Goal: Complete application form

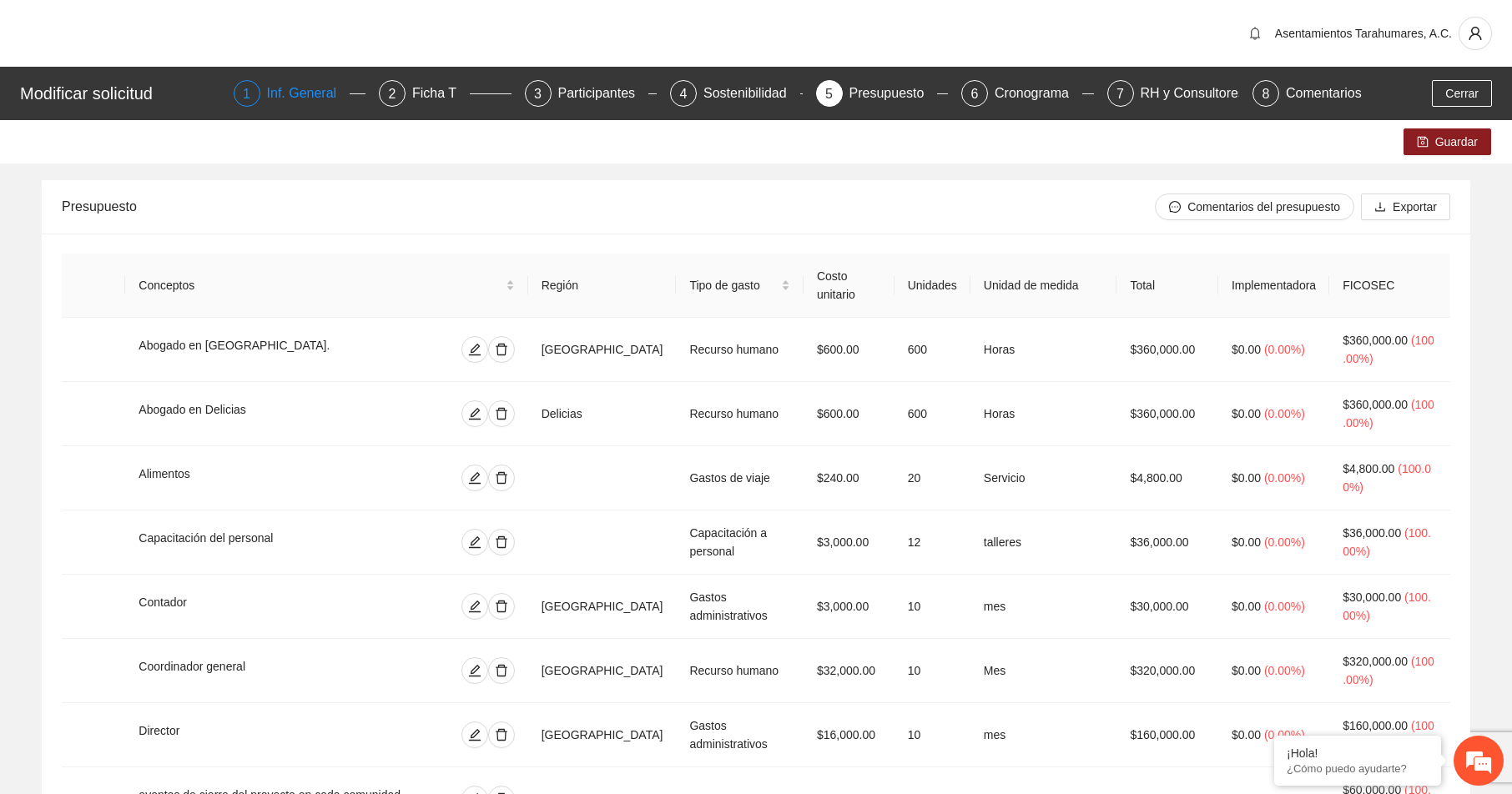
click at [317, 92] on div "Inf. General" at bounding box center [309, 93] width 83 height 27
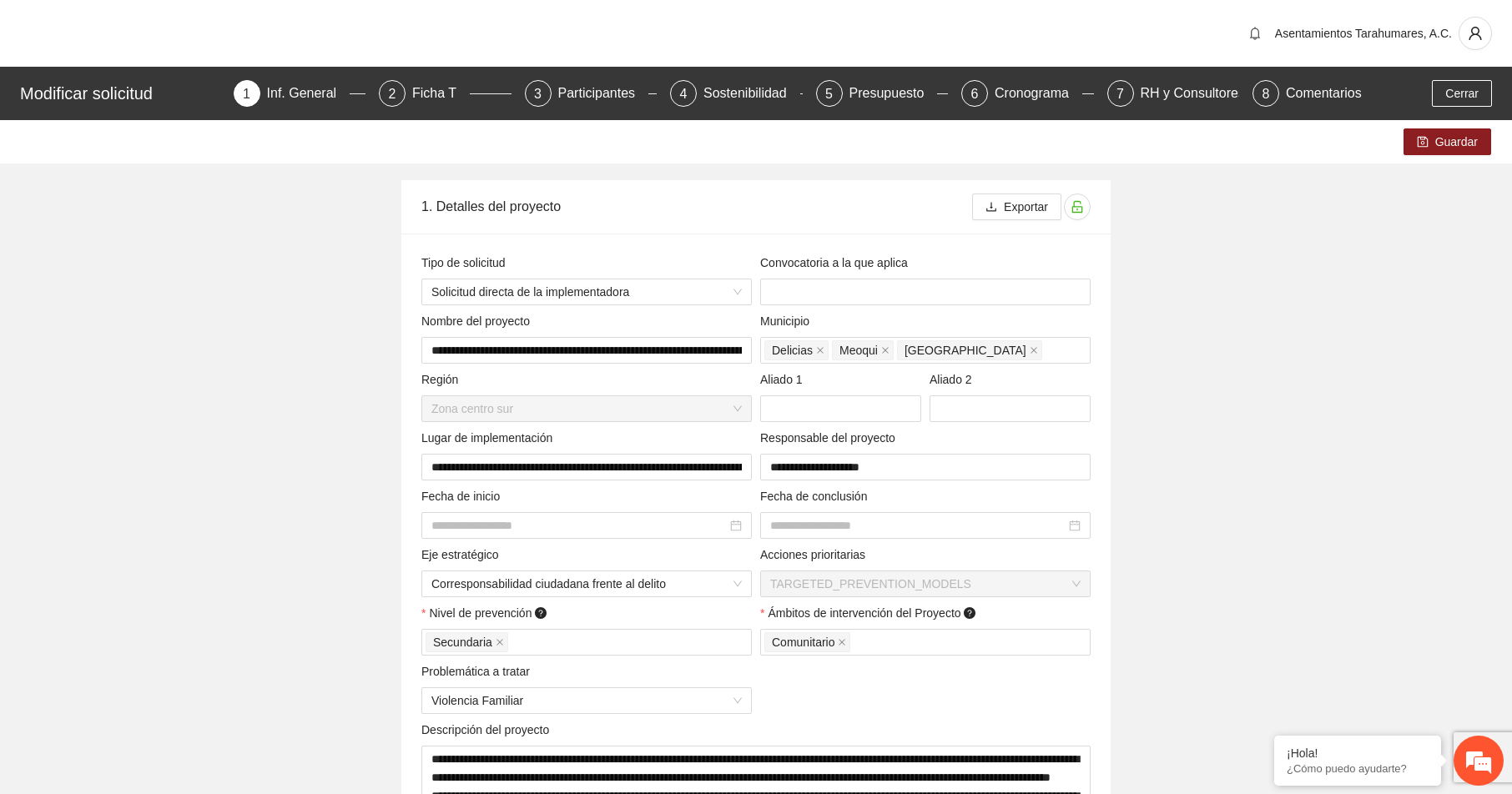
type input "**********"
click at [1436, 138] on span "Guardar" at bounding box center [1456, 142] width 43 height 19
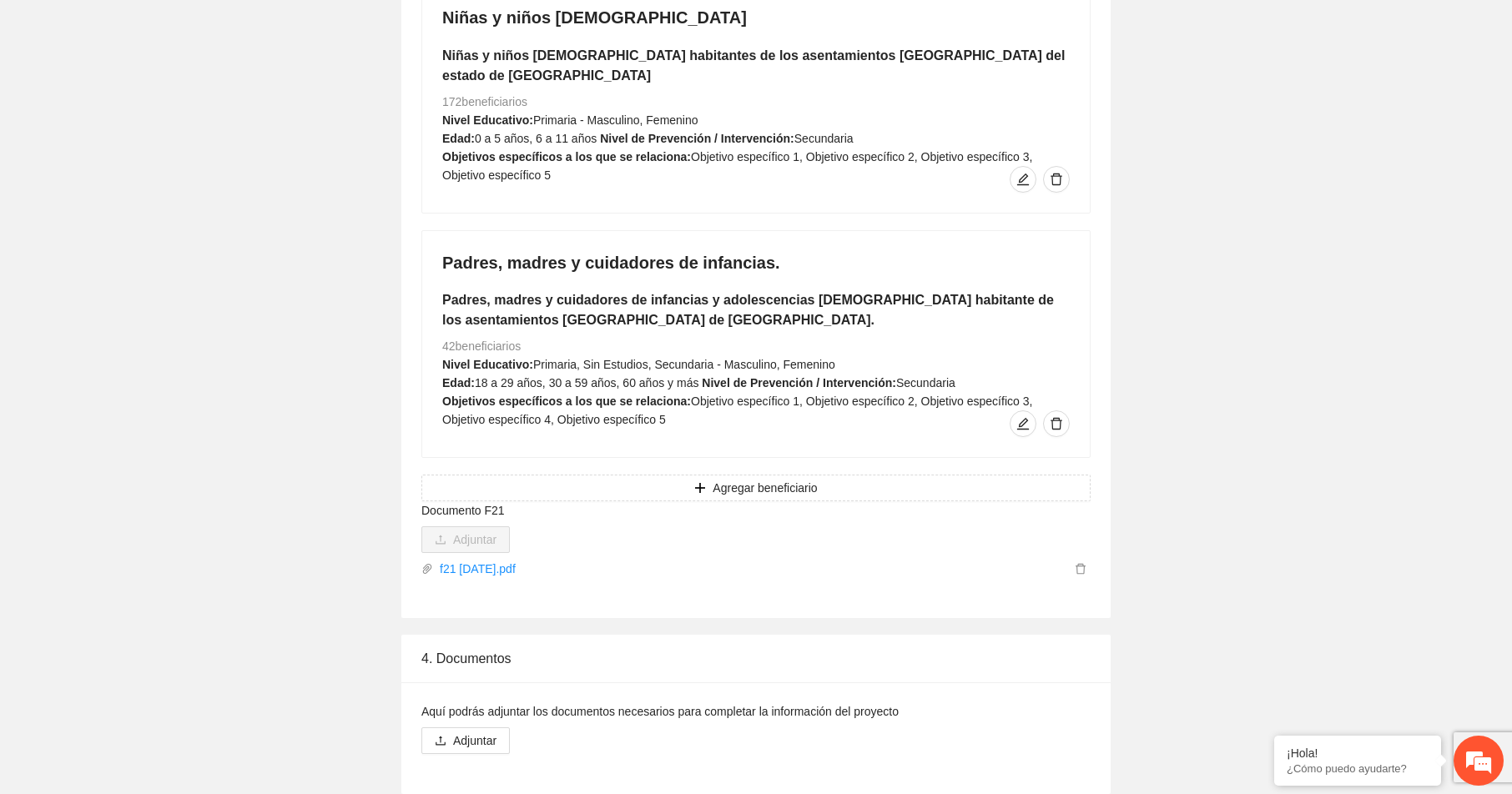
scroll to position [2669, 0]
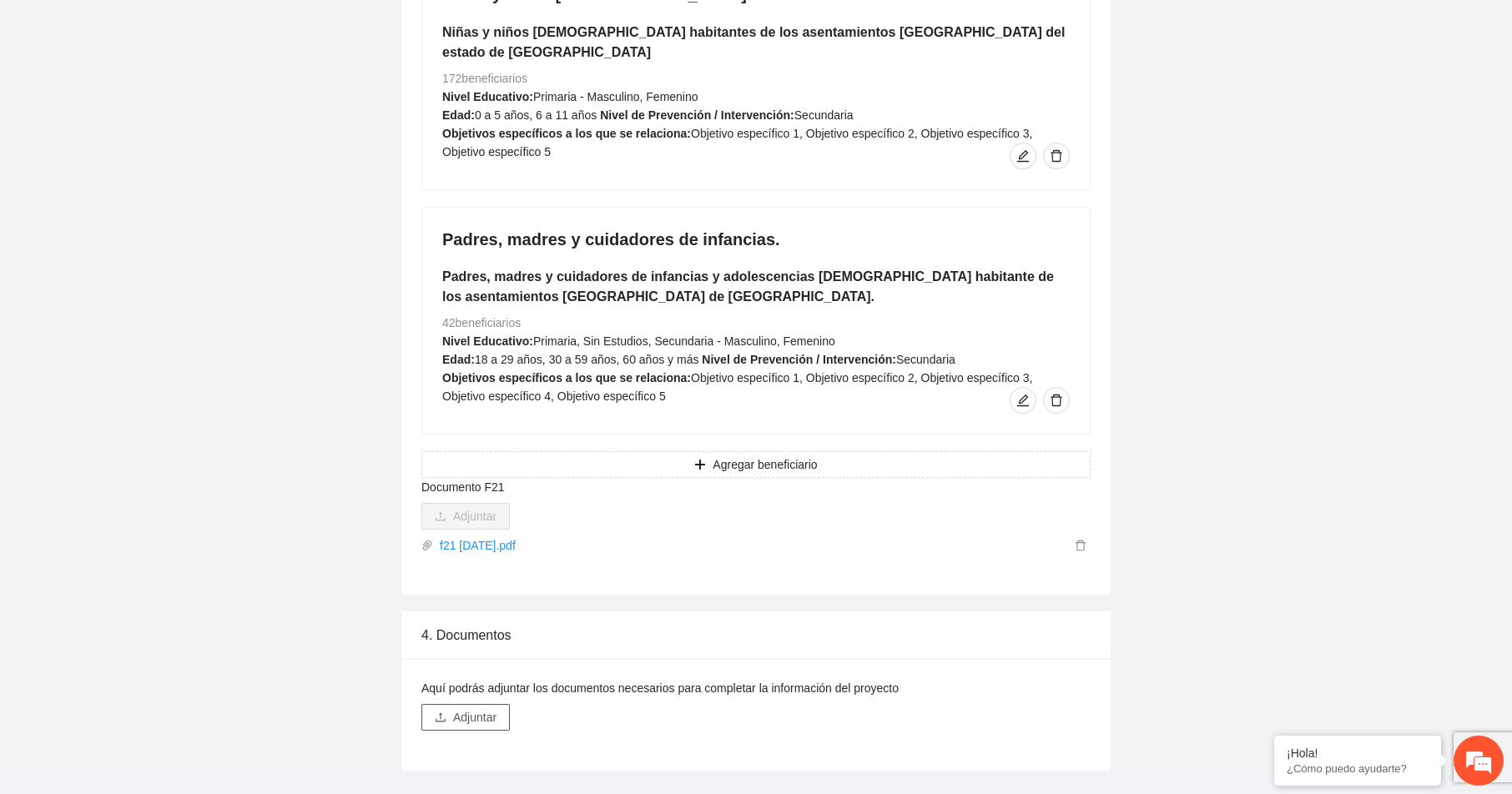
click at [466, 709] on span "Adjuntar" at bounding box center [474, 718] width 44 height 19
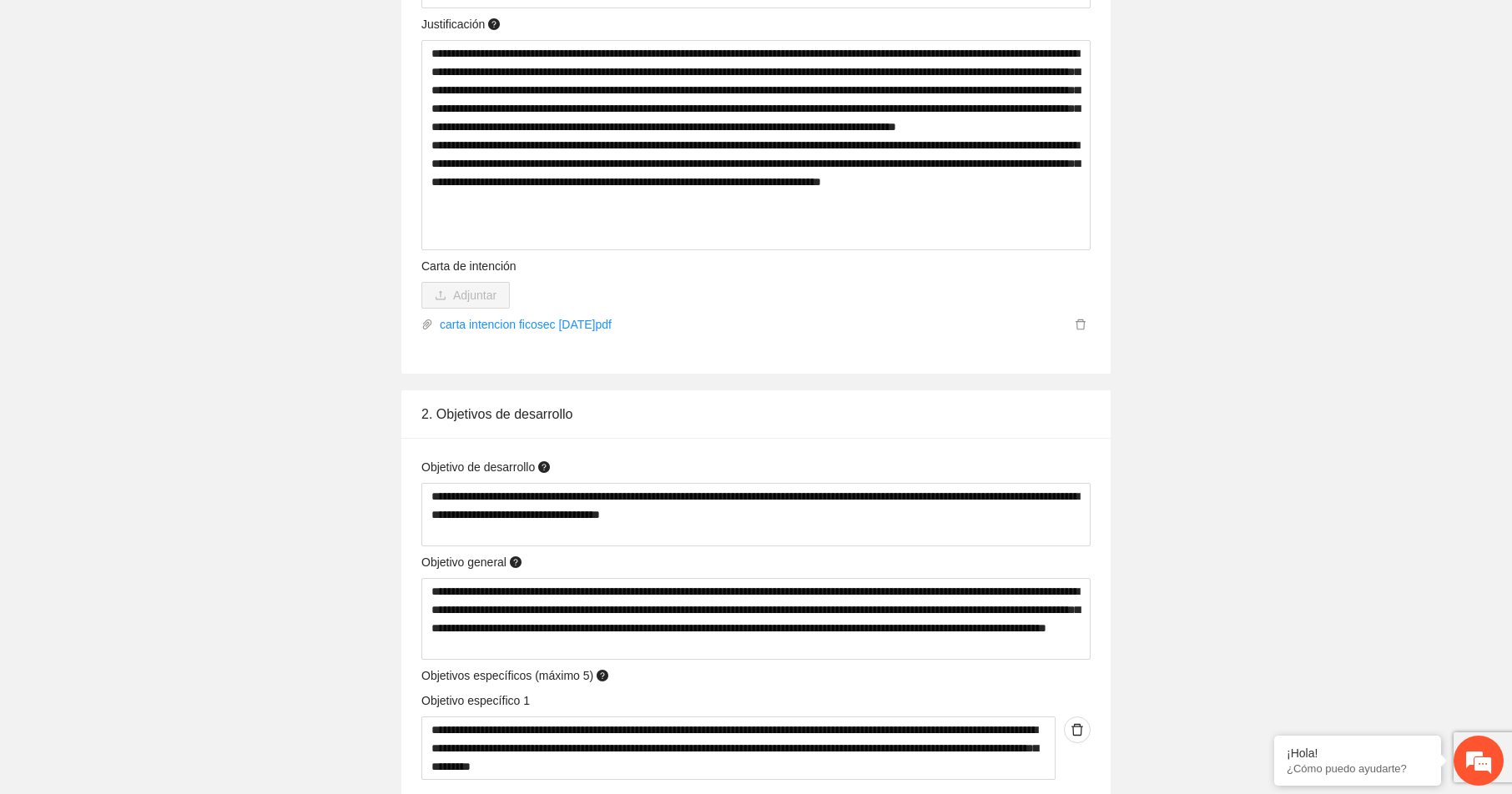
scroll to position [1001, 0]
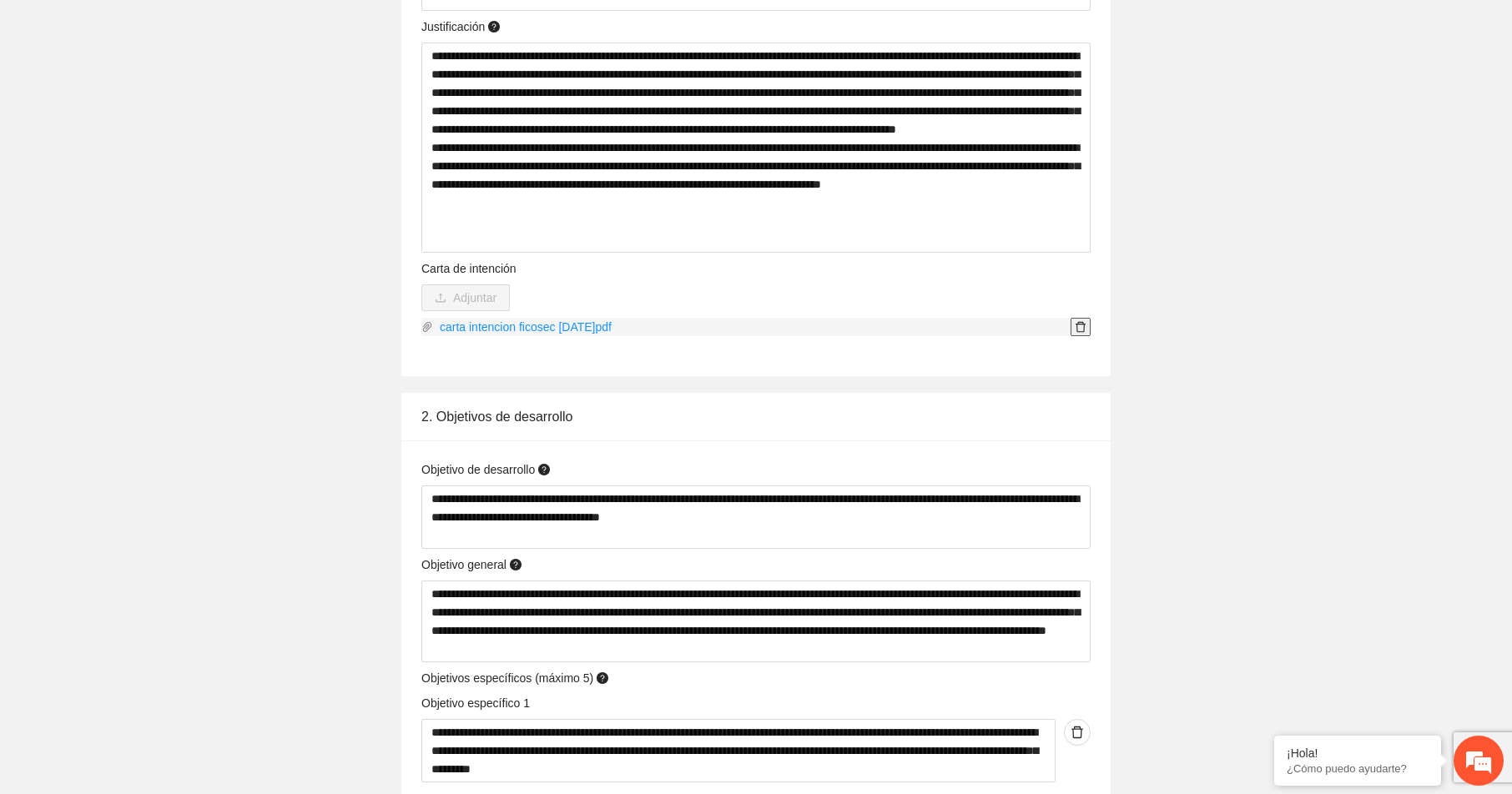
click at [1079, 326] on icon "delete" at bounding box center [1080, 327] width 12 height 12
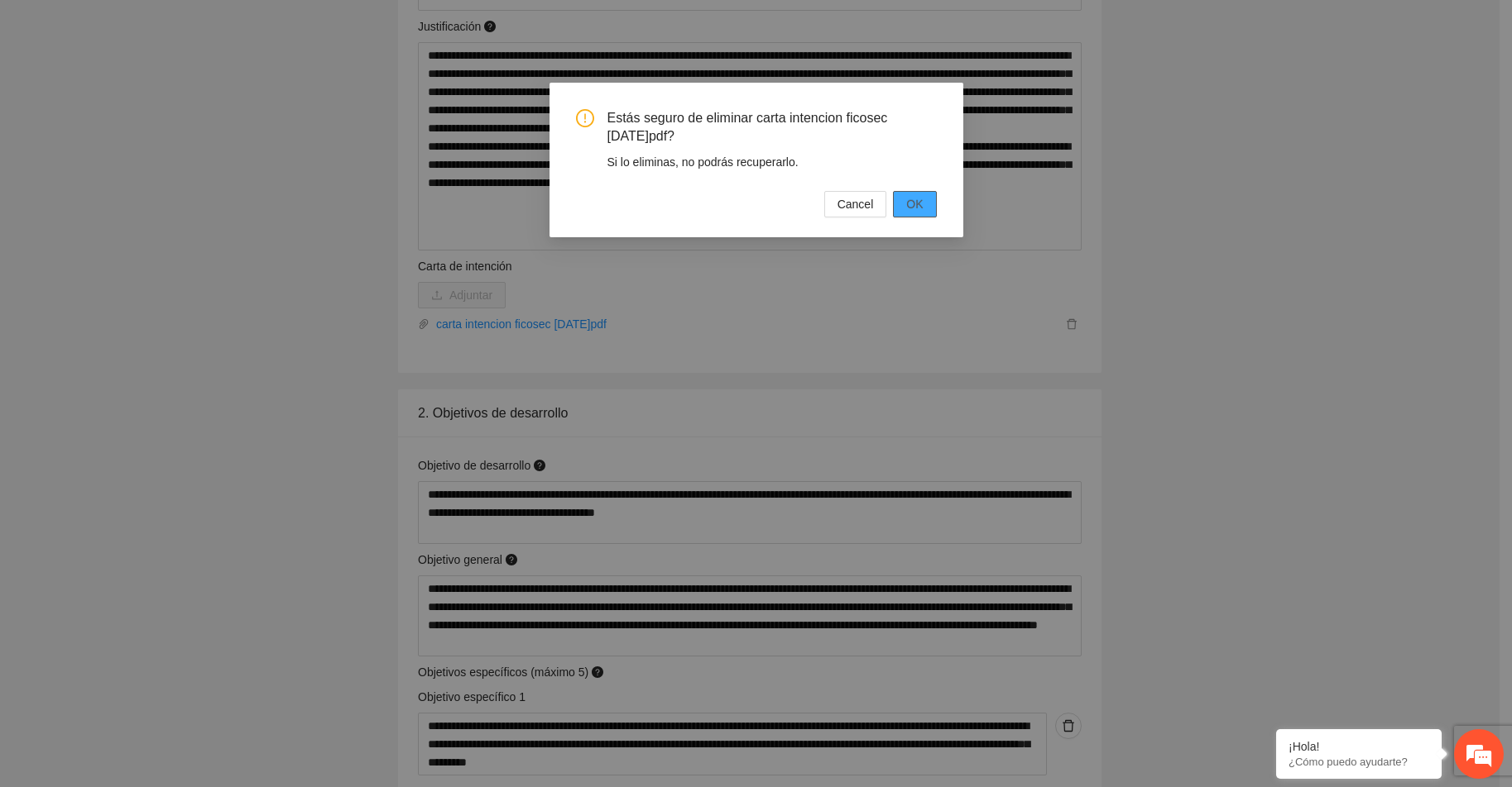
click at [920, 199] on span "OK" at bounding box center [914, 205] width 17 height 18
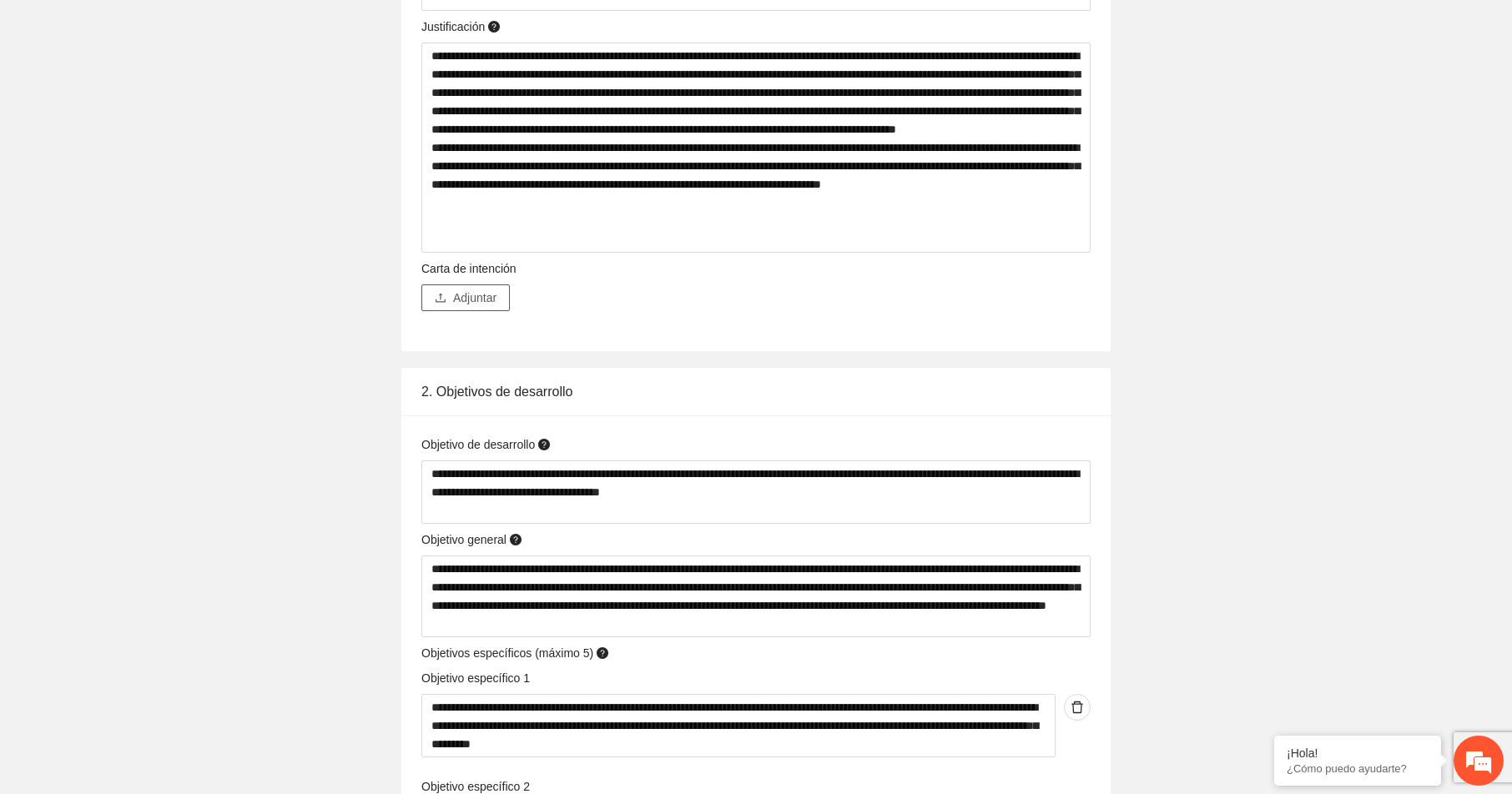
click at [482, 294] on span "Adjuntar" at bounding box center [474, 298] width 44 height 19
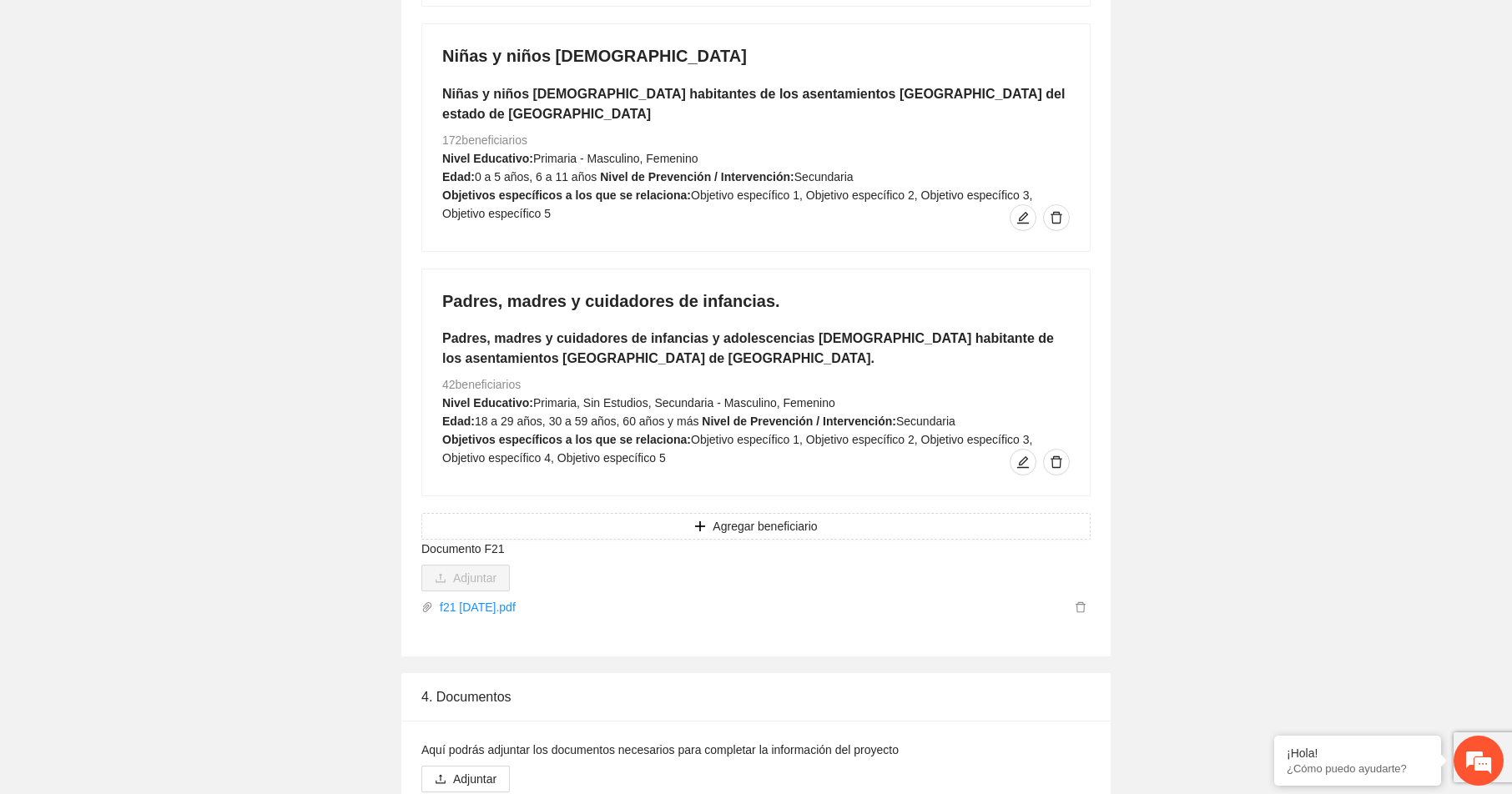
scroll to position [2669, 0]
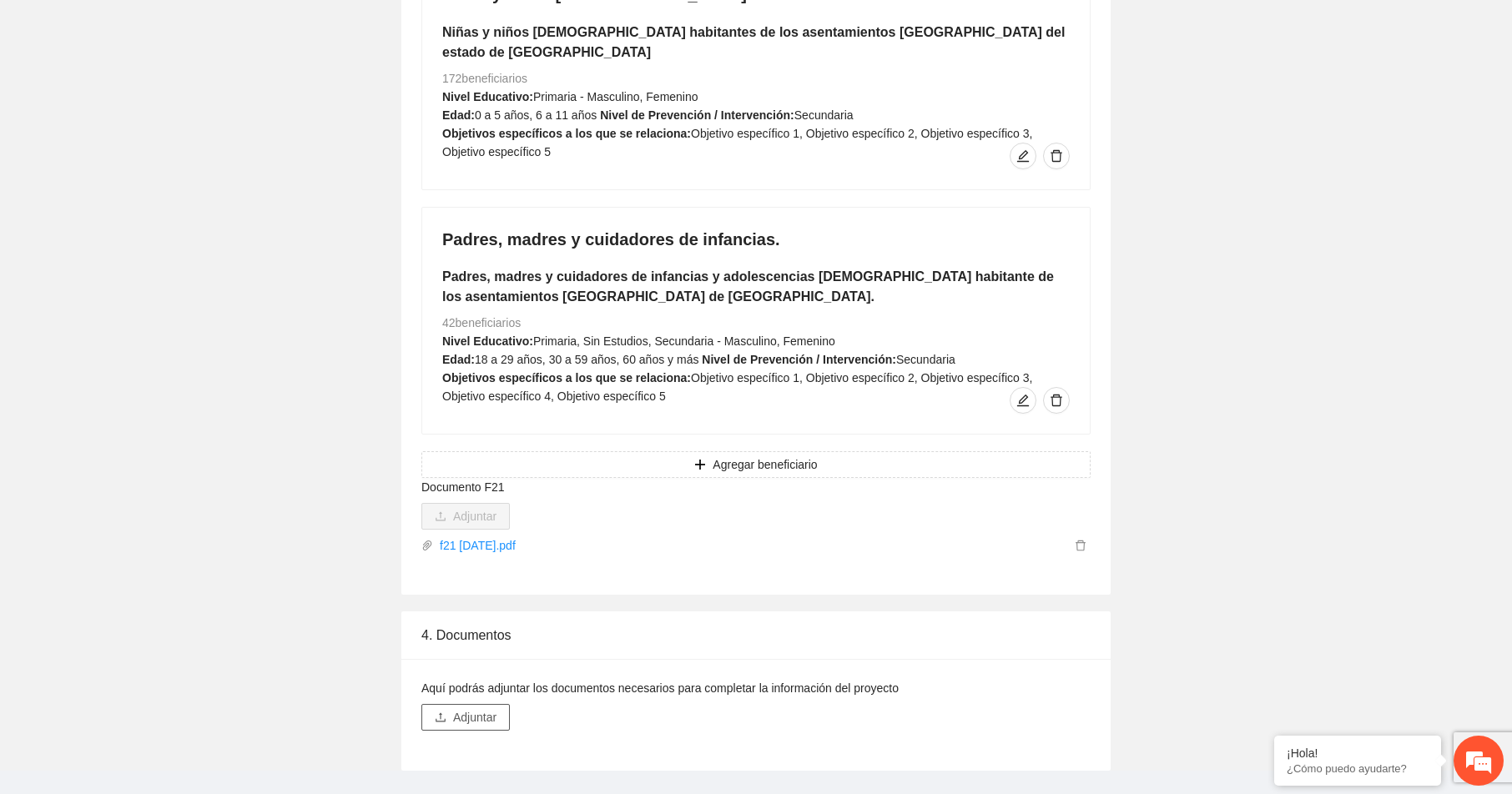
click at [481, 709] on span "Adjuntar" at bounding box center [474, 718] width 44 height 19
click at [483, 709] on span "Adjuntar" at bounding box center [474, 718] width 44 height 19
click at [1077, 541] on icon "delete" at bounding box center [1080, 547] width 10 height 11
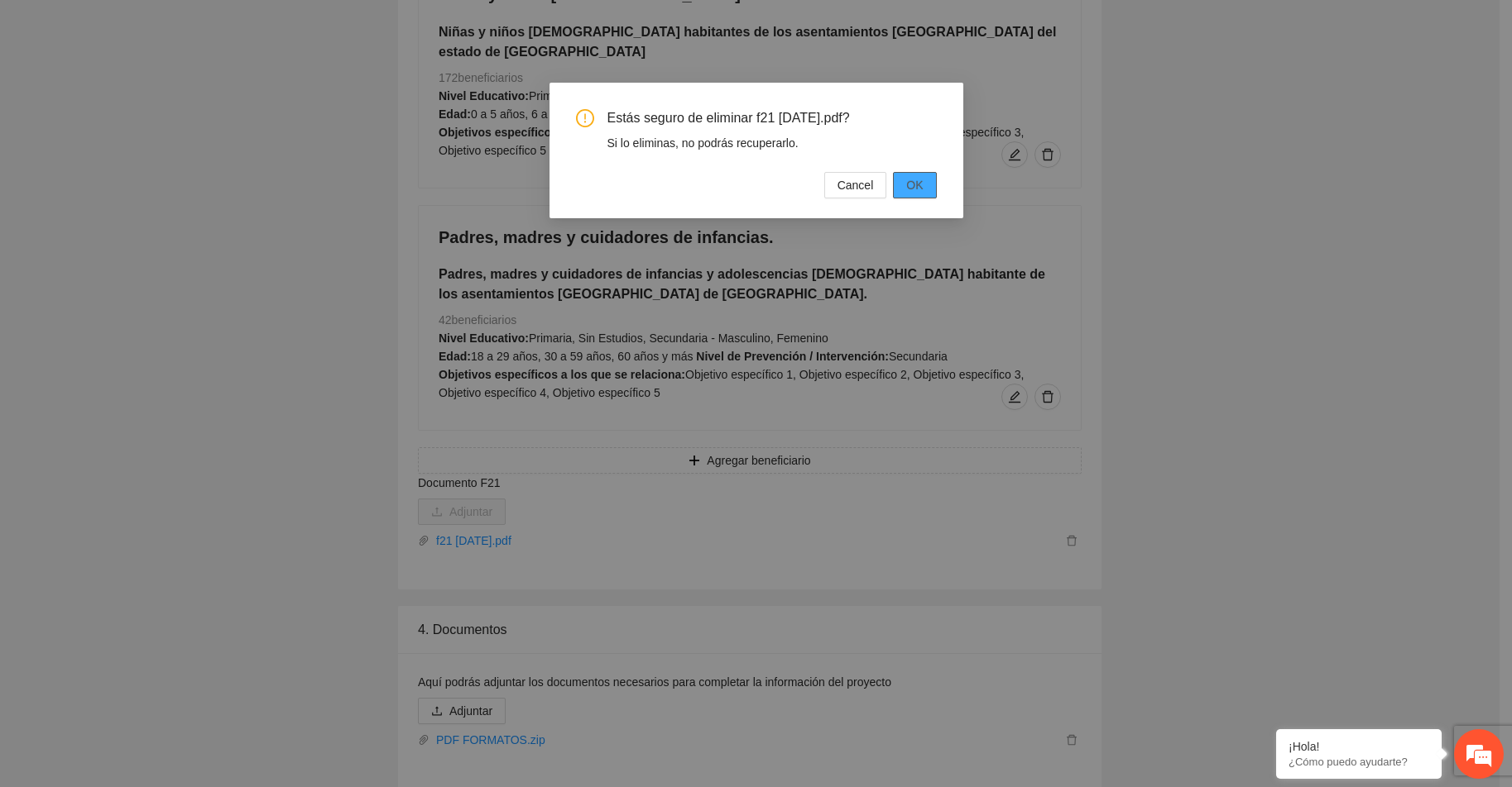
click at [916, 181] on span "OK" at bounding box center [914, 186] width 17 height 18
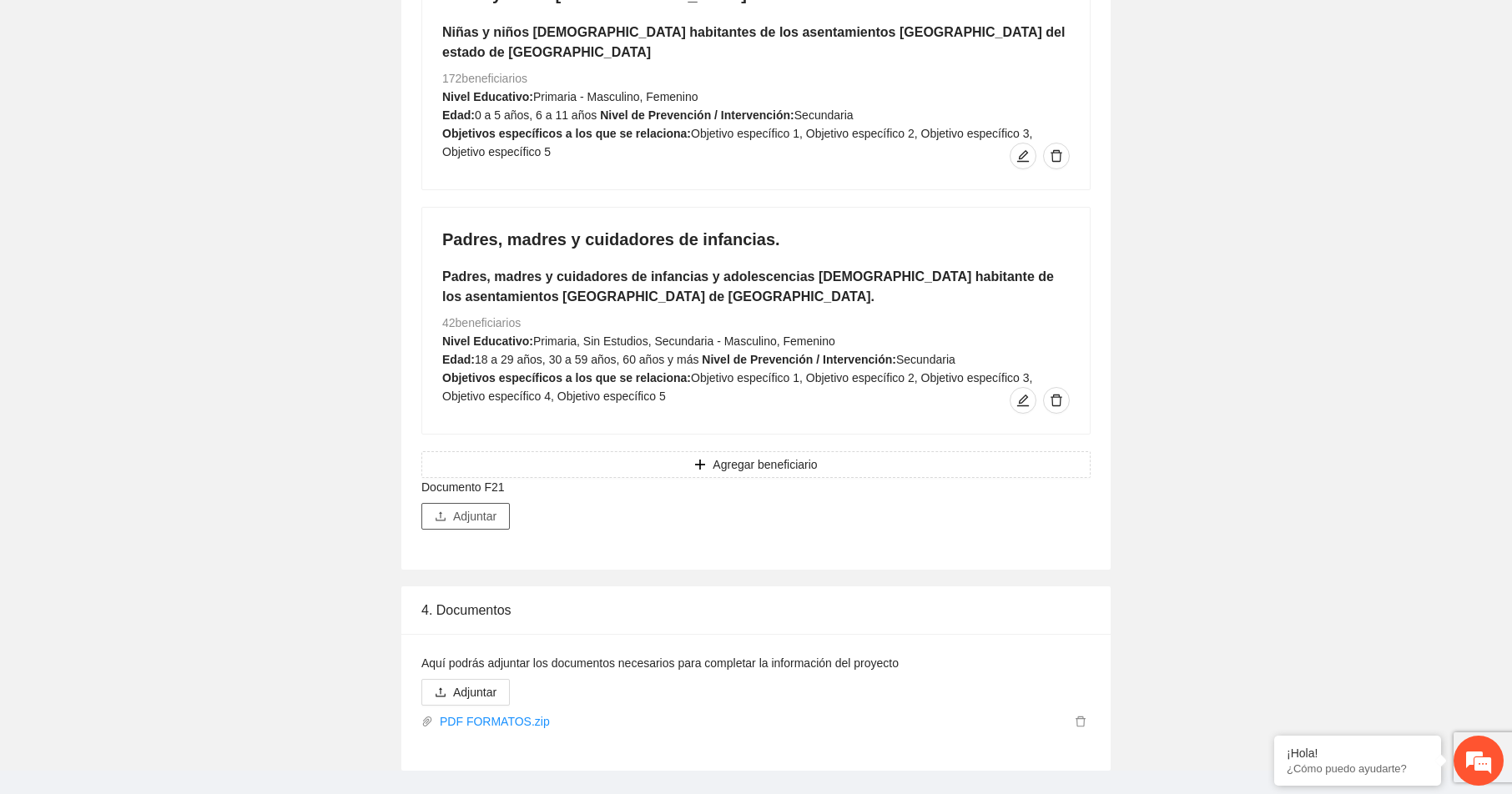
click at [459, 508] on span "Adjuntar" at bounding box center [474, 517] width 44 height 19
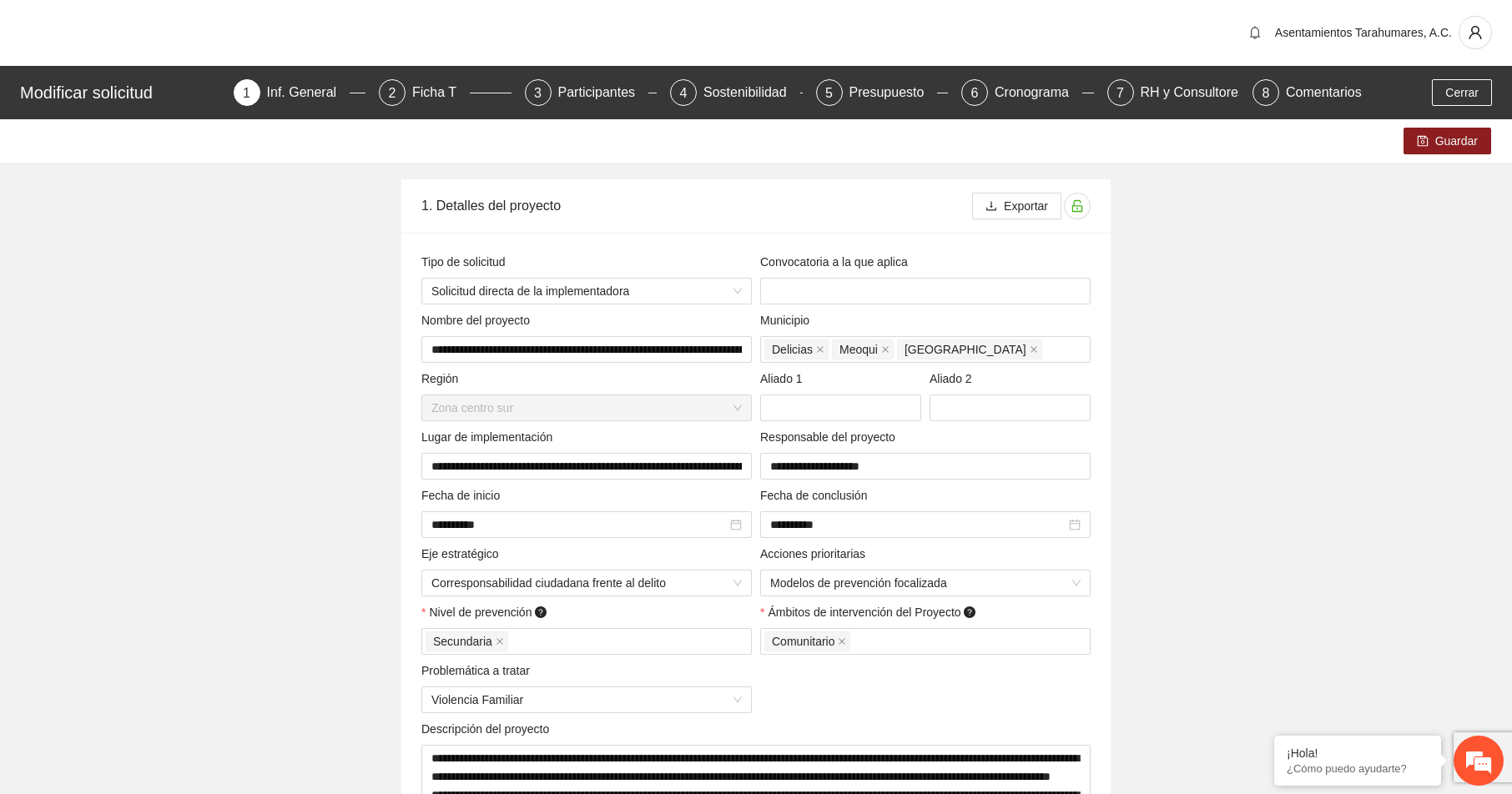
scroll to position [0, 0]
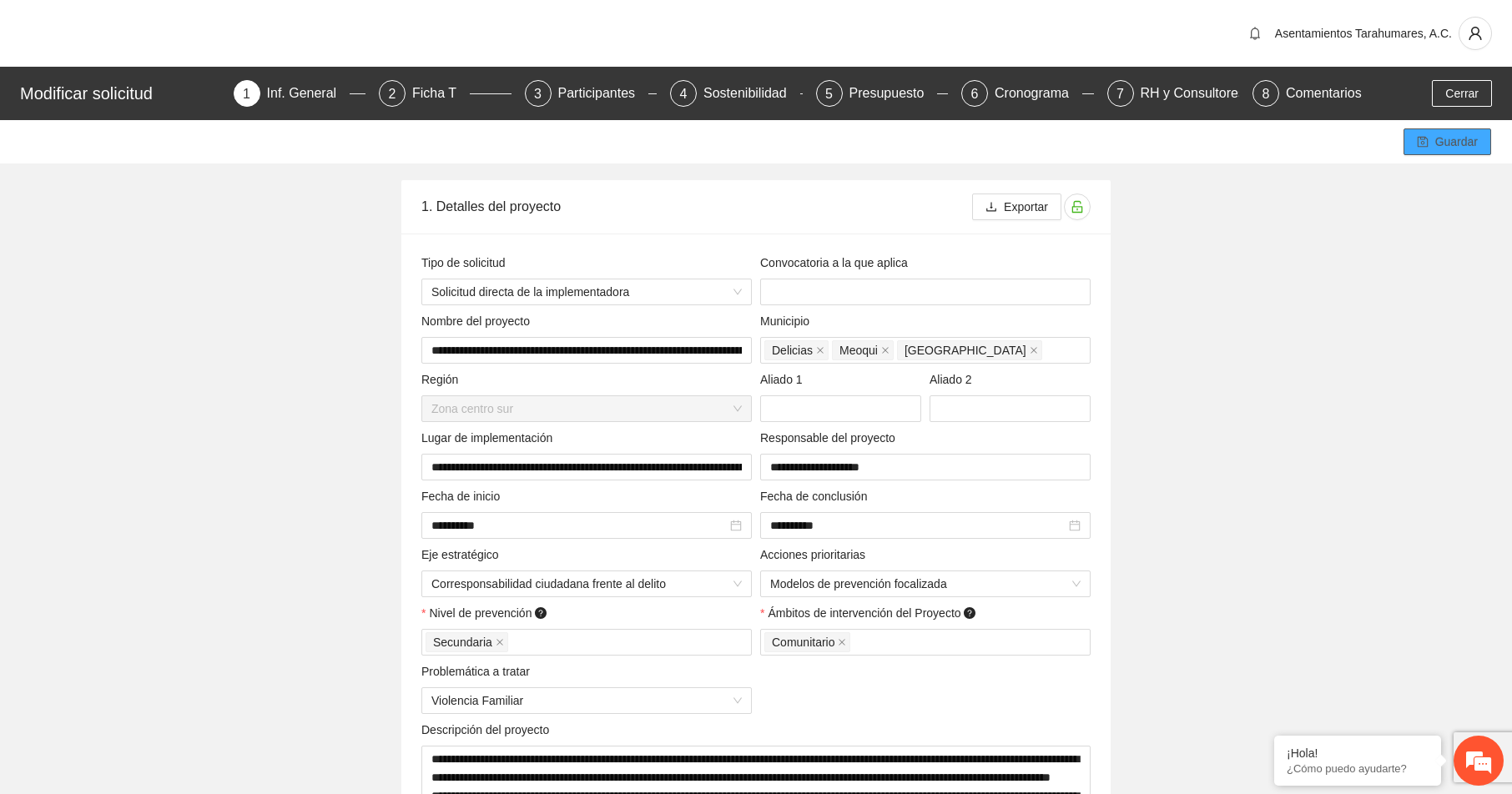
click at [1448, 136] on span "Guardar" at bounding box center [1456, 142] width 43 height 19
click at [435, 96] on div "Ficha T" at bounding box center [441, 93] width 57 height 27
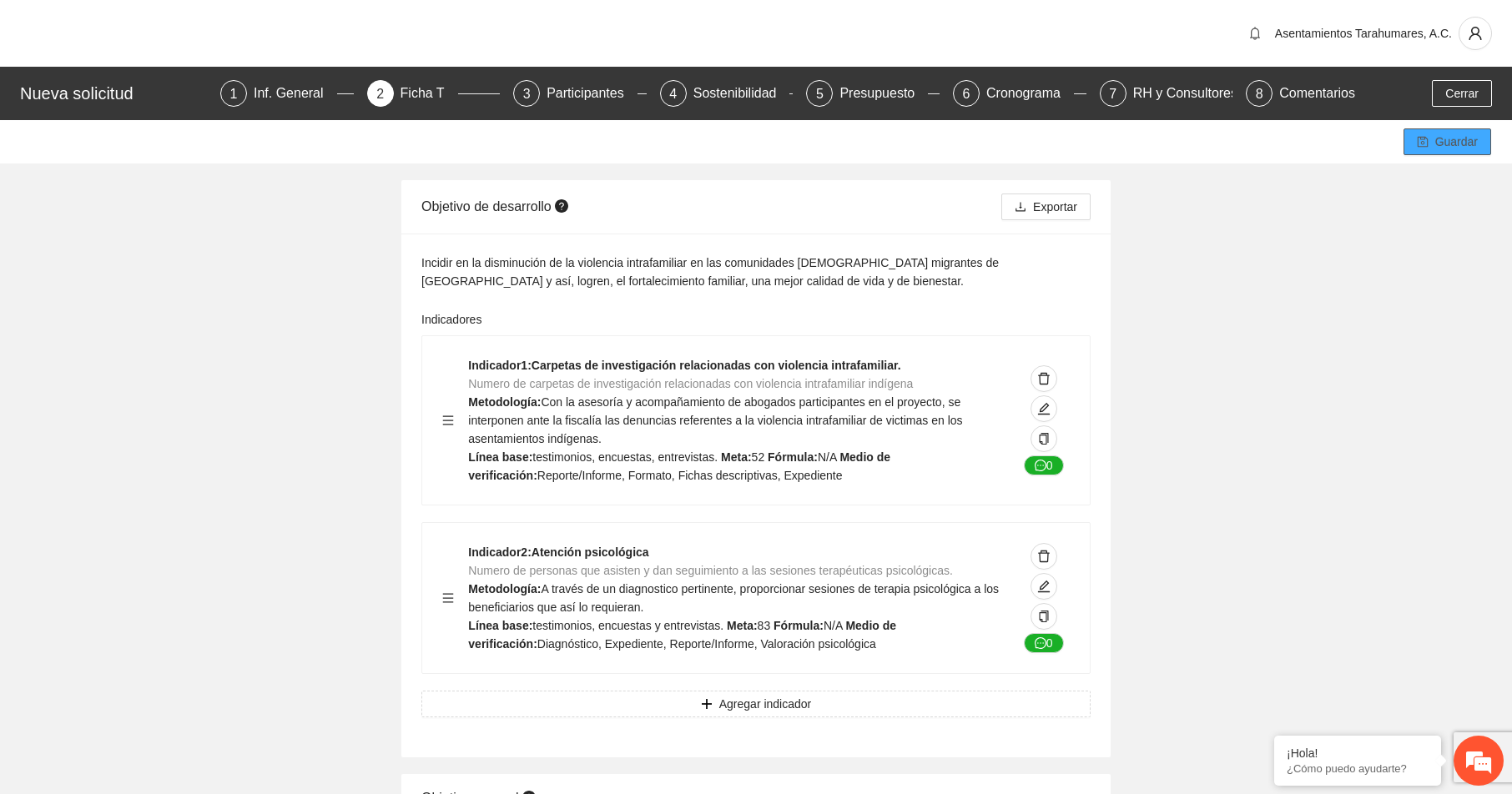
click at [1460, 141] on span "Guardar" at bounding box center [1456, 142] width 43 height 19
click at [586, 91] on div "Participantes" at bounding box center [592, 93] width 91 height 27
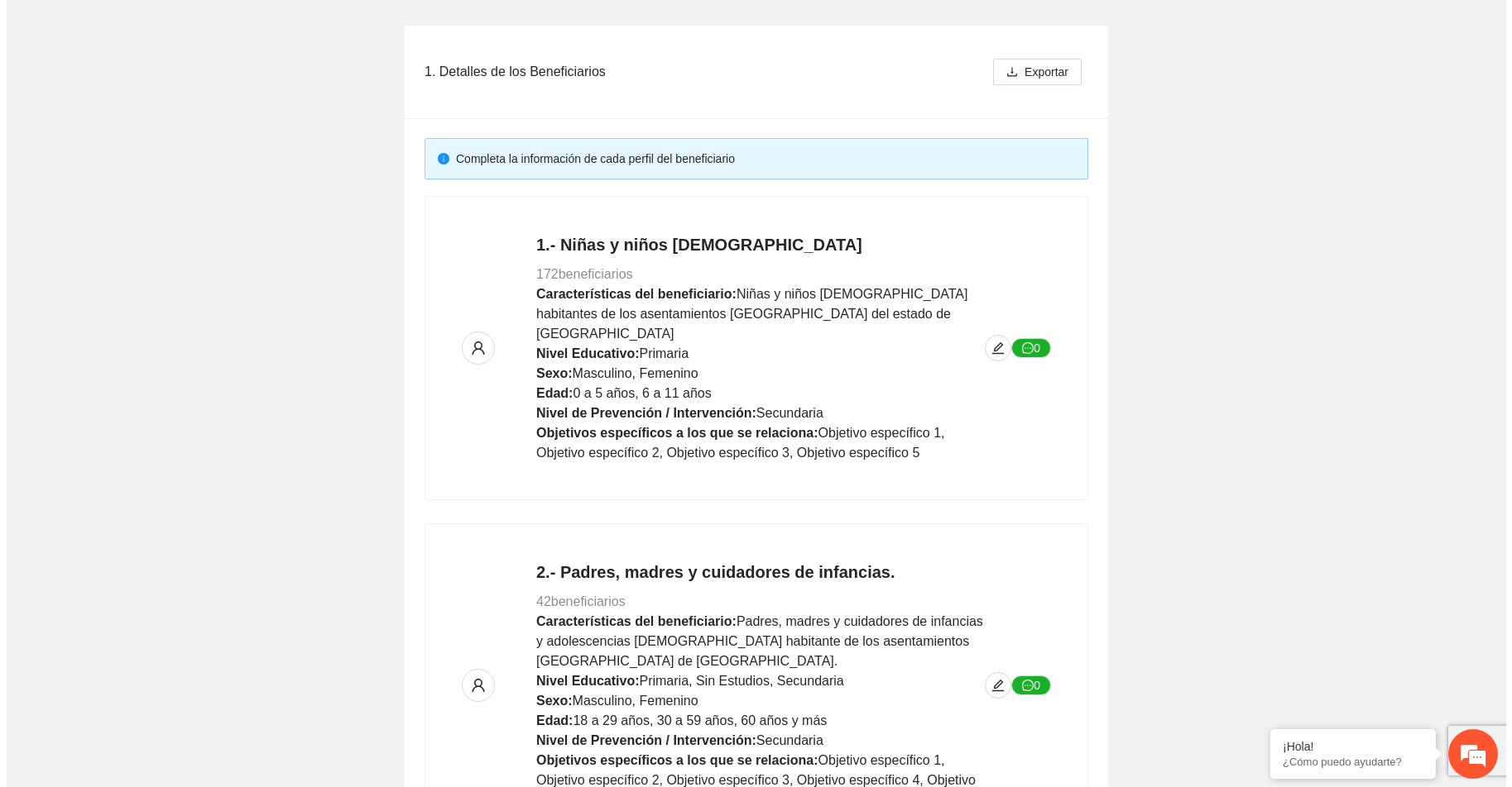
scroll to position [248, 0]
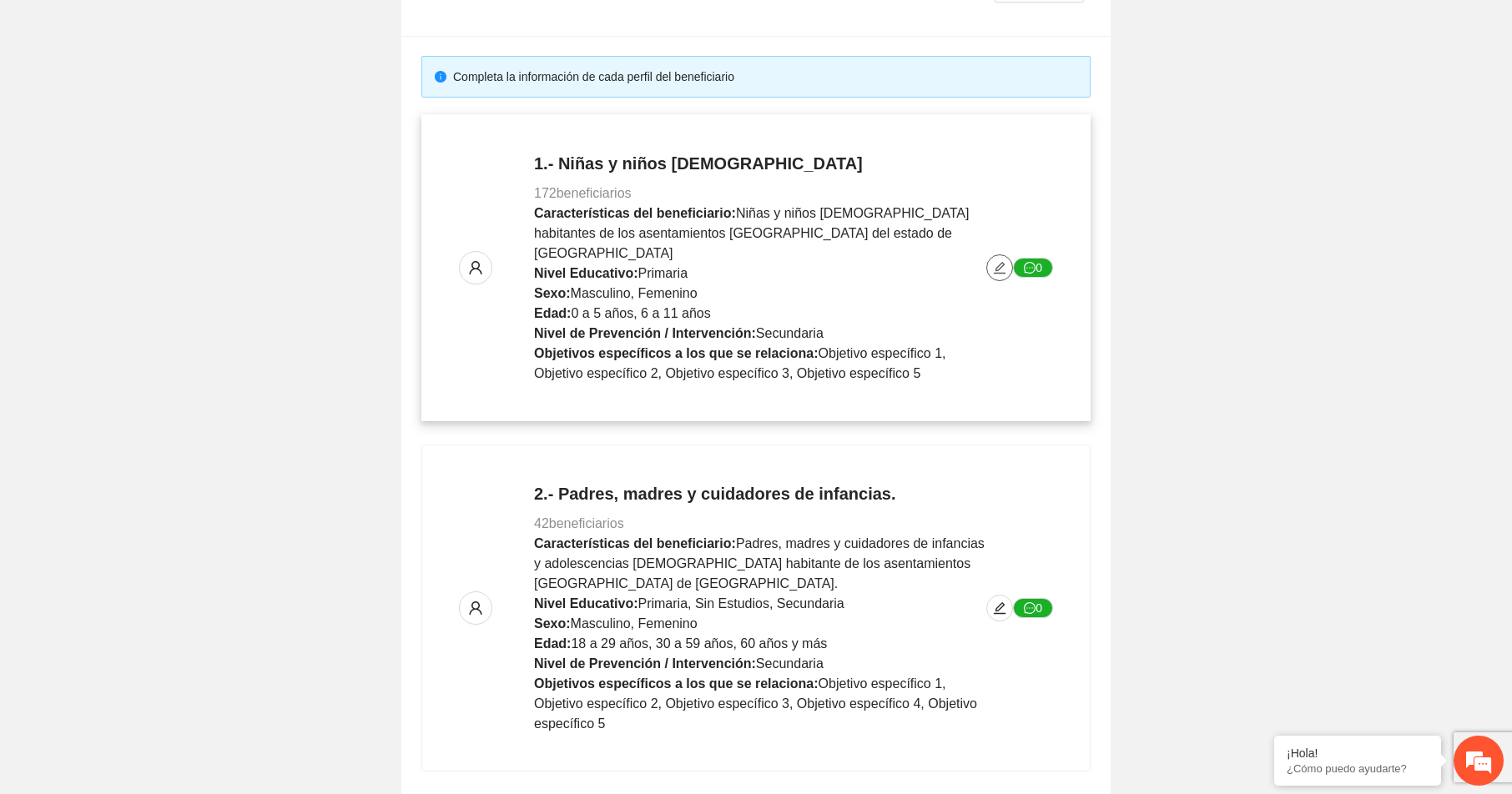
click at [997, 261] on icon "edit" at bounding box center [1000, 268] width 13 height 13
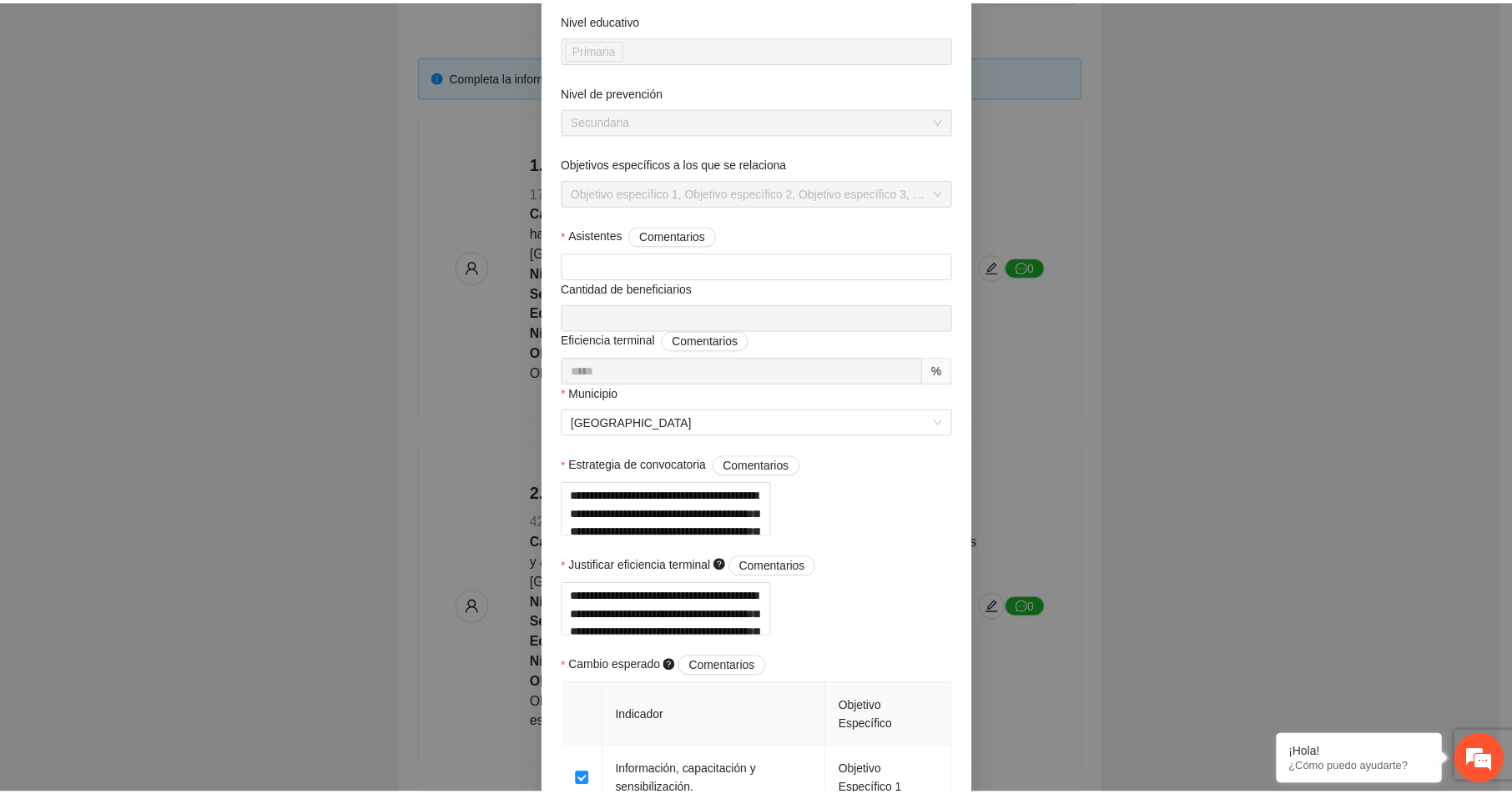
scroll to position [0, 0]
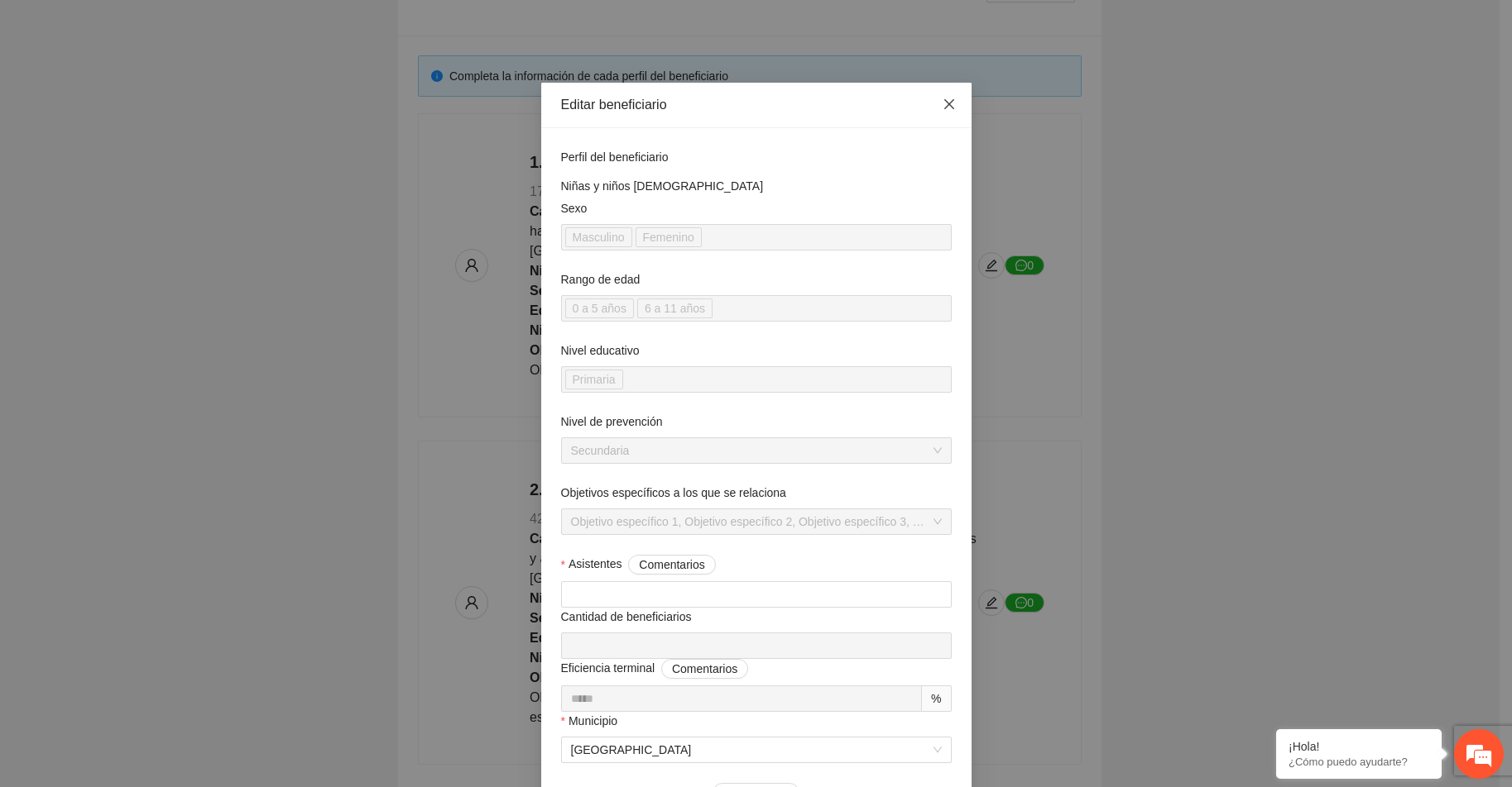
click at [944, 104] on icon "close" at bounding box center [948, 104] width 10 height 10
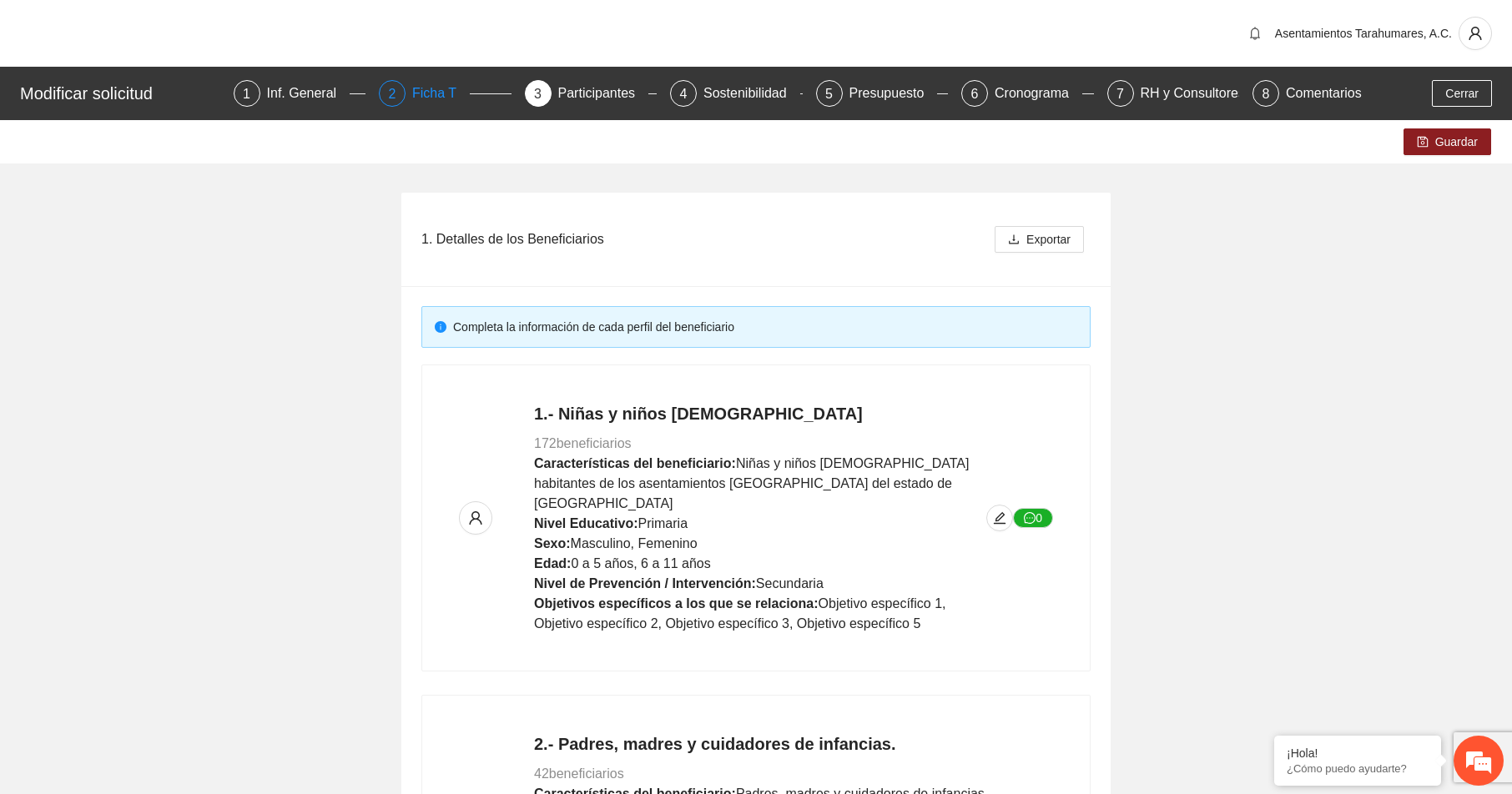
click at [438, 93] on div "Ficha T" at bounding box center [441, 93] width 57 height 27
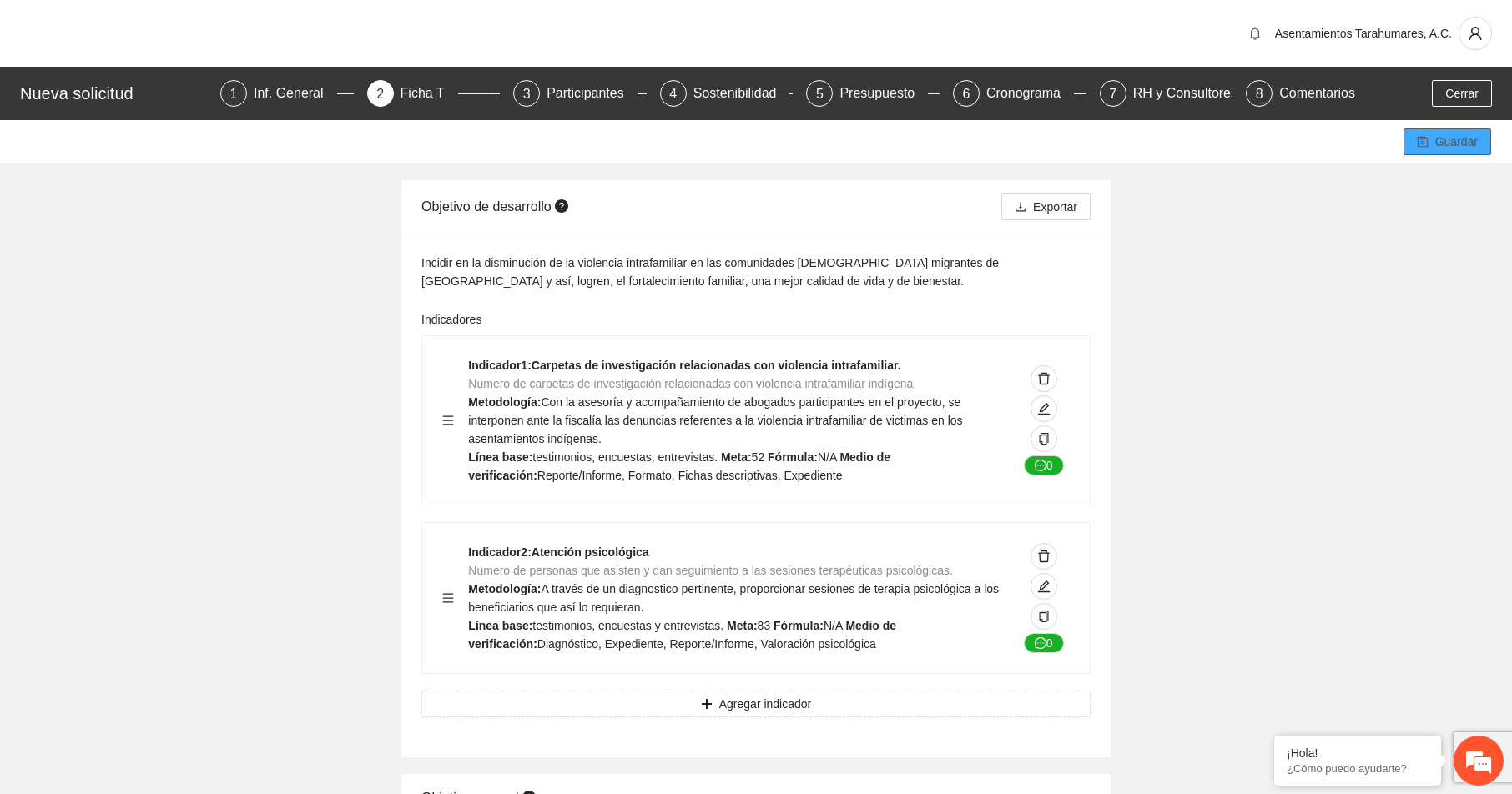
click at [1459, 136] on span "Guardar" at bounding box center [1456, 142] width 43 height 19
click at [1457, 139] on span "Guardar" at bounding box center [1456, 142] width 43 height 19
click at [602, 89] on div "Participantes" at bounding box center [592, 93] width 91 height 27
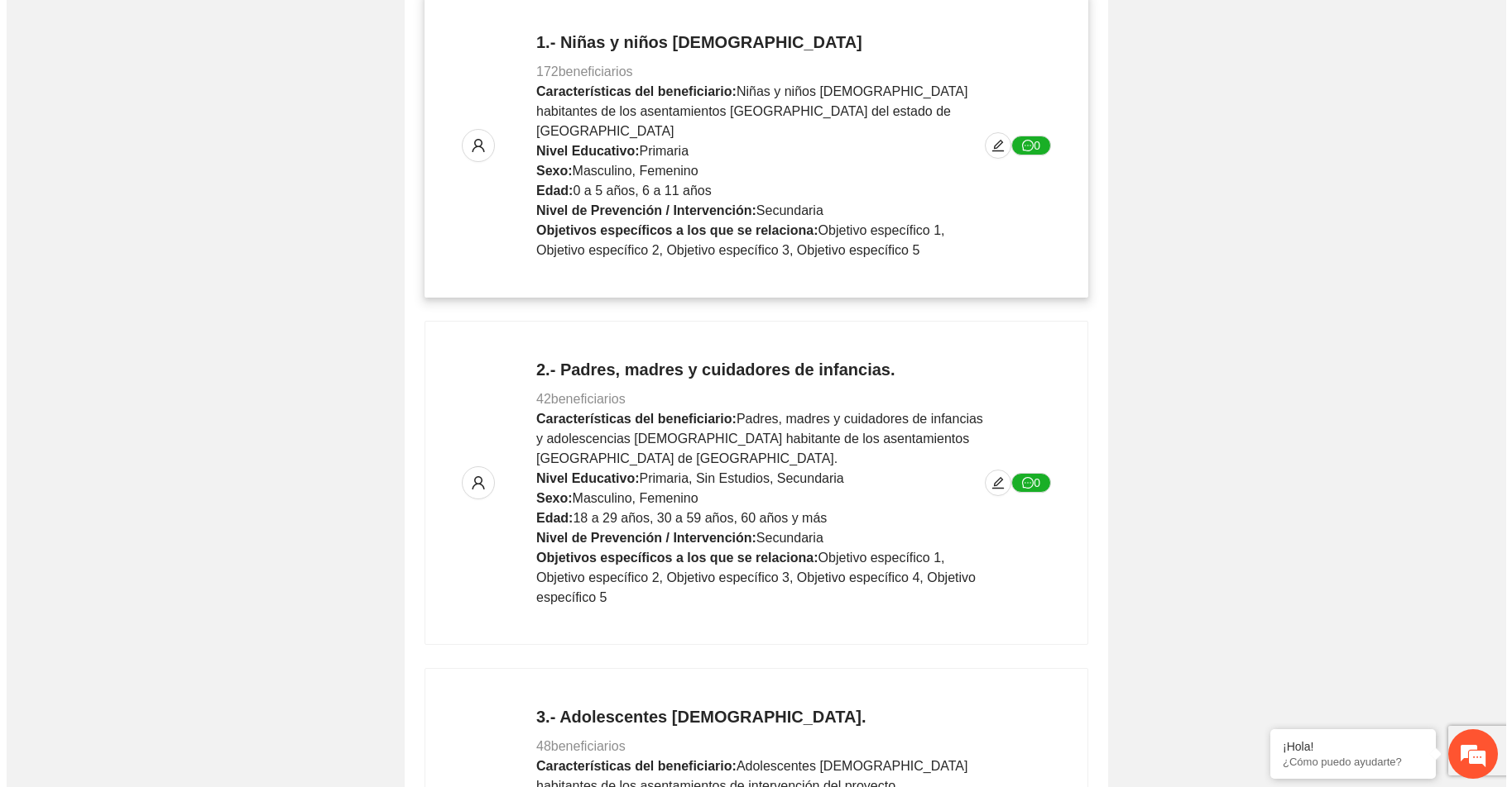
scroll to position [413, 0]
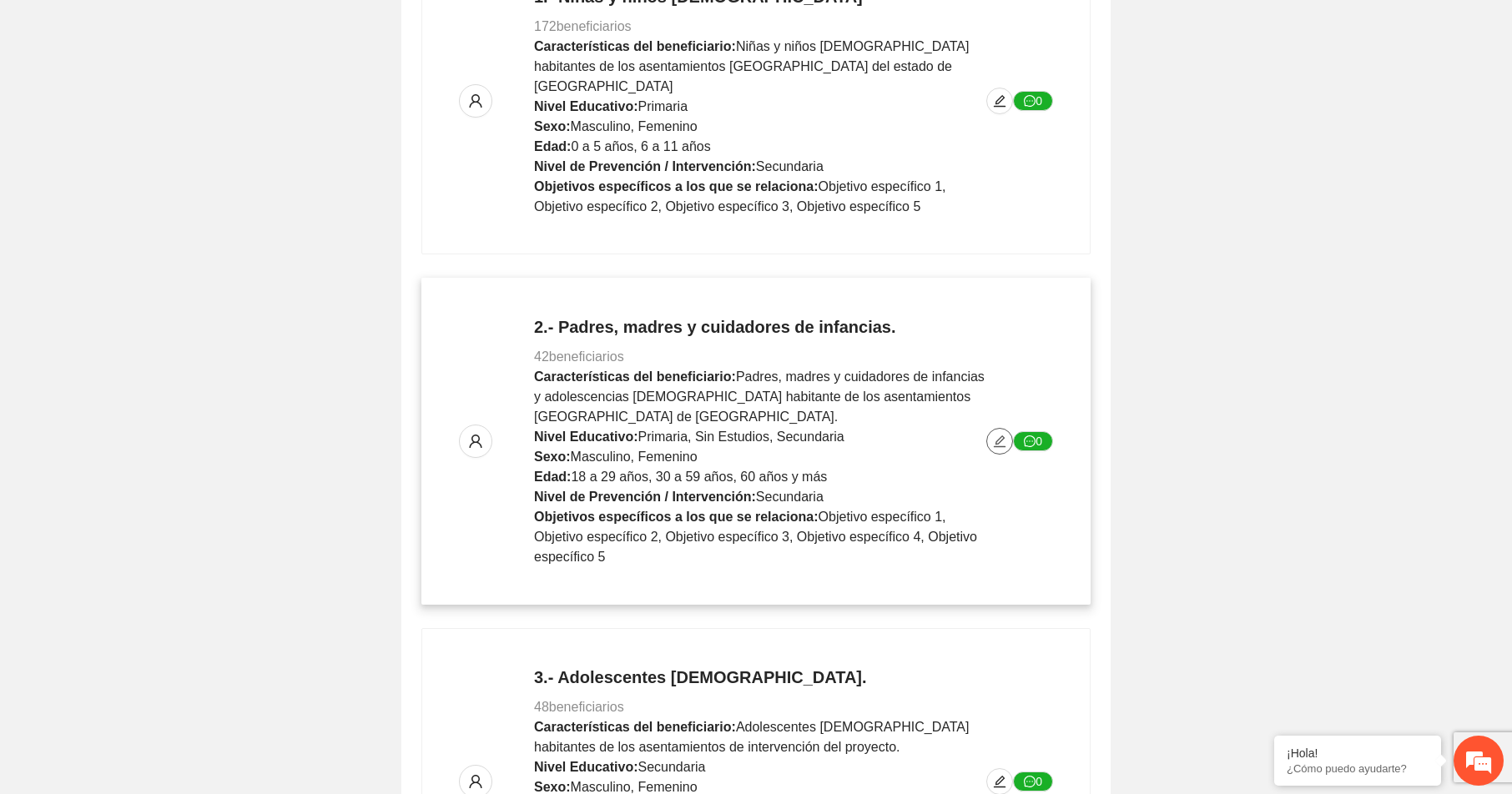
click at [996, 435] on icon "edit" at bounding box center [1000, 441] width 12 height 12
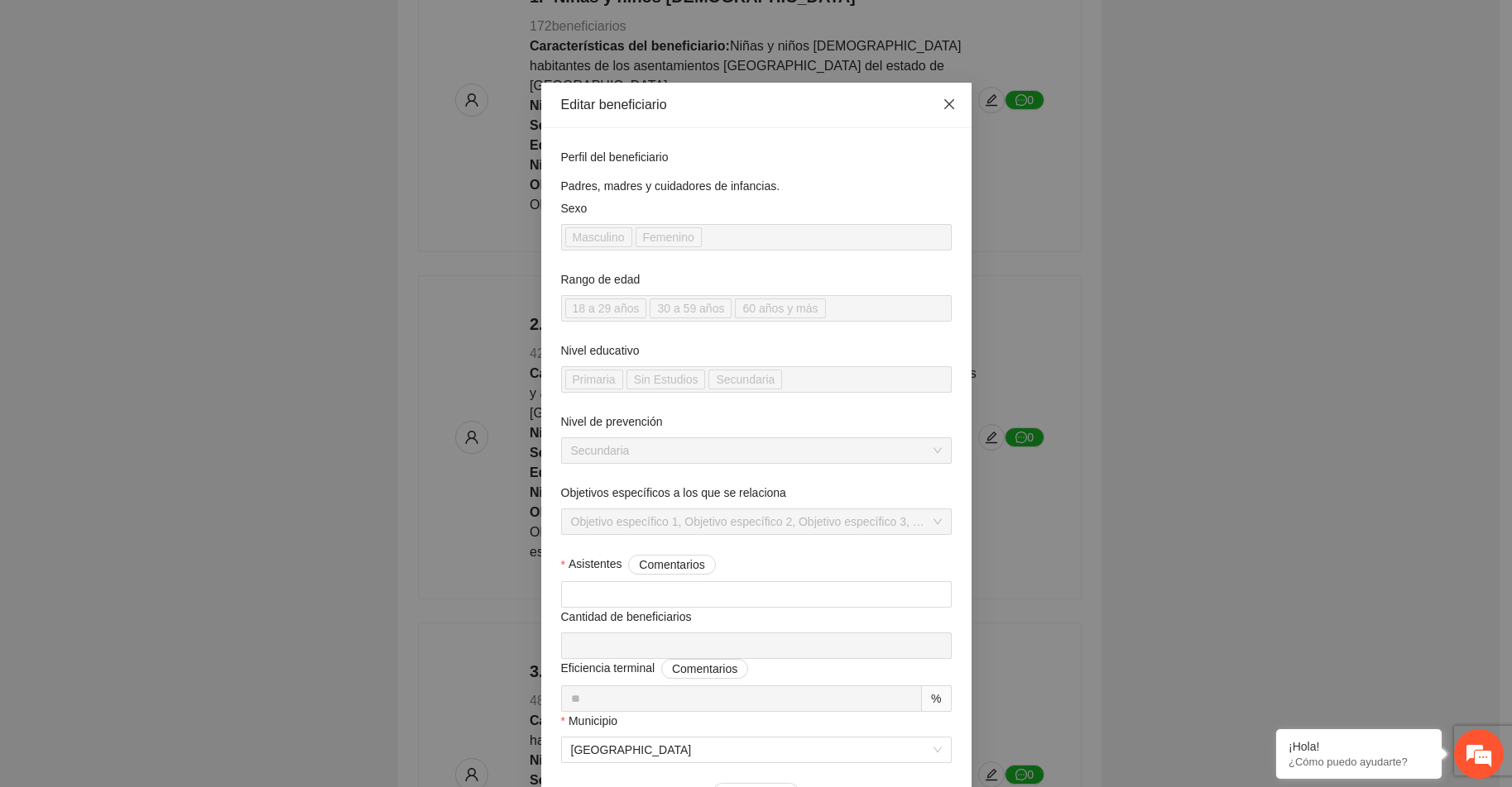
click at [942, 99] on icon "close" at bounding box center [949, 104] width 13 height 13
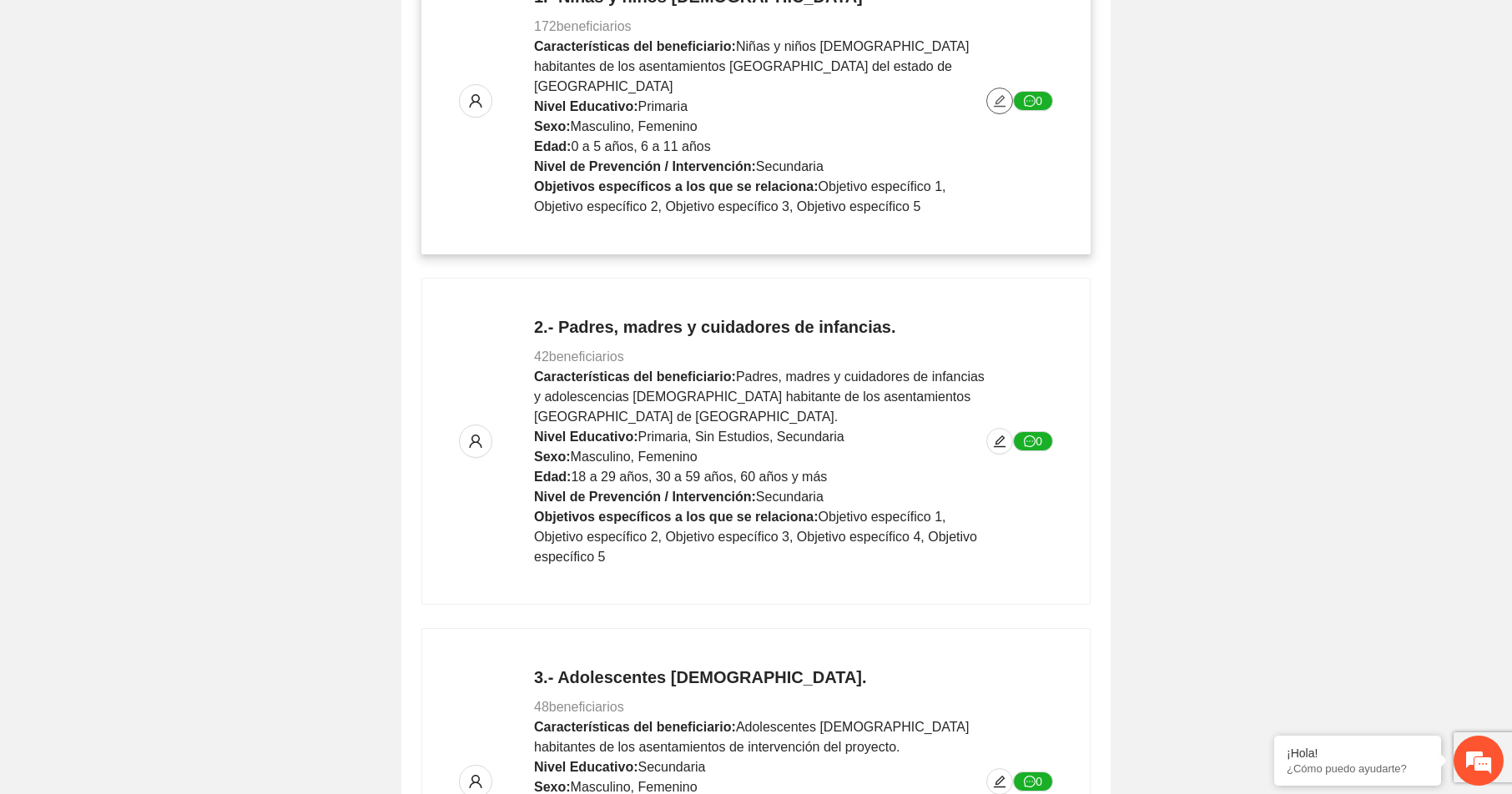
click at [998, 95] on icon "edit" at bounding box center [1000, 101] width 13 height 13
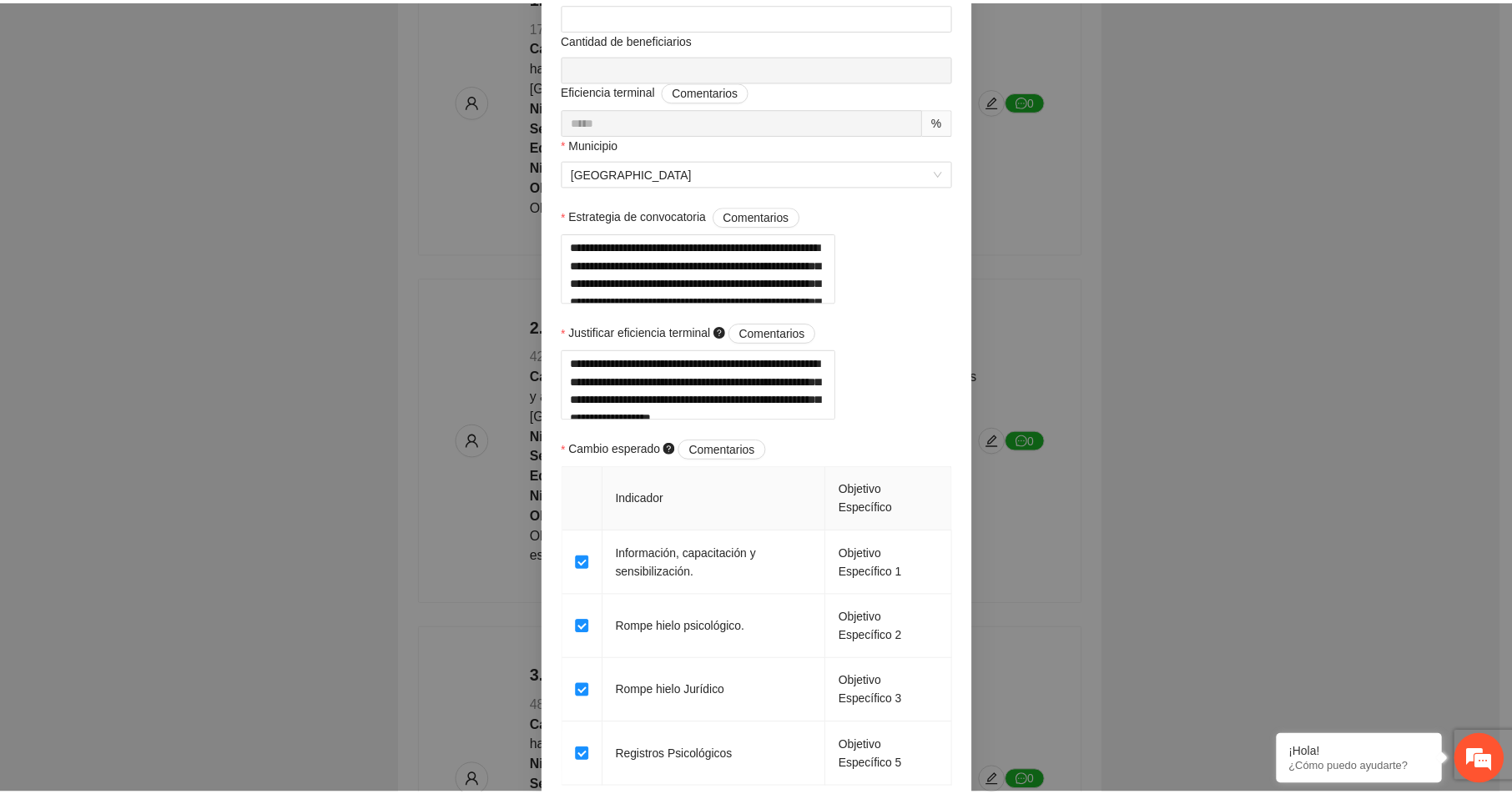
scroll to position [0, 0]
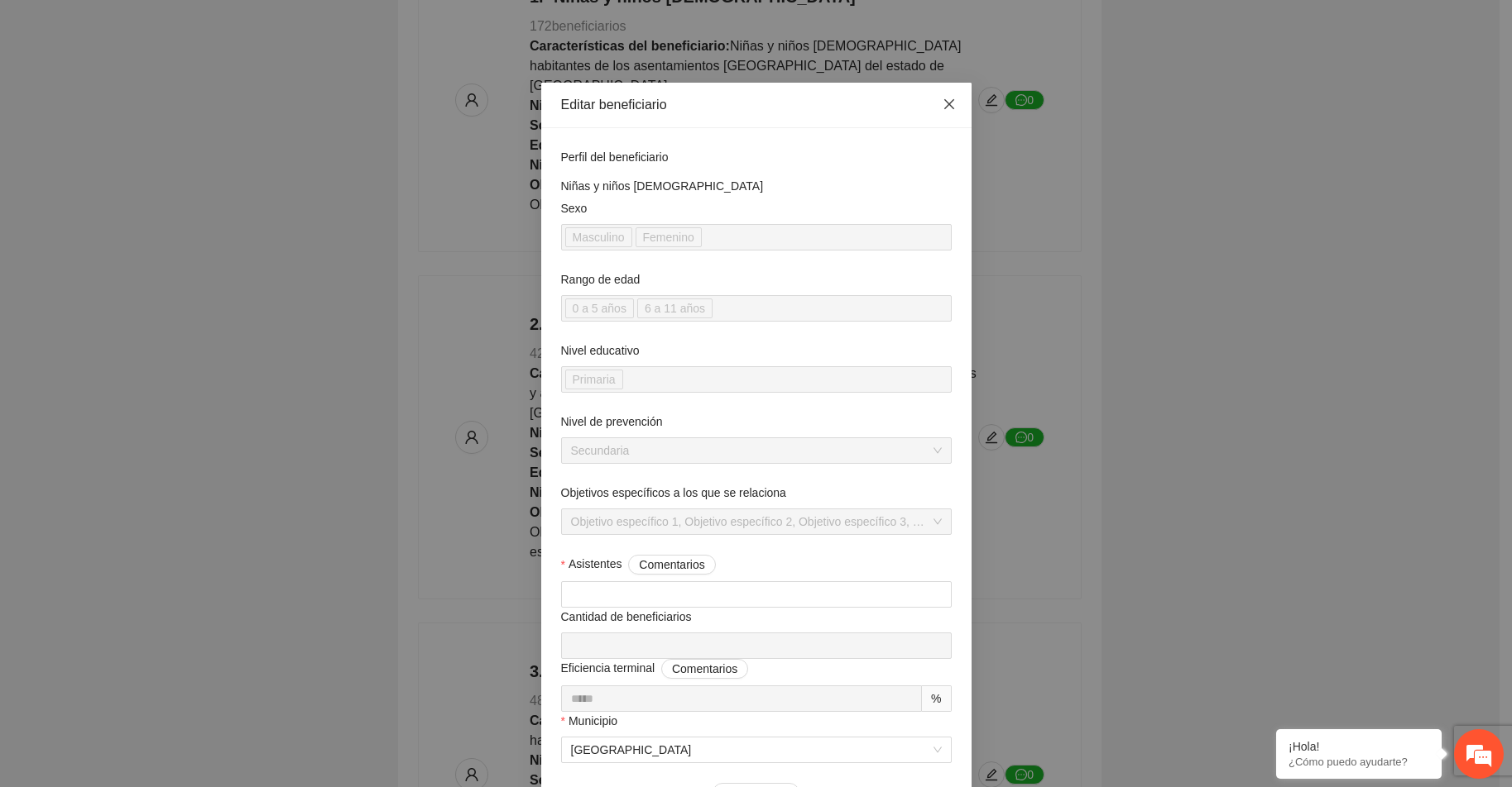
click at [943, 104] on icon "close" at bounding box center [948, 104] width 10 height 10
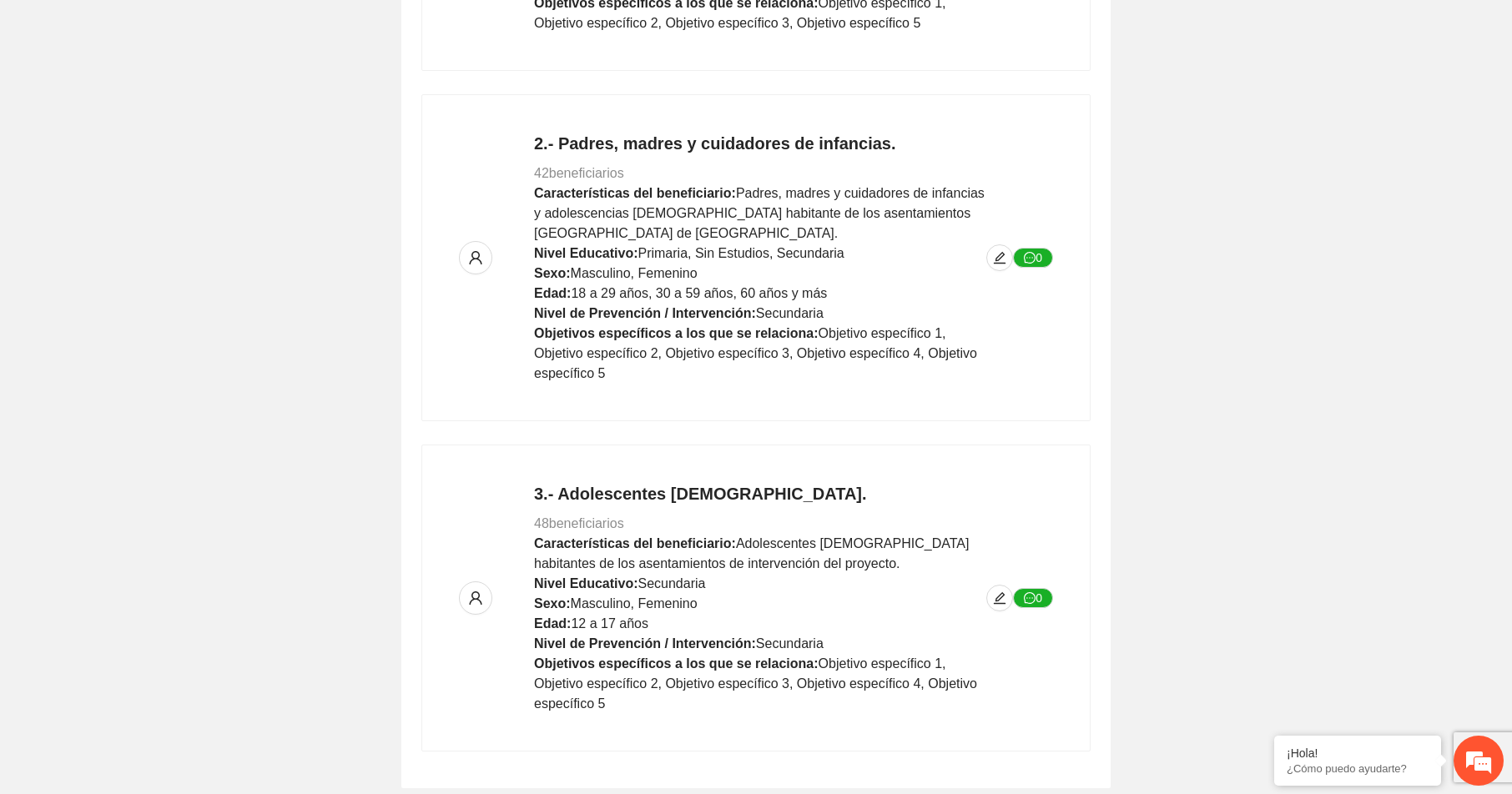
scroll to position [659, 0]
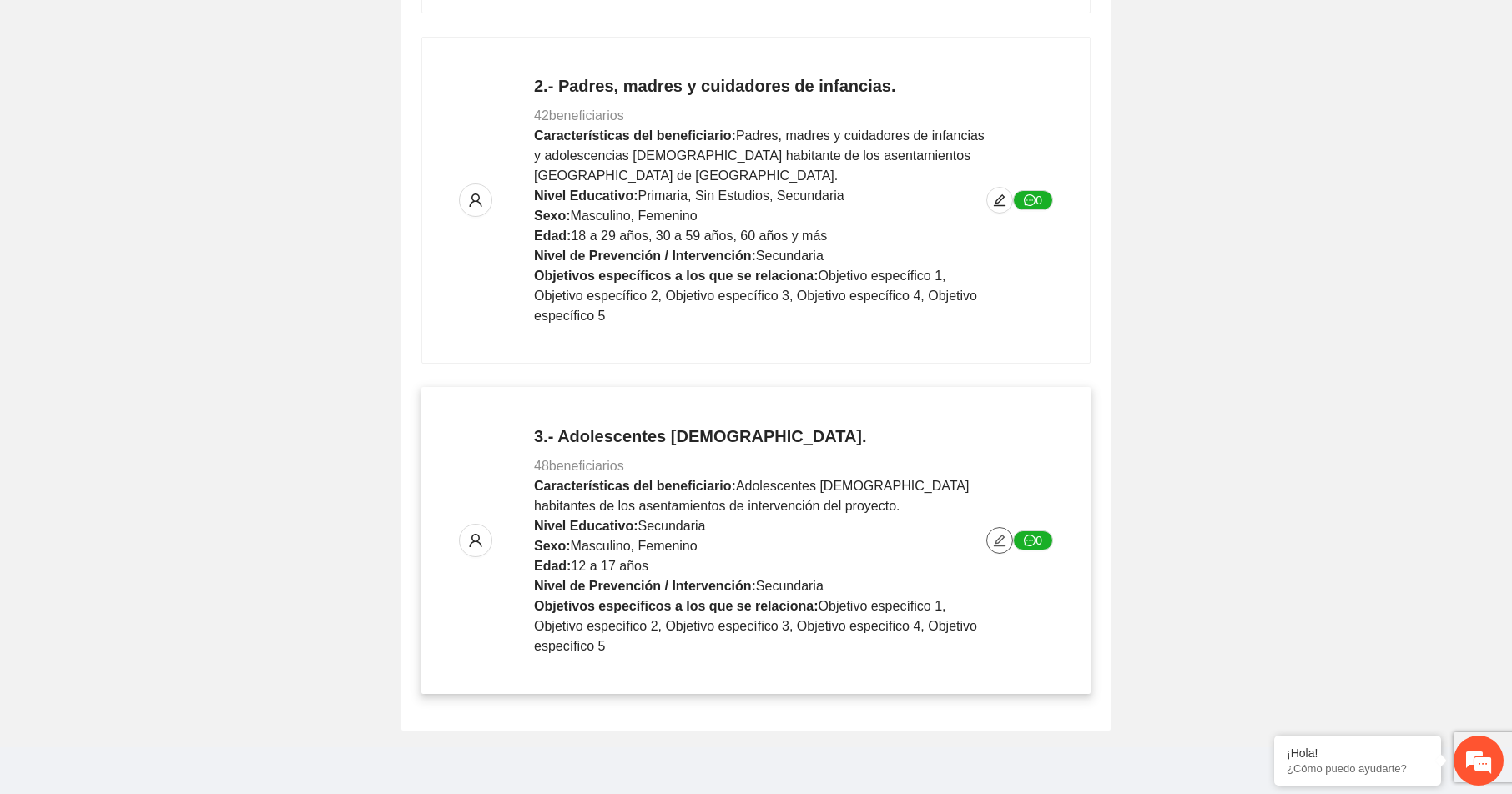
click at [998, 534] on icon "edit" at bounding box center [1000, 540] width 13 height 13
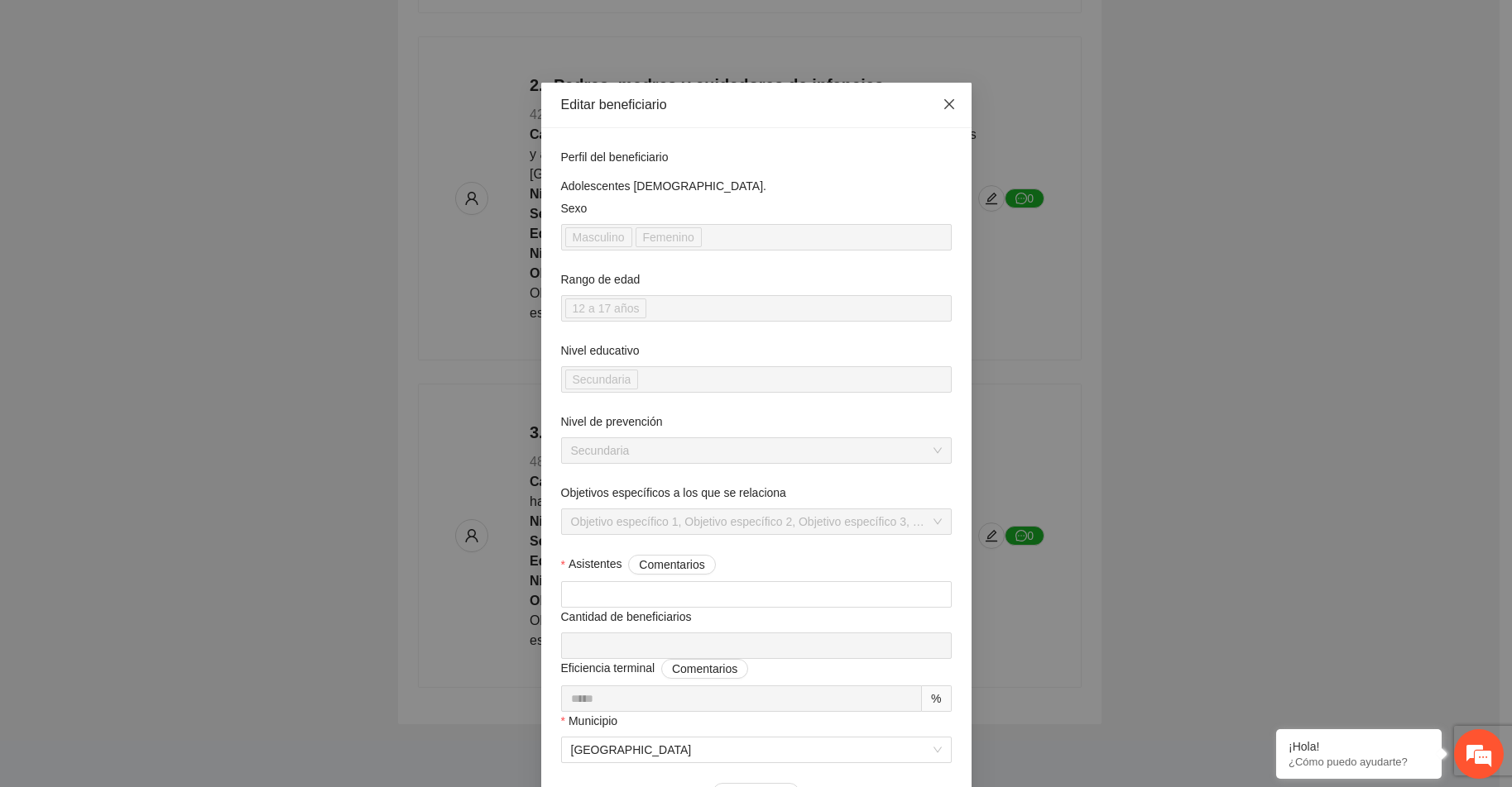
click at [943, 104] on icon "close" at bounding box center [948, 104] width 10 height 10
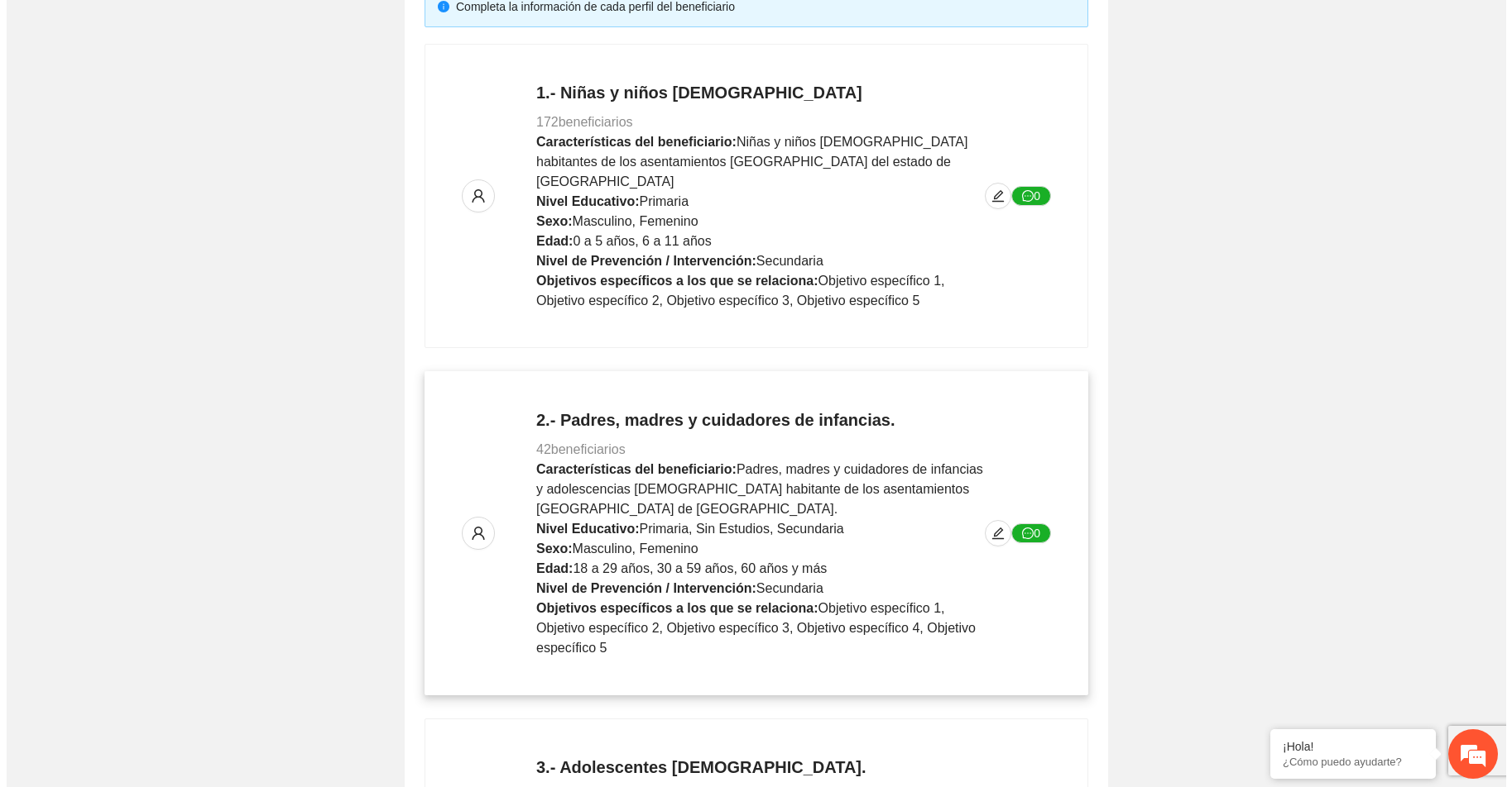
scroll to position [331, 0]
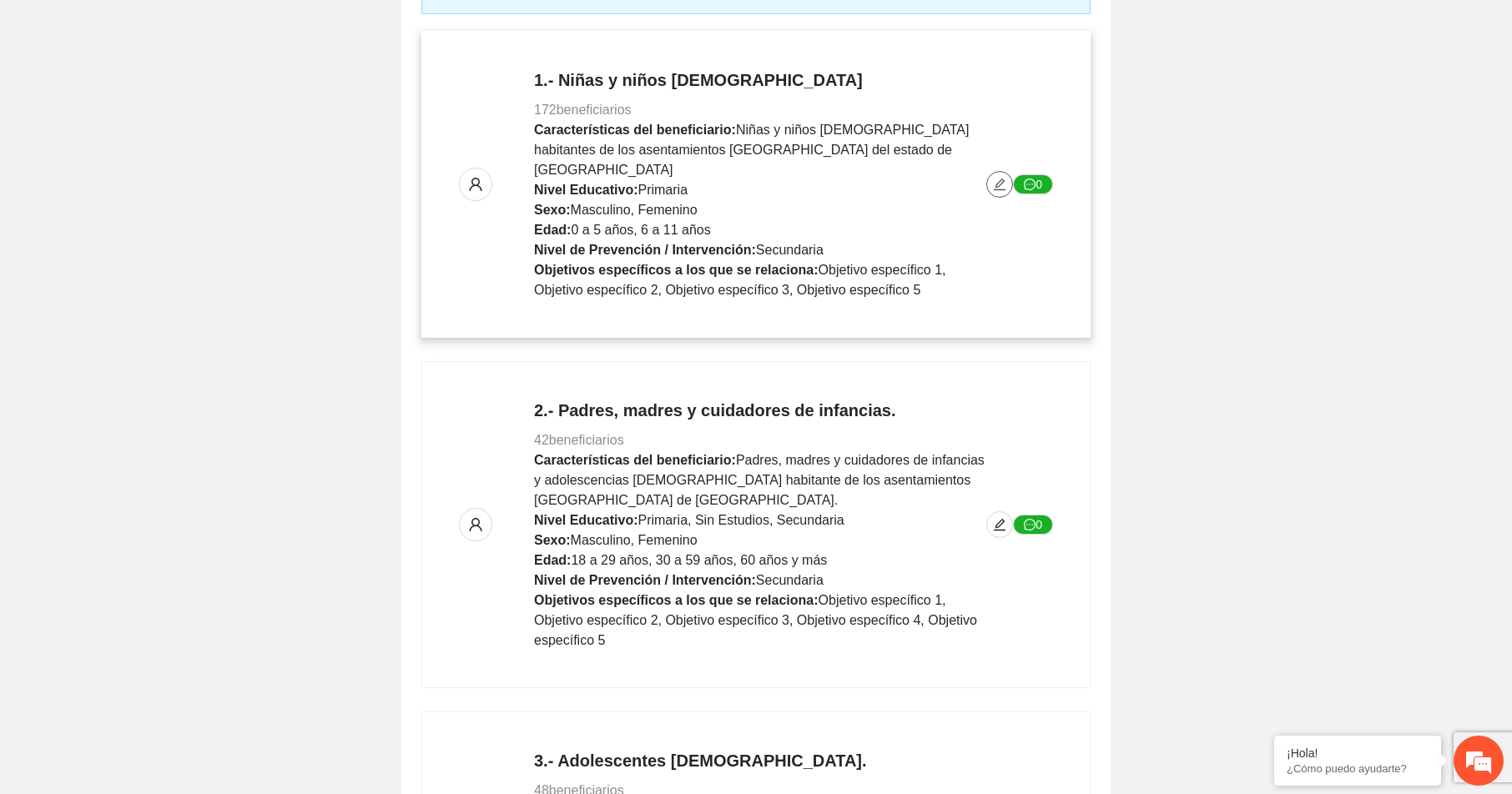
click at [1003, 179] on icon "edit" at bounding box center [1000, 184] width 12 height 12
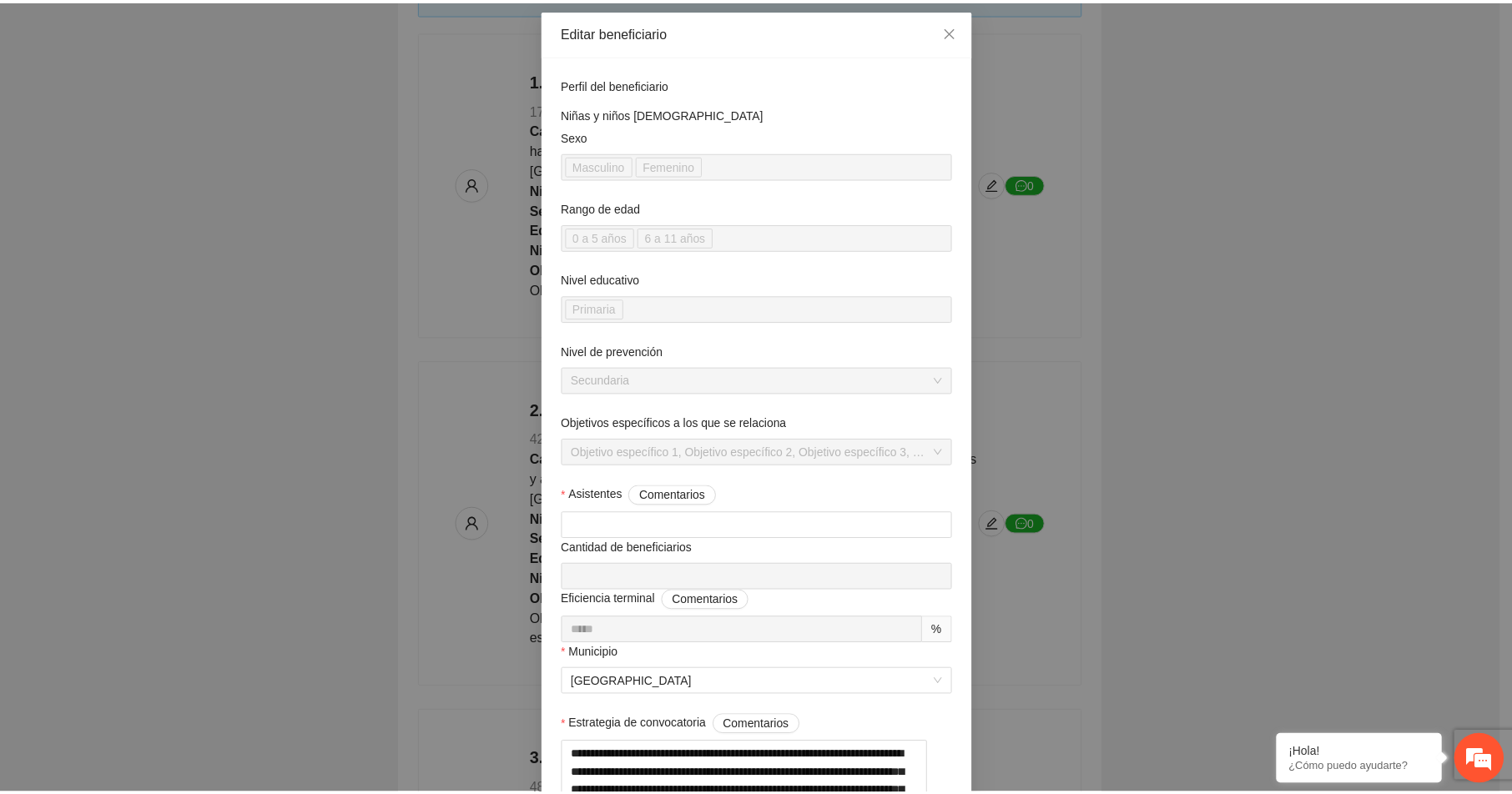
scroll to position [0, 0]
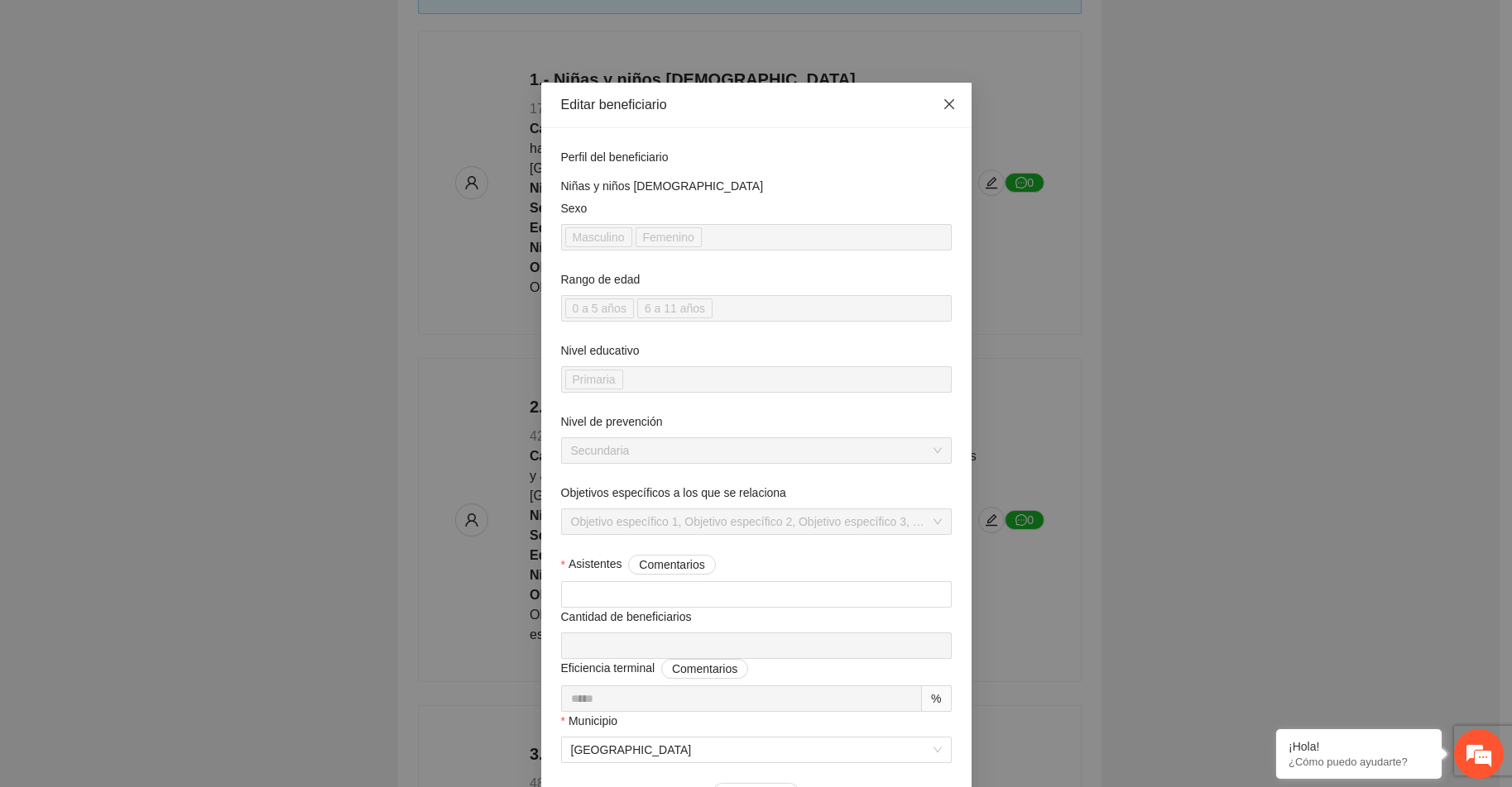
click at [943, 104] on icon "close" at bounding box center [948, 104] width 10 height 10
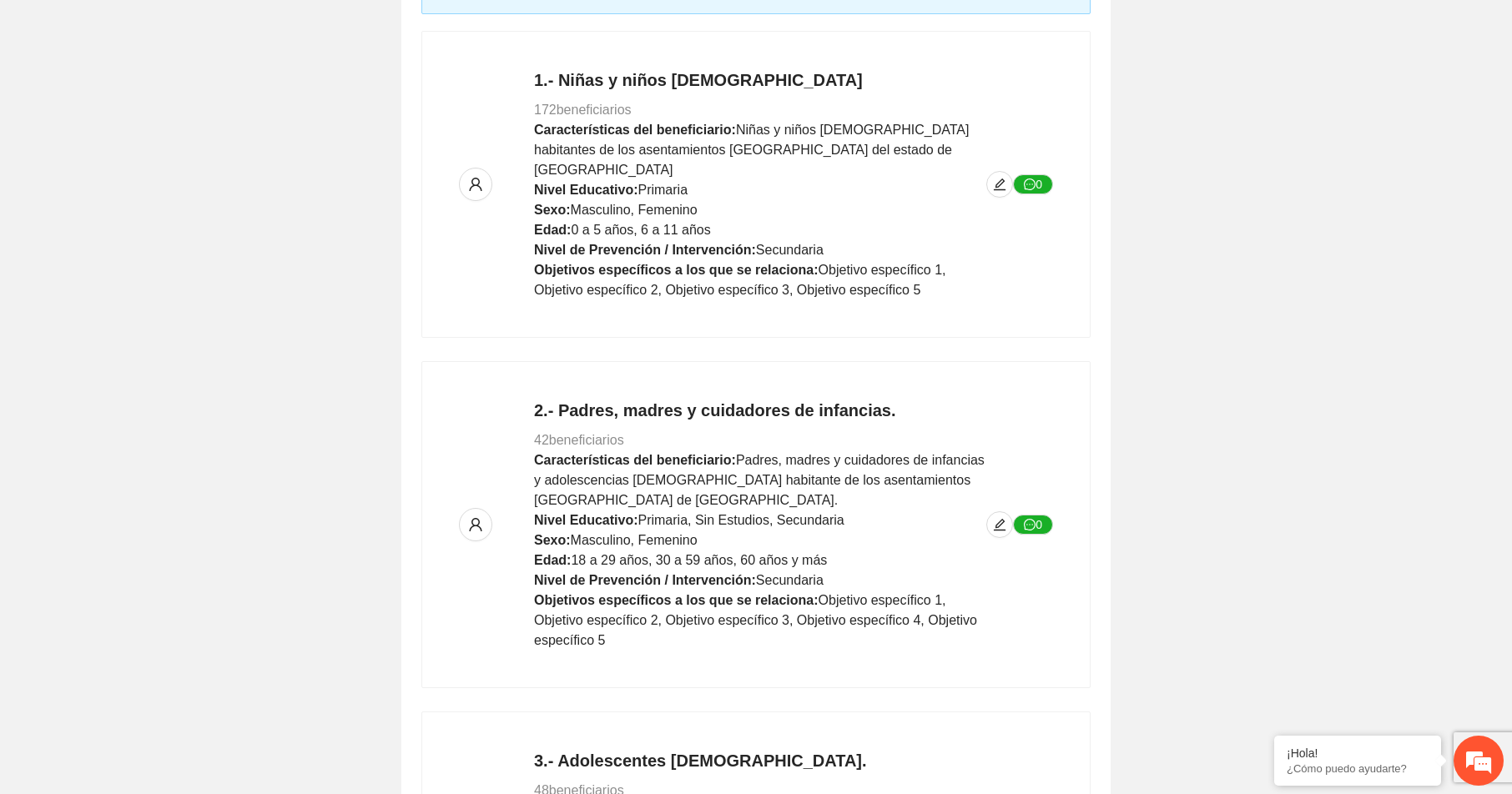
click at [318, 305] on div "1. Detalles de los Beneficiarios Exportar Completa la información de cada perfi…" at bounding box center [756, 450] width 1512 height 1242
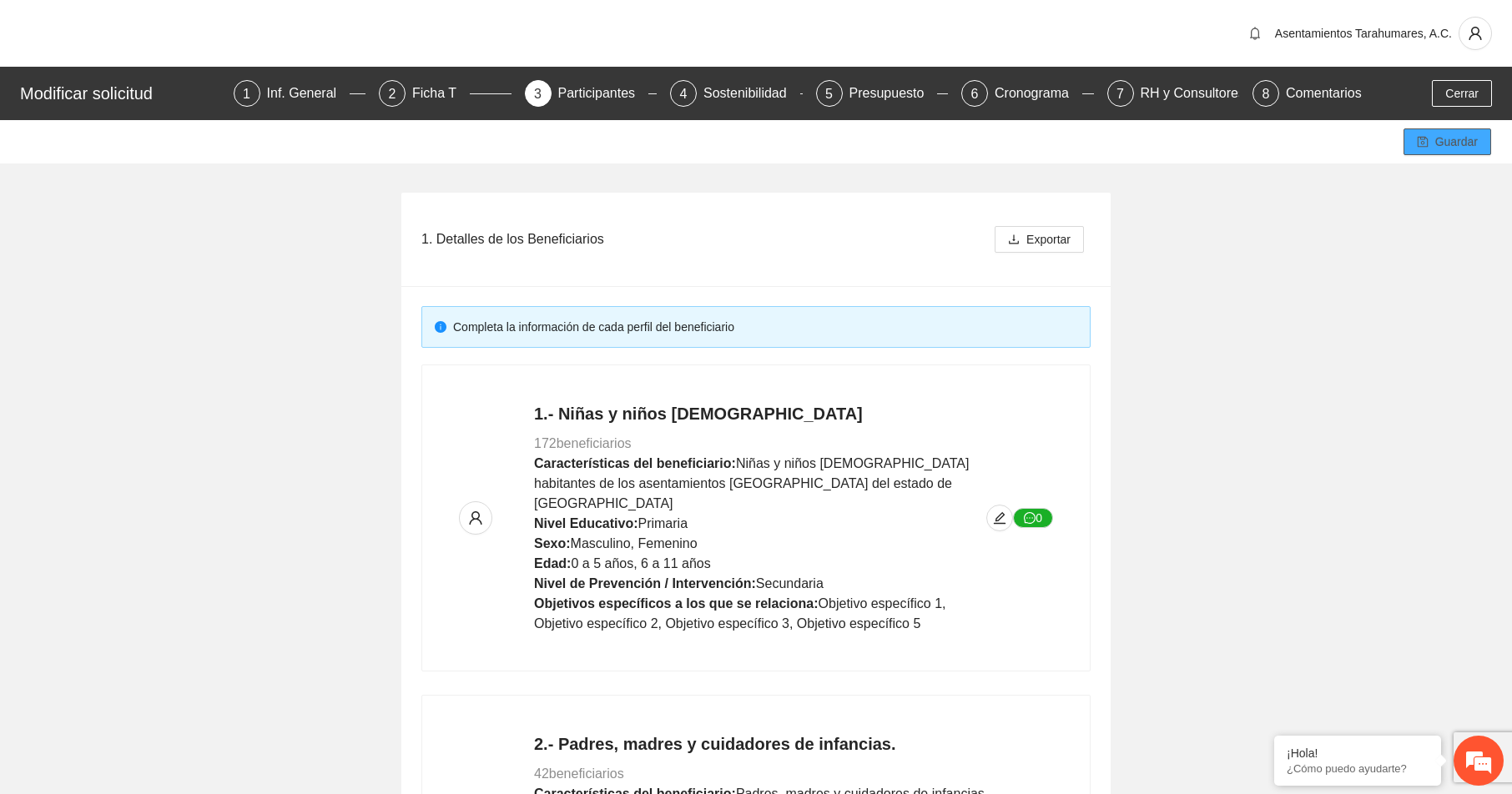
click at [1455, 141] on span "Guardar" at bounding box center [1456, 142] width 43 height 19
click at [739, 92] on div "Sostenibilidad" at bounding box center [751, 93] width 96 height 27
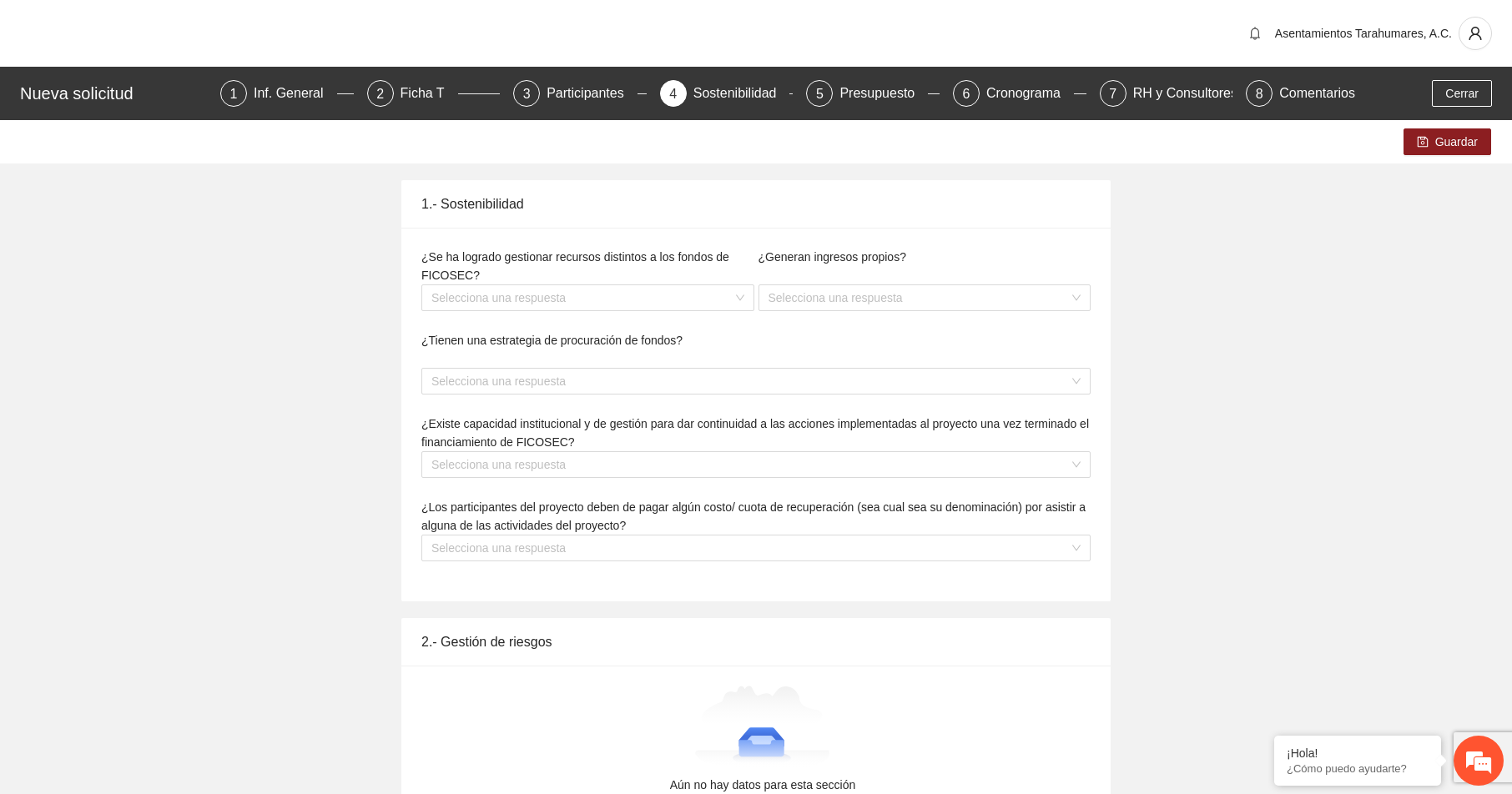
type textarea "**********"
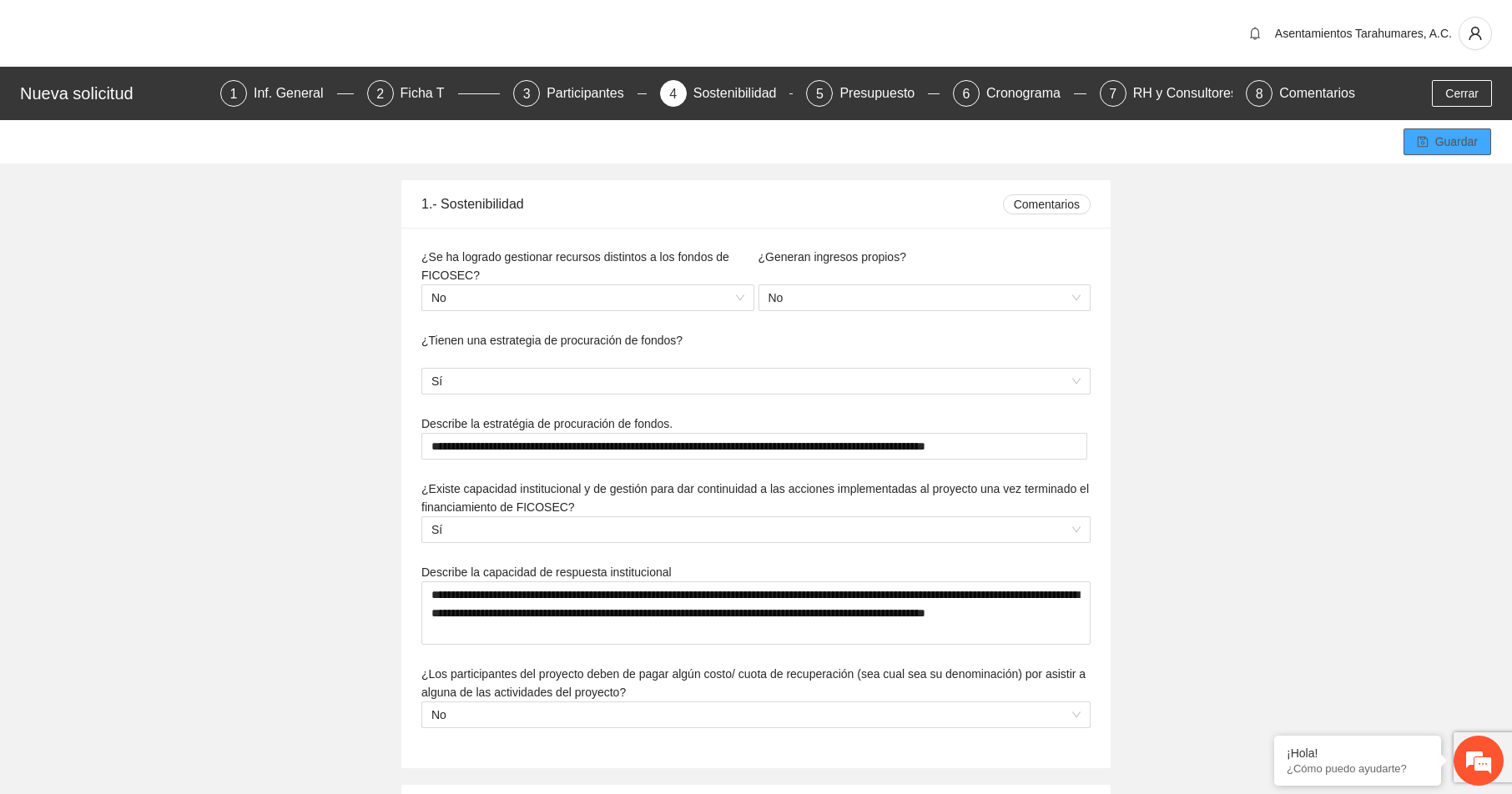
click at [1461, 138] on span "Guardar" at bounding box center [1456, 142] width 43 height 19
click at [893, 93] on div "Presupuesto" at bounding box center [883, 93] width 88 height 27
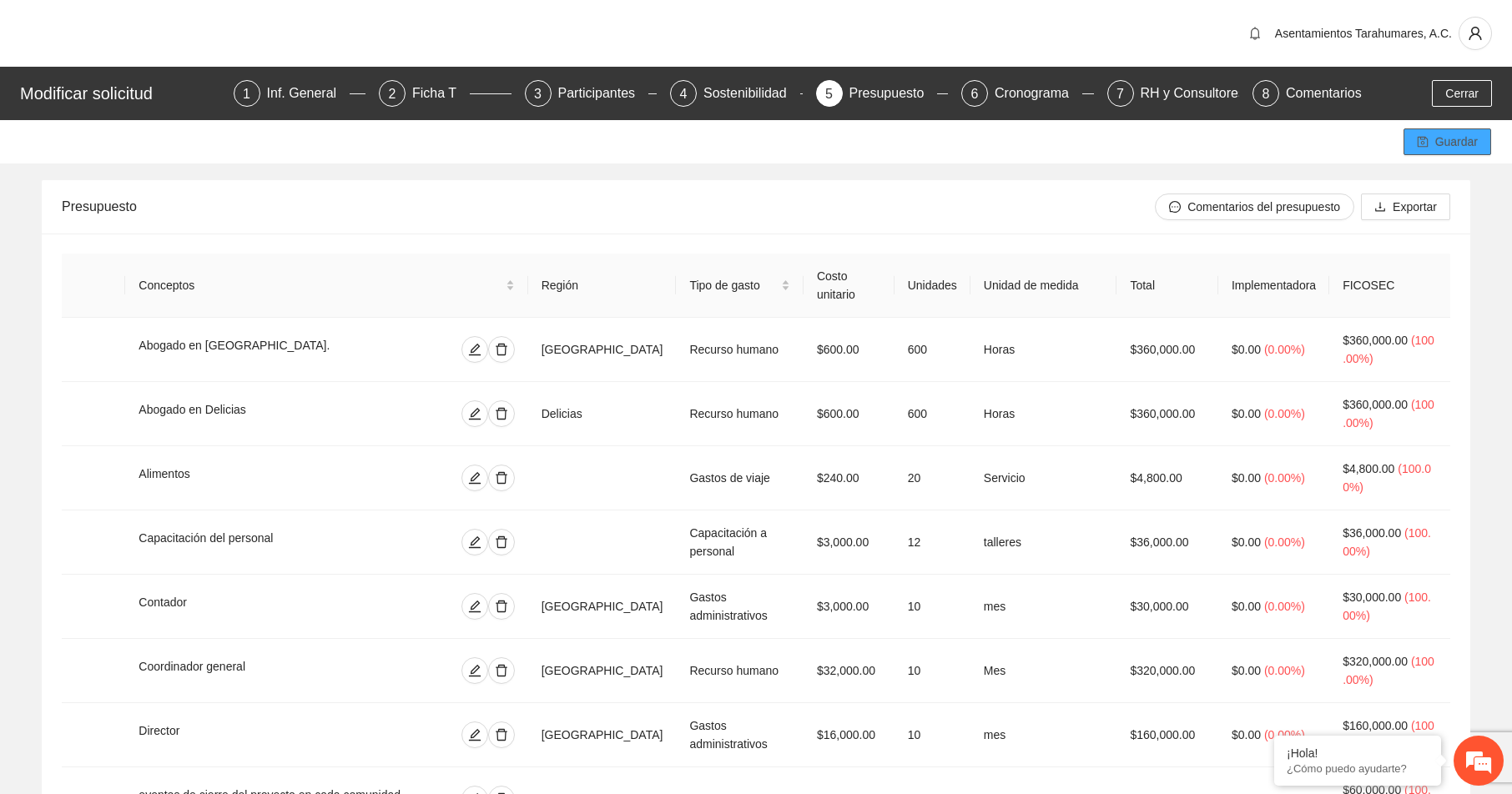
click at [1448, 140] on span "Guardar" at bounding box center [1456, 142] width 43 height 19
click at [1037, 91] on div "Cronograma" at bounding box center [1039, 93] width 88 height 27
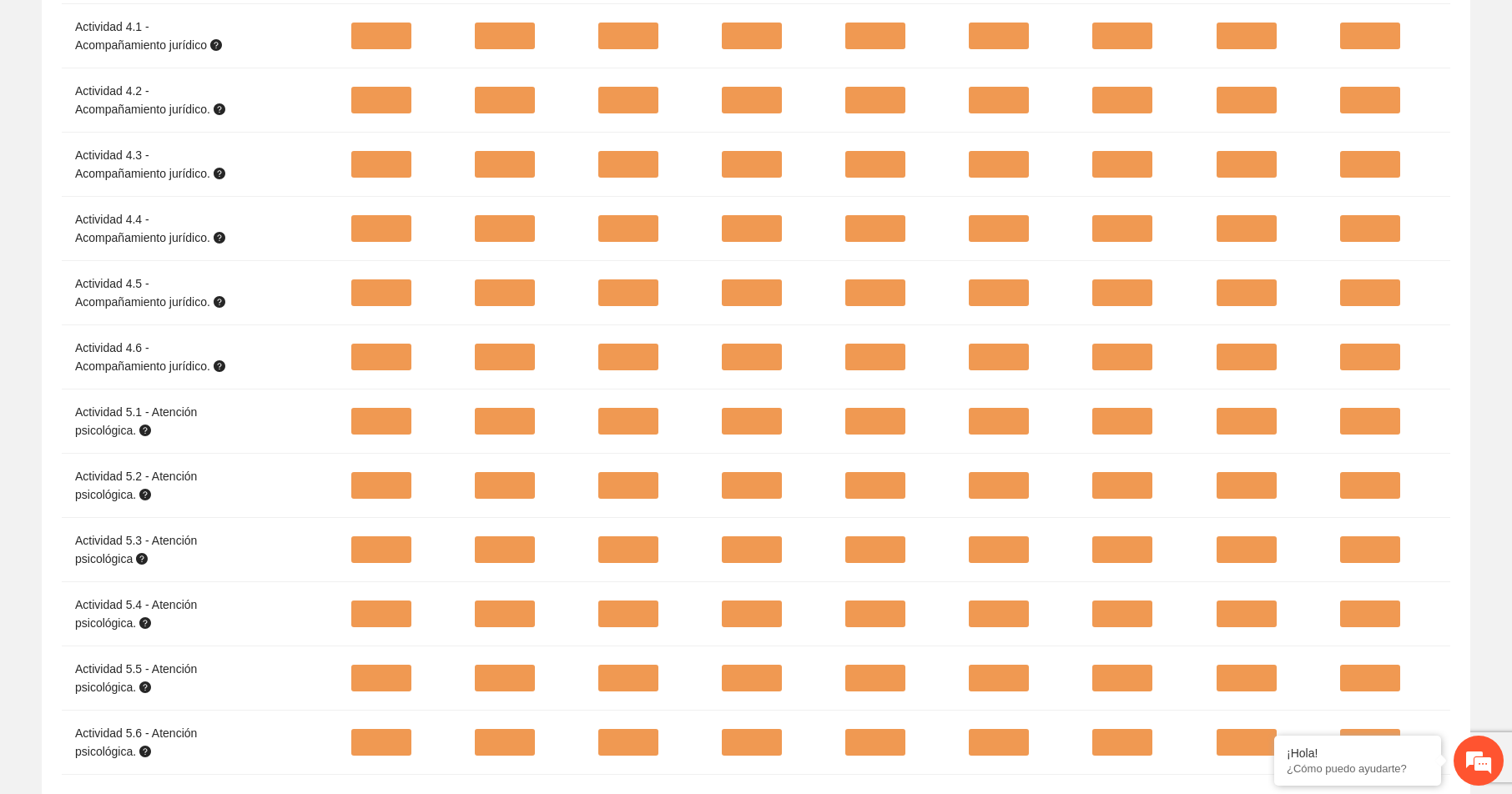
scroll to position [1856, 0]
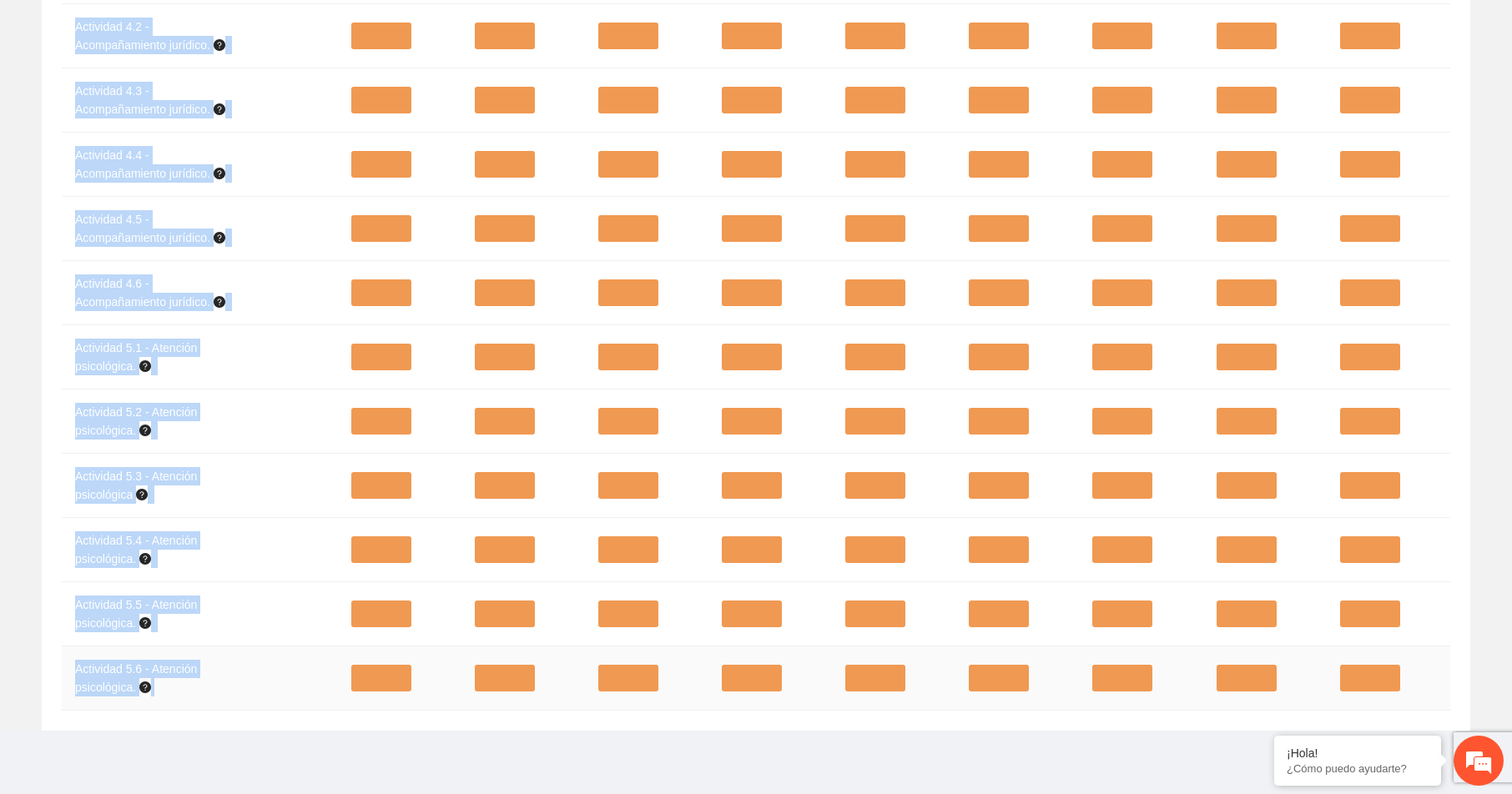
drag, startPoint x: 77, startPoint y: 332, endPoint x: 197, endPoint y: 679, distance: 367.2
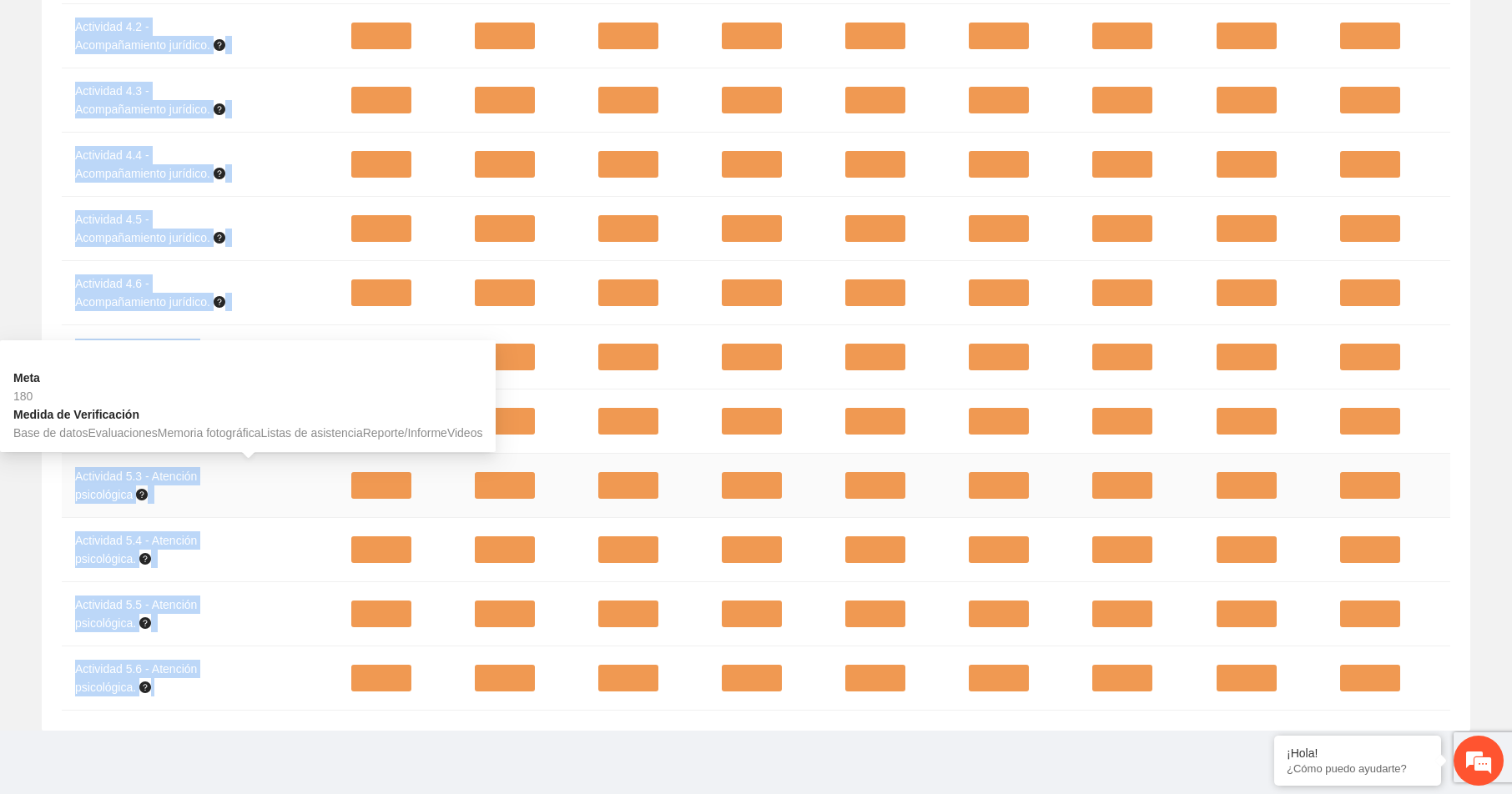
copy tbody "Loremipsu 3.8 - dolorsit ametcons ad elitseddoeiu, temporincid utlabore et dolo…"
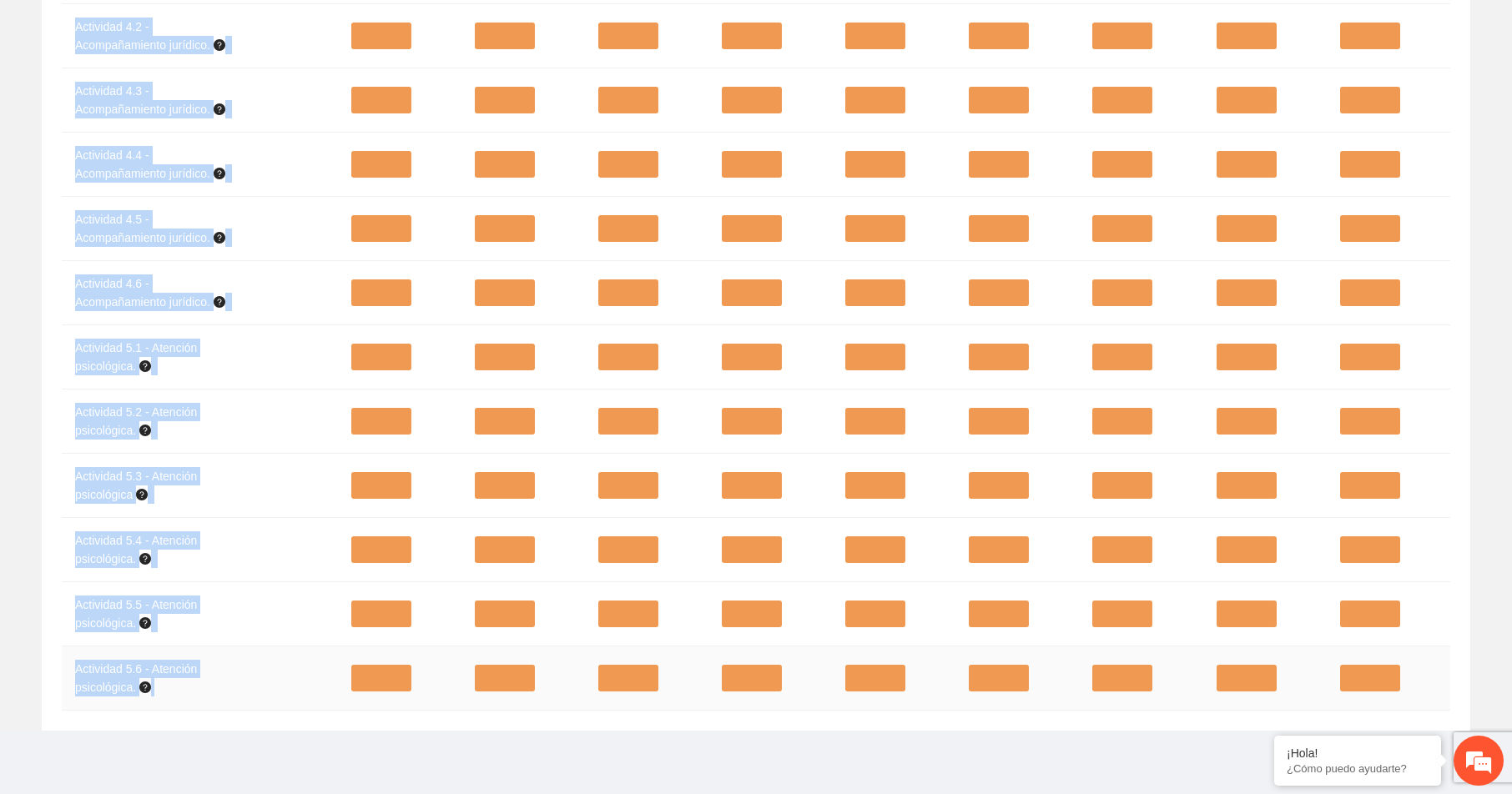
click at [250, 689] on td "Actividad 5.6 - Atención psicológica." at bounding box center [200, 678] width 276 height 64
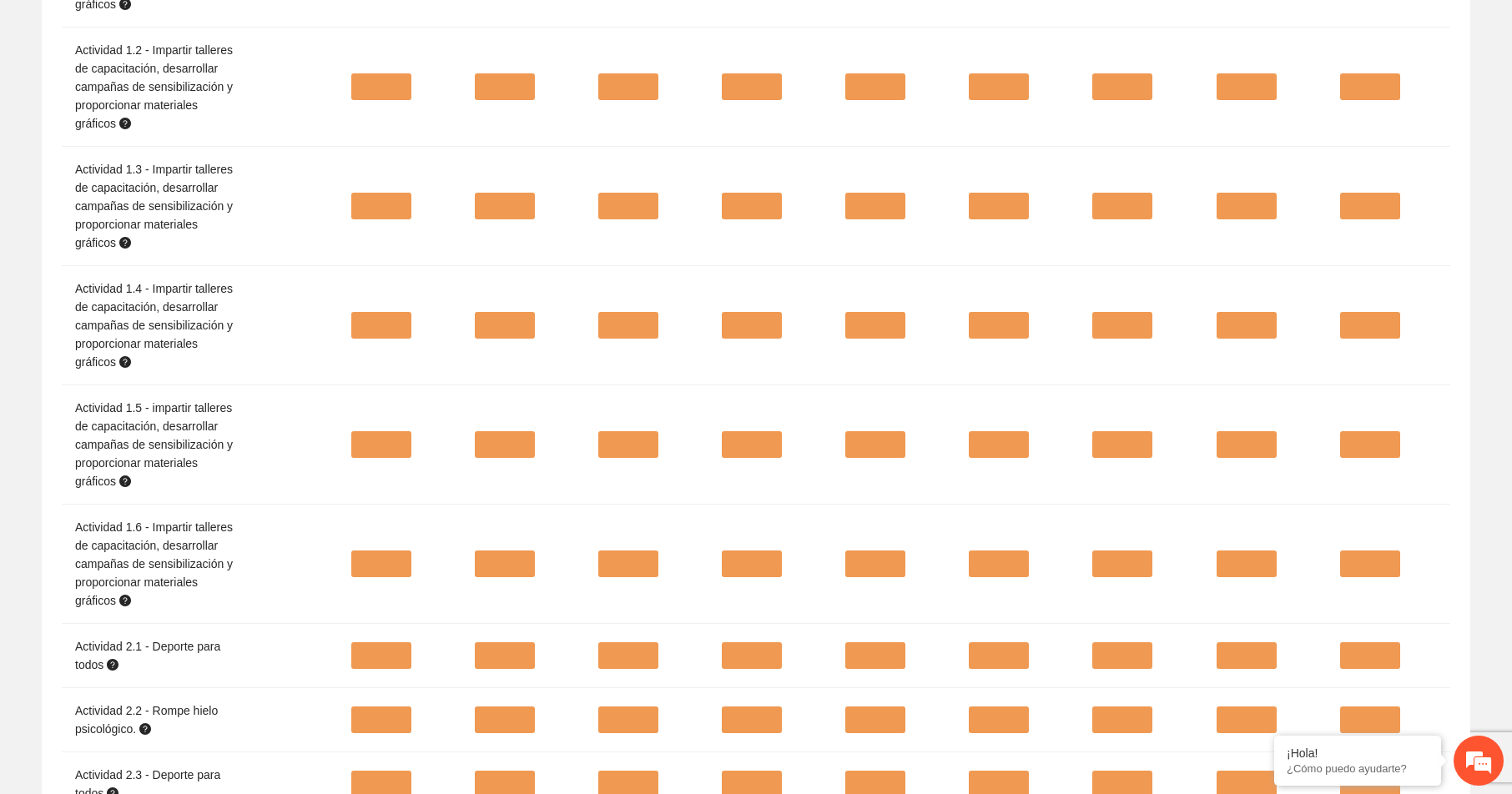
scroll to position [0, 0]
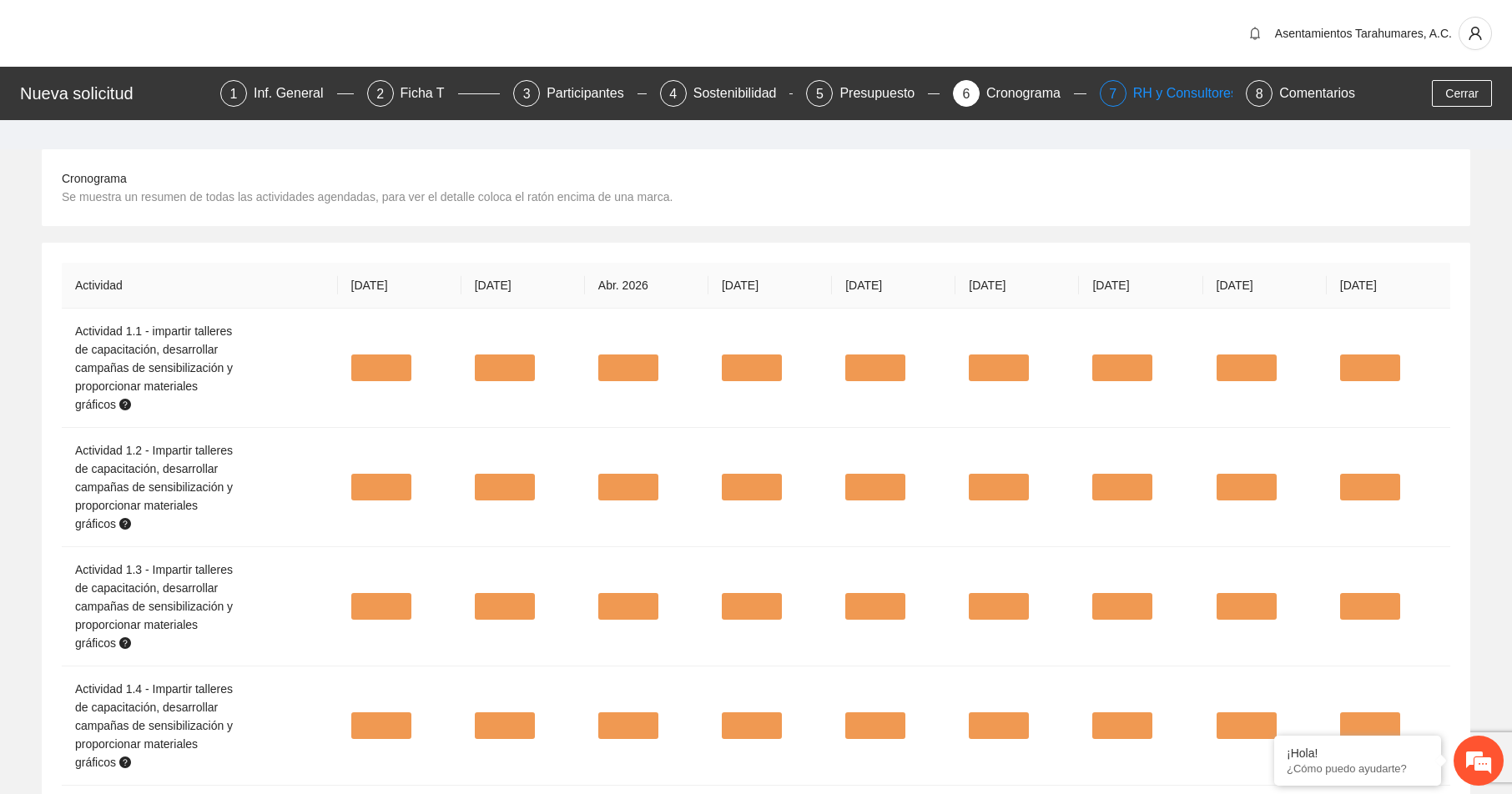
click at [1186, 92] on div "RH y Consultores" at bounding box center [1191, 93] width 118 height 27
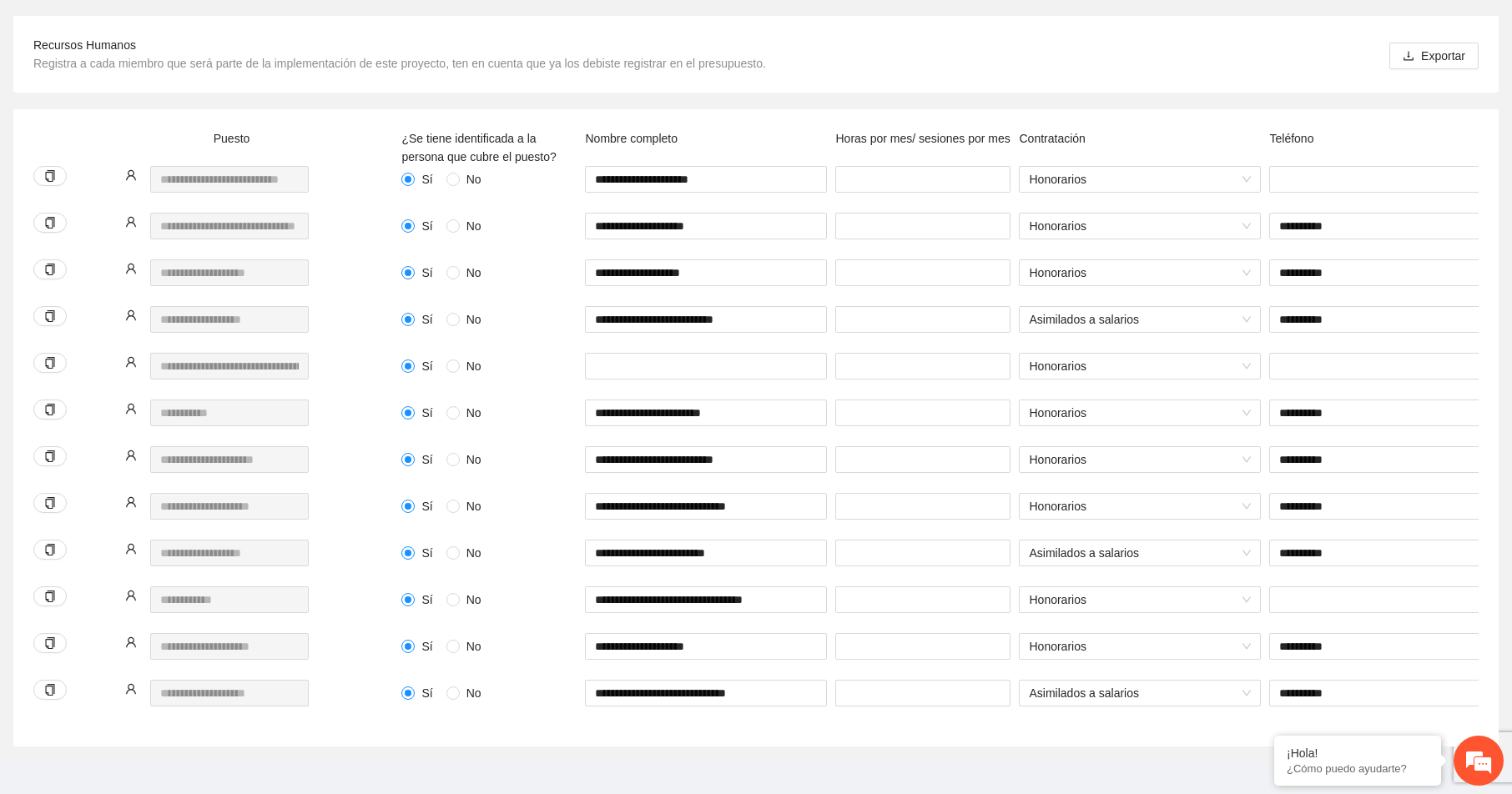
scroll to position [250, 0]
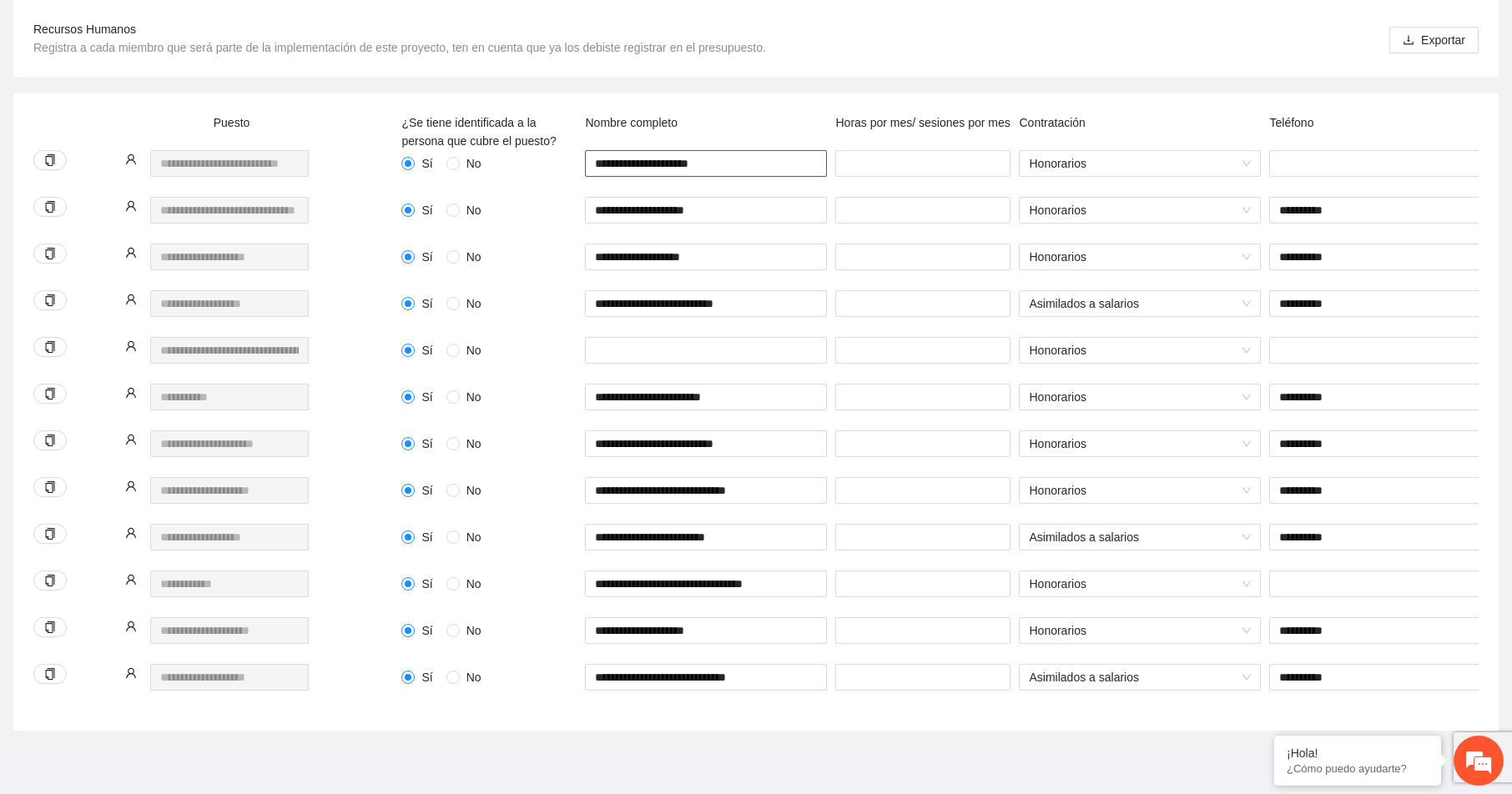
click at [596, 160] on input "**********" at bounding box center [705, 163] width 242 height 27
click at [737, 163] on input "**********" at bounding box center [705, 163] width 242 height 27
click at [536, 232] on div "Sí No" at bounding box center [489, 221] width 183 height 46
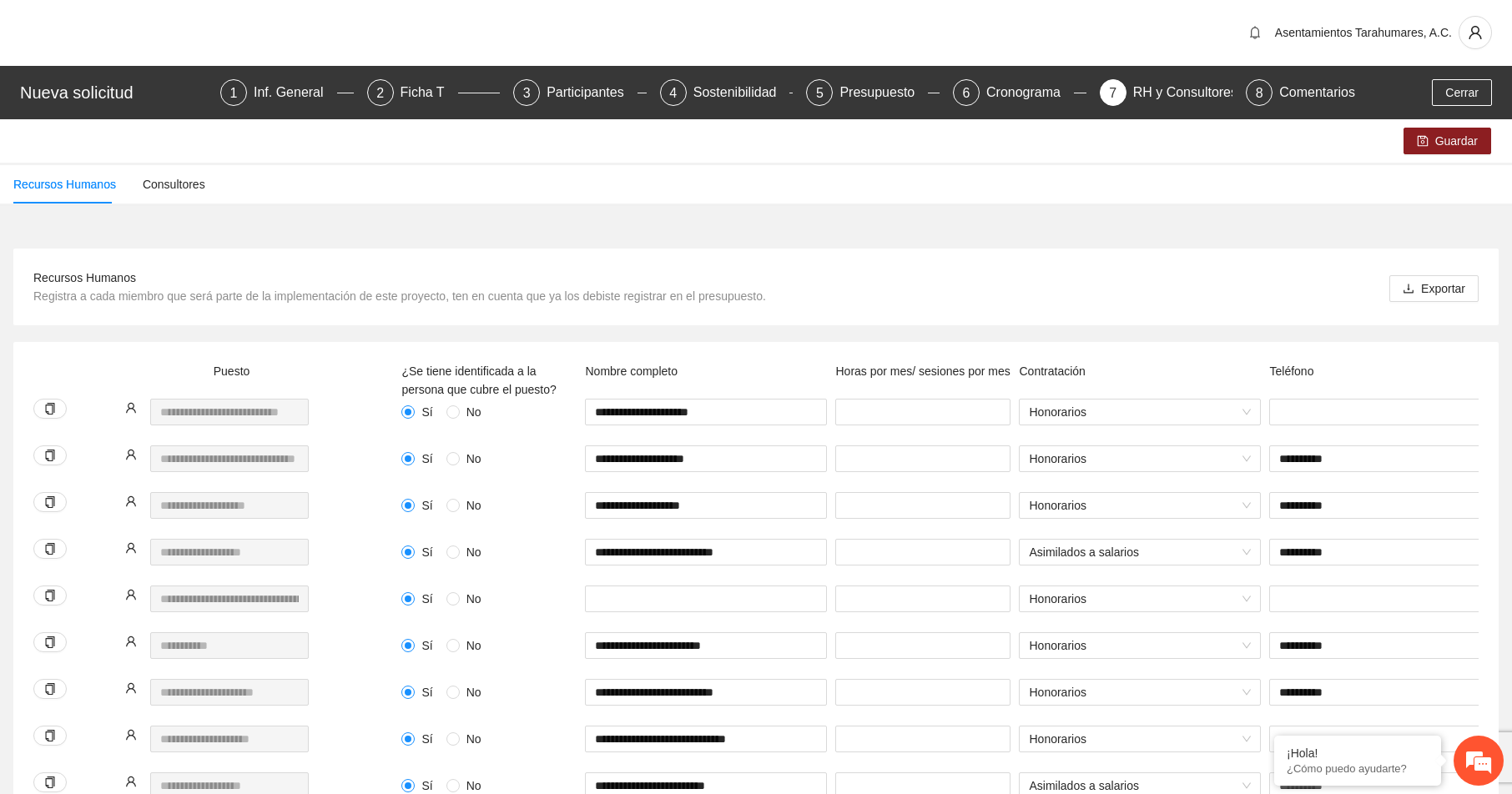
scroll to position [0, 0]
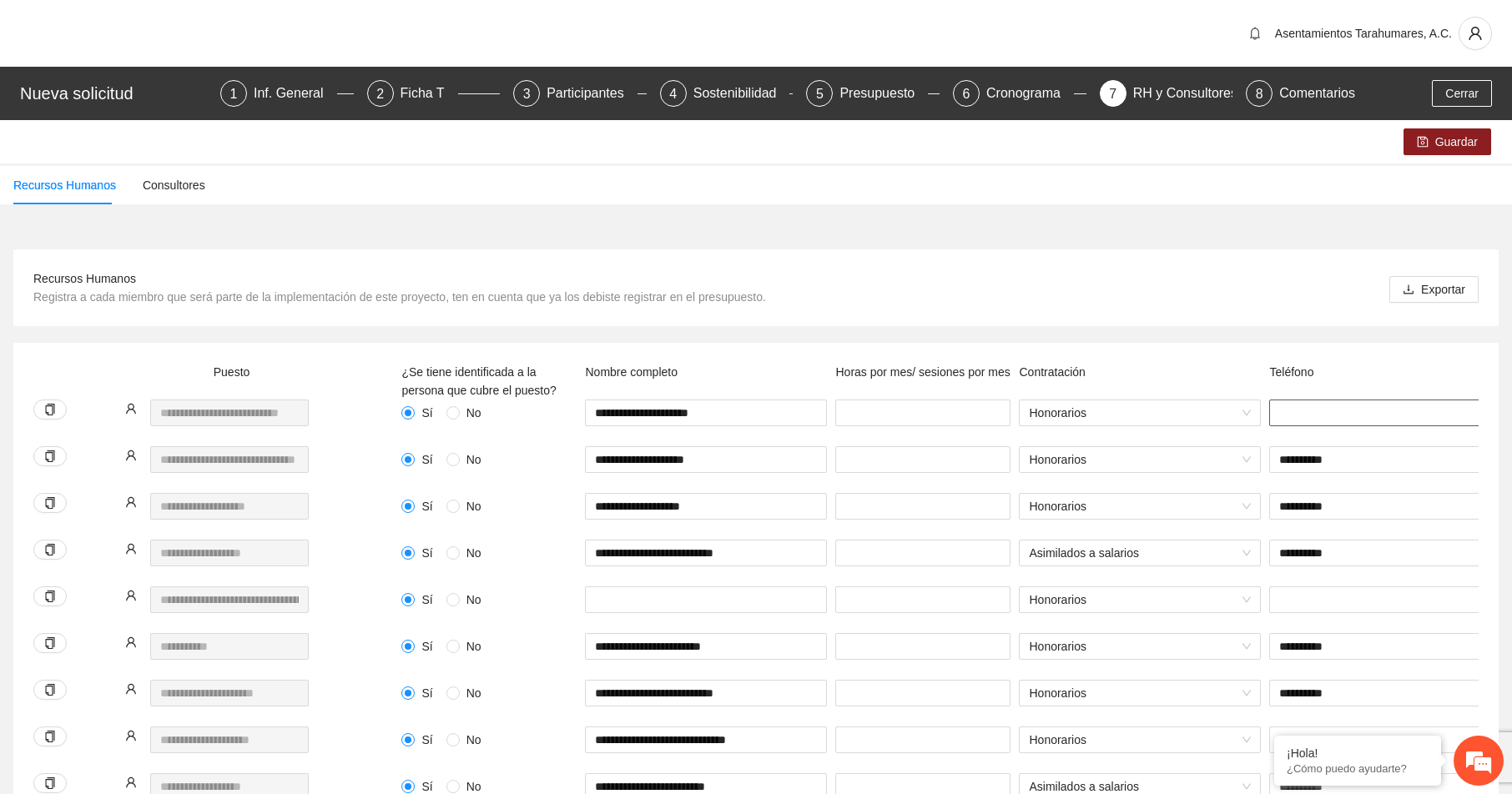
click at [1291, 419] on input "text" at bounding box center [1390, 412] width 242 height 27
type input "**********"
drag, startPoint x: 595, startPoint y: 412, endPoint x: 712, endPoint y: 413, distance: 117.0
click at [712, 413] on input "**********" at bounding box center [705, 412] width 242 height 27
type input "*"
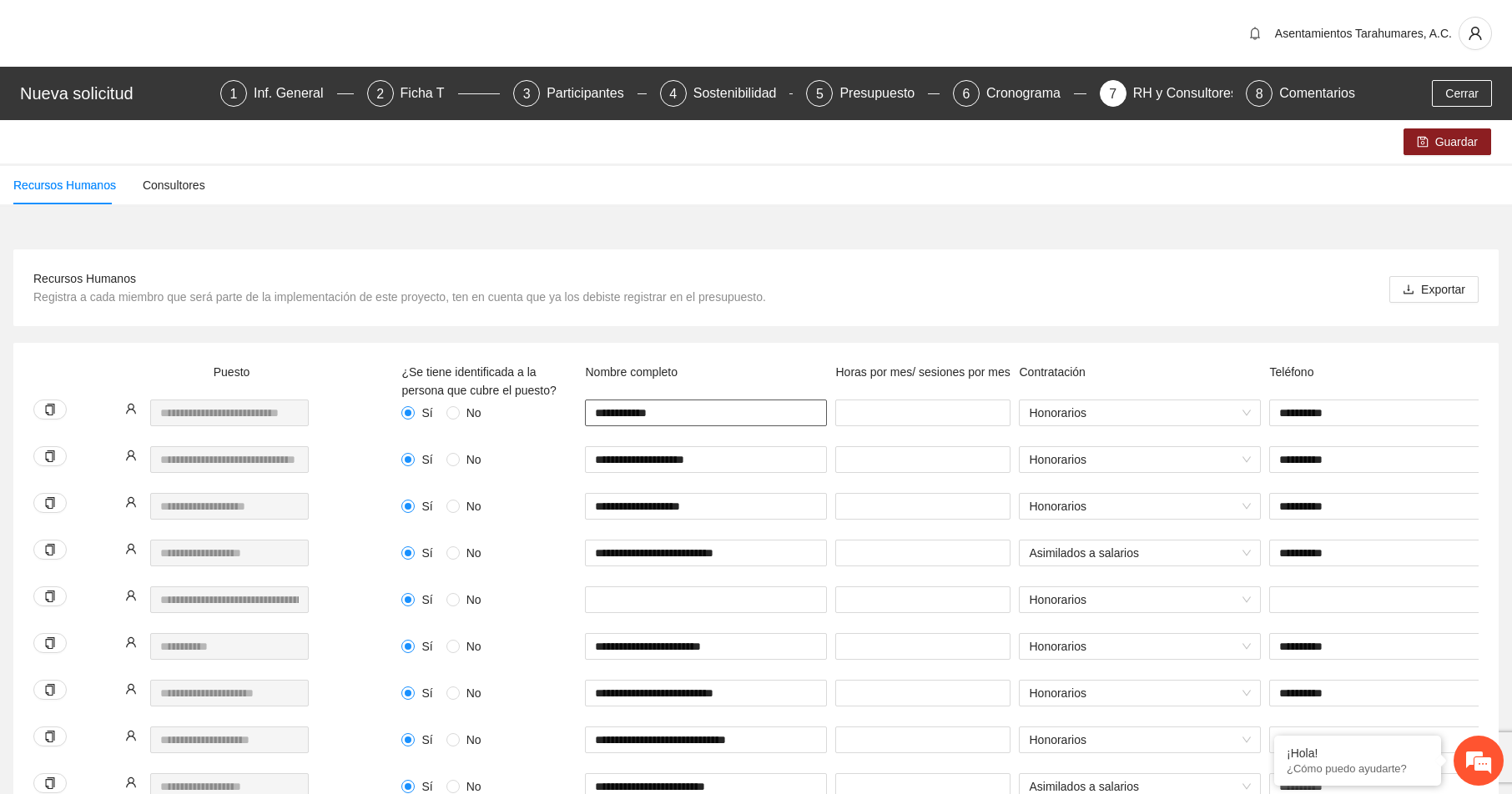
click at [685, 407] on input "**********" at bounding box center [705, 412] width 242 height 27
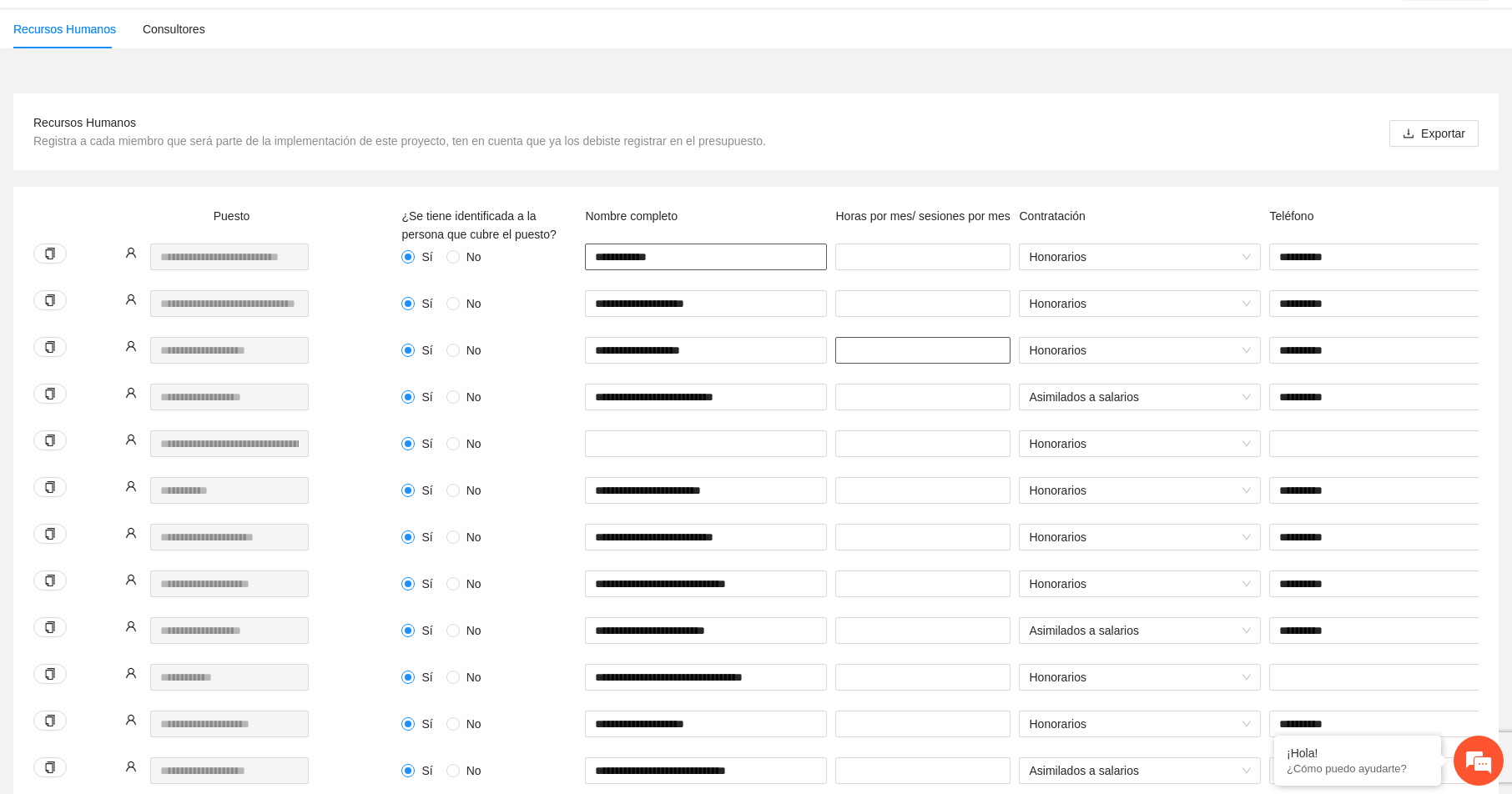
scroll to position [167, 0]
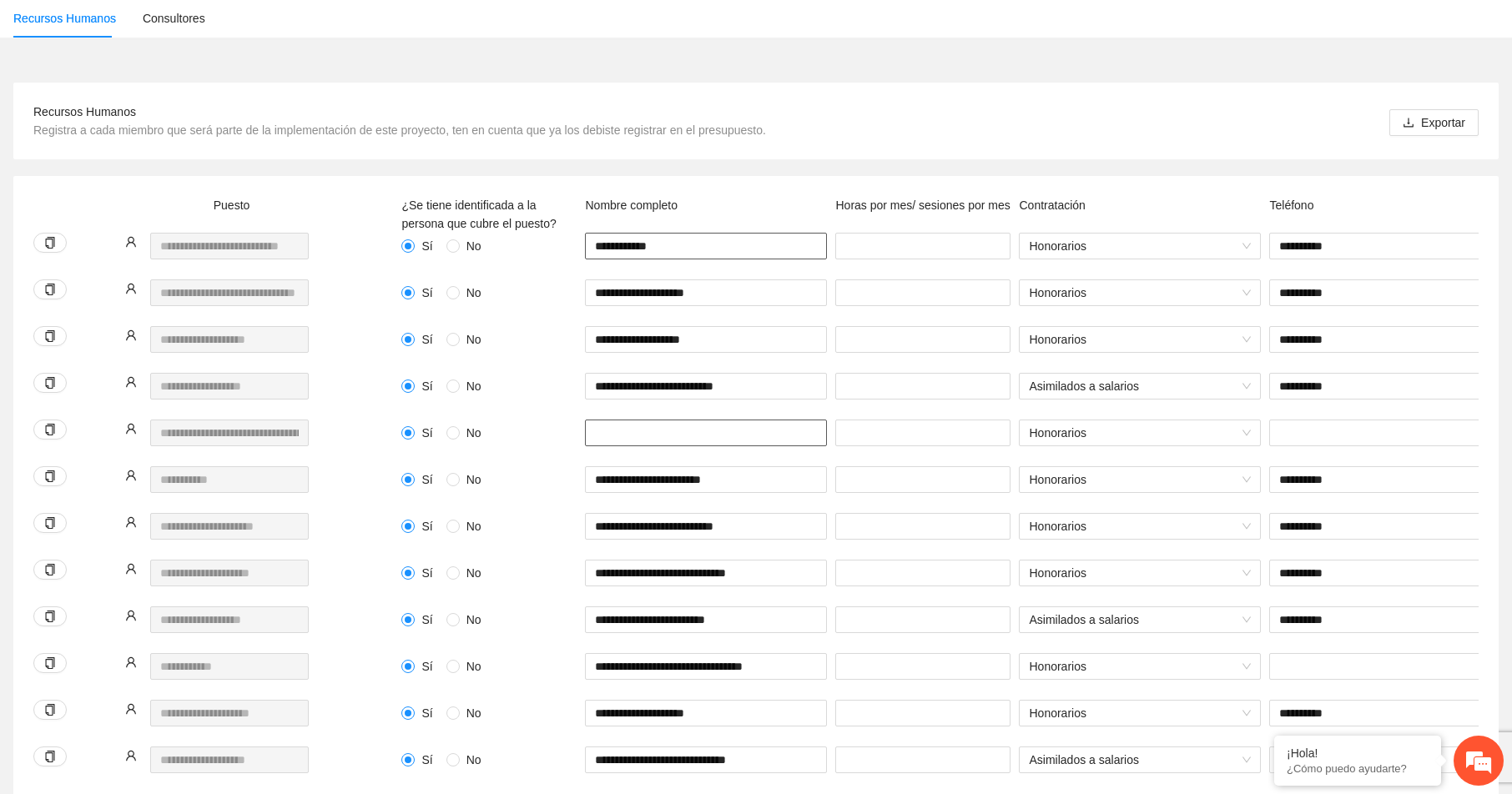
type input "**********"
click at [598, 436] on input "text" at bounding box center [705, 433] width 242 height 27
click at [561, 483] on div "Sí No" at bounding box center [488, 480] width 175 height 19
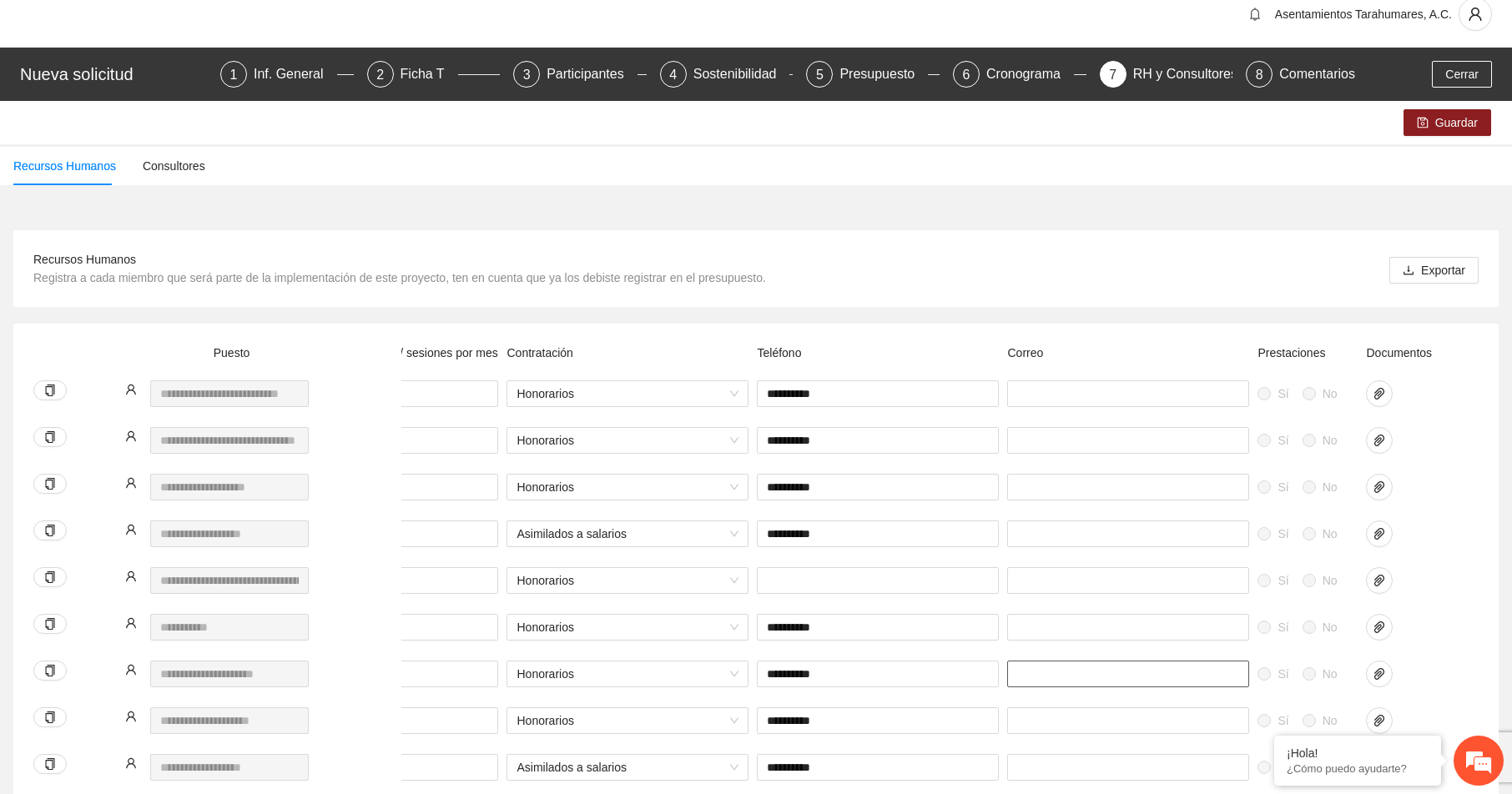
scroll to position [0, 0]
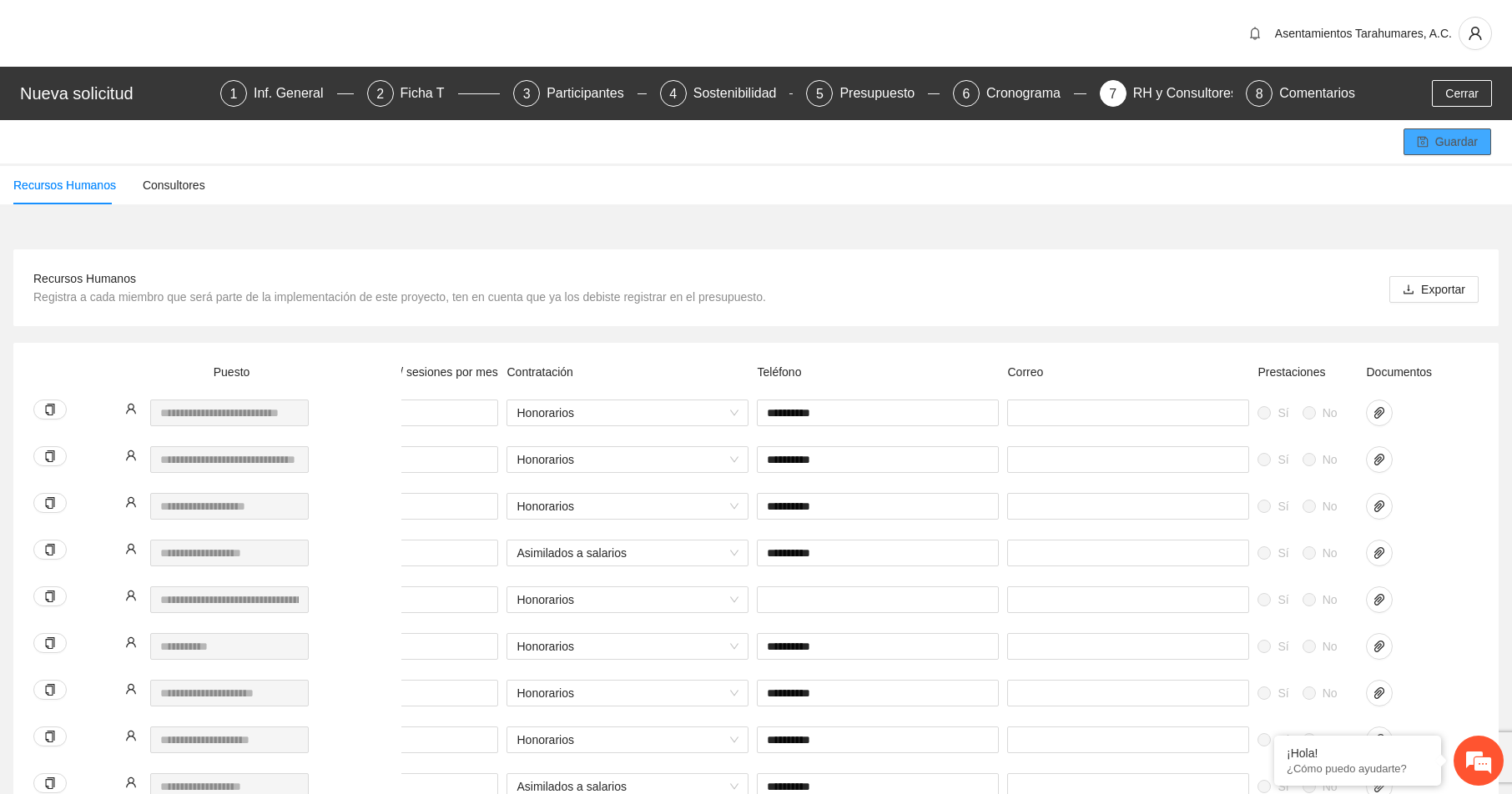
click at [1456, 140] on span "Guardar" at bounding box center [1456, 142] width 43 height 19
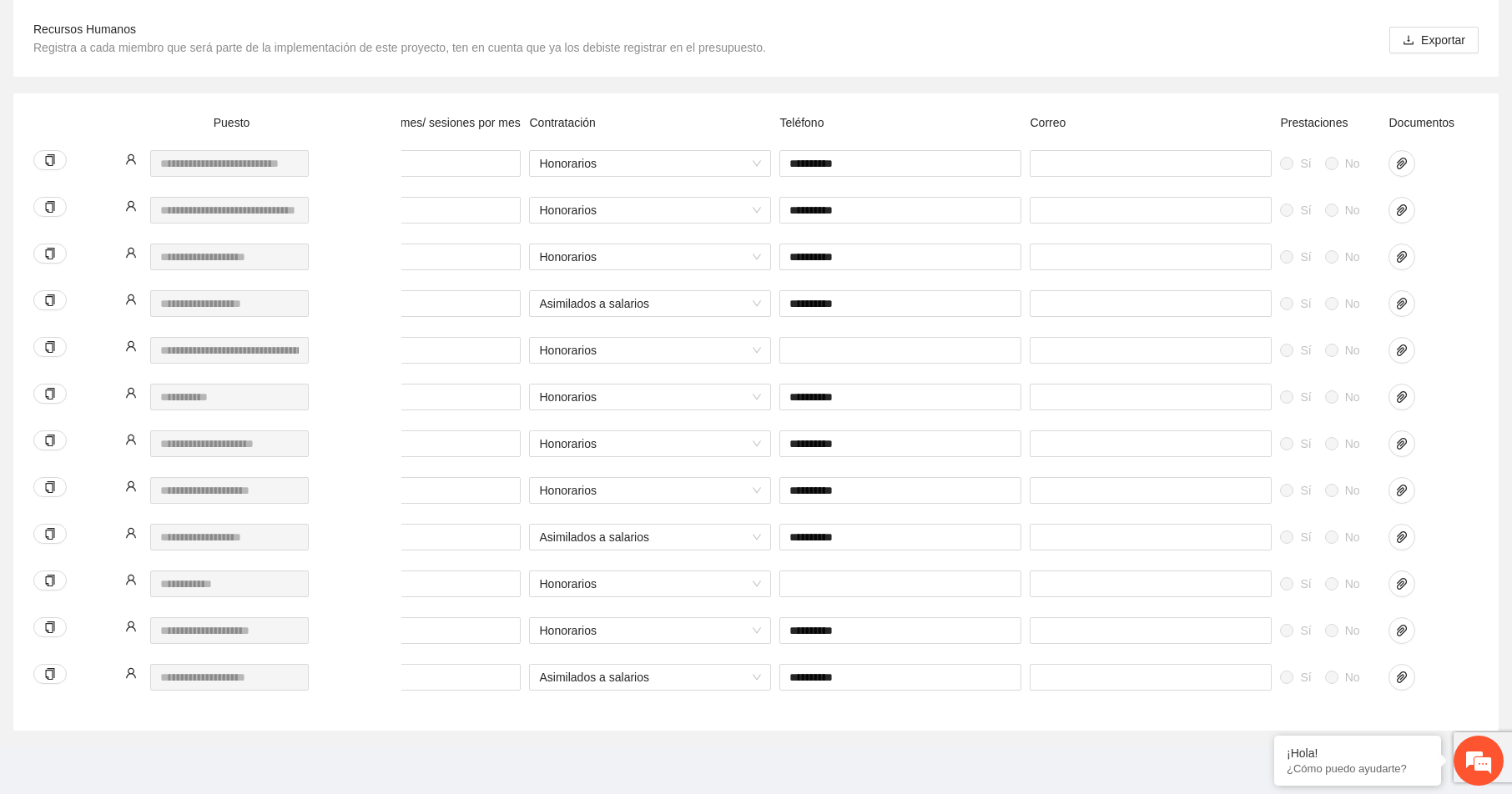
scroll to position [0, 512]
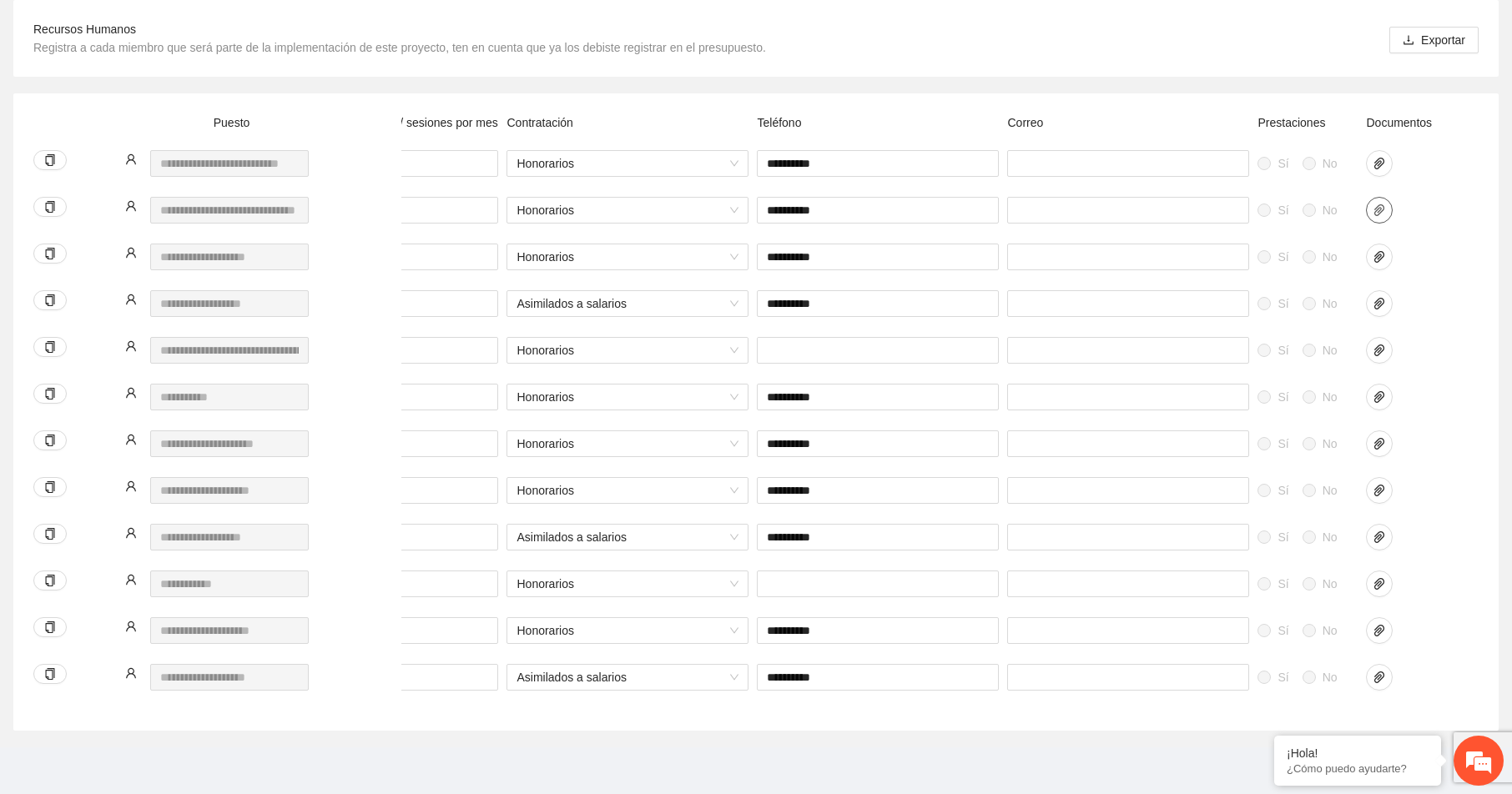
click at [1382, 205] on icon "paper-clip" at bounding box center [1379, 210] width 10 height 12
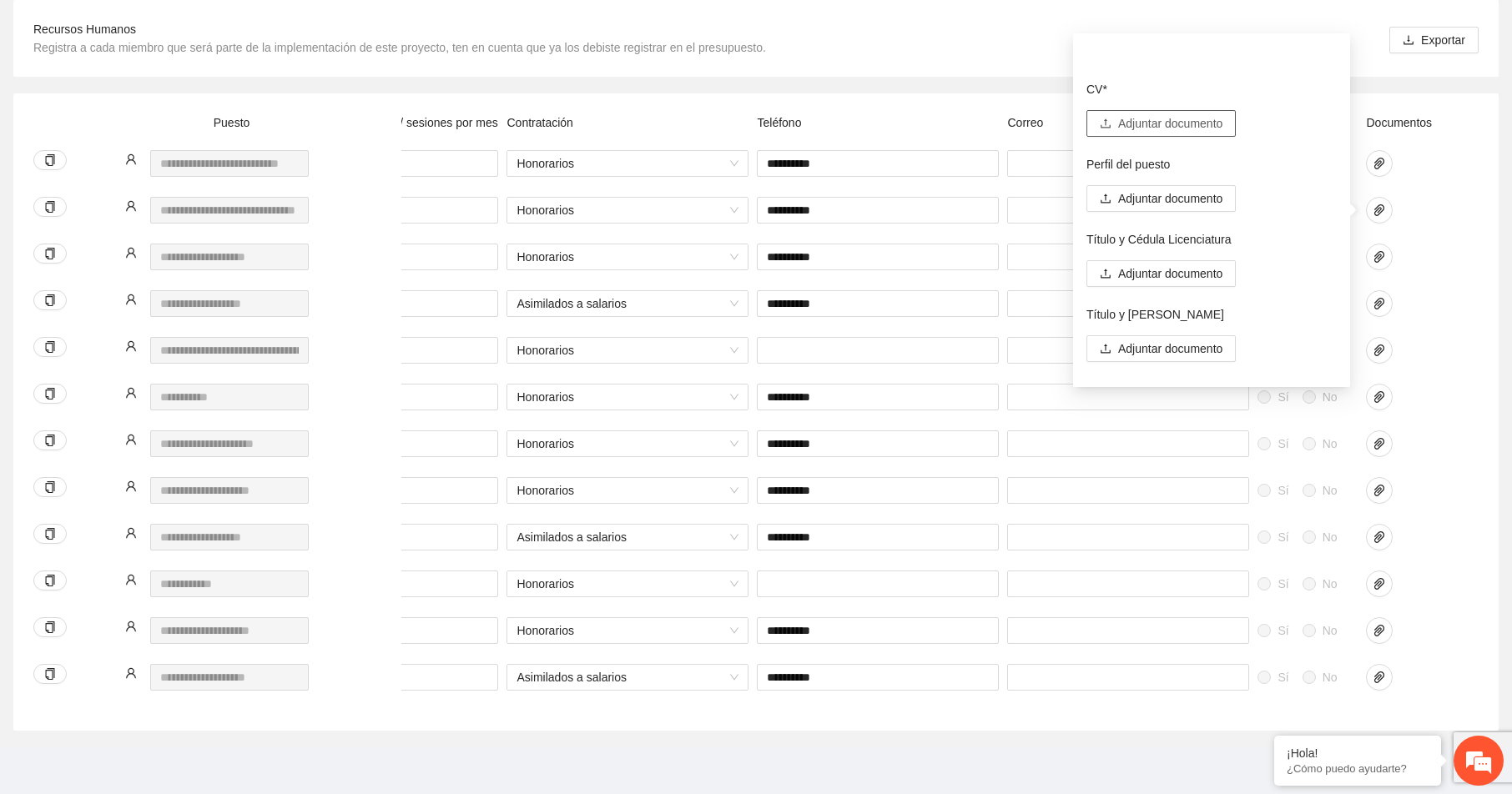
click at [1160, 114] on span "Adjuntar documento" at bounding box center [1170, 123] width 105 height 19
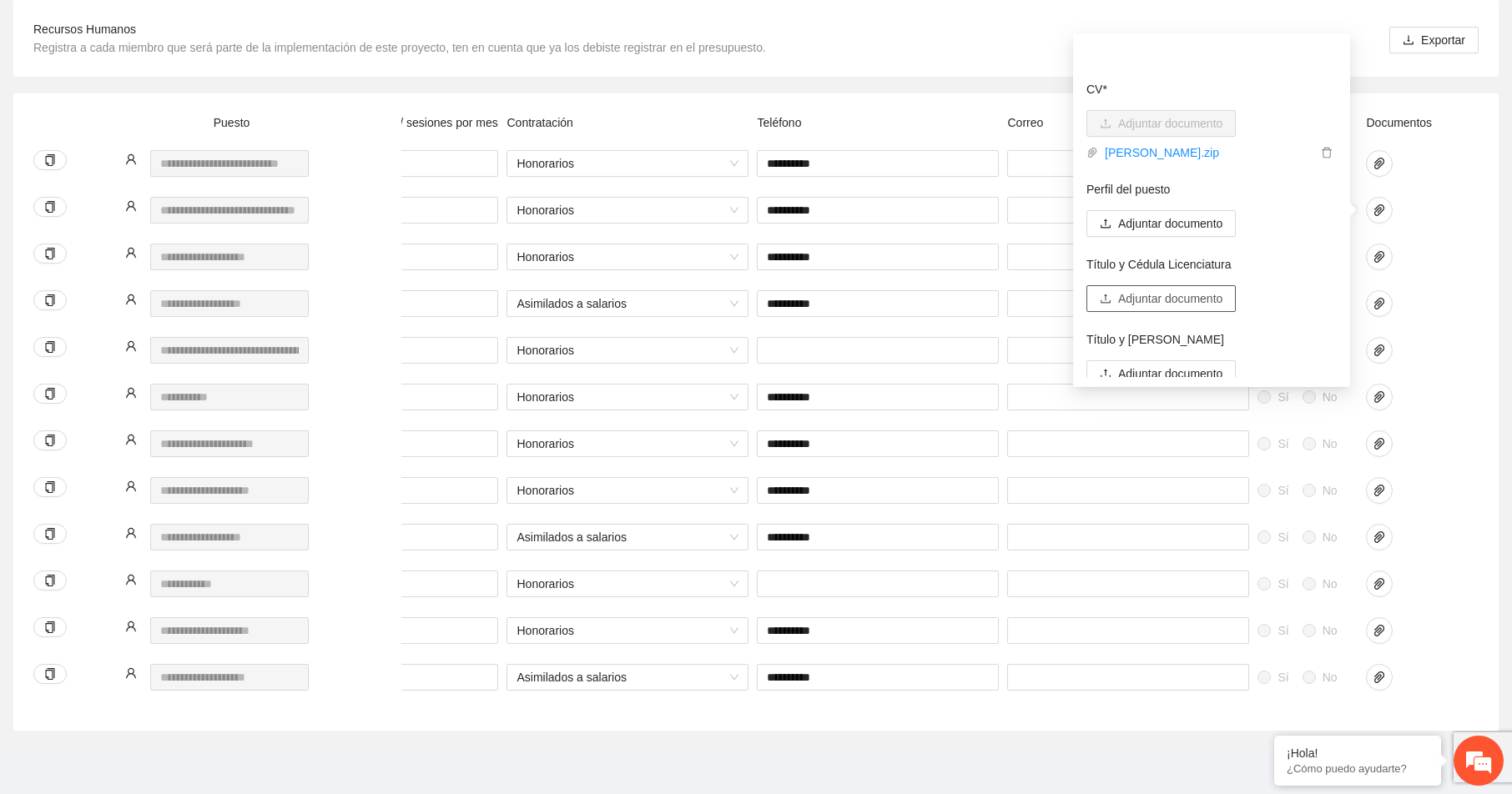
click at [1156, 290] on span "Adjuntar documento" at bounding box center [1170, 299] width 105 height 19
click at [1148, 290] on span "Adjuntar documento" at bounding box center [1170, 299] width 105 height 19
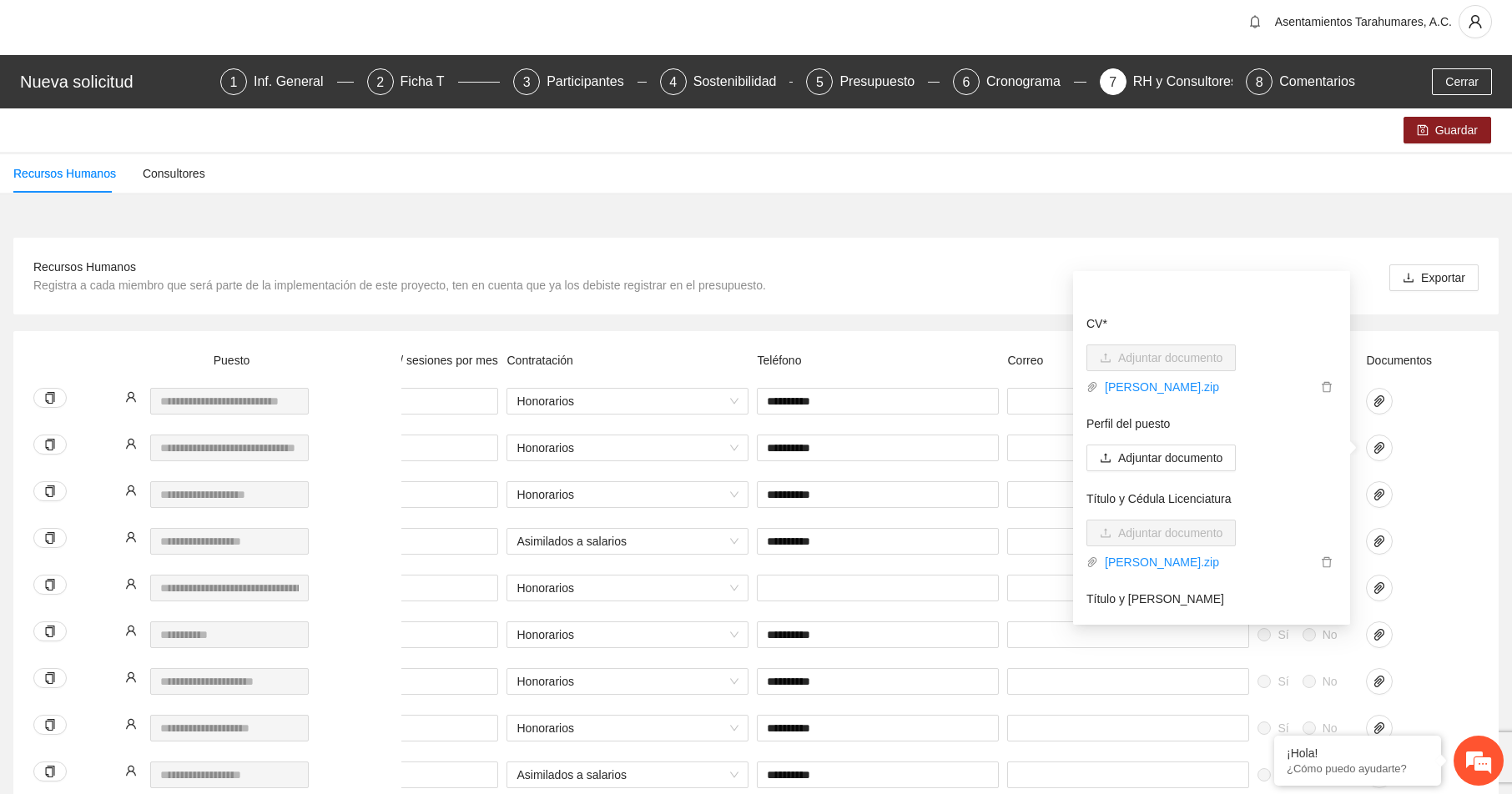
scroll to position [0, 0]
click at [1432, 414] on div at bounding box center [1403, 401] width 75 height 27
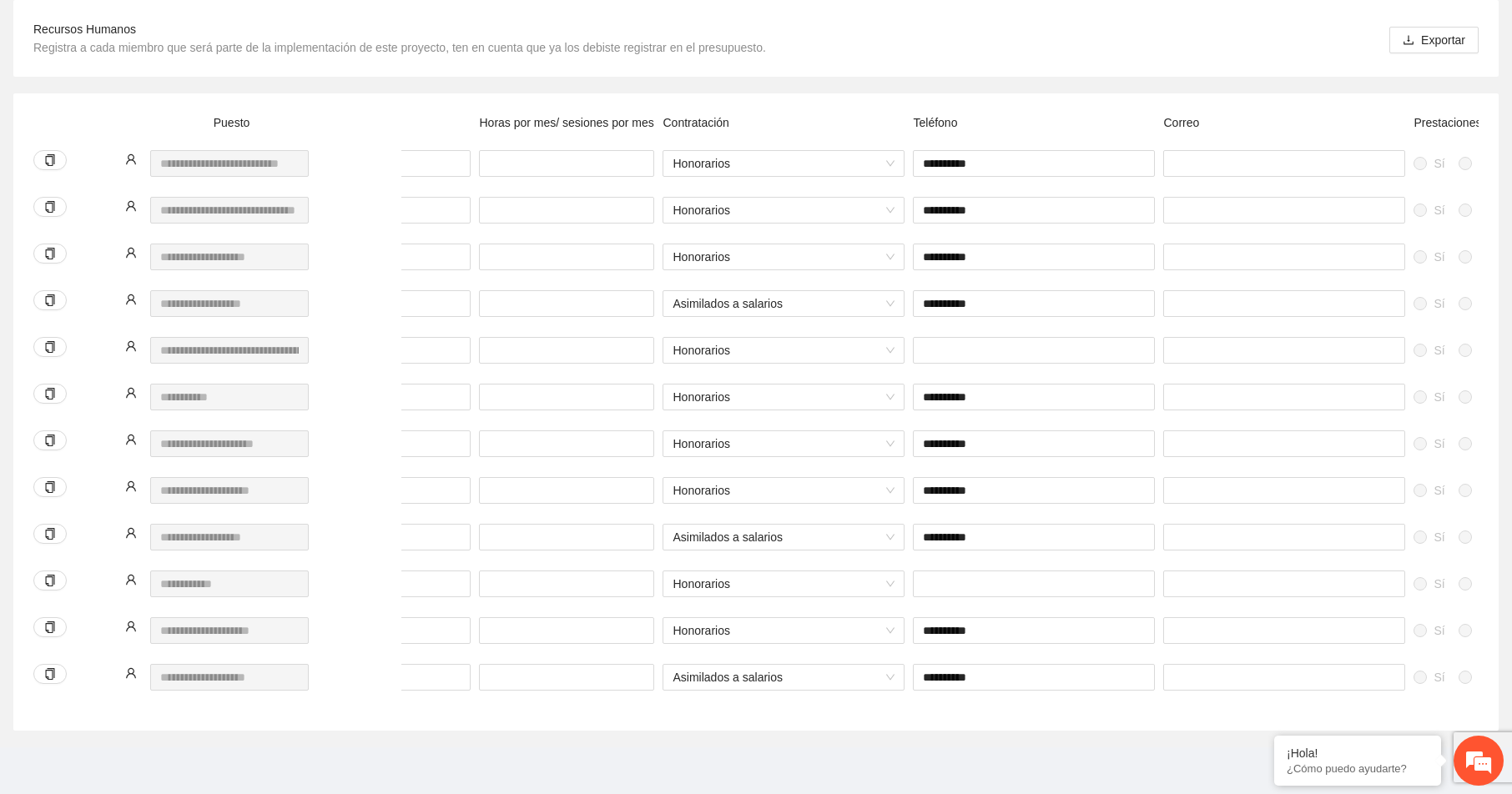
scroll to position [0, 512]
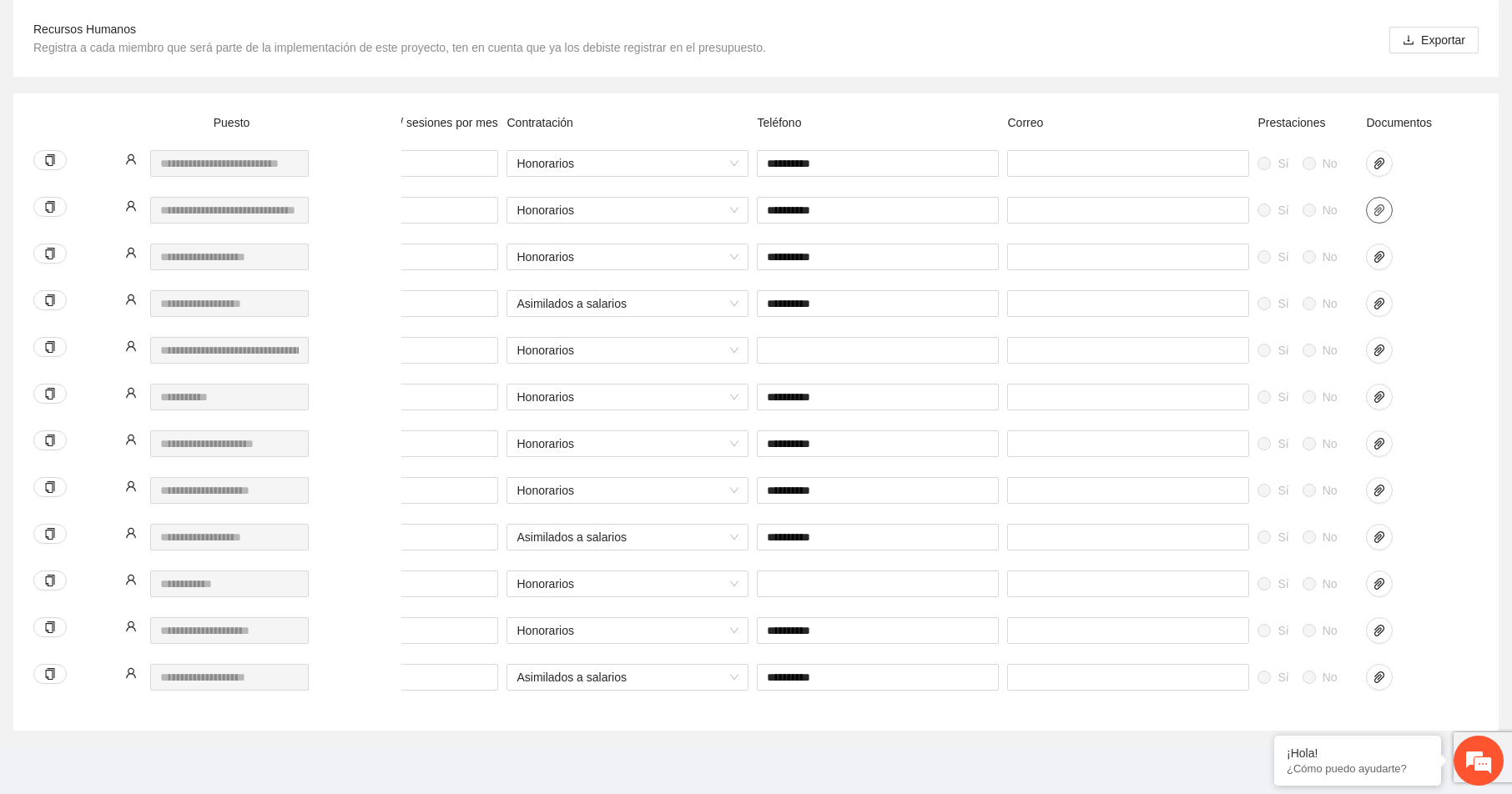
click at [1378, 205] on icon "paper-clip" at bounding box center [1379, 210] width 10 height 12
click at [1380, 251] on icon "paper-clip" at bounding box center [1379, 257] width 10 height 12
click at [1382, 250] on icon "paper-clip" at bounding box center [1380, 257] width 13 height 13
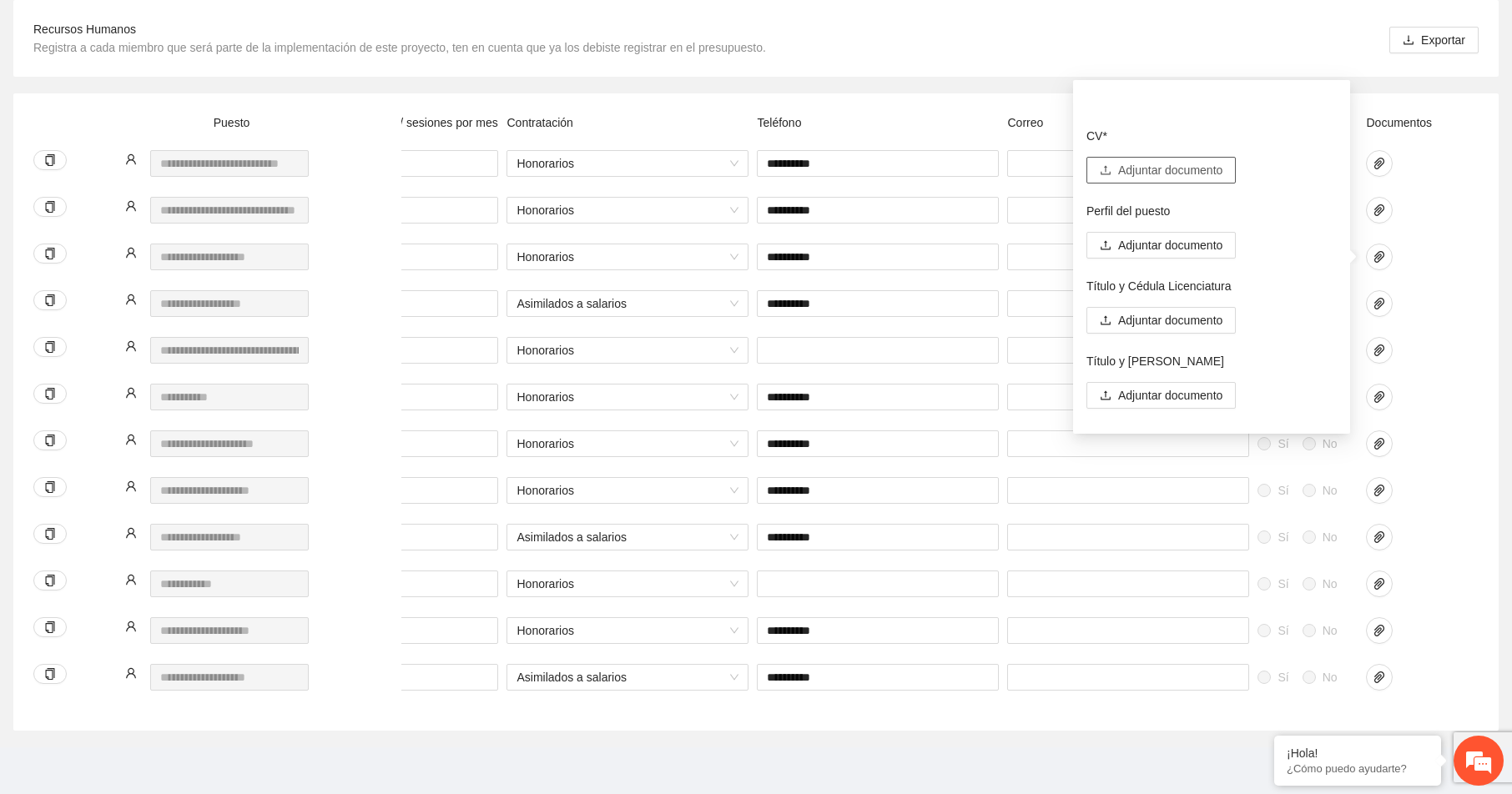
click at [1155, 161] on span "Adjuntar documento" at bounding box center [1170, 170] width 105 height 19
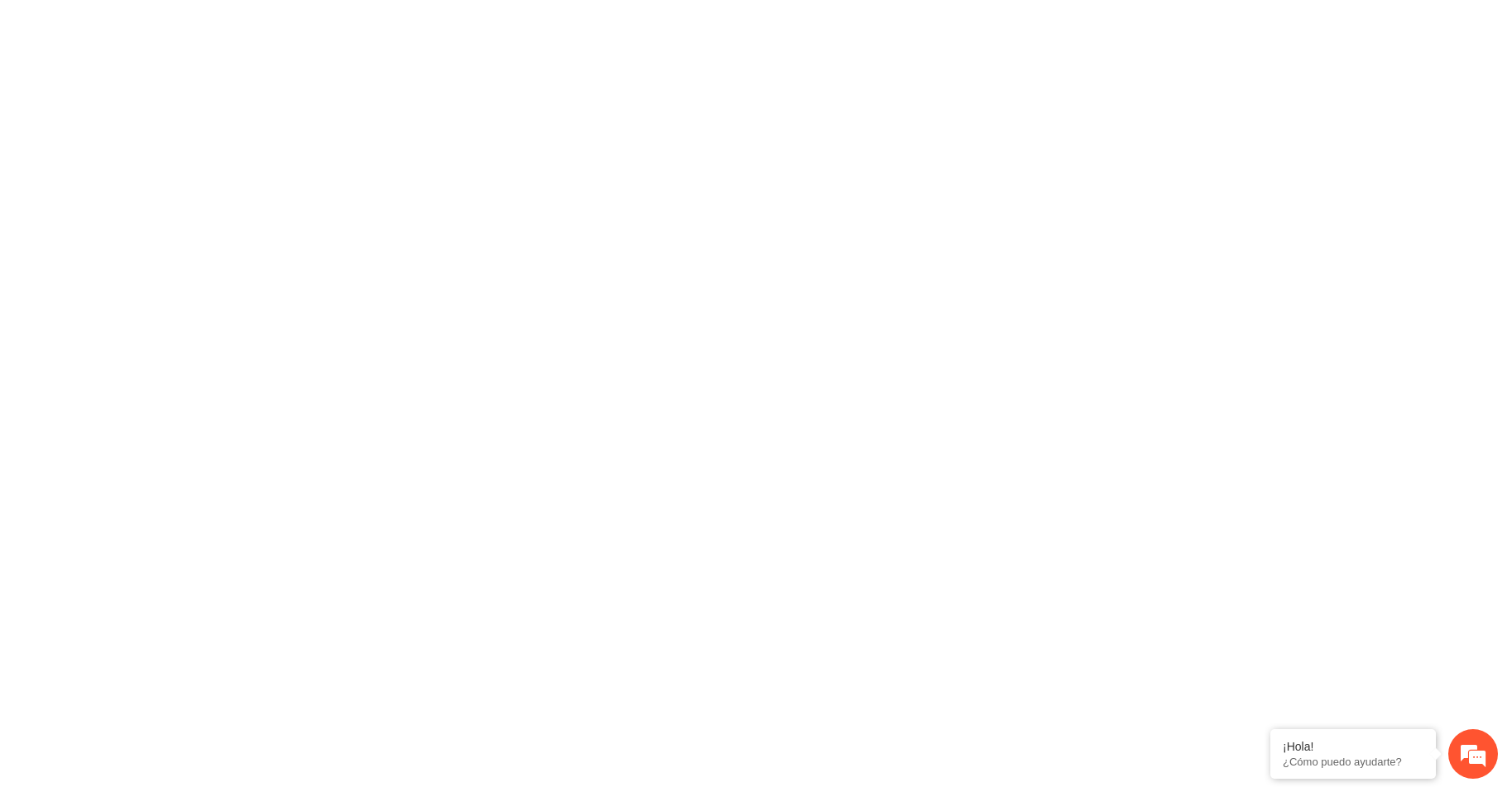
scroll to position [0, 0]
click at [491, 152] on div at bounding box center [756, 393] width 1512 height 787
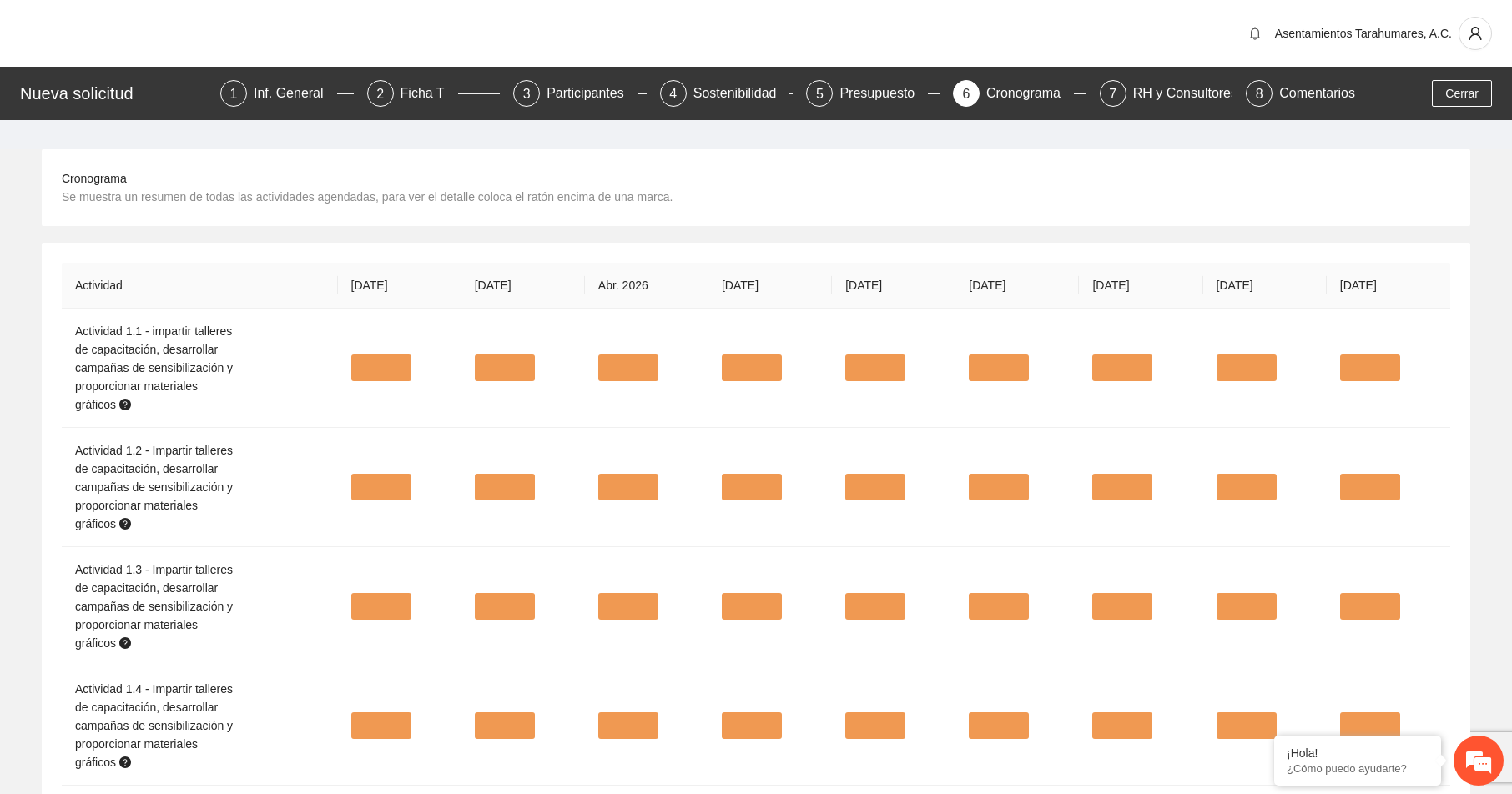
click at [901, 197] on div "Cronograma Se muestra un resumen de todas las actividades agendadas, para ver e…" at bounding box center [699, 188] width 1273 height 37
click at [1191, 91] on div "RH y Consultores" at bounding box center [1191, 93] width 118 height 27
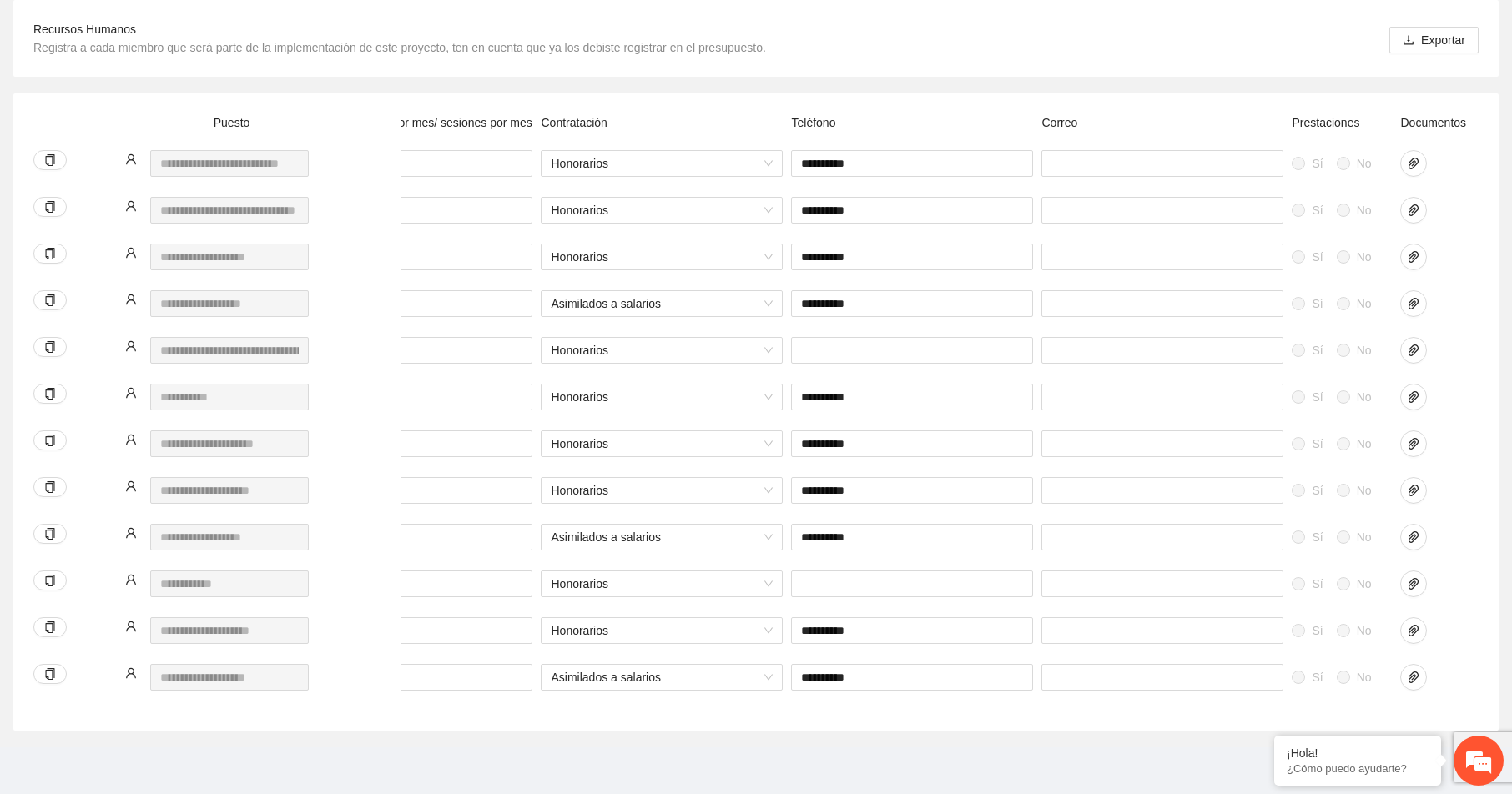
scroll to position [0, 512]
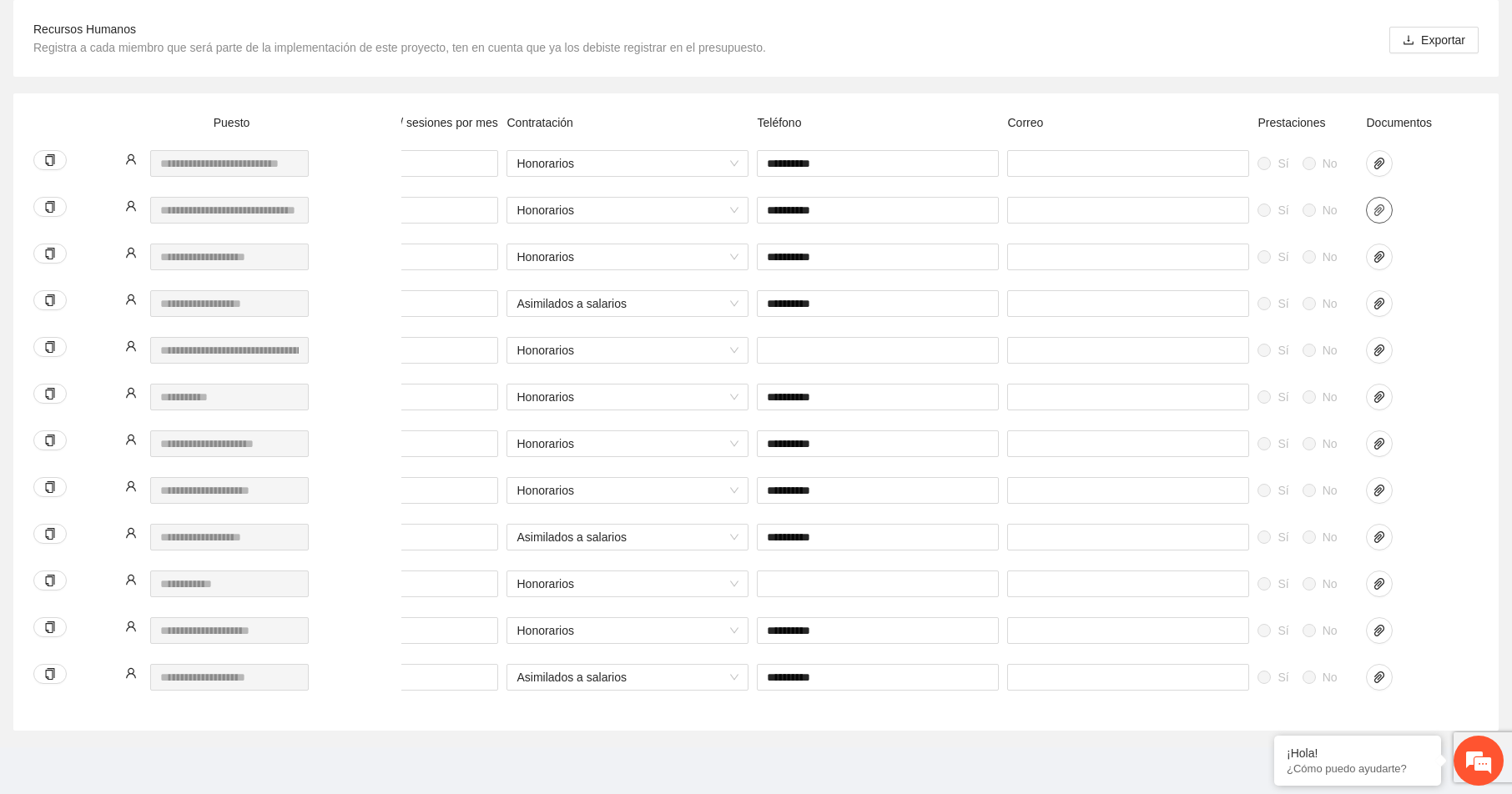
click at [1374, 212] on icon "paper-clip" at bounding box center [1380, 210] width 13 height 13
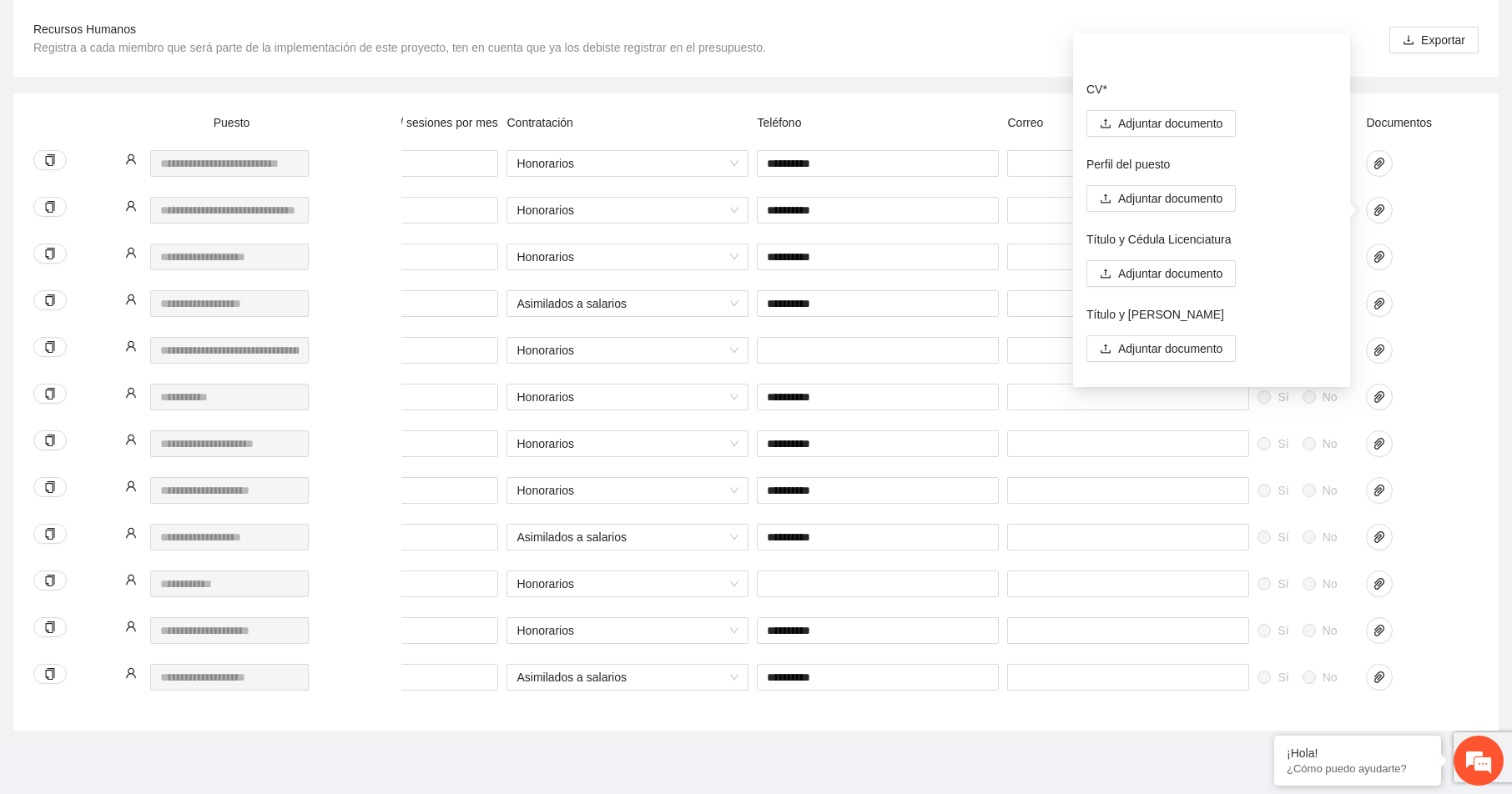
click at [1435, 217] on div at bounding box center [1403, 210] width 75 height 27
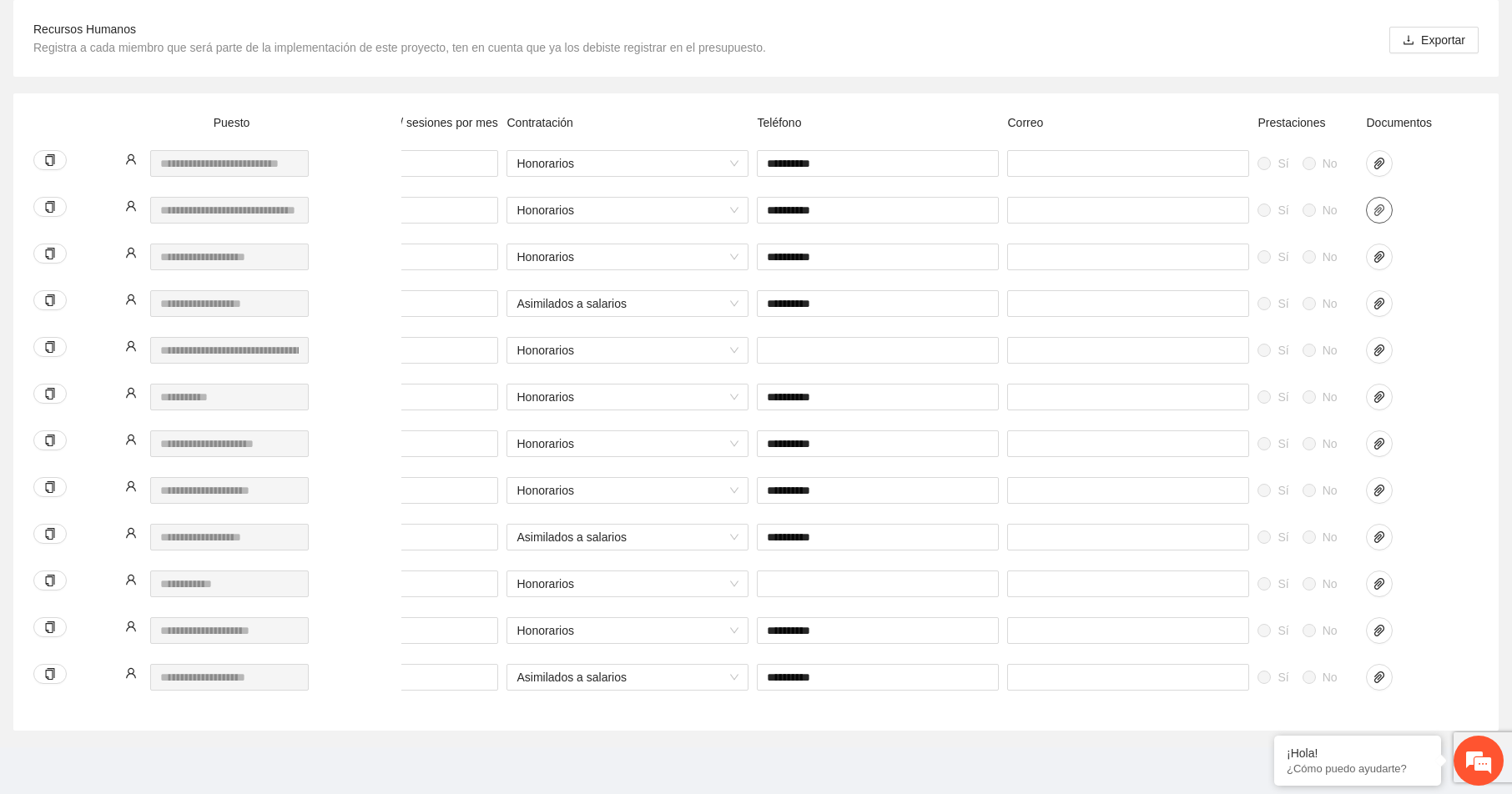
click at [1375, 207] on icon "paper-clip" at bounding box center [1380, 210] width 13 height 13
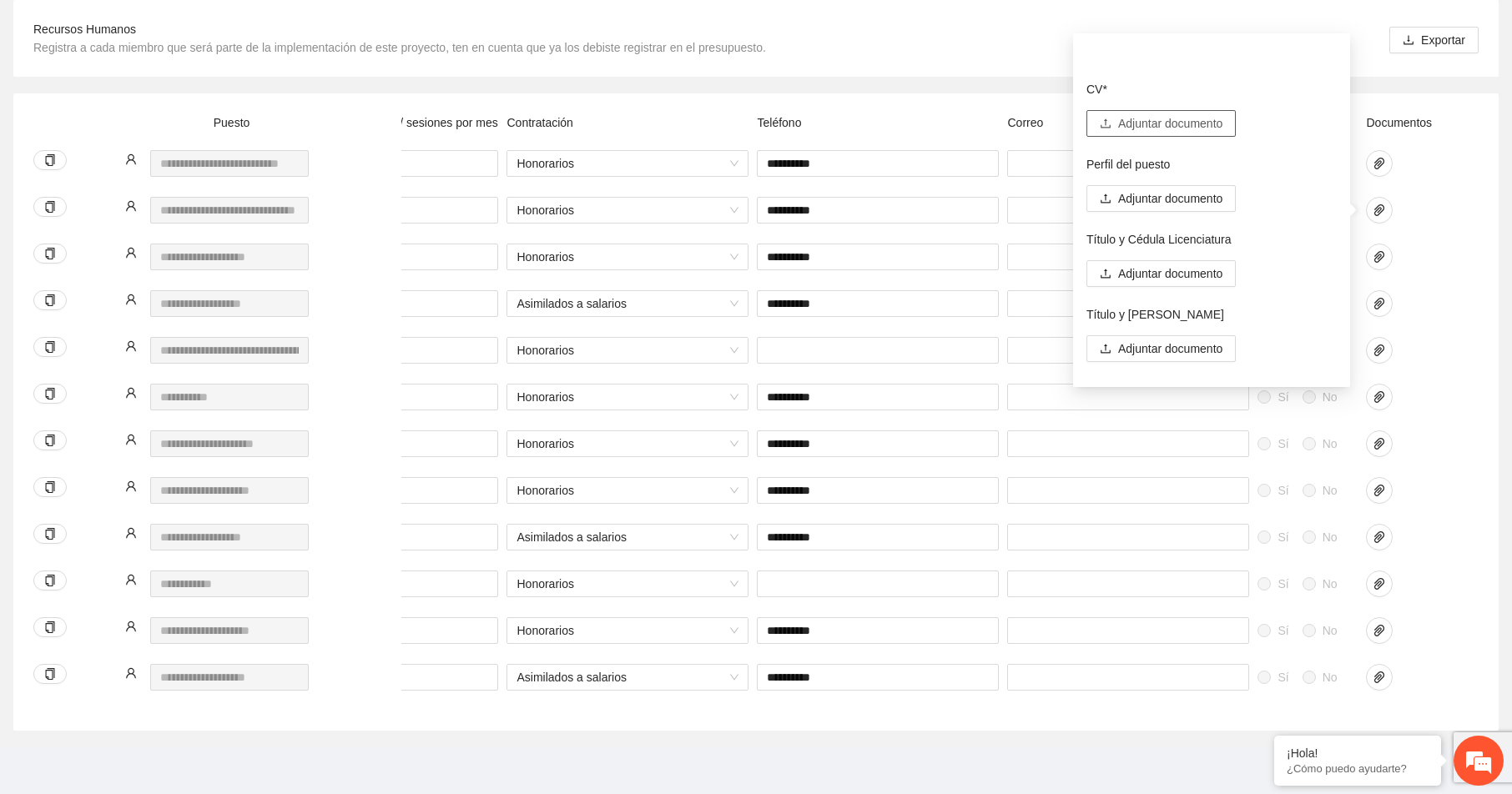
click at [1197, 121] on span "Adjuntar documento" at bounding box center [1170, 123] width 105 height 19
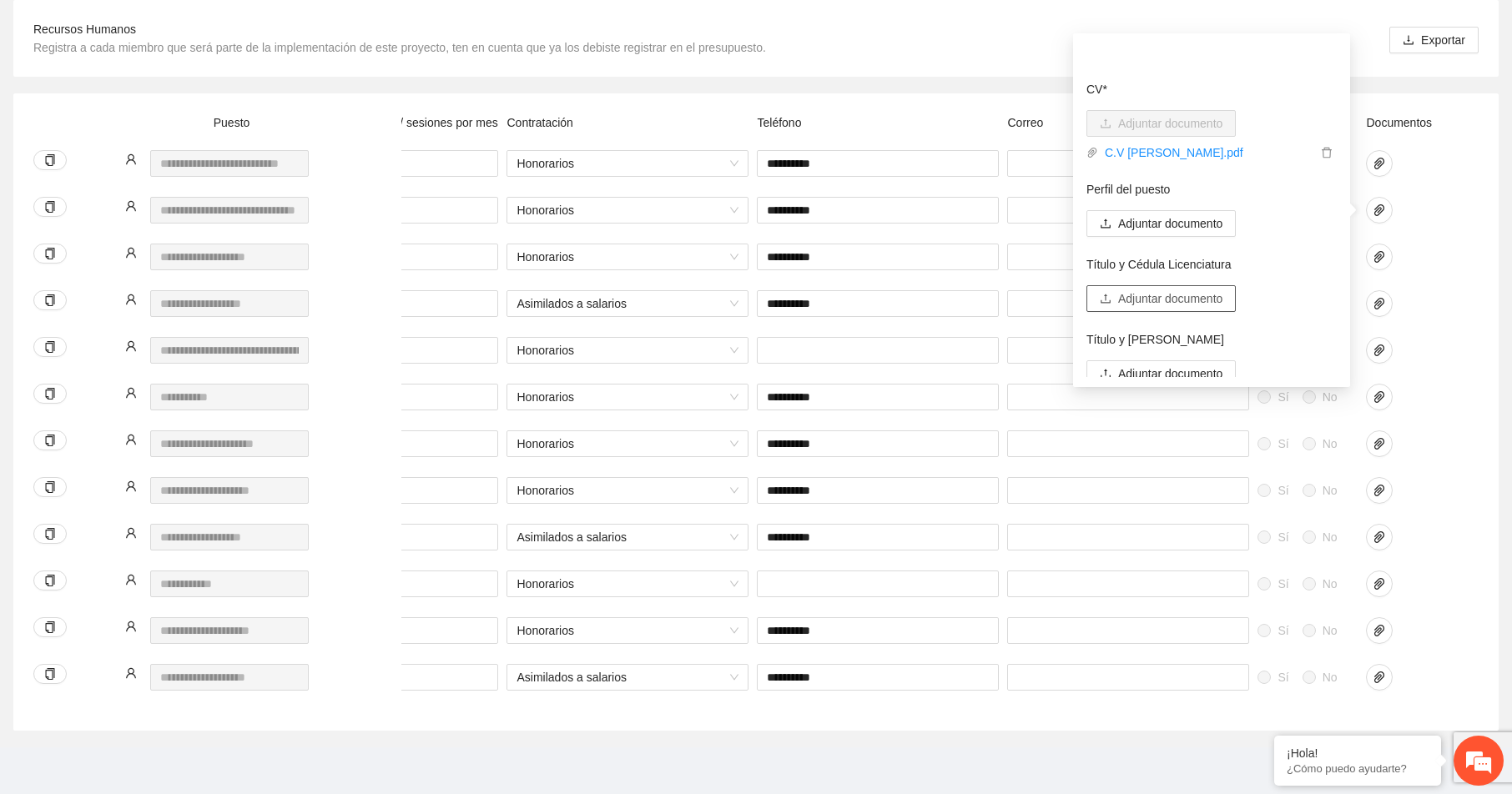
click at [1157, 296] on span "Adjuntar documento" at bounding box center [1170, 299] width 105 height 19
click at [1428, 223] on div at bounding box center [1404, 221] width 83 height 46
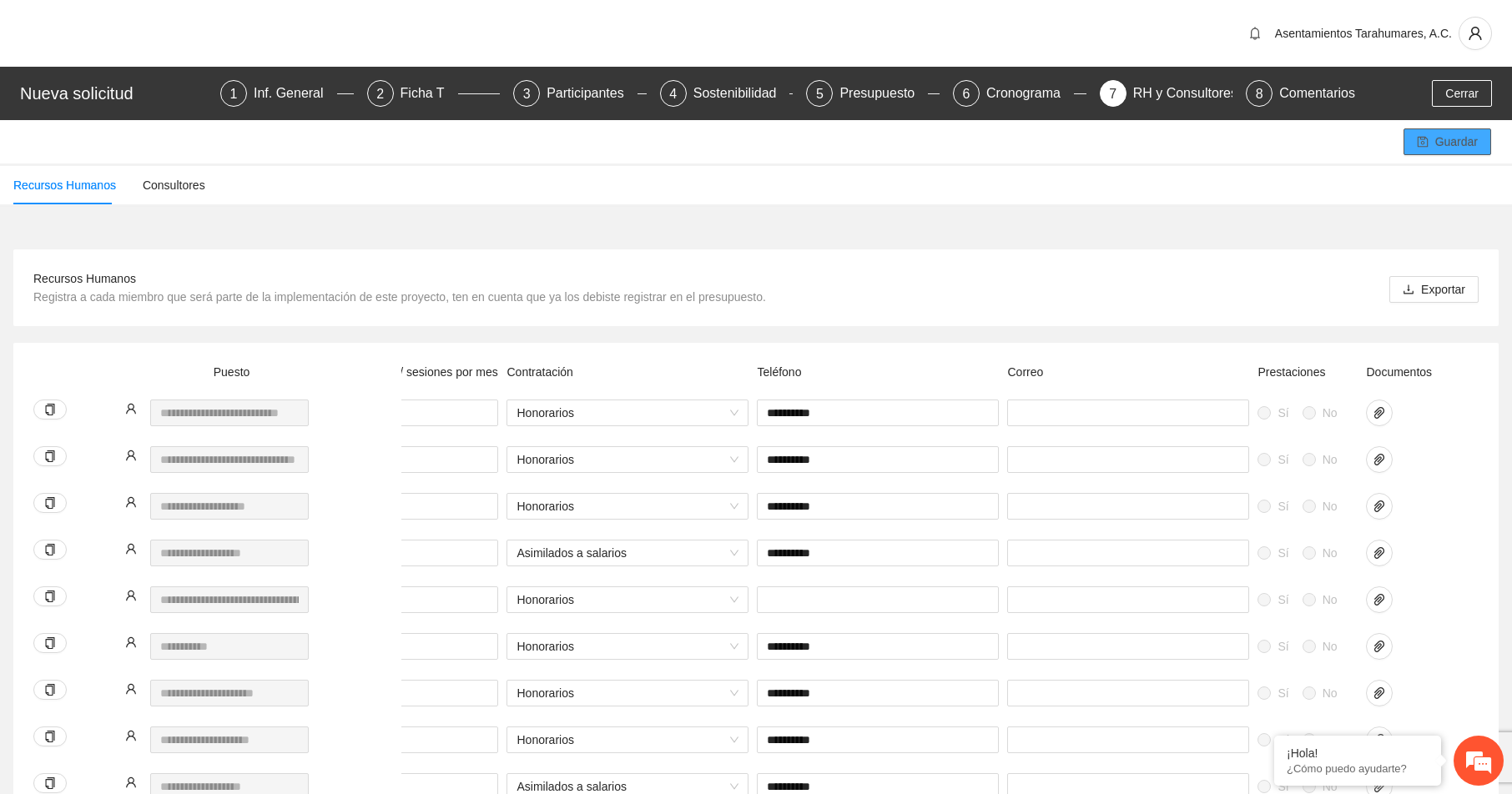
click at [1449, 141] on span "Guardar" at bounding box center [1456, 142] width 43 height 19
click at [1382, 459] on icon "paper-clip" at bounding box center [1380, 460] width 13 height 13
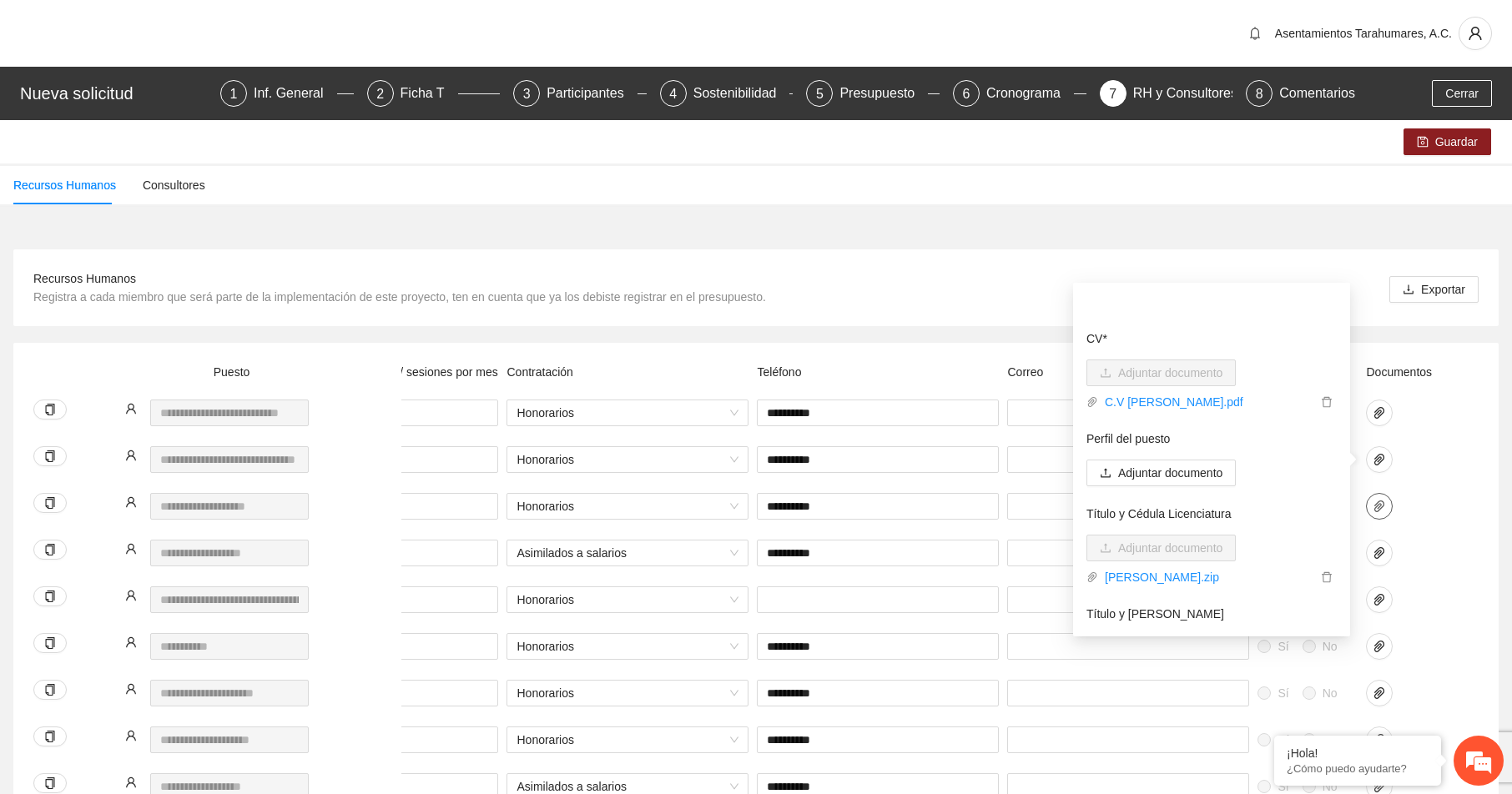
click at [1378, 505] on icon "paper-clip" at bounding box center [1380, 506] width 13 height 13
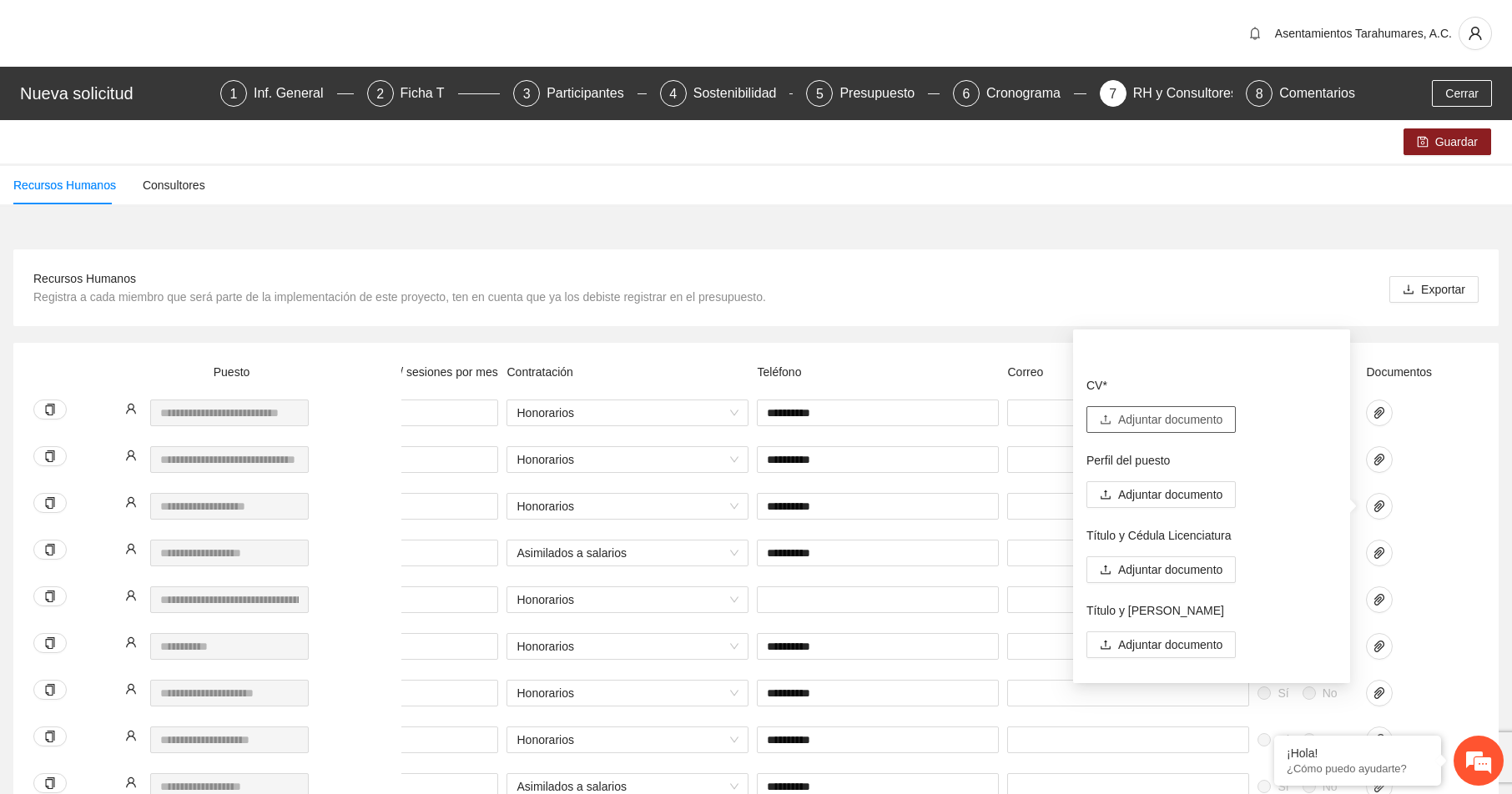
click at [1177, 418] on span "Adjuntar documento" at bounding box center [1170, 420] width 105 height 19
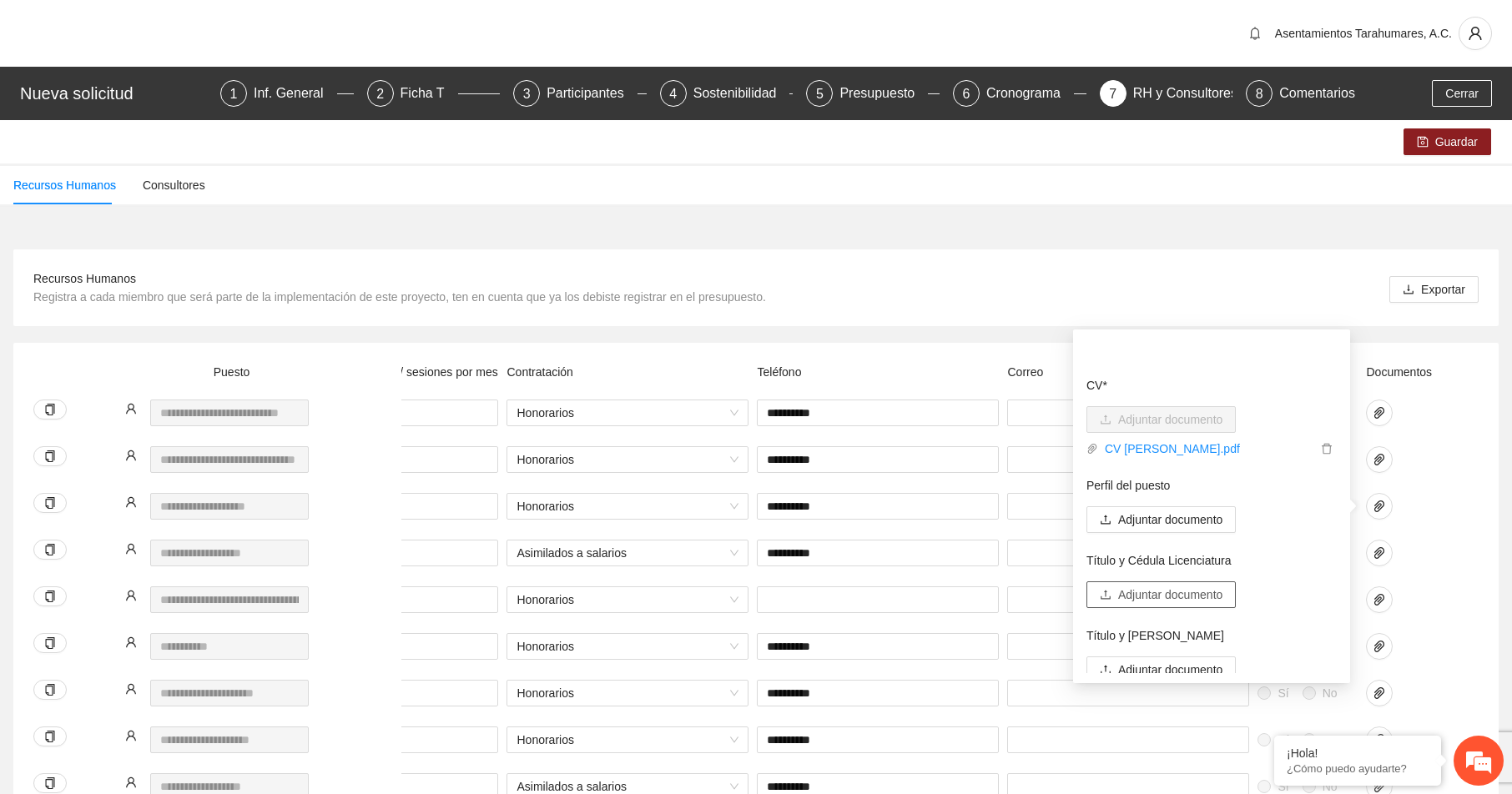
click at [1164, 594] on span "Adjuntar documento" at bounding box center [1170, 595] width 105 height 19
click at [1134, 596] on span "Adjuntar documento" at bounding box center [1170, 595] width 105 height 19
click at [1155, 592] on span "Adjuntar documento" at bounding box center [1170, 595] width 105 height 19
click at [1158, 585] on button "Adjuntar documento" at bounding box center [1161, 595] width 149 height 27
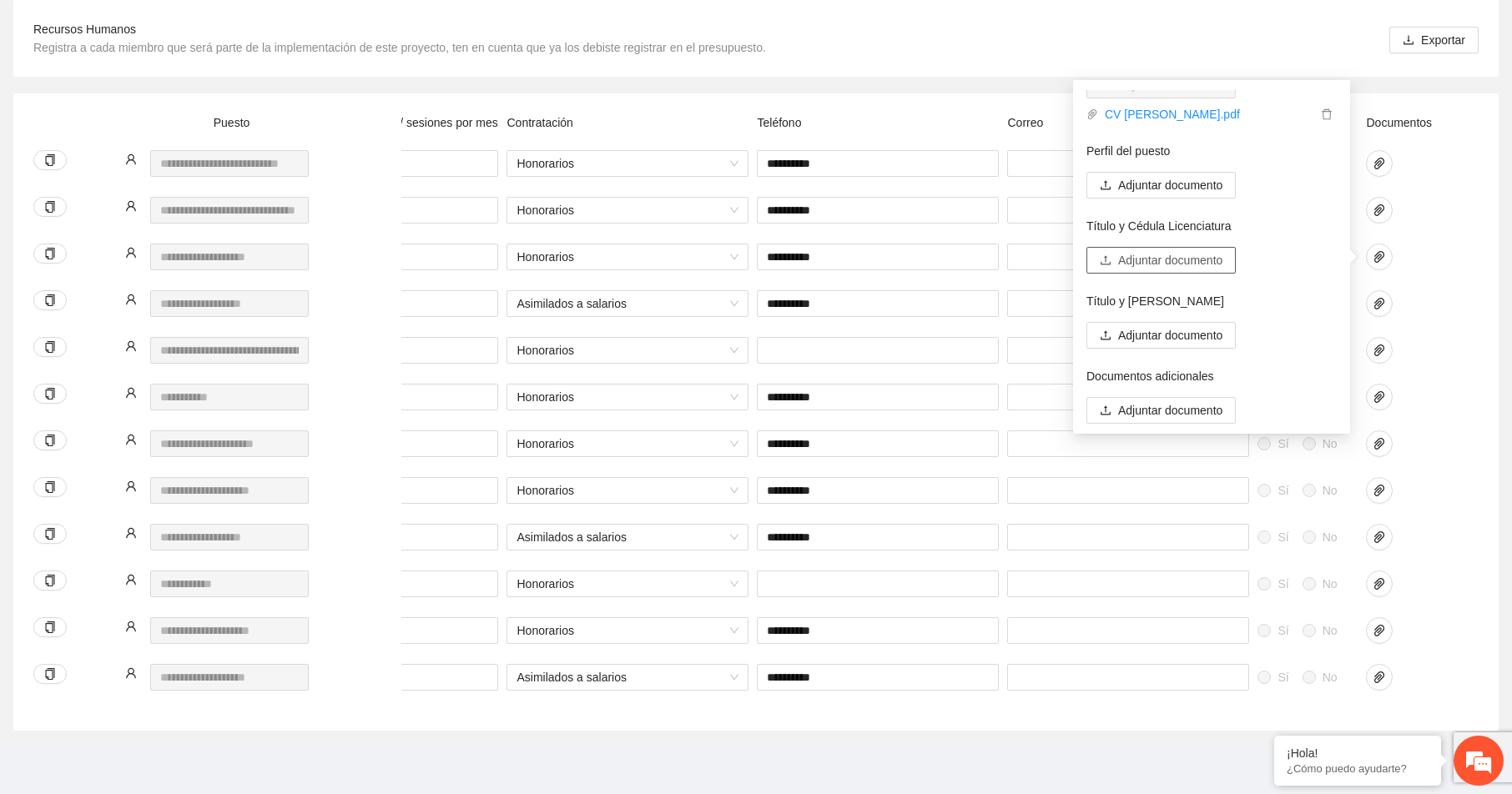
scroll to position [250, 0]
click at [1340, 122] on div "CV* Adjuntar documento CV GEORGINA GAONA PANDO.pdf Perfil del puesto Adjuntar d…" at bounding box center [1211, 257] width 277 height 354
click at [1381, 305] on icon "paper-clip" at bounding box center [1379, 304] width 10 height 12
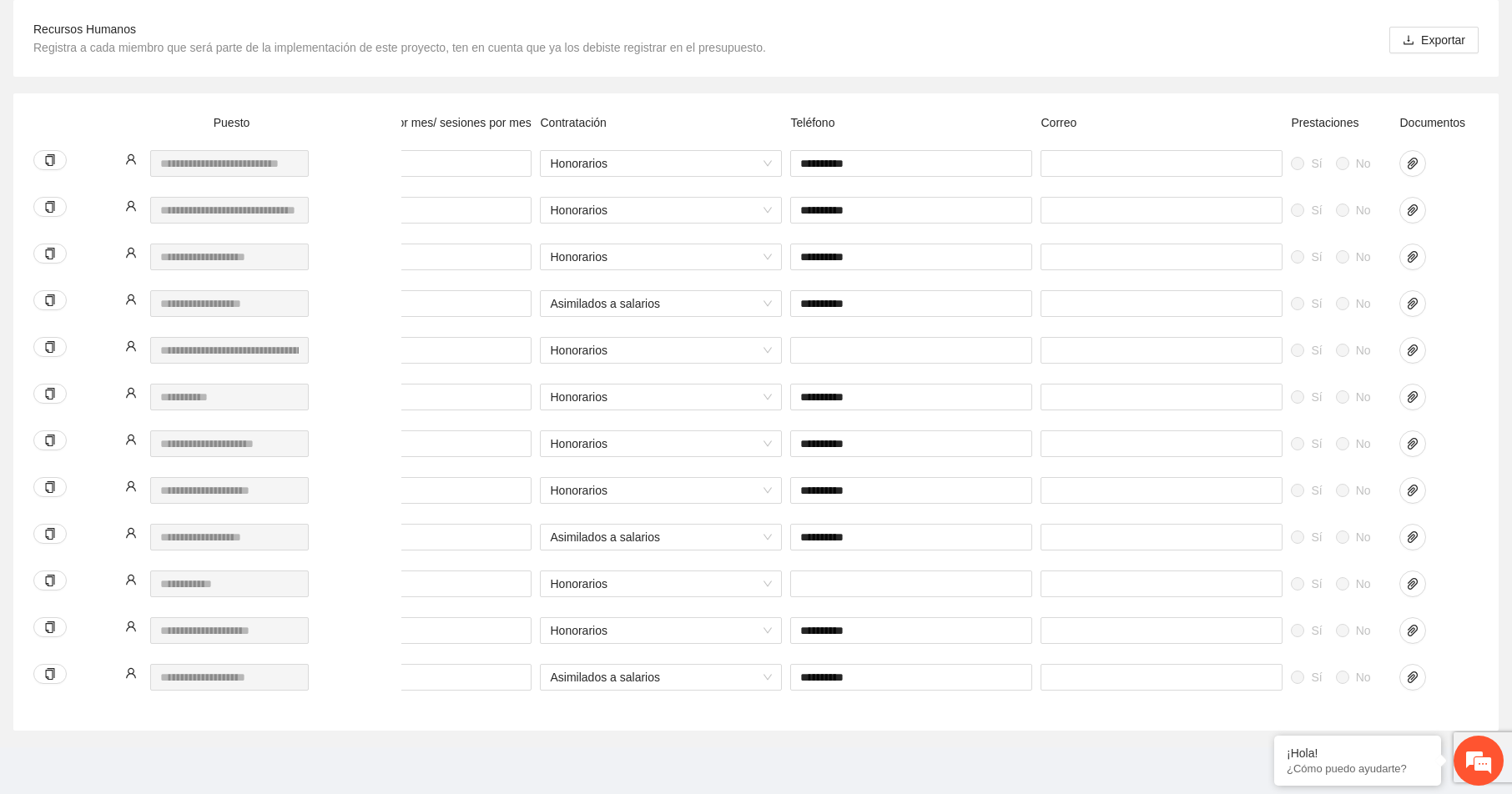
scroll to position [0, 512]
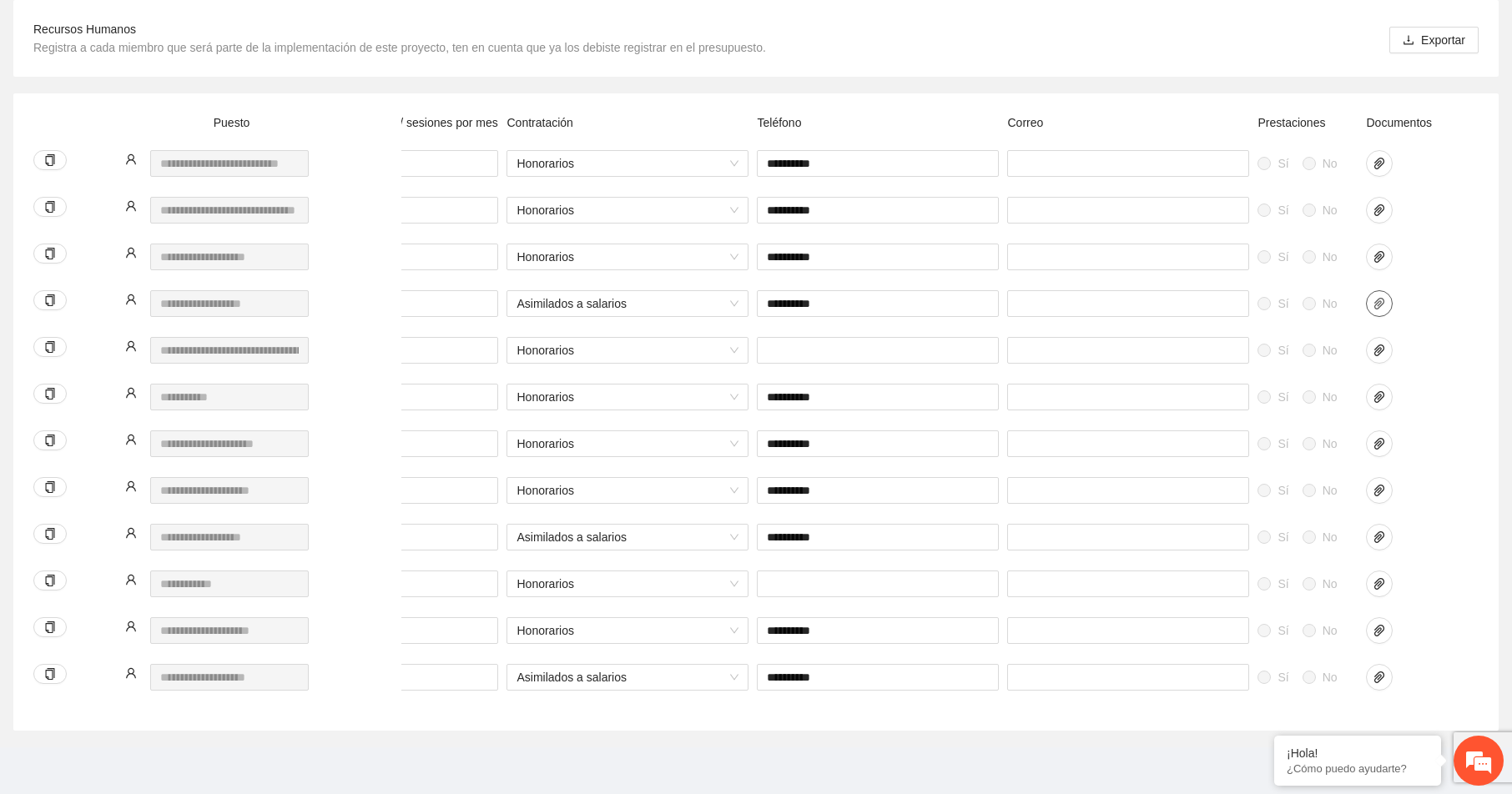
click at [1382, 300] on icon "paper-clip" at bounding box center [1380, 304] width 13 height 13
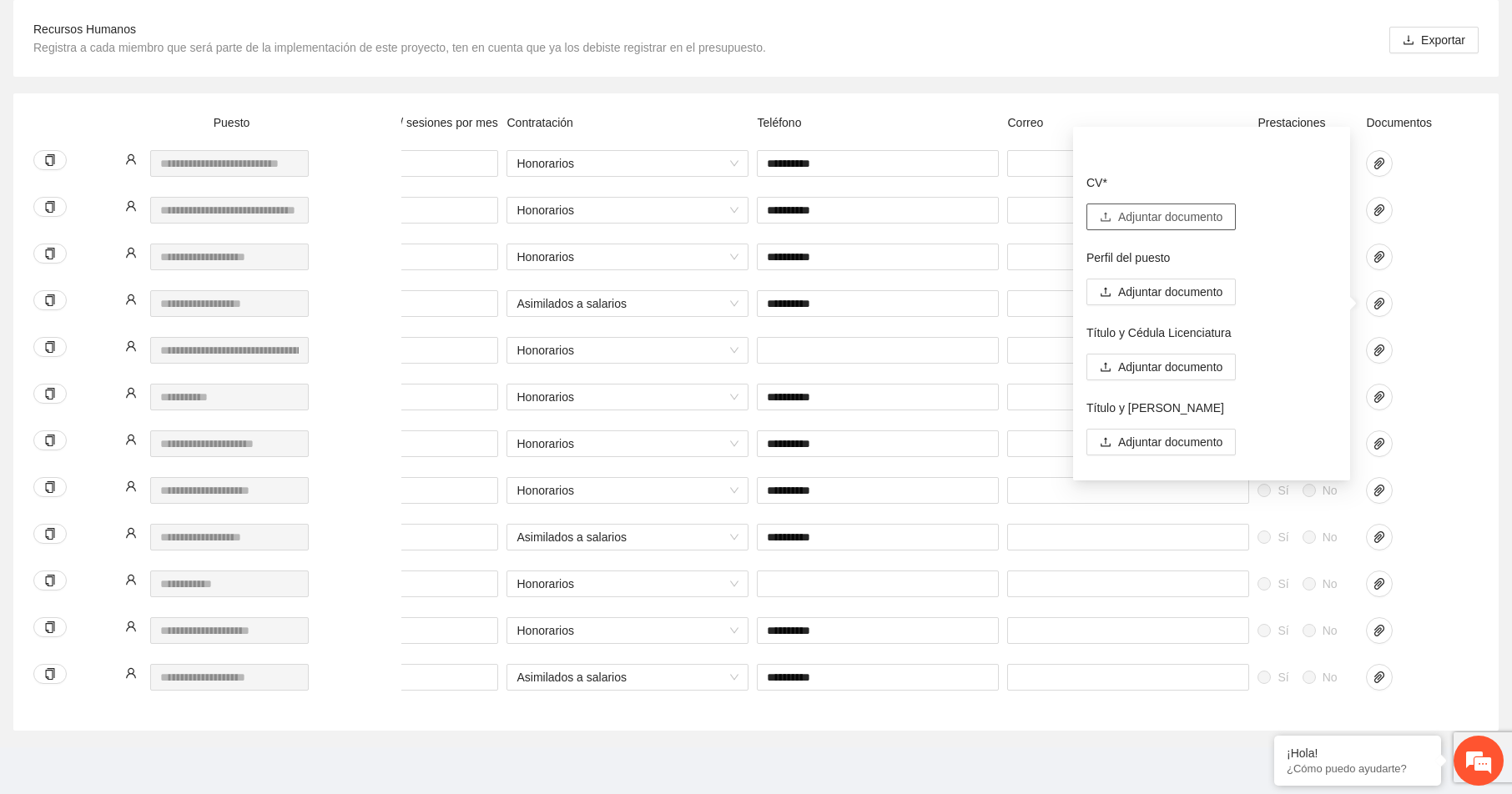
click at [1146, 214] on span "Adjuntar documento" at bounding box center [1170, 217] width 105 height 19
click at [1143, 212] on span "Adjuntar documento" at bounding box center [1170, 217] width 105 height 19
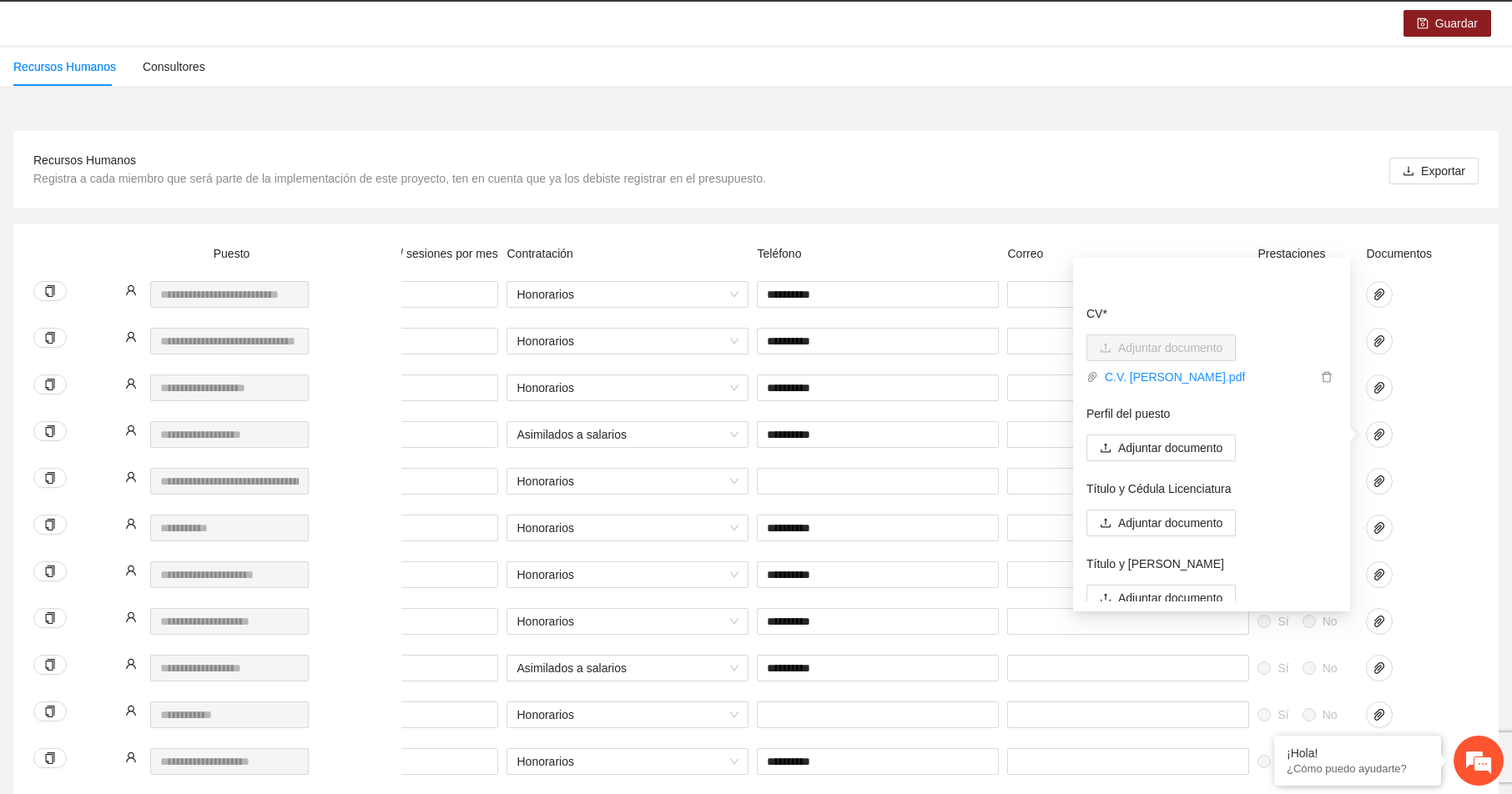
scroll to position [0, 0]
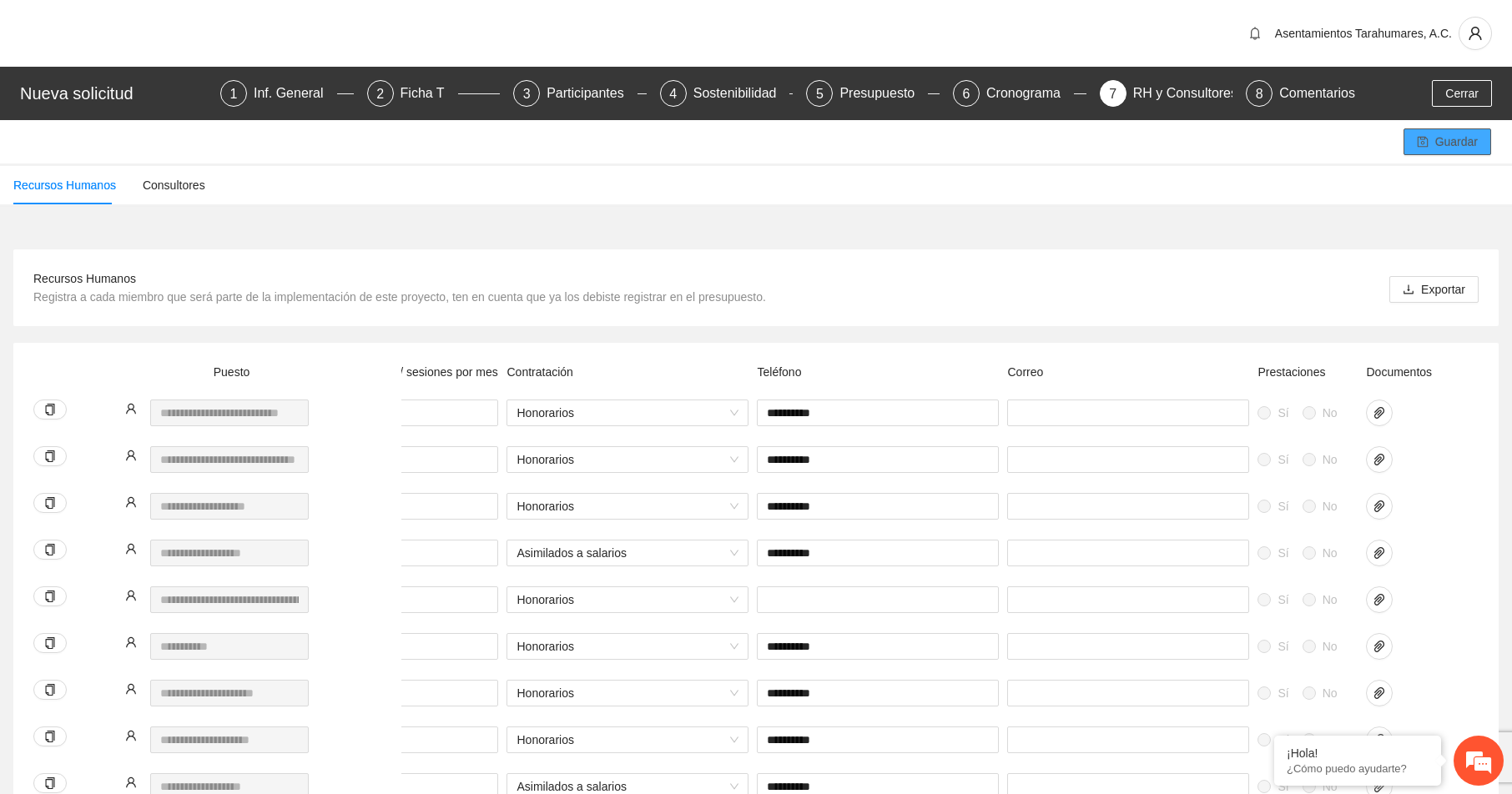
click at [1466, 139] on span "Guardar" at bounding box center [1456, 142] width 43 height 19
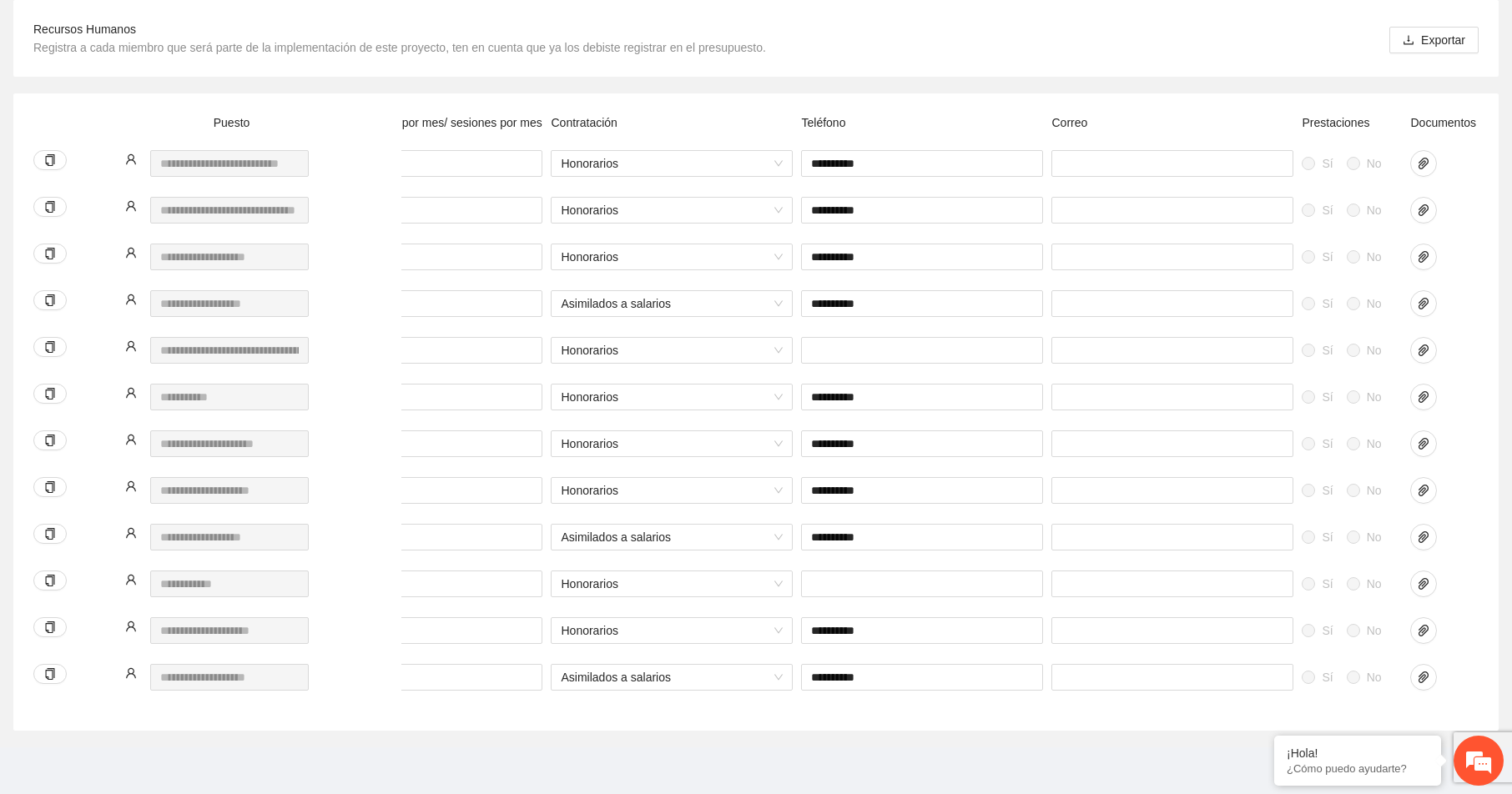
scroll to position [0, 512]
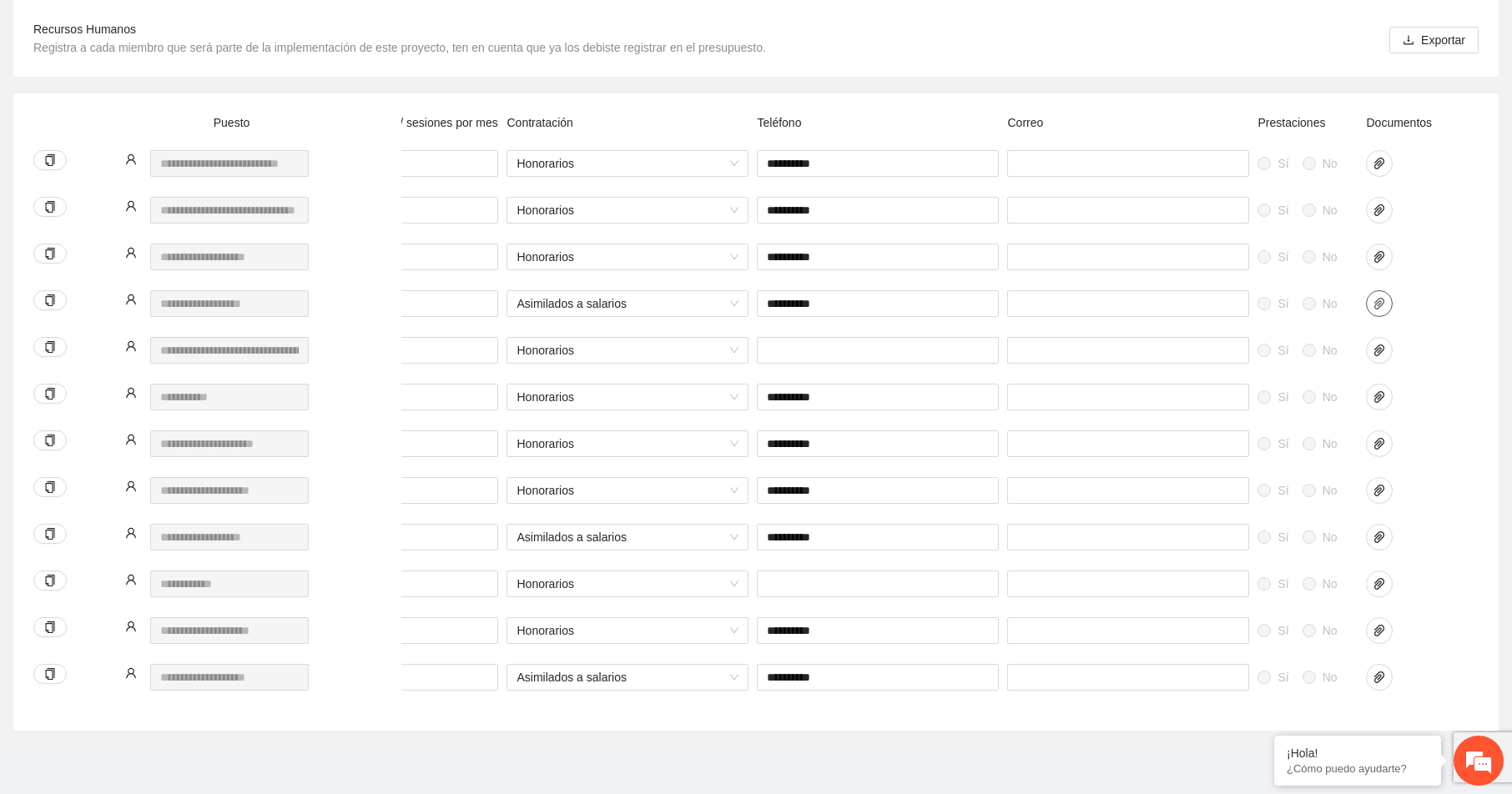
click at [1378, 297] on icon "paper-clip" at bounding box center [1380, 304] width 13 height 13
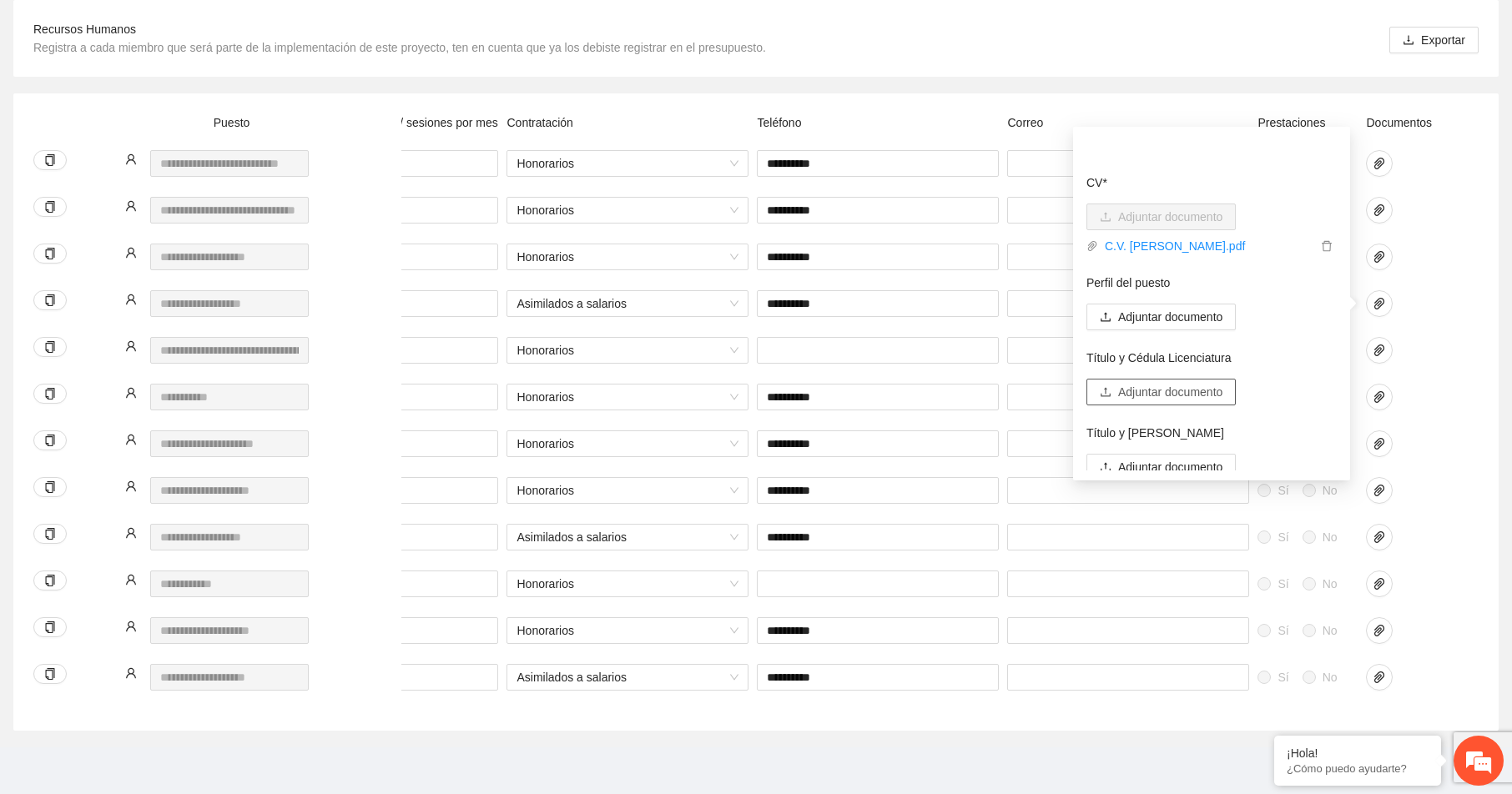
click at [1159, 383] on span "Adjuntar documento" at bounding box center [1170, 392] width 105 height 19
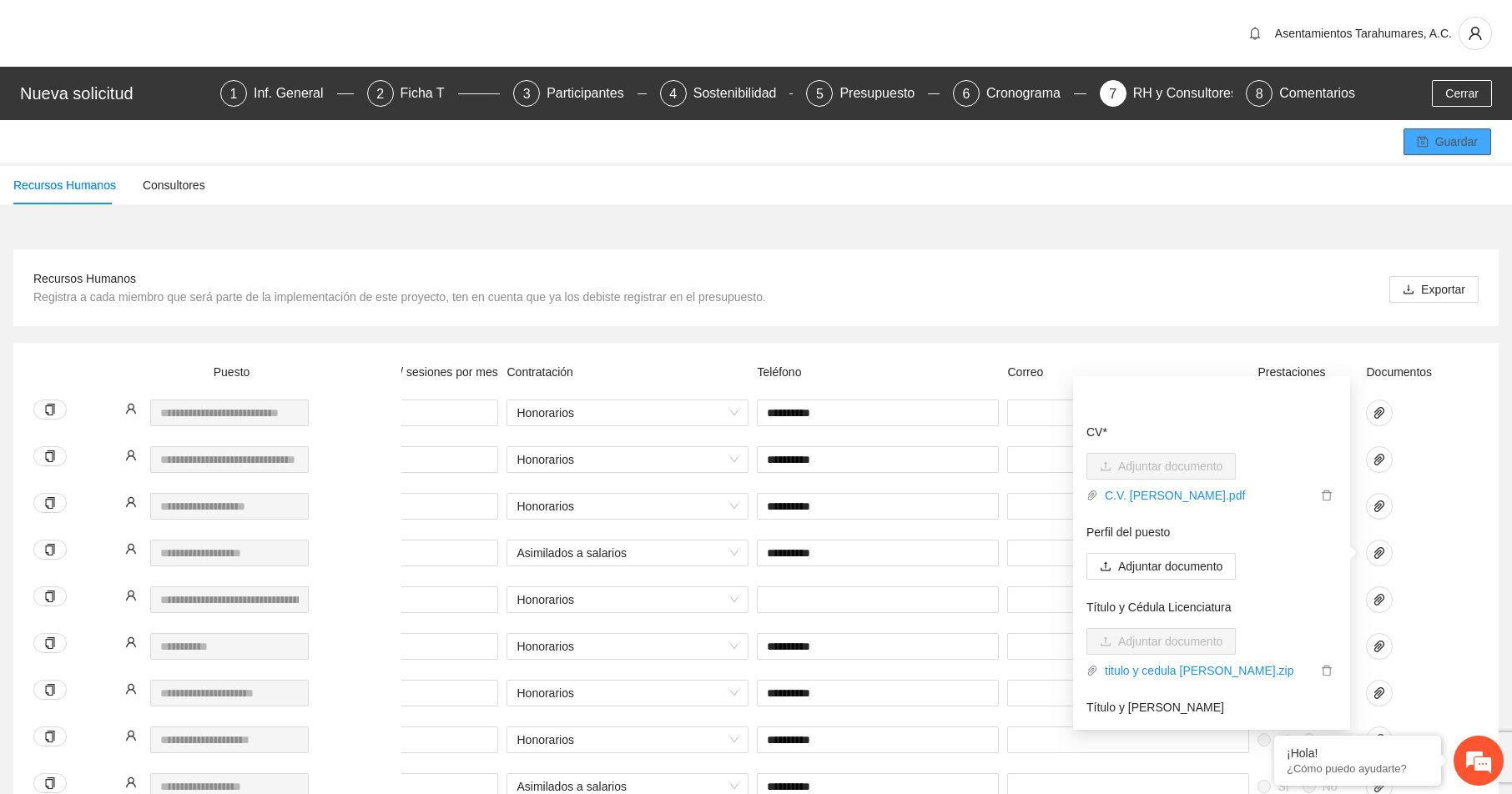
click at [1443, 139] on span "Guardar" at bounding box center [1456, 142] width 43 height 19
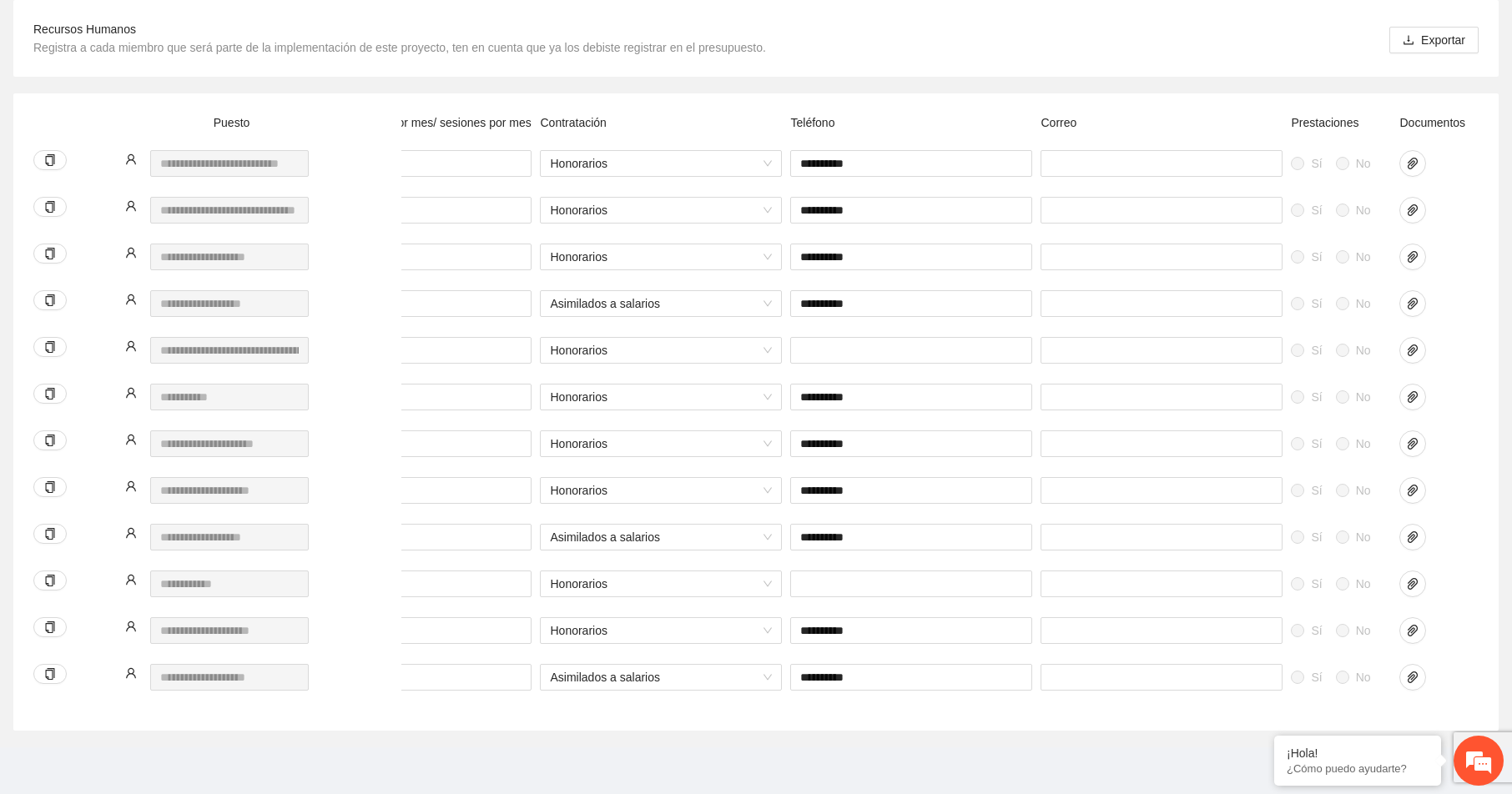
scroll to position [0, 512]
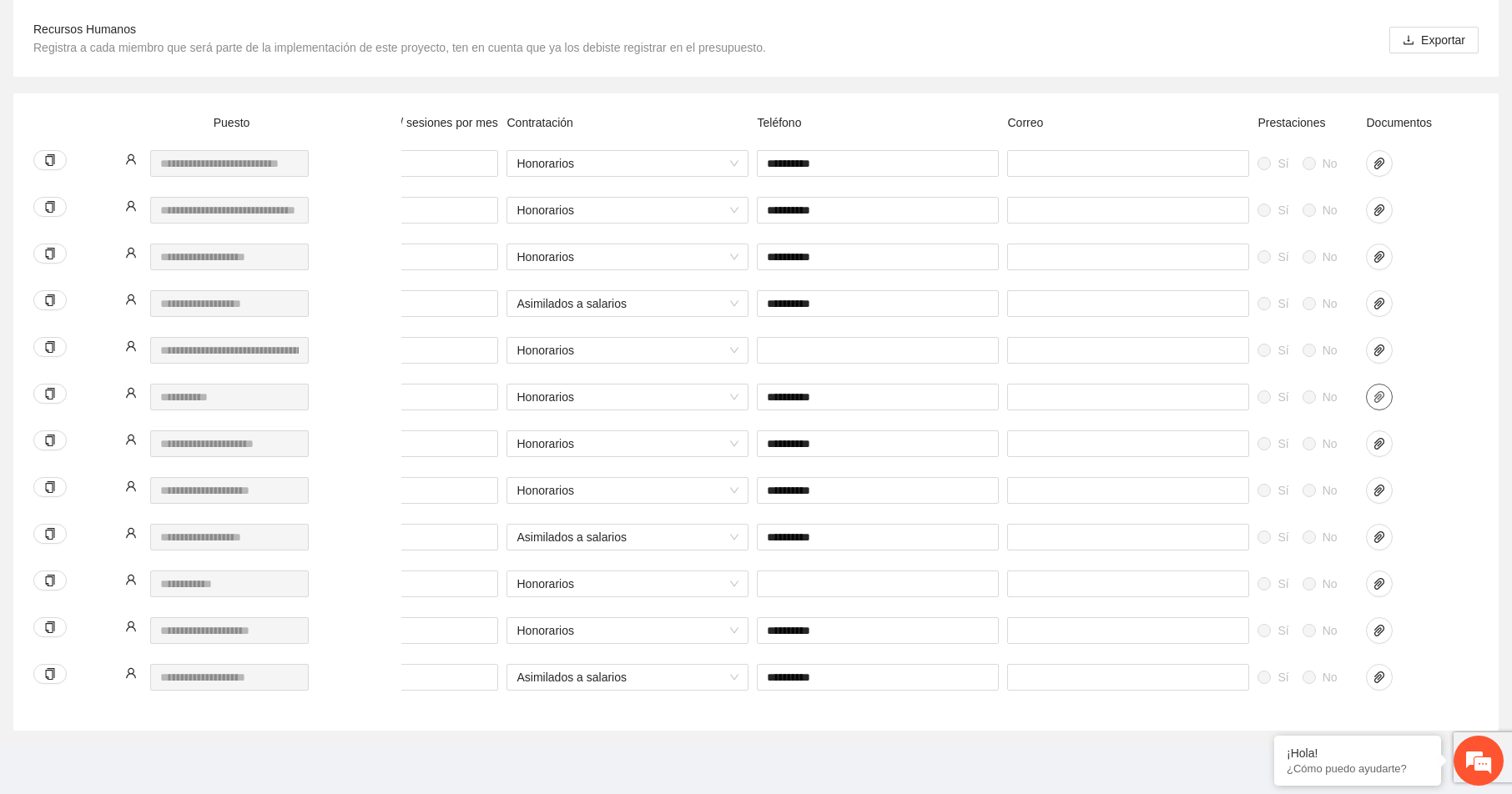
click at [1380, 391] on icon "paper-clip" at bounding box center [1379, 397] width 10 height 12
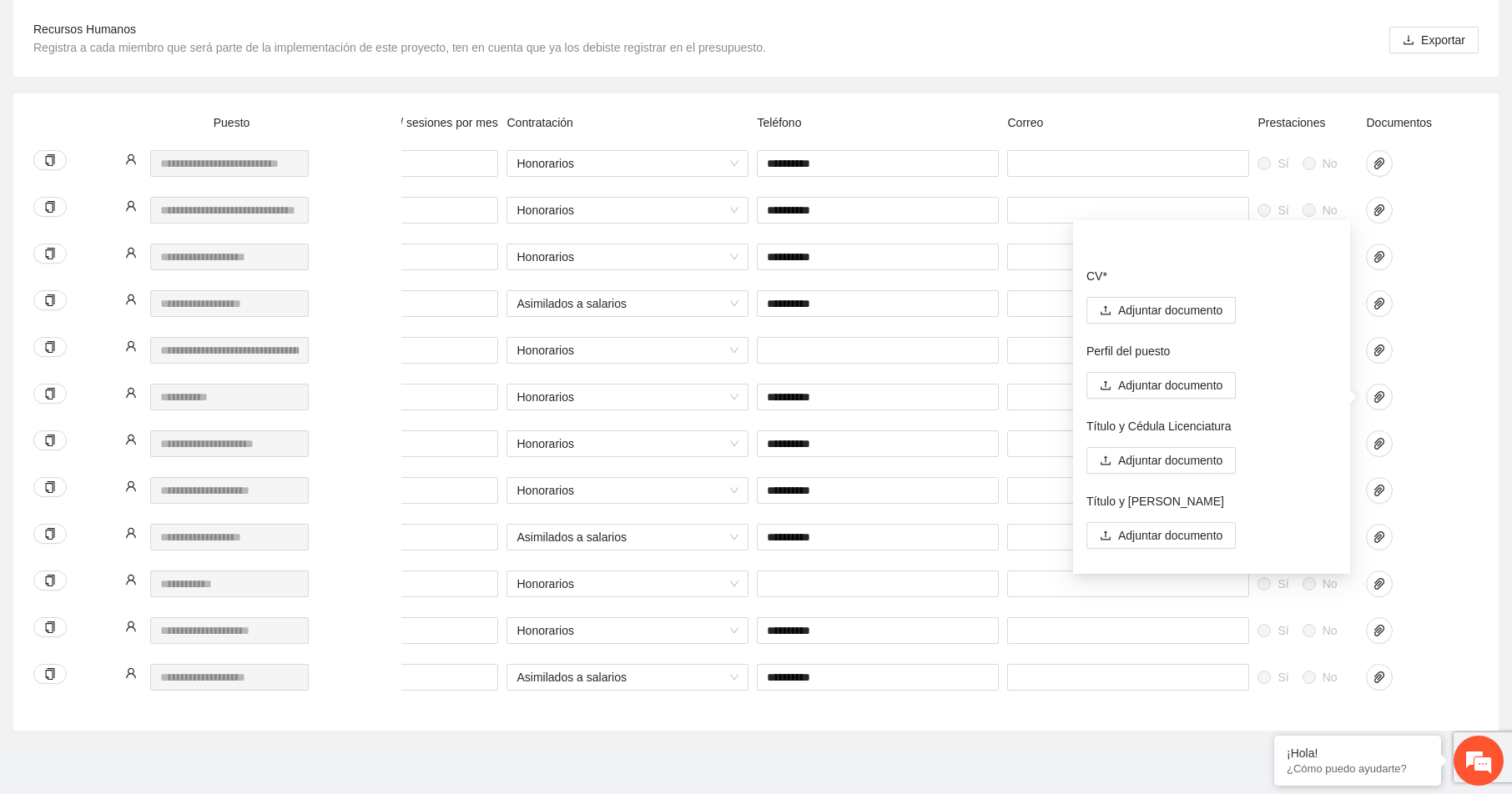
click at [1298, 267] on p "CV*" at bounding box center [1212, 276] width 250 height 19
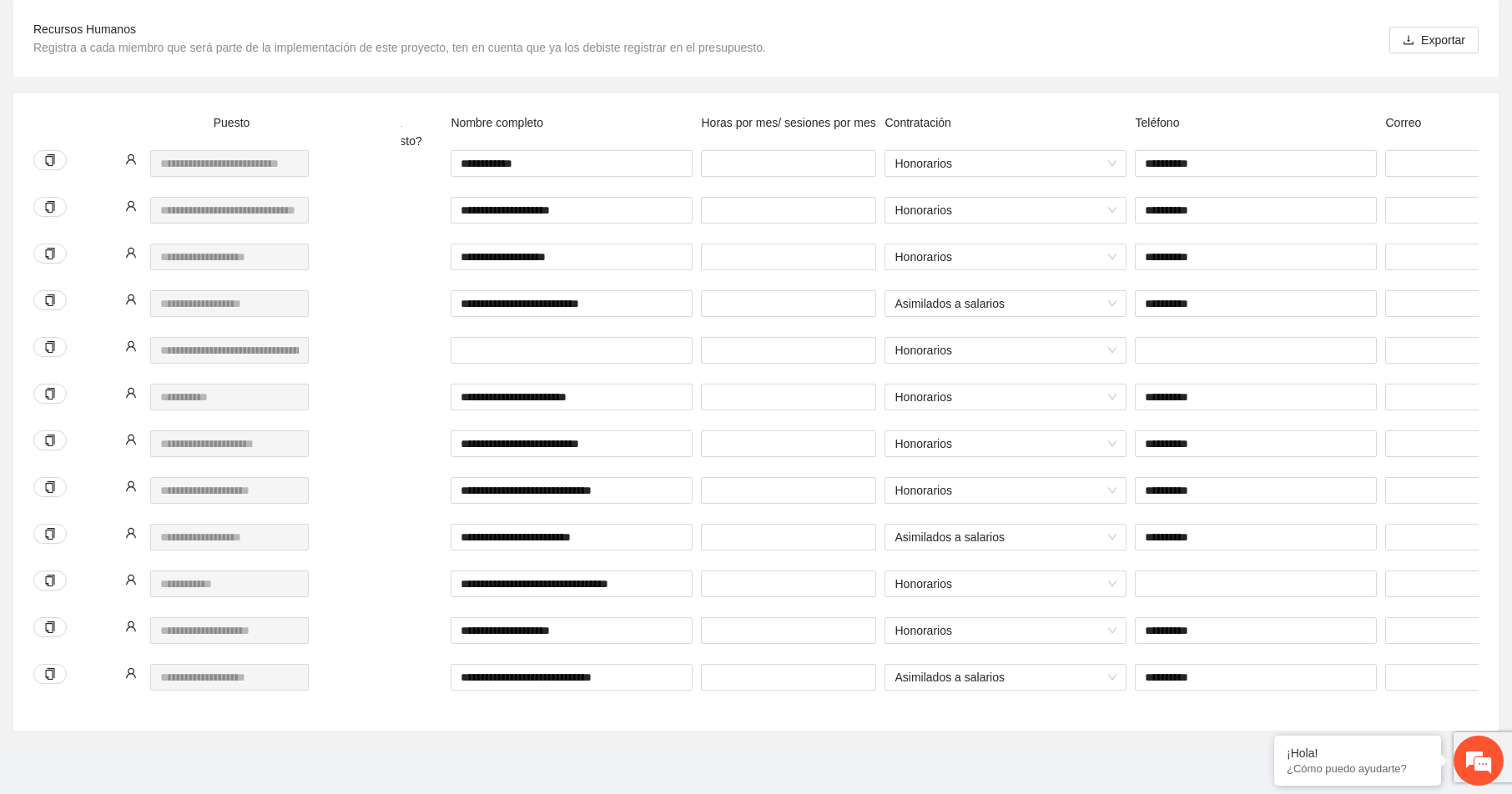
scroll to position [0, 0]
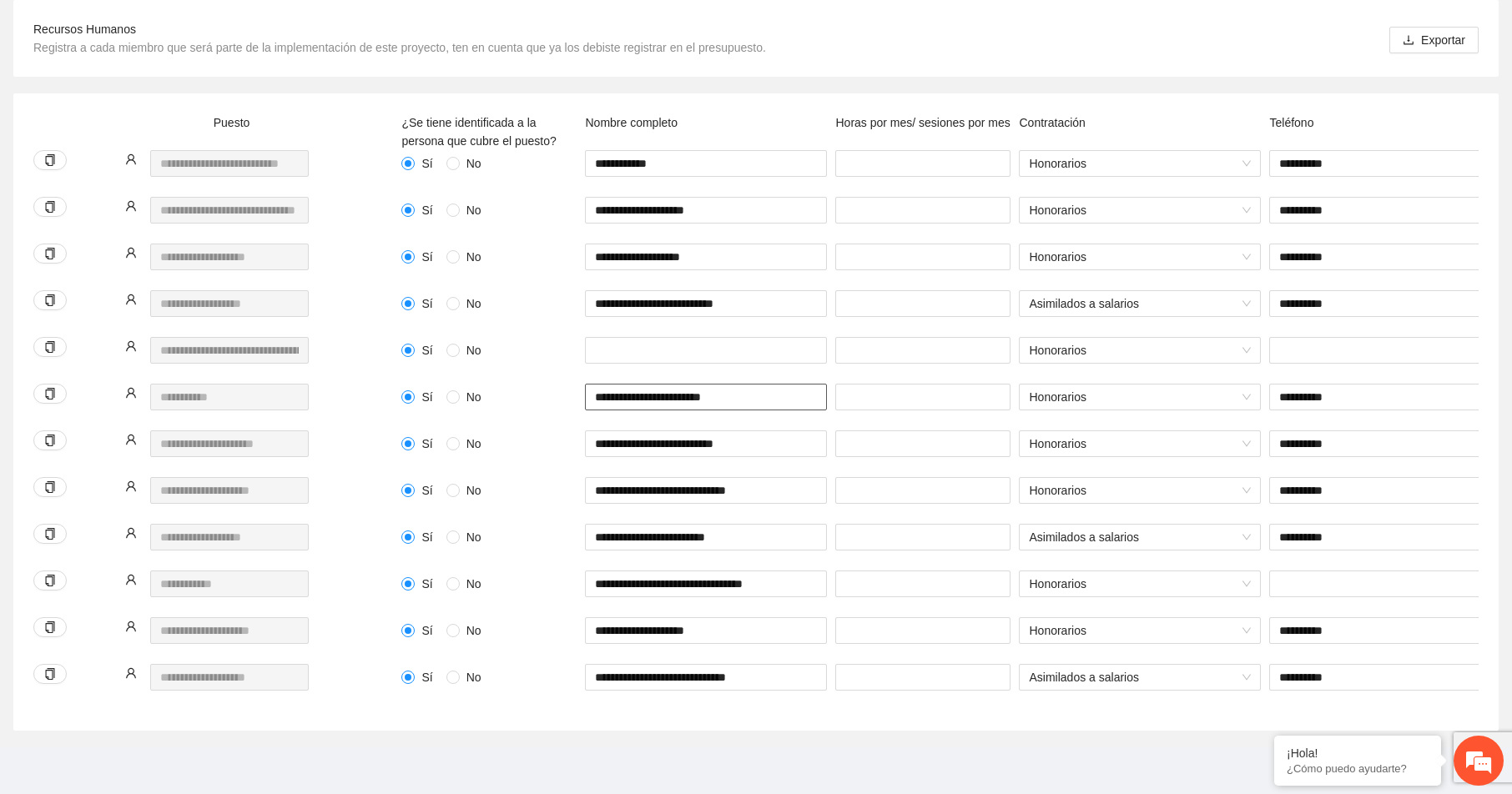
drag, startPoint x: 595, startPoint y: 384, endPoint x: 721, endPoint y: 391, distance: 126.2
click at [721, 391] on input "**********" at bounding box center [705, 397] width 242 height 27
type input "**********"
click at [1342, 384] on input "**********" at bounding box center [1390, 397] width 242 height 27
type input "*"
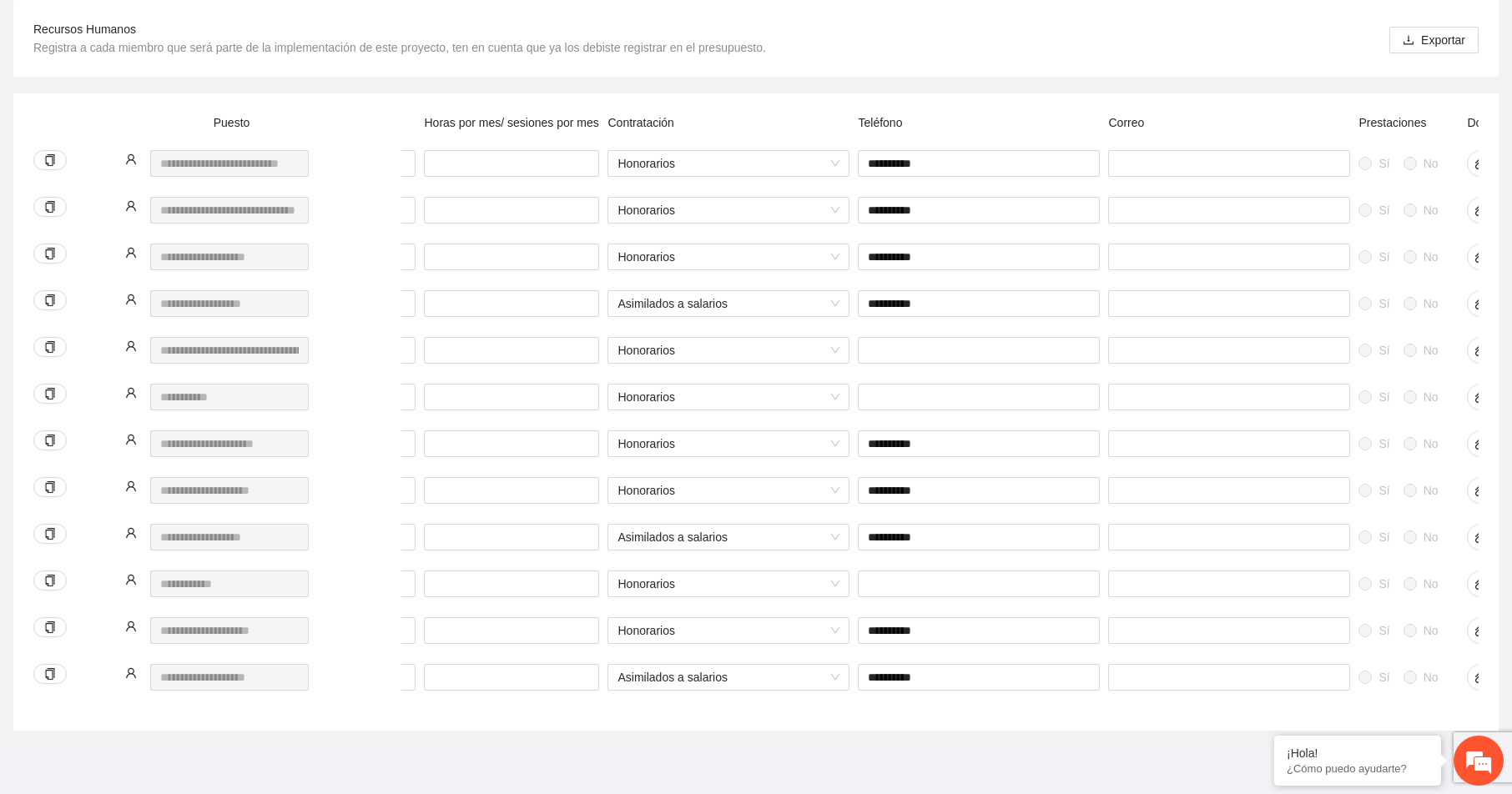
scroll to position [0, 512]
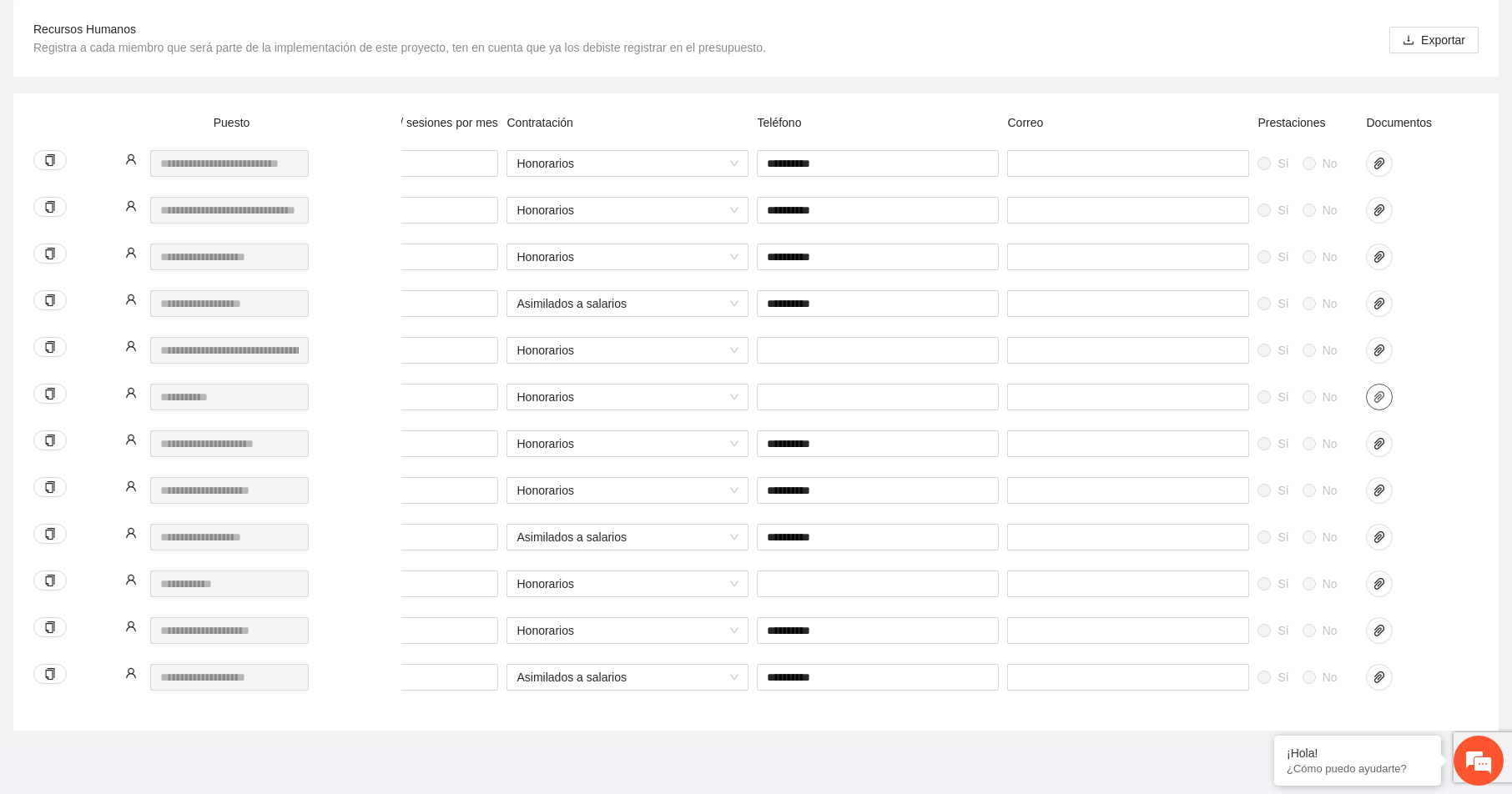
click at [1377, 391] on icon "paper-clip" at bounding box center [1380, 397] width 13 height 13
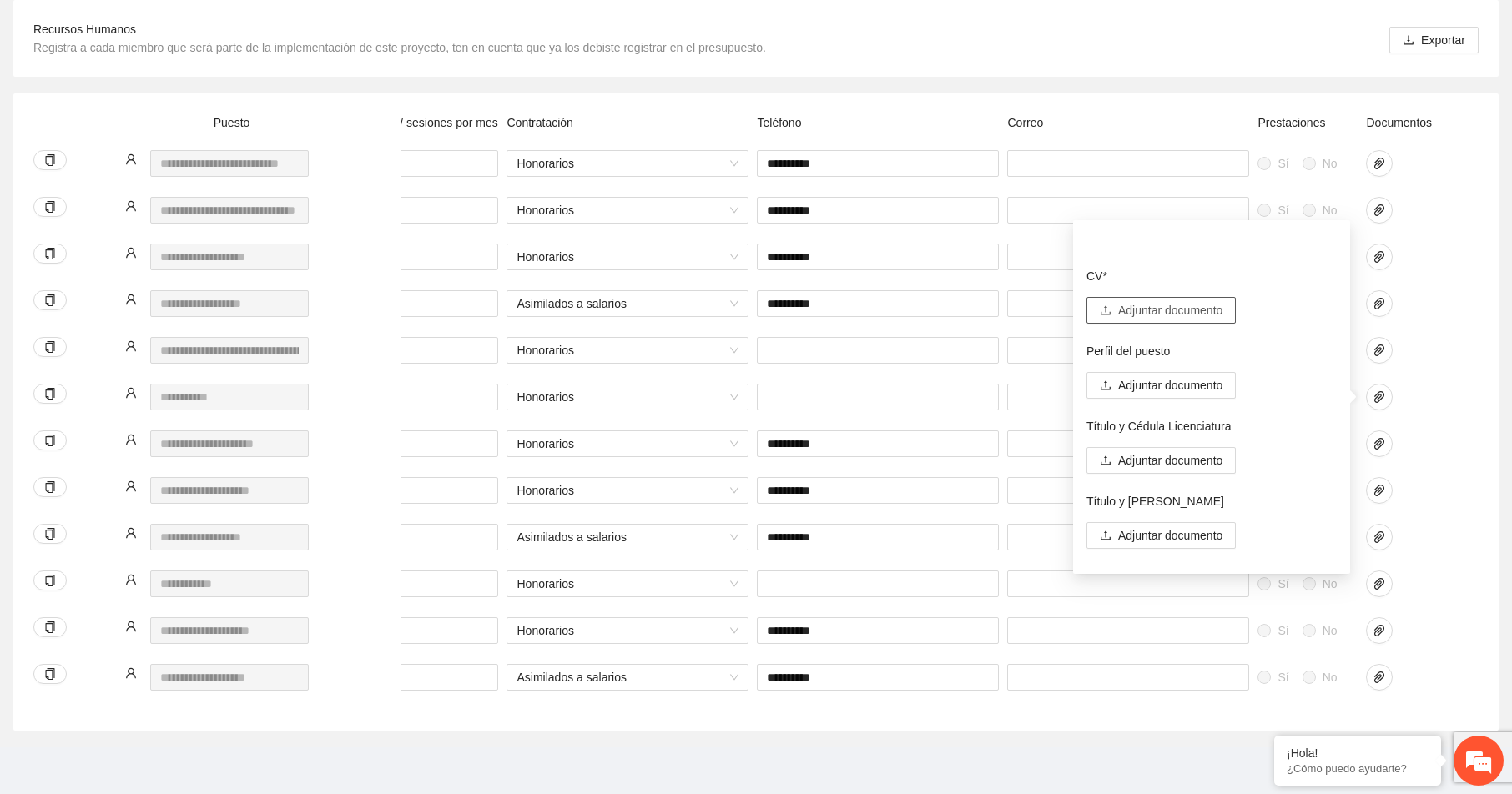
click at [1127, 301] on span "Adjuntar documento" at bounding box center [1170, 310] width 105 height 19
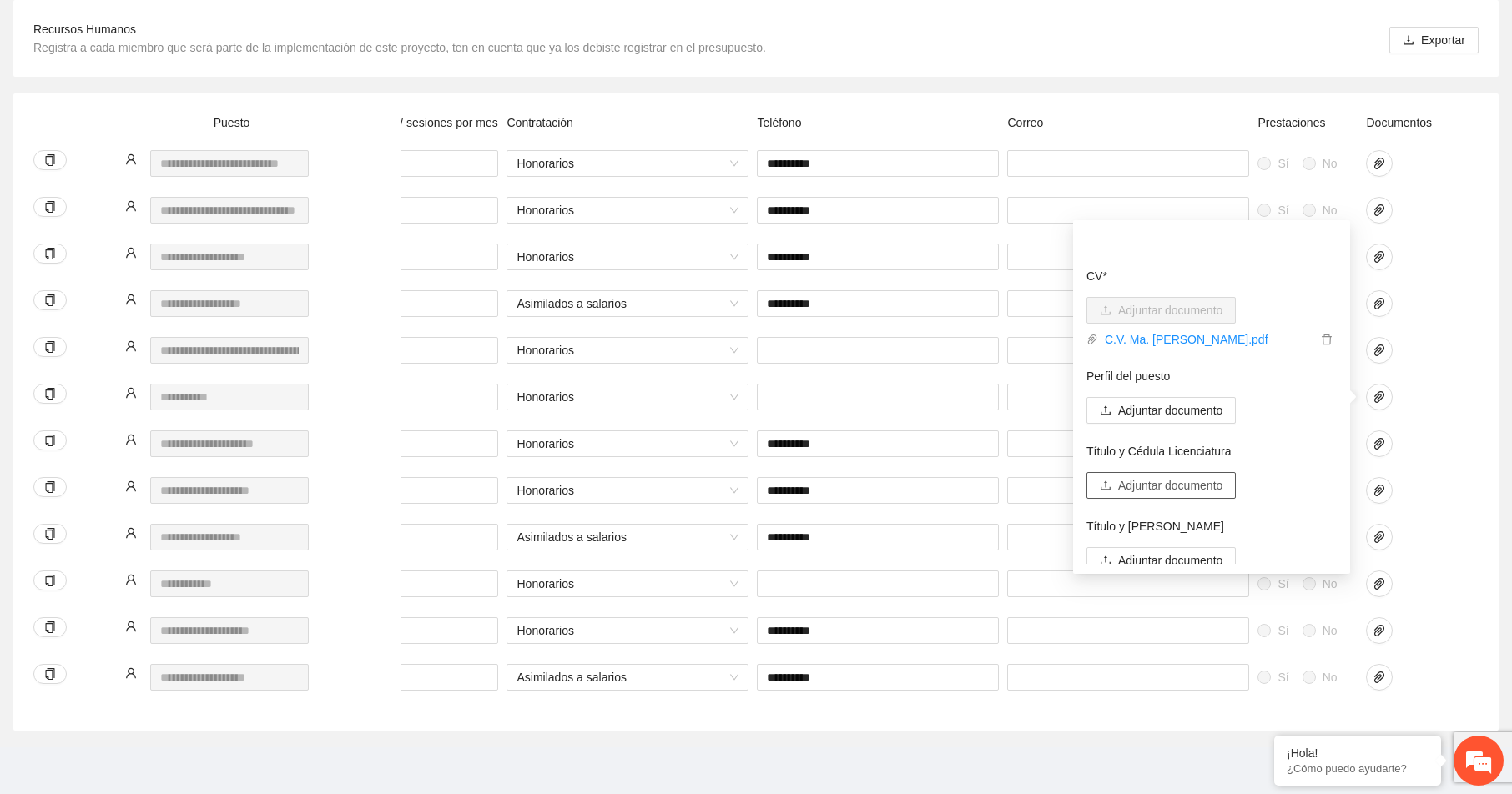
click at [1149, 476] on span "Adjuntar documento" at bounding box center [1170, 485] width 105 height 19
click at [1147, 476] on span "Adjuntar documento" at bounding box center [1170, 485] width 105 height 19
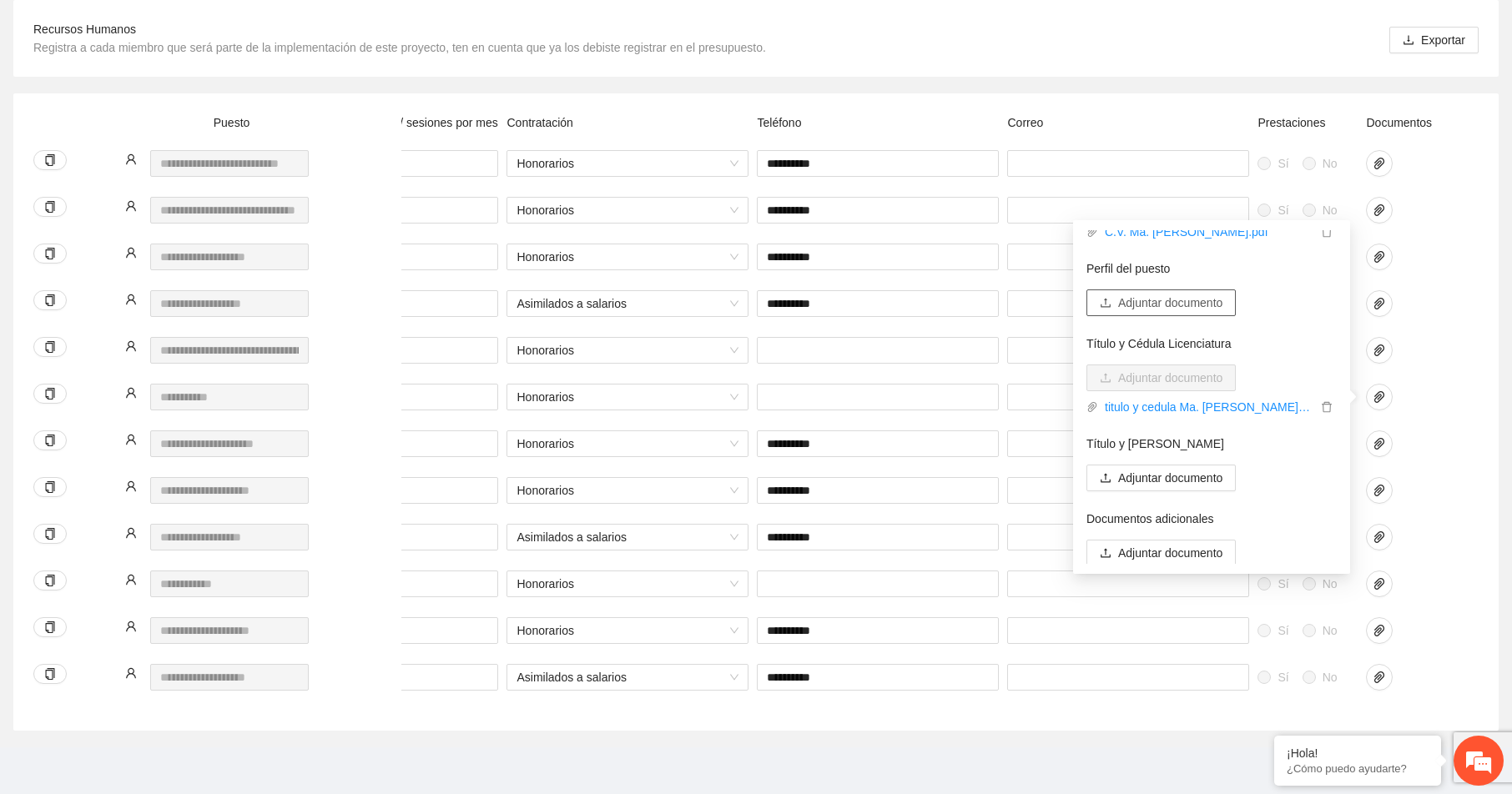
scroll to position [110, 0]
click at [1166, 542] on span "Adjuntar documento" at bounding box center [1170, 551] width 105 height 19
click at [1175, 542] on span "Adjuntar documento" at bounding box center [1170, 551] width 105 height 19
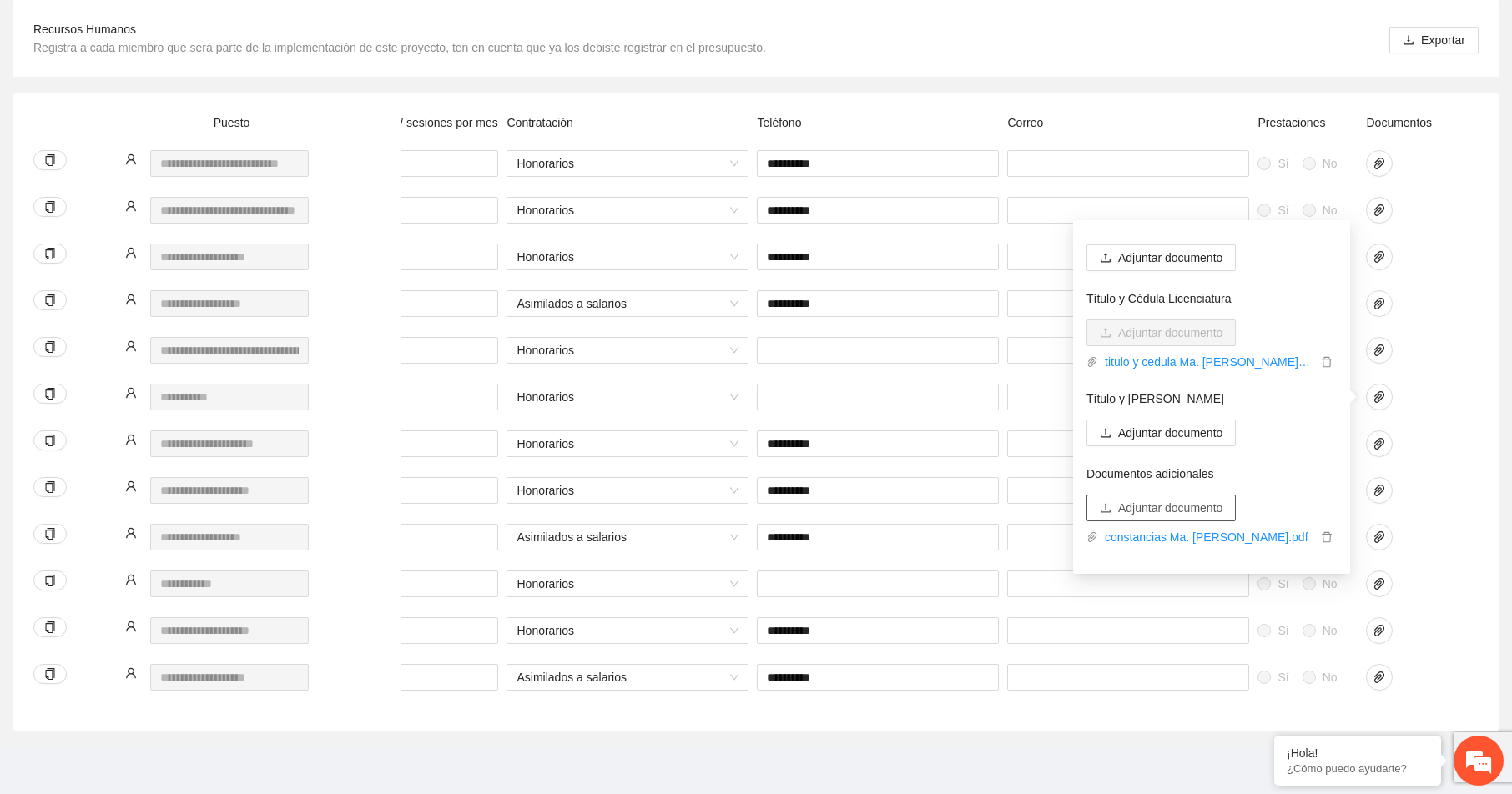
scroll to position [158, 0]
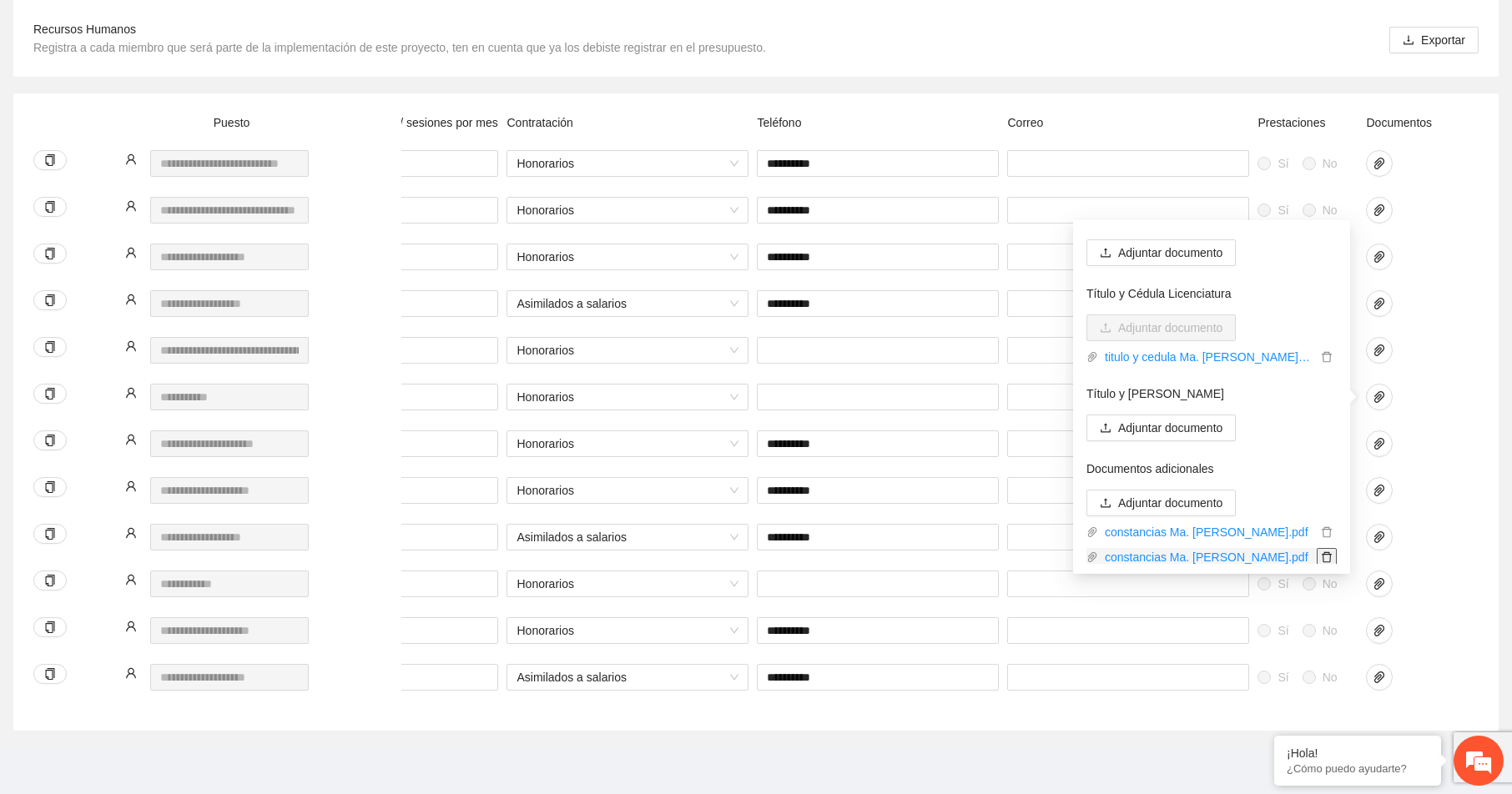
click at [1321, 551] on icon "delete" at bounding box center [1327, 557] width 12 height 12
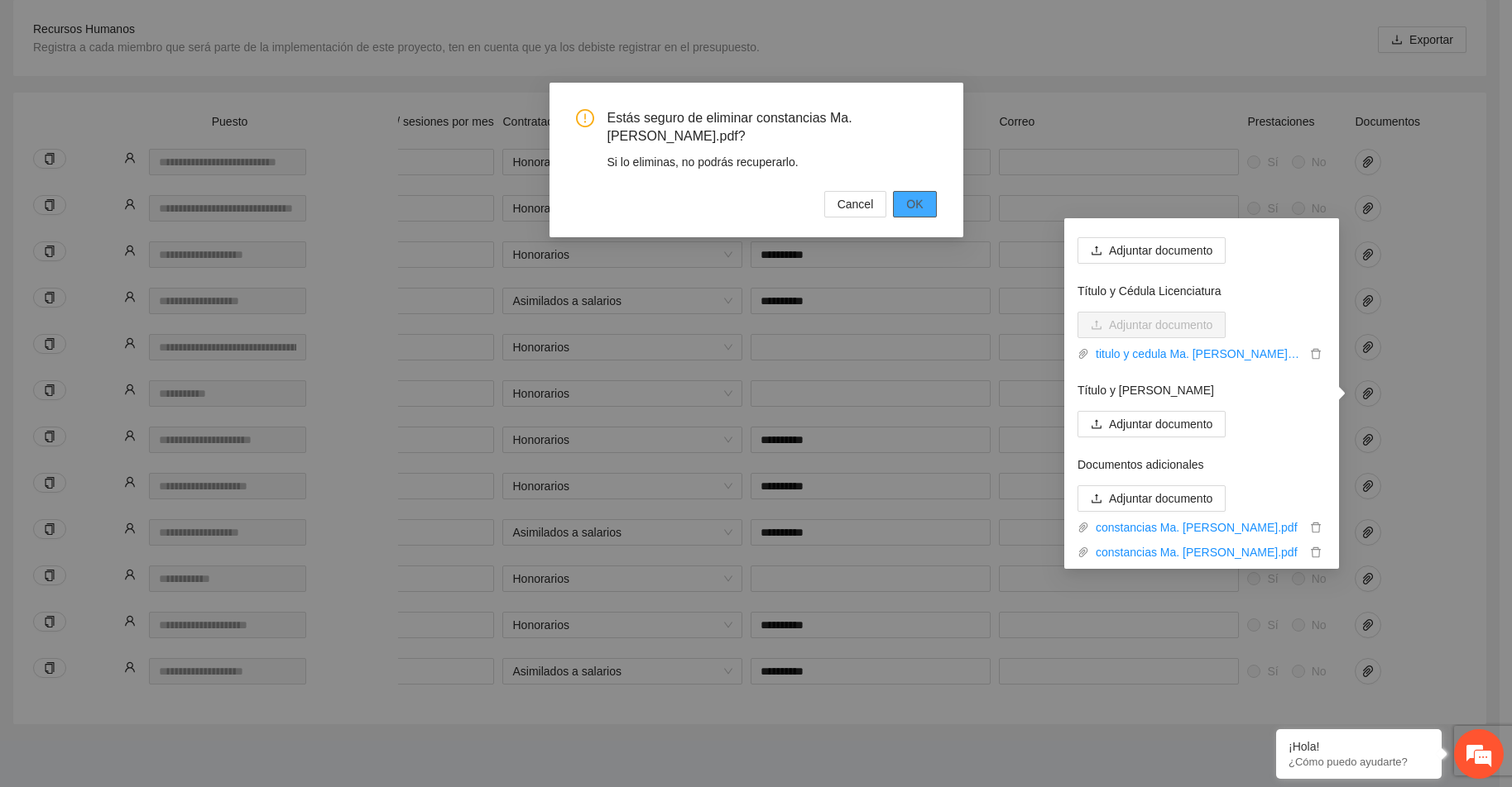
click at [910, 204] on span "OK" at bounding box center [914, 205] width 17 height 18
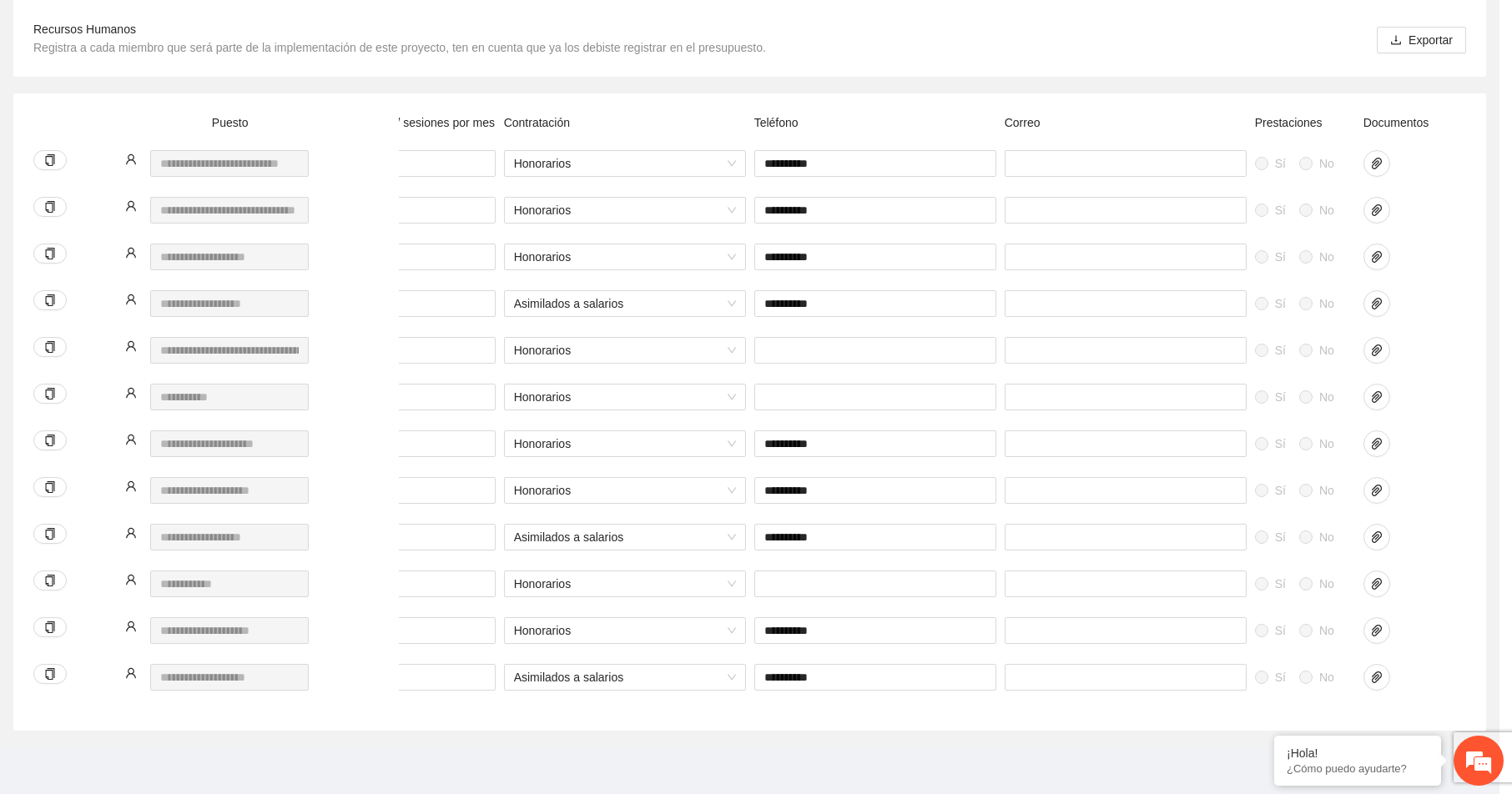
scroll to position [0, 503]
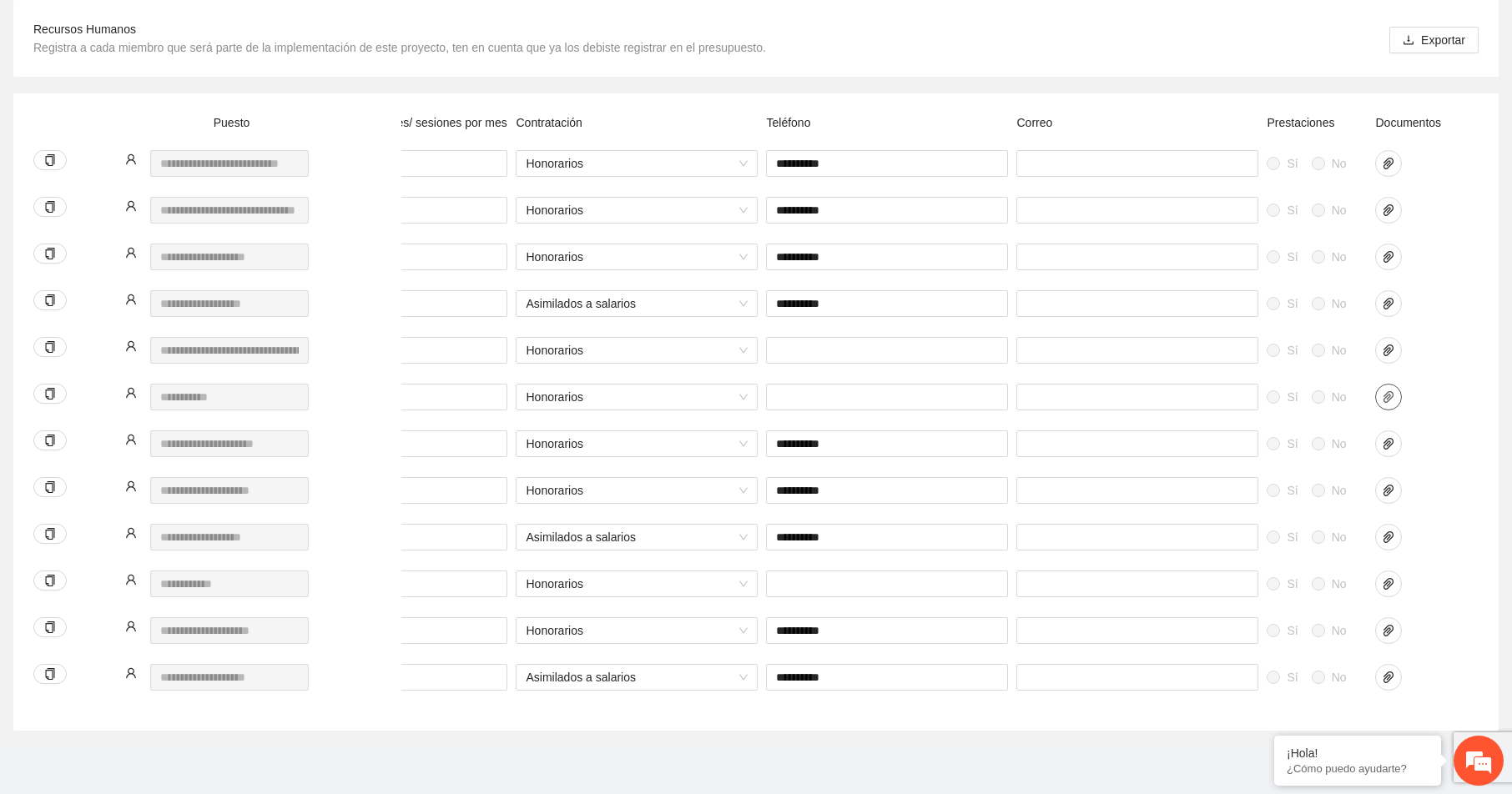
click at [1391, 391] on icon "paper-clip" at bounding box center [1388, 397] width 10 height 12
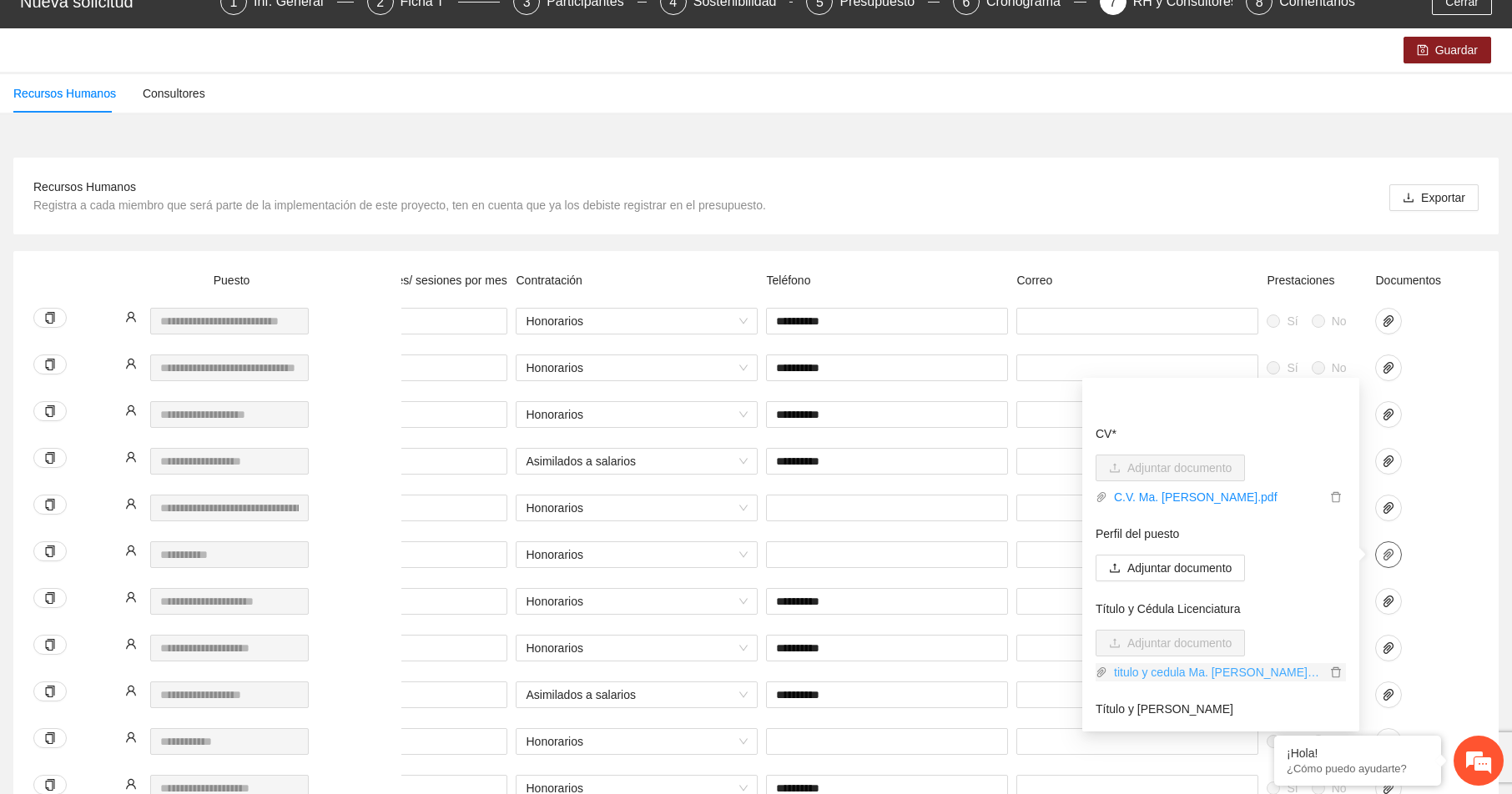
scroll to position [0, 0]
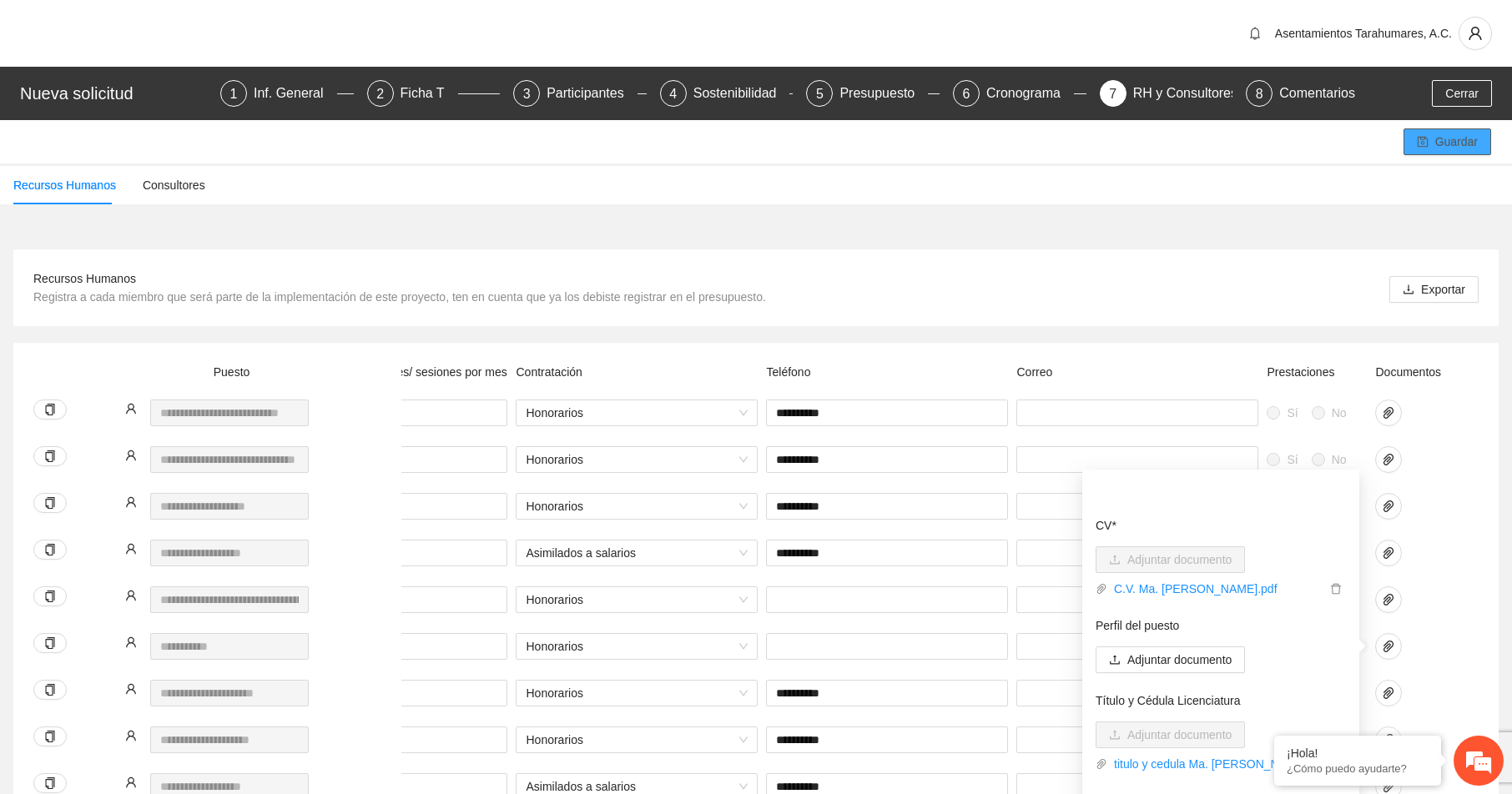
click at [1455, 143] on span "Guardar" at bounding box center [1456, 142] width 43 height 19
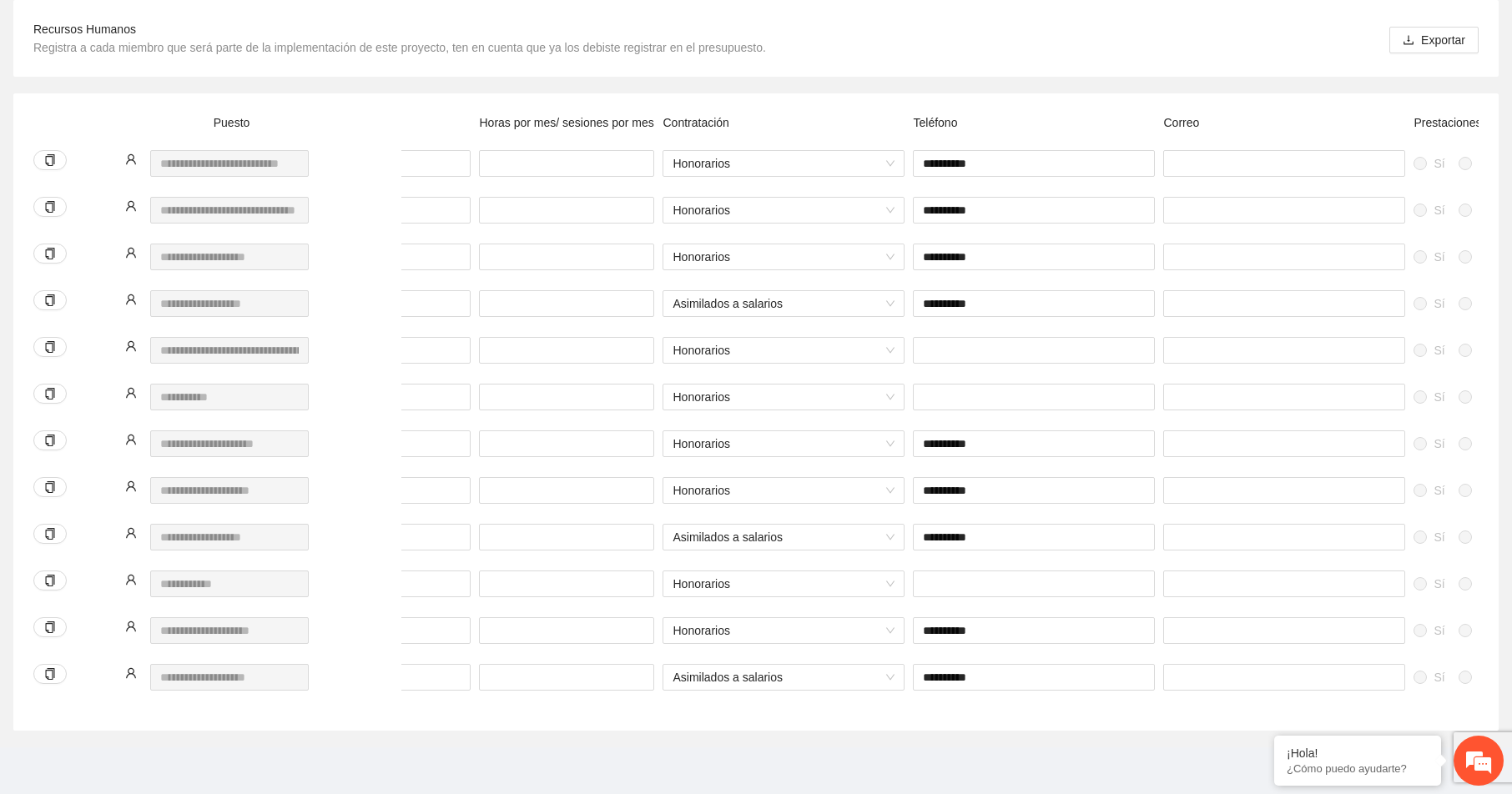
scroll to position [0, 512]
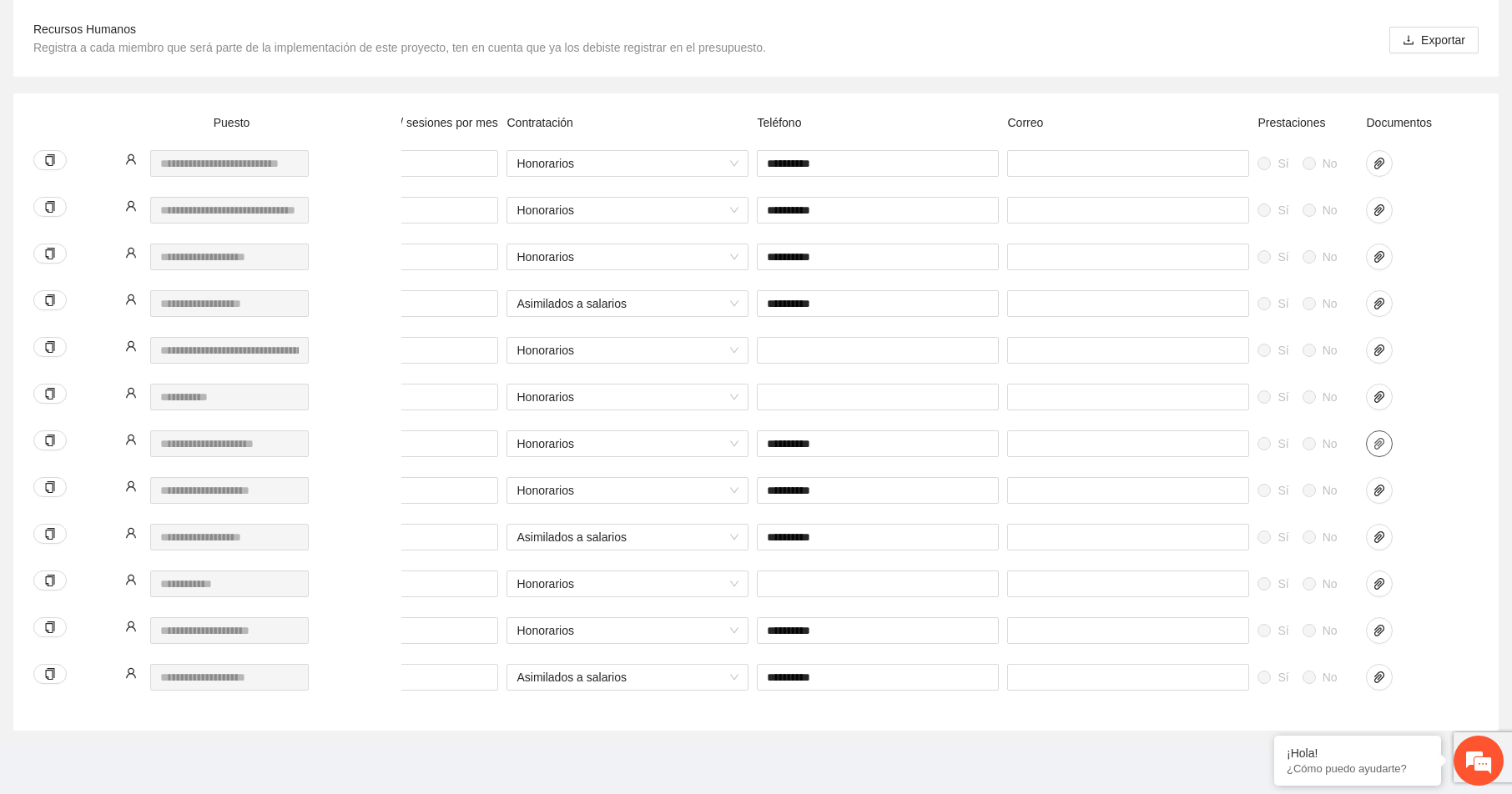
click at [1383, 437] on icon "paper-clip" at bounding box center [1380, 444] width 13 height 13
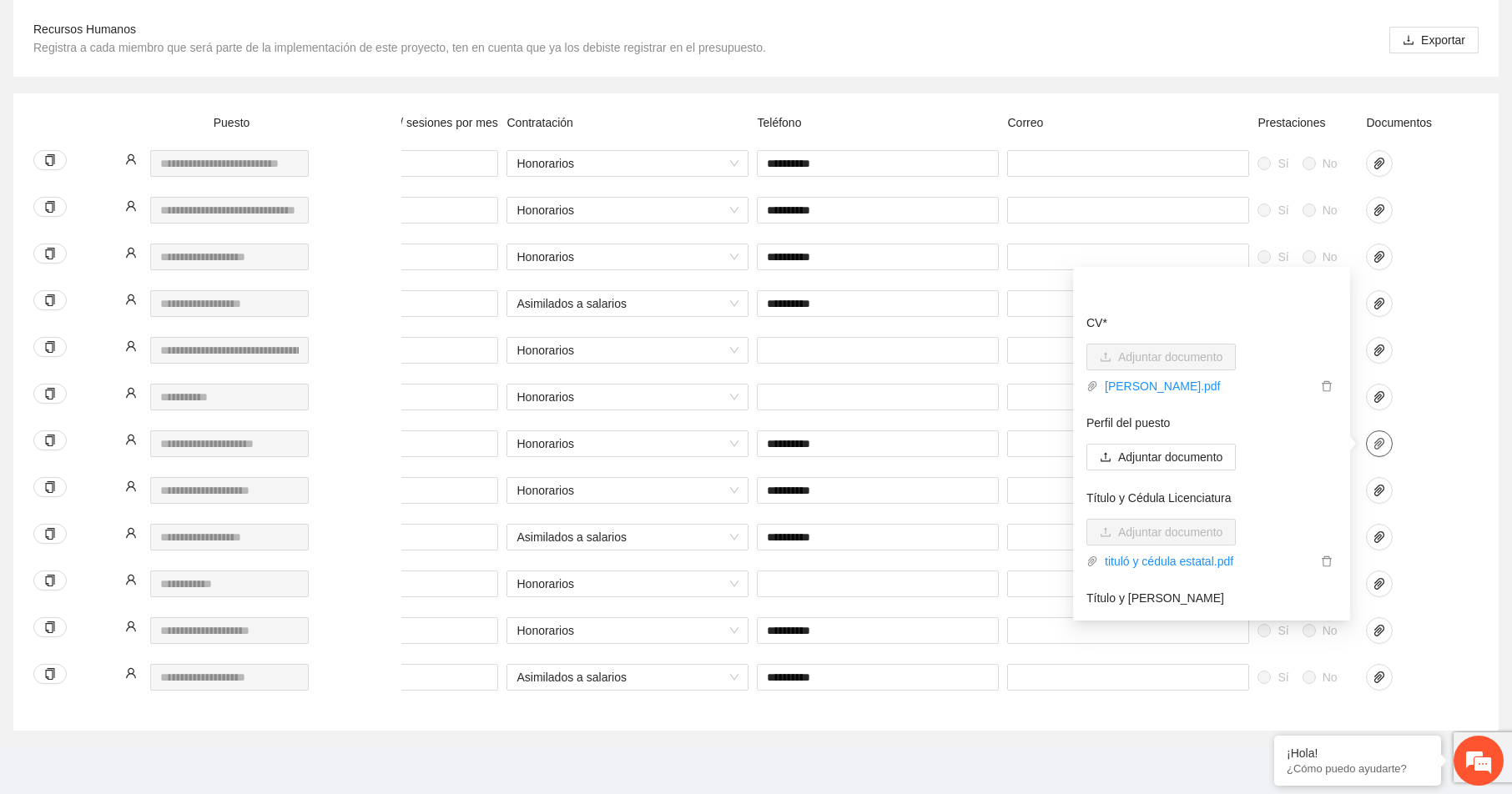
scroll to position [135, 0]
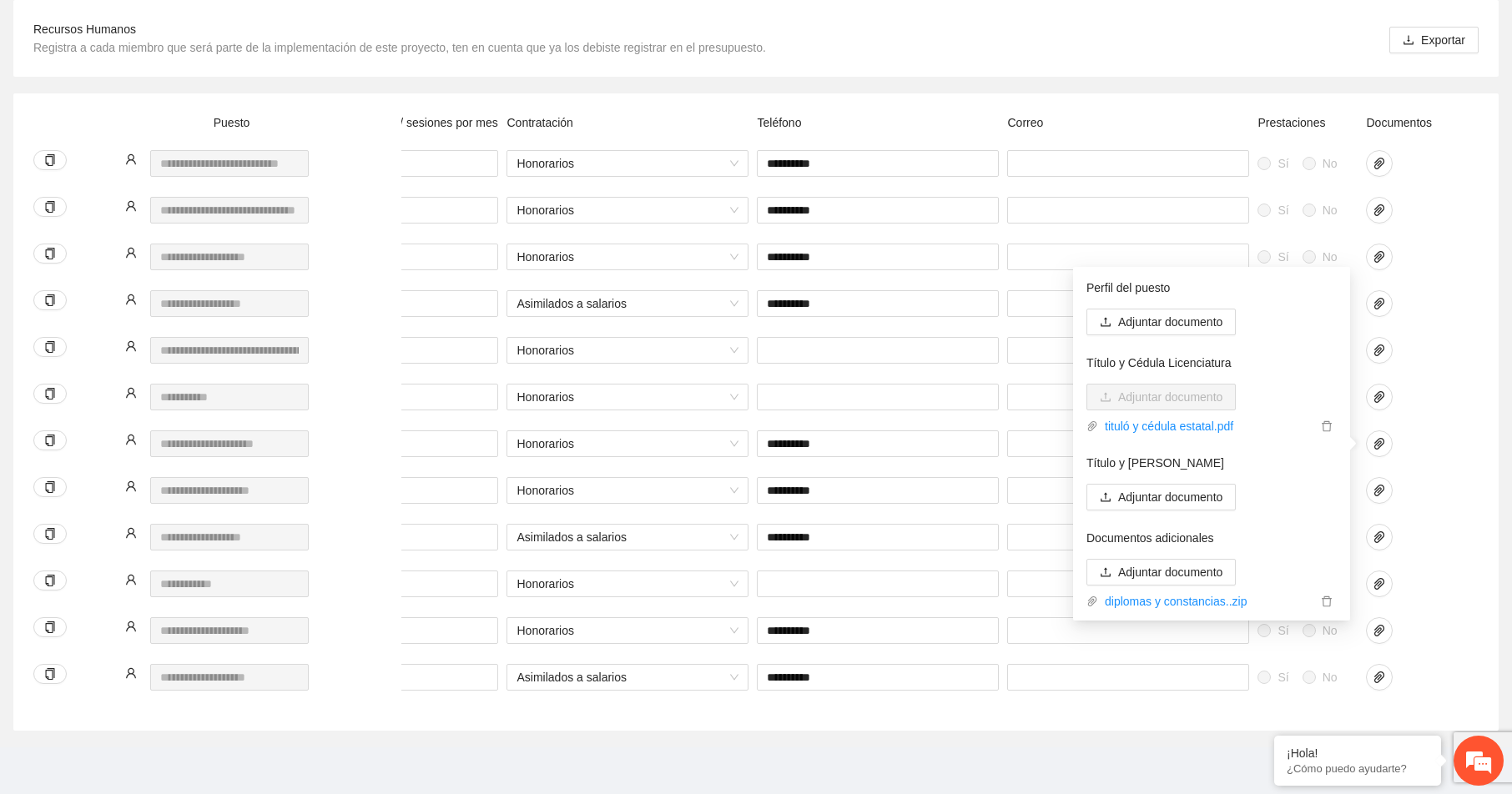
click at [1459, 210] on div "**********" at bounding box center [682, 221] width 1594 height 46
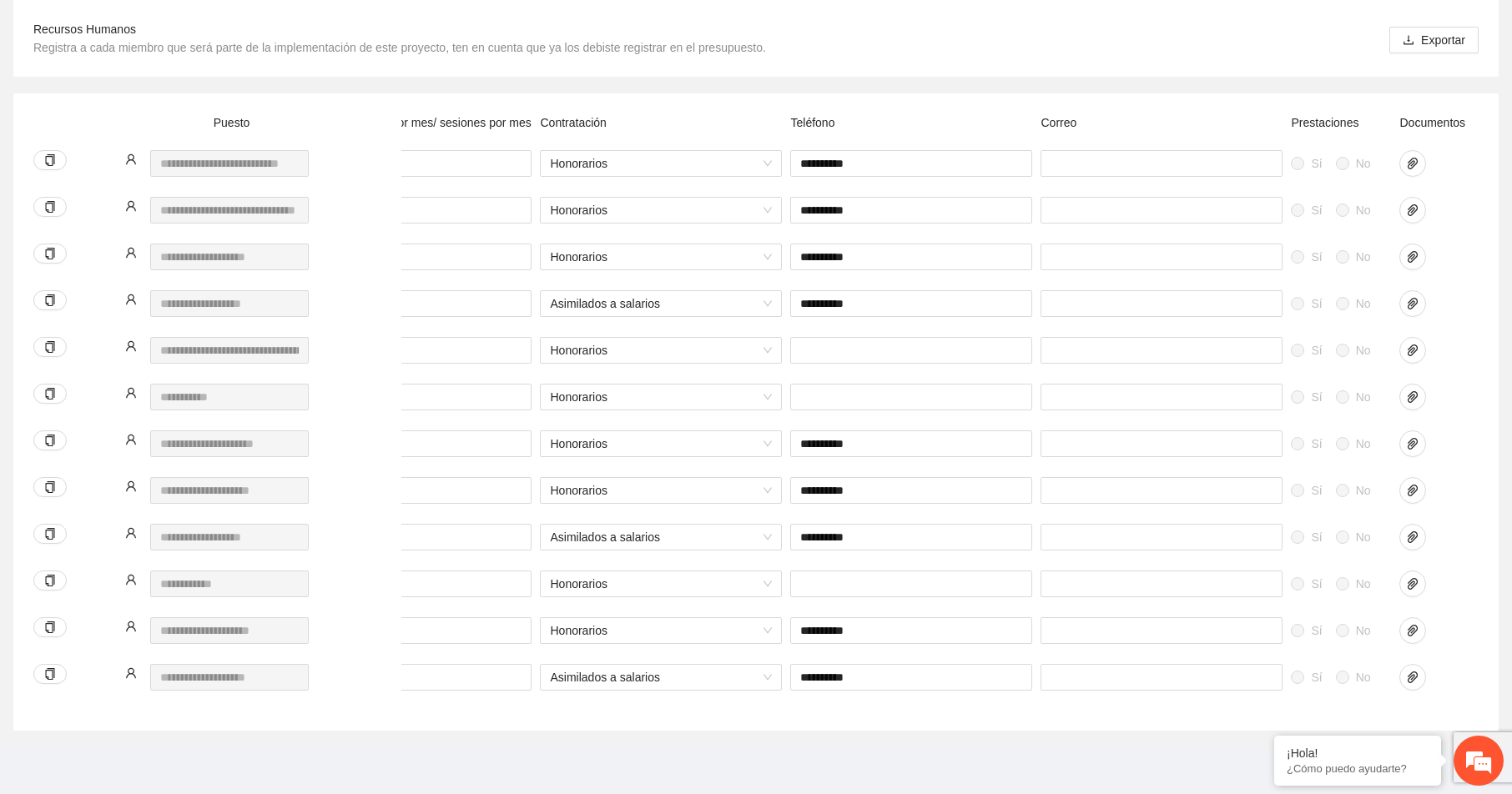
scroll to position [0, 512]
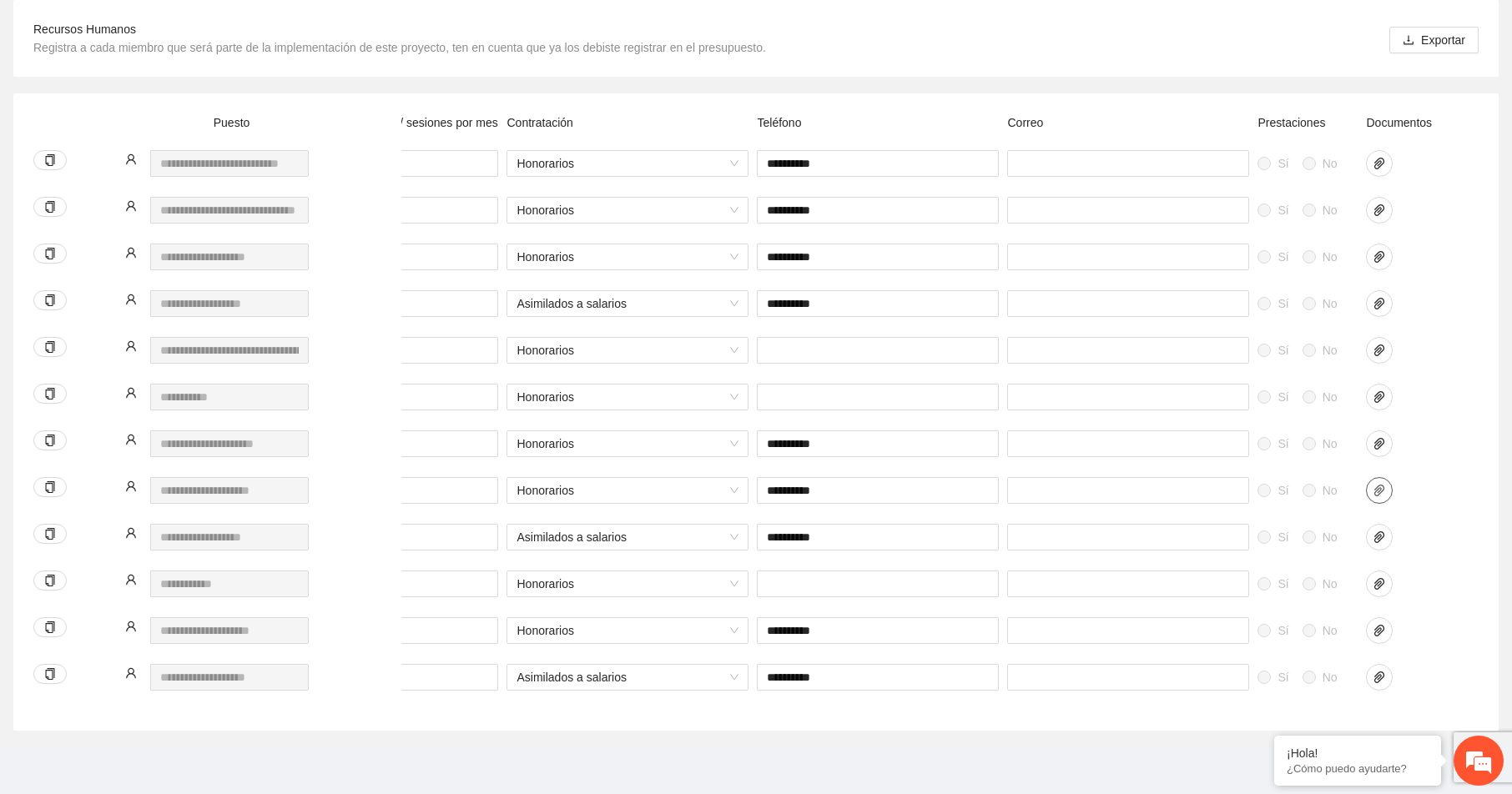
click at [1380, 484] on icon "paper-clip" at bounding box center [1380, 490] width 13 height 13
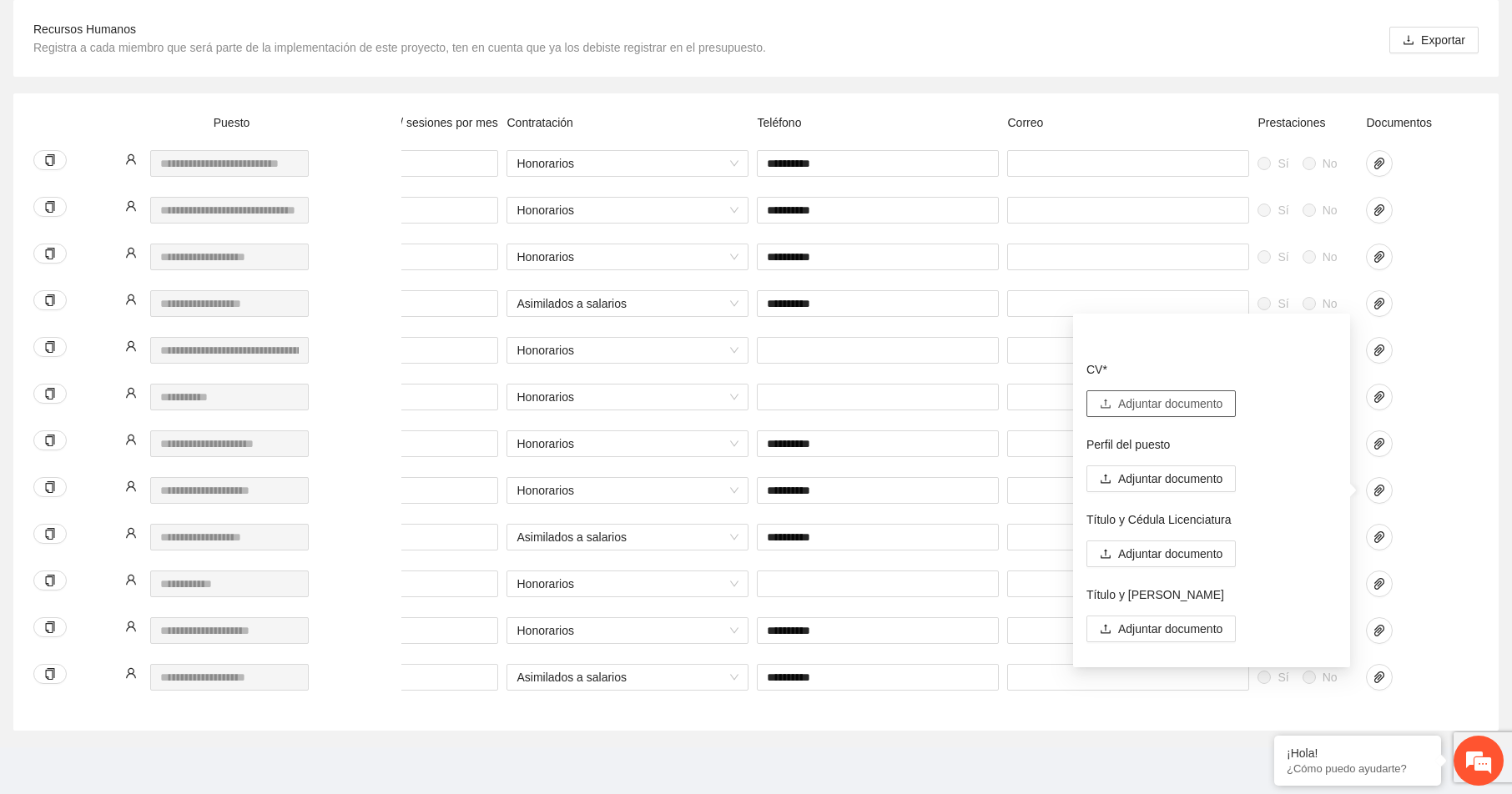
click at [1172, 395] on span "Adjuntar documento" at bounding box center [1170, 404] width 105 height 19
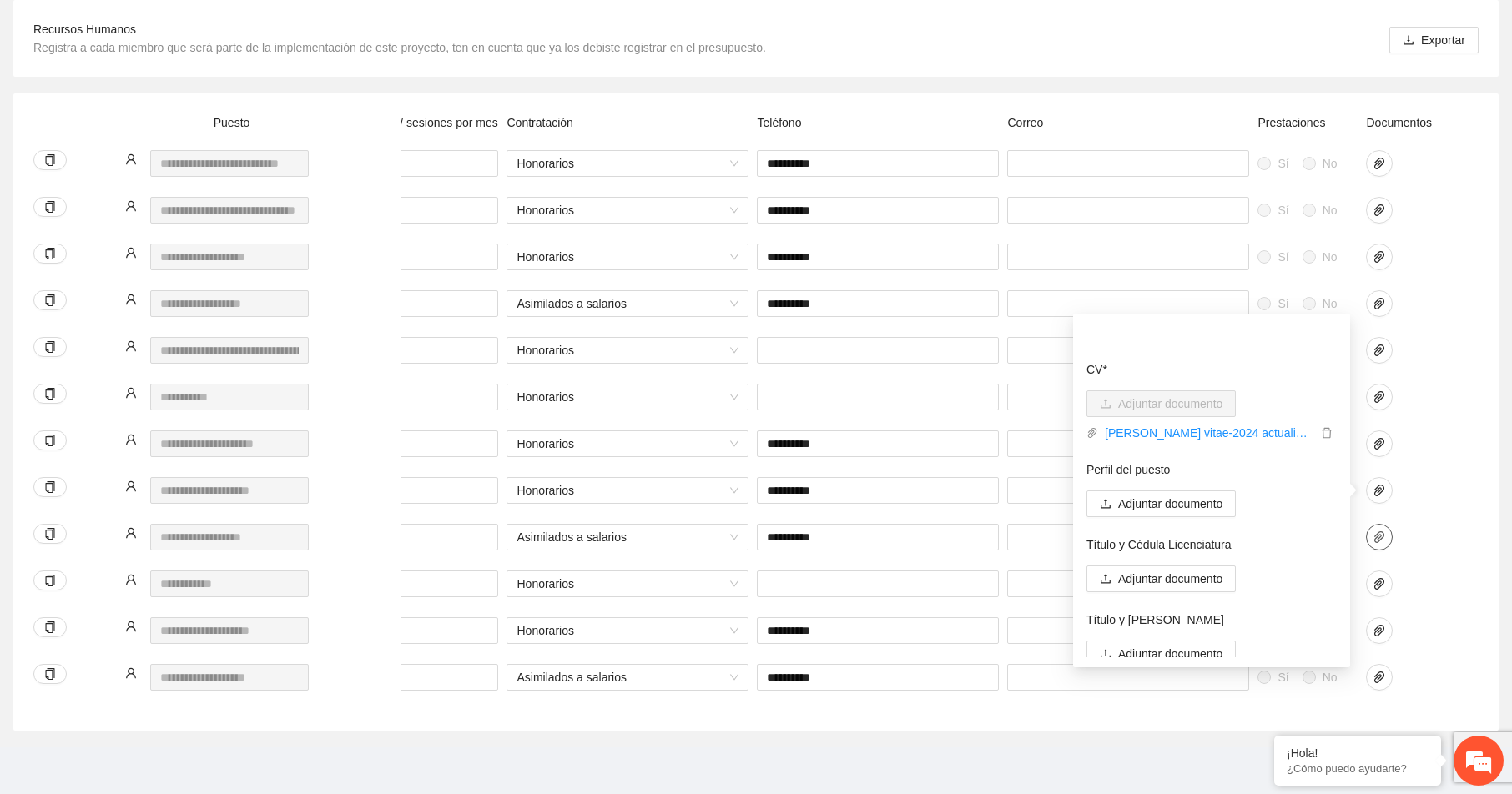
click at [1382, 532] on icon "paper-clip" at bounding box center [1379, 537] width 10 height 12
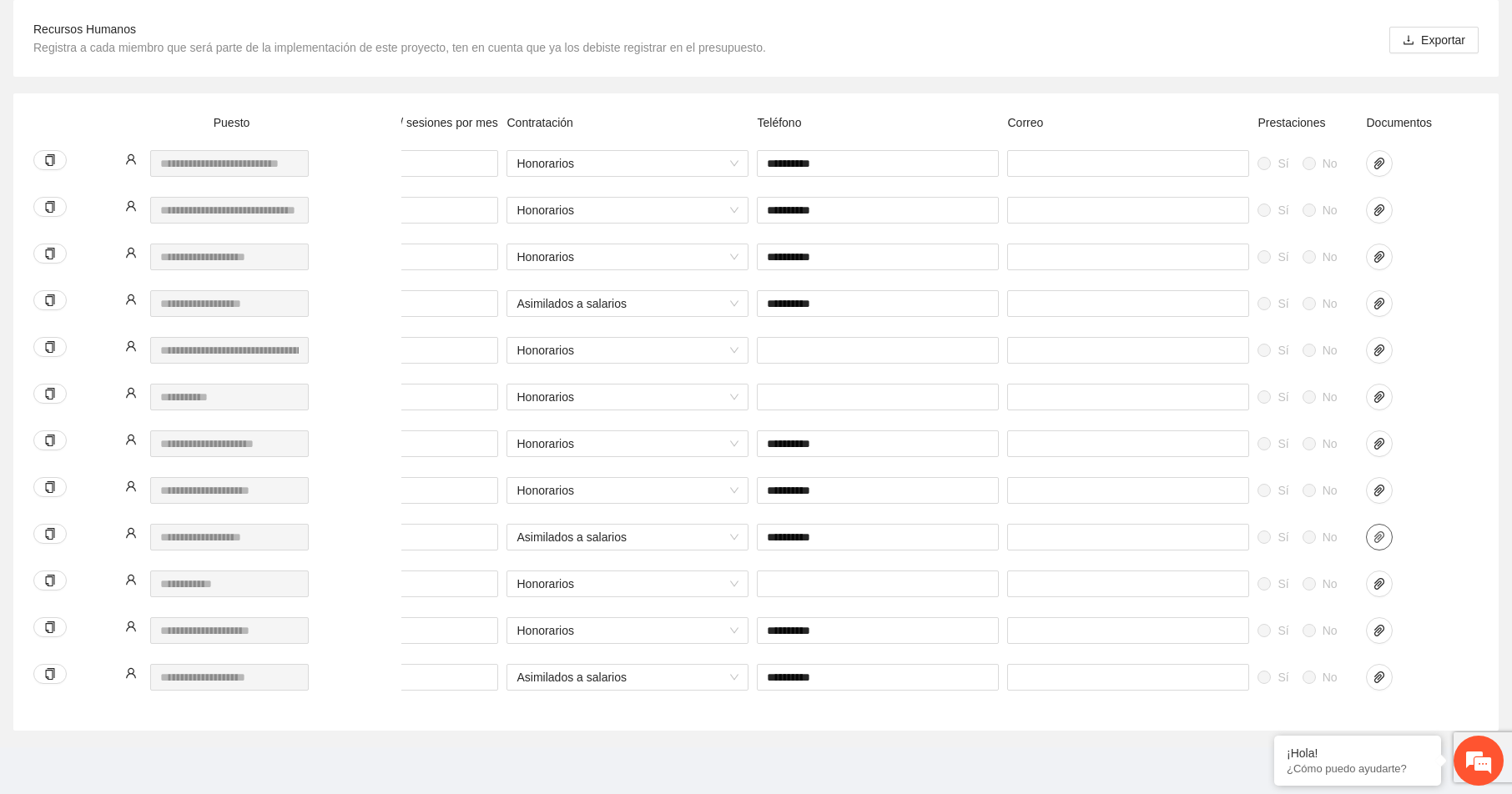
click at [1381, 531] on icon "paper-clip" at bounding box center [1380, 537] width 13 height 13
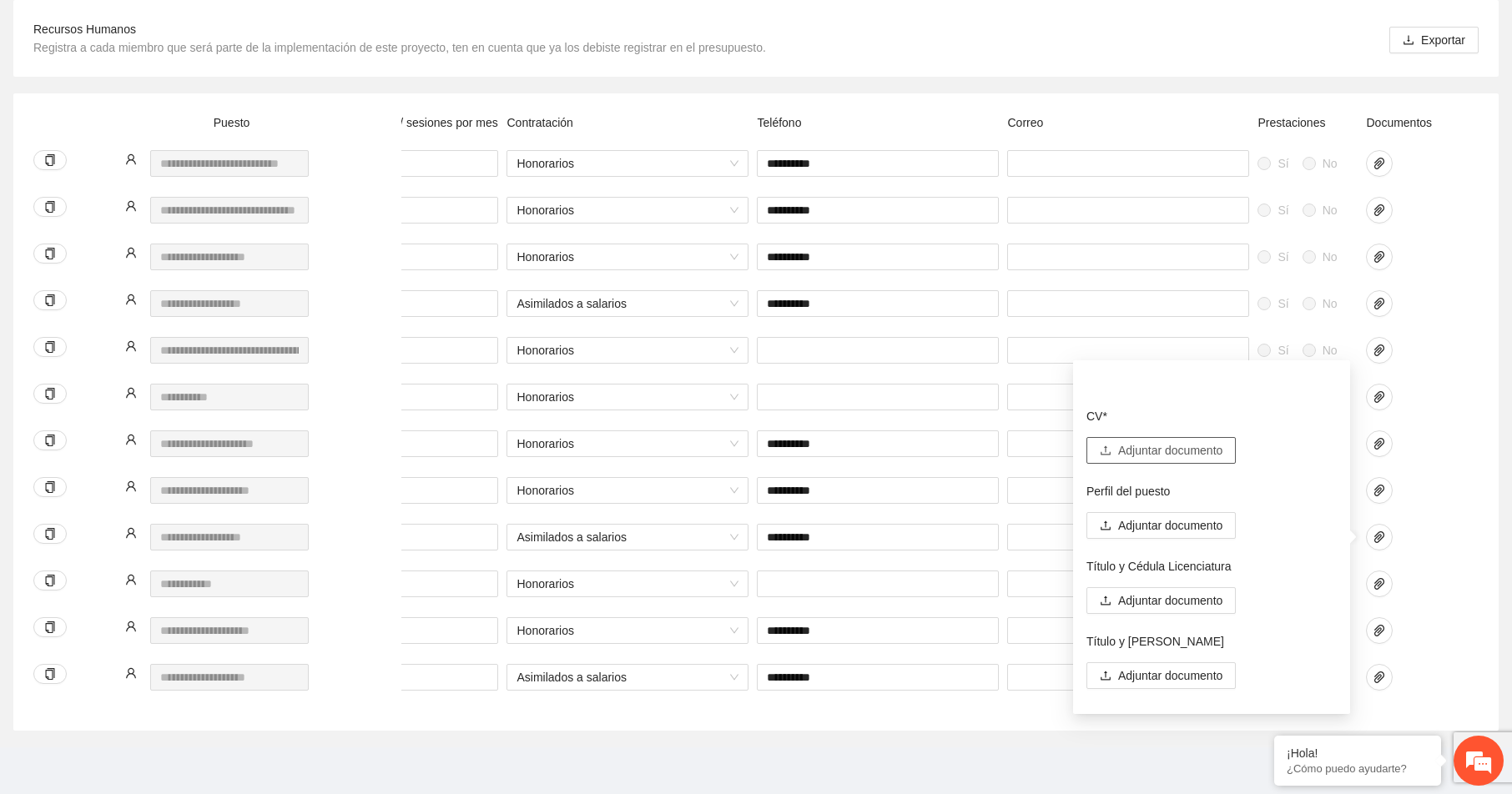
click at [1163, 441] on span "Adjuntar documento" at bounding box center [1170, 450] width 105 height 19
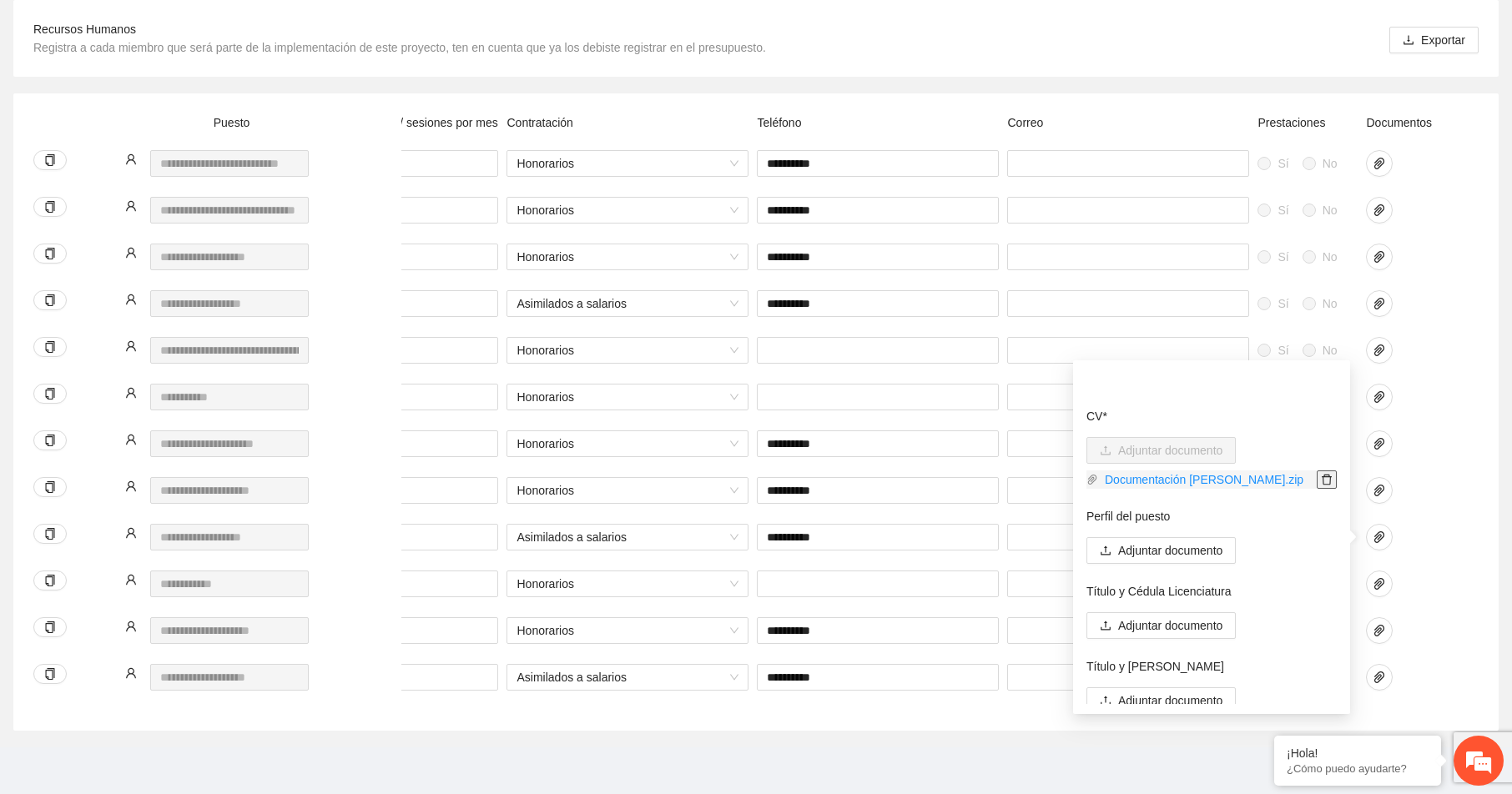
click at [1321, 474] on icon "delete" at bounding box center [1327, 480] width 12 height 12
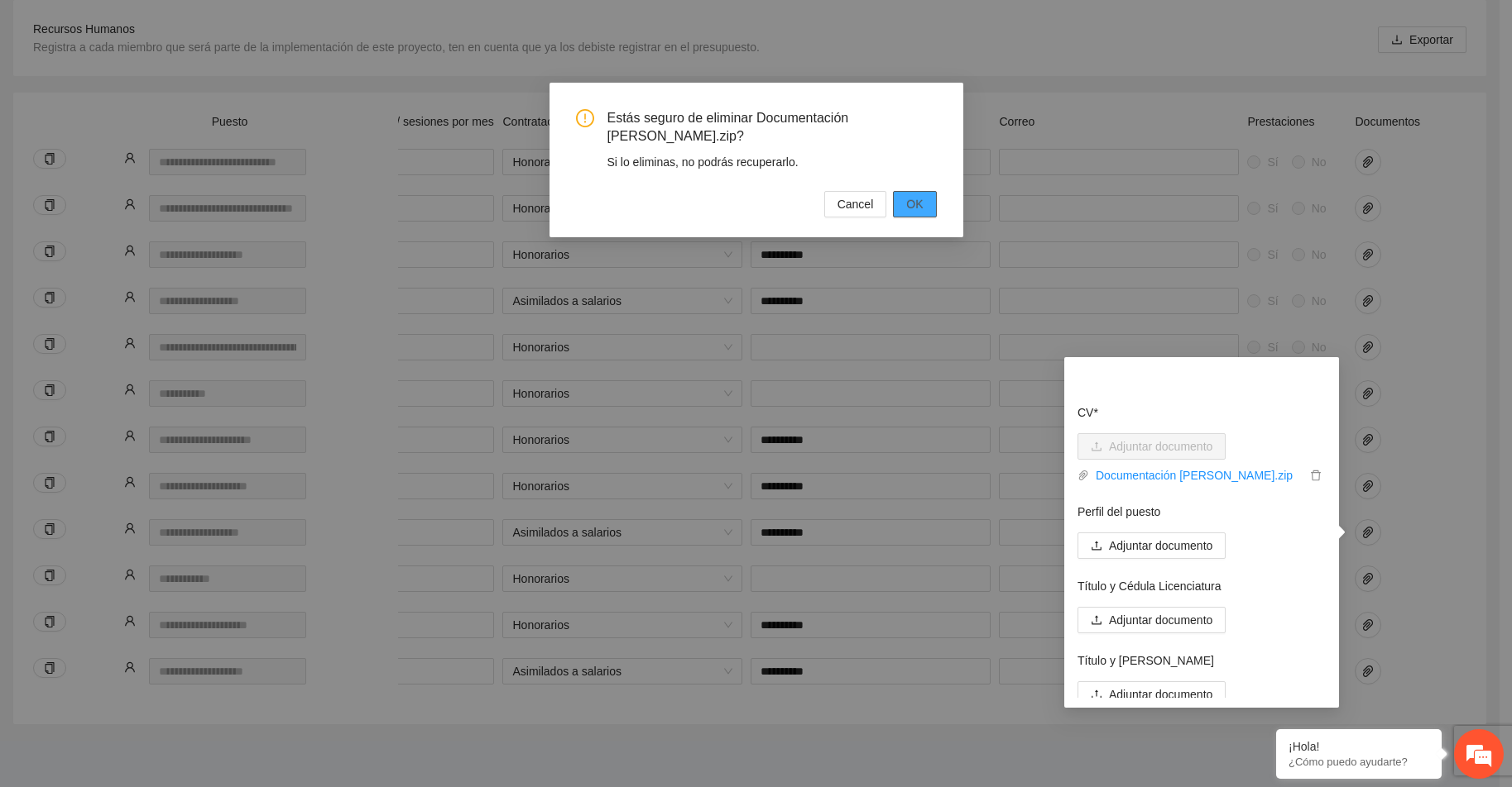
click at [920, 196] on span "OK" at bounding box center [914, 205] width 17 height 18
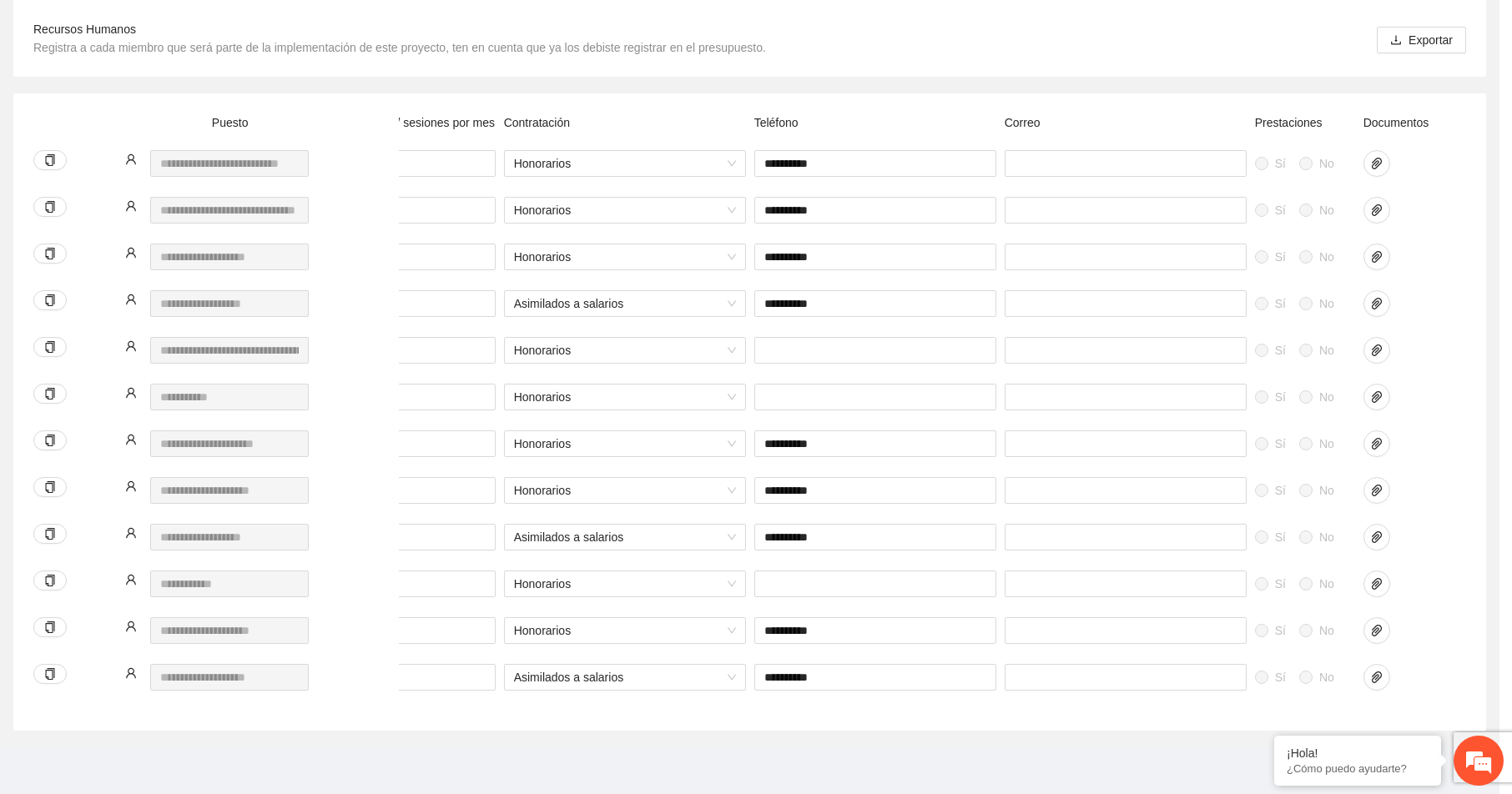
scroll to position [0, 503]
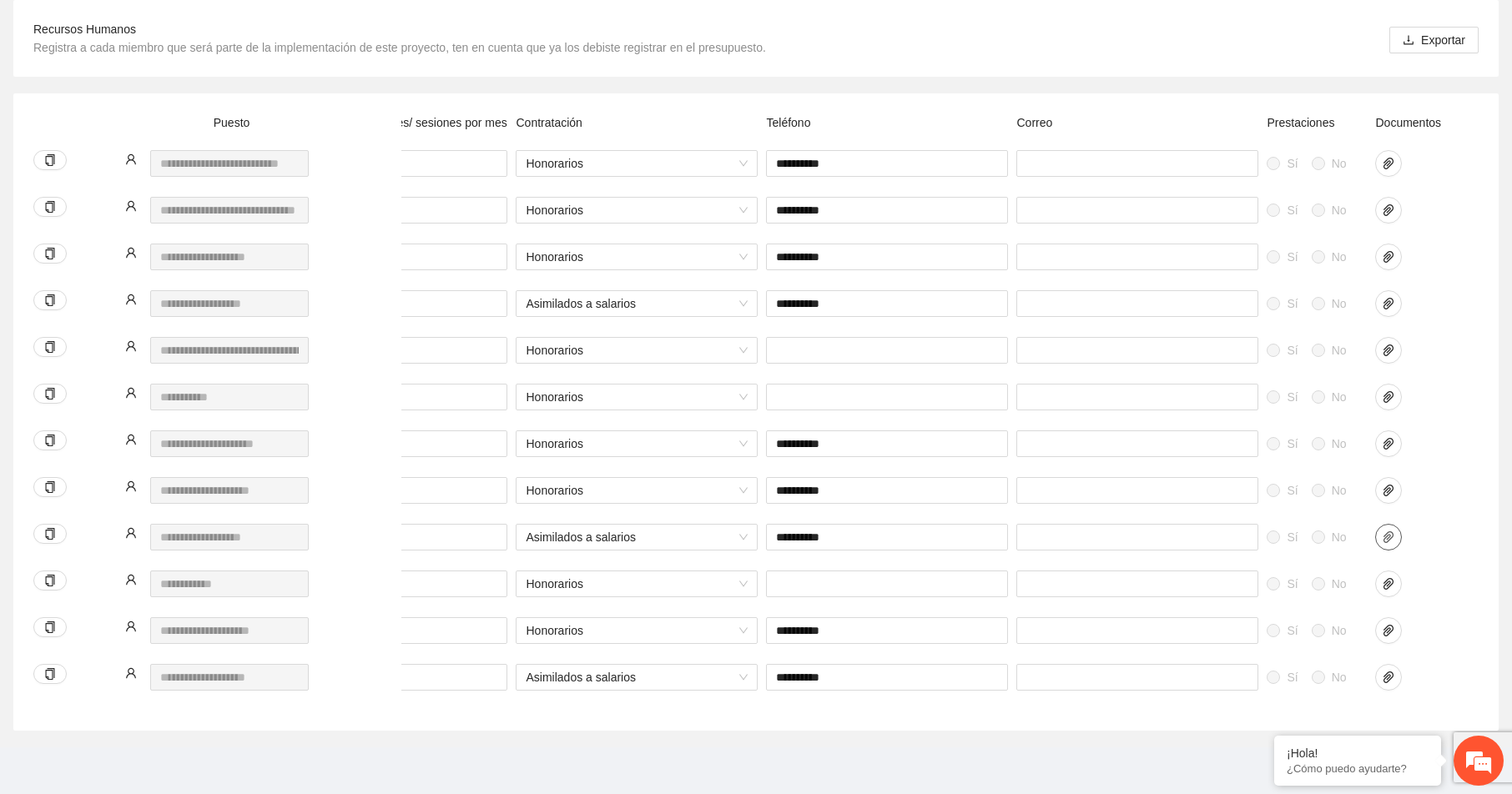
click at [1390, 531] on icon "paper-clip" at bounding box center [1389, 537] width 13 height 13
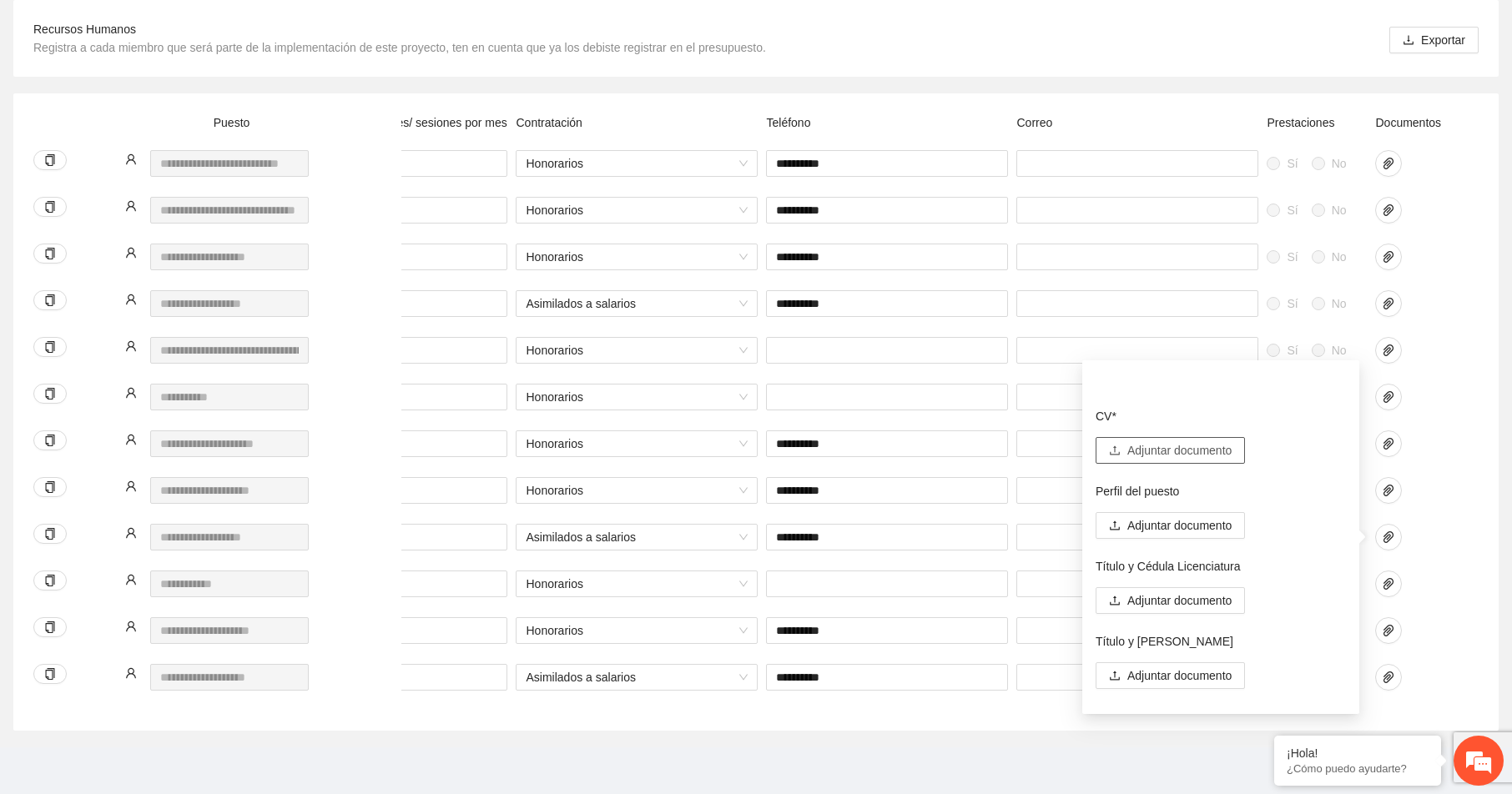
click at [1212, 441] on span "Adjuntar documento" at bounding box center [1179, 450] width 105 height 19
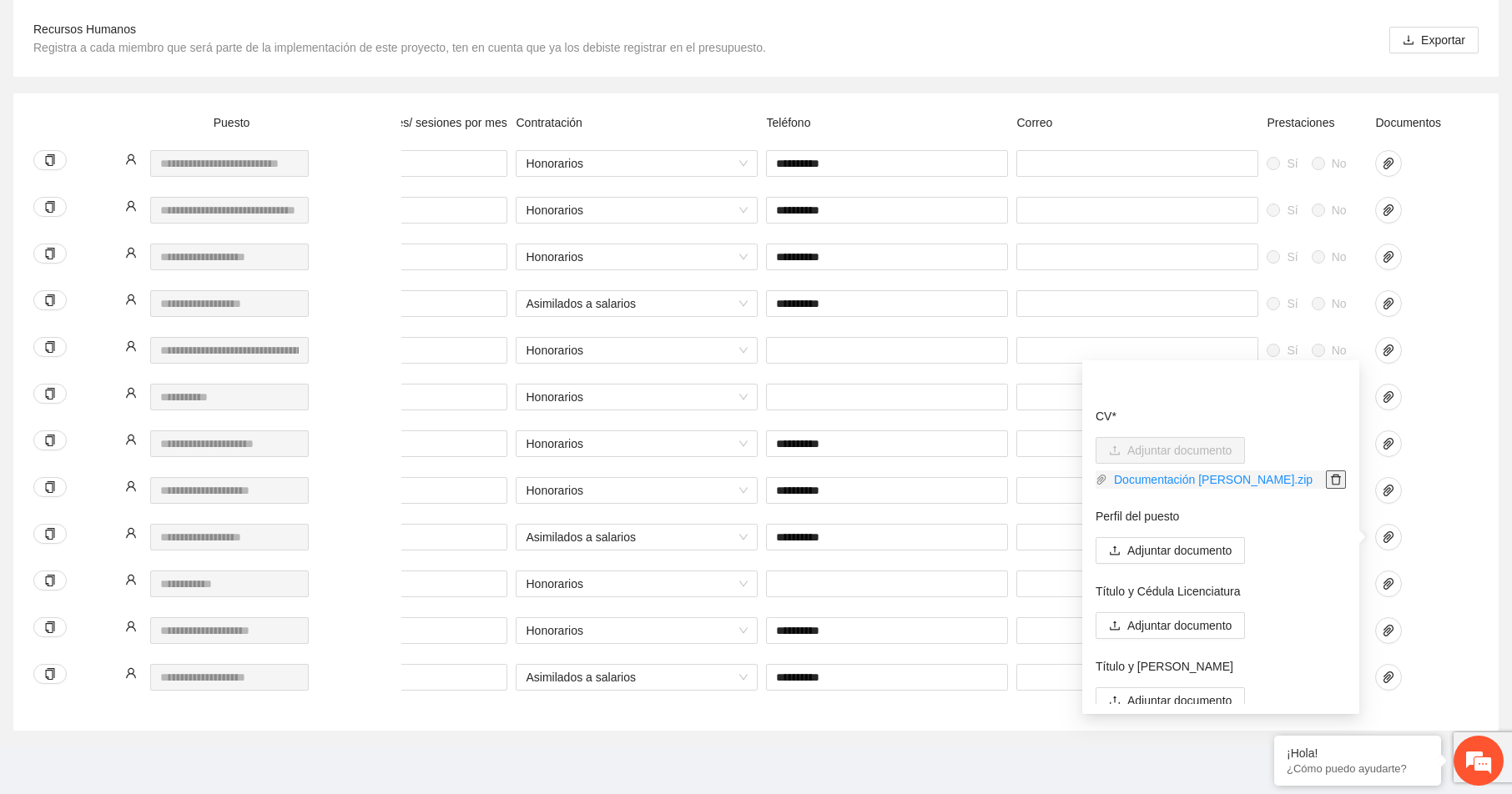
click at [1330, 474] on icon "delete" at bounding box center [1336, 480] width 12 height 12
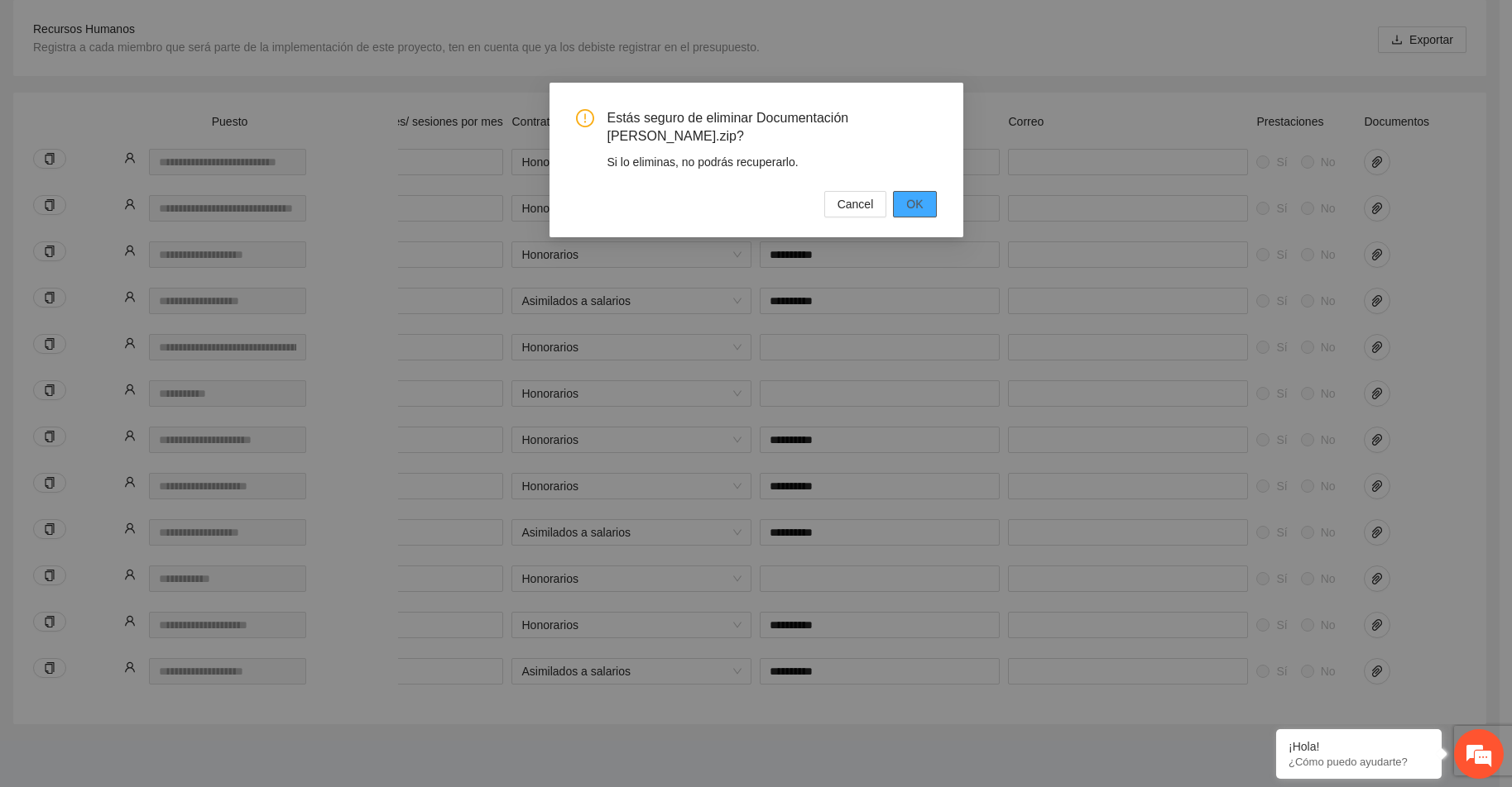
click at [908, 204] on span "OK" at bounding box center [914, 205] width 17 height 18
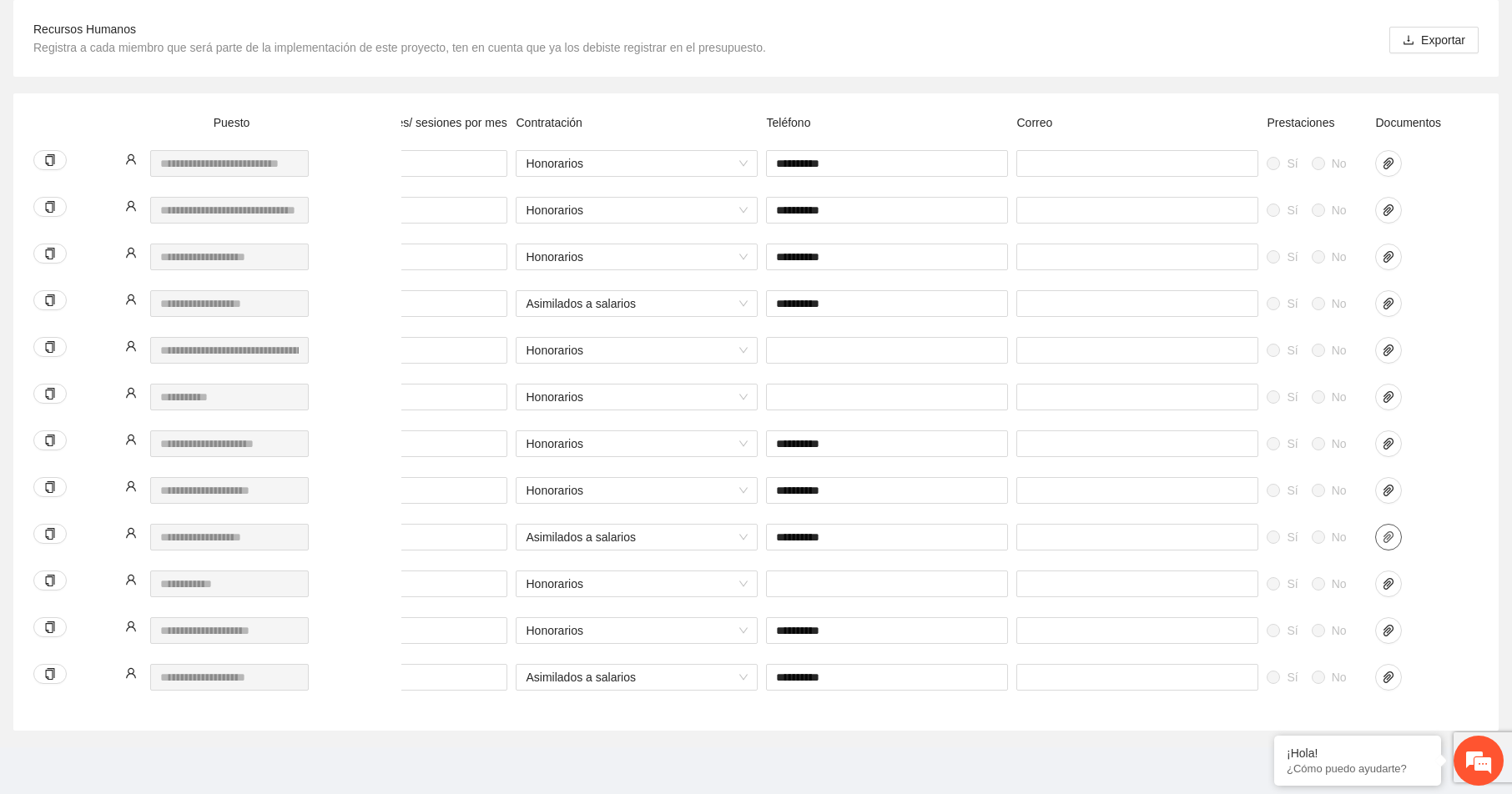
click at [1385, 532] on icon "paper-clip" at bounding box center [1388, 537] width 10 height 12
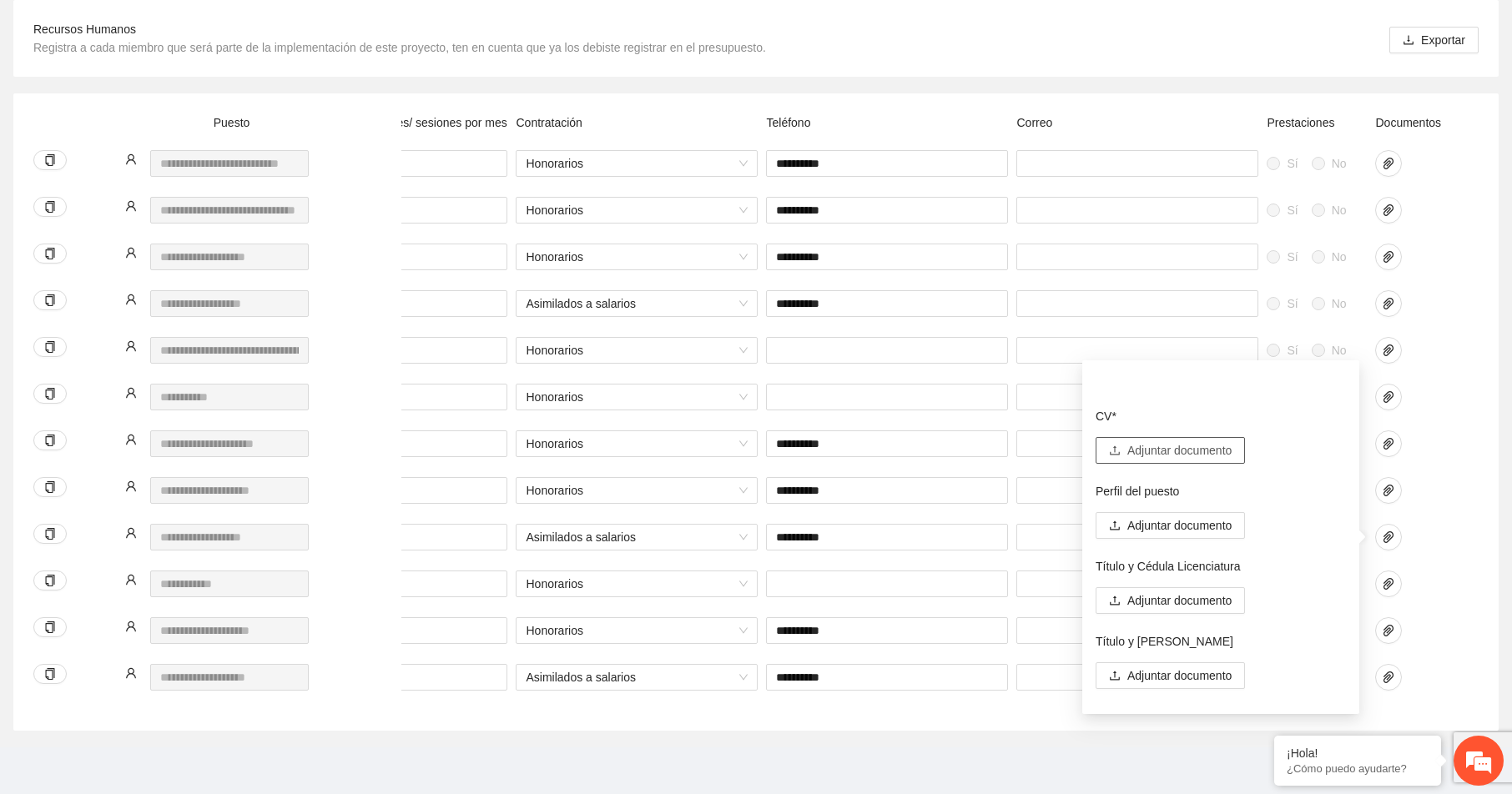
click at [1219, 441] on span "Adjuntar documento" at bounding box center [1179, 450] width 105 height 19
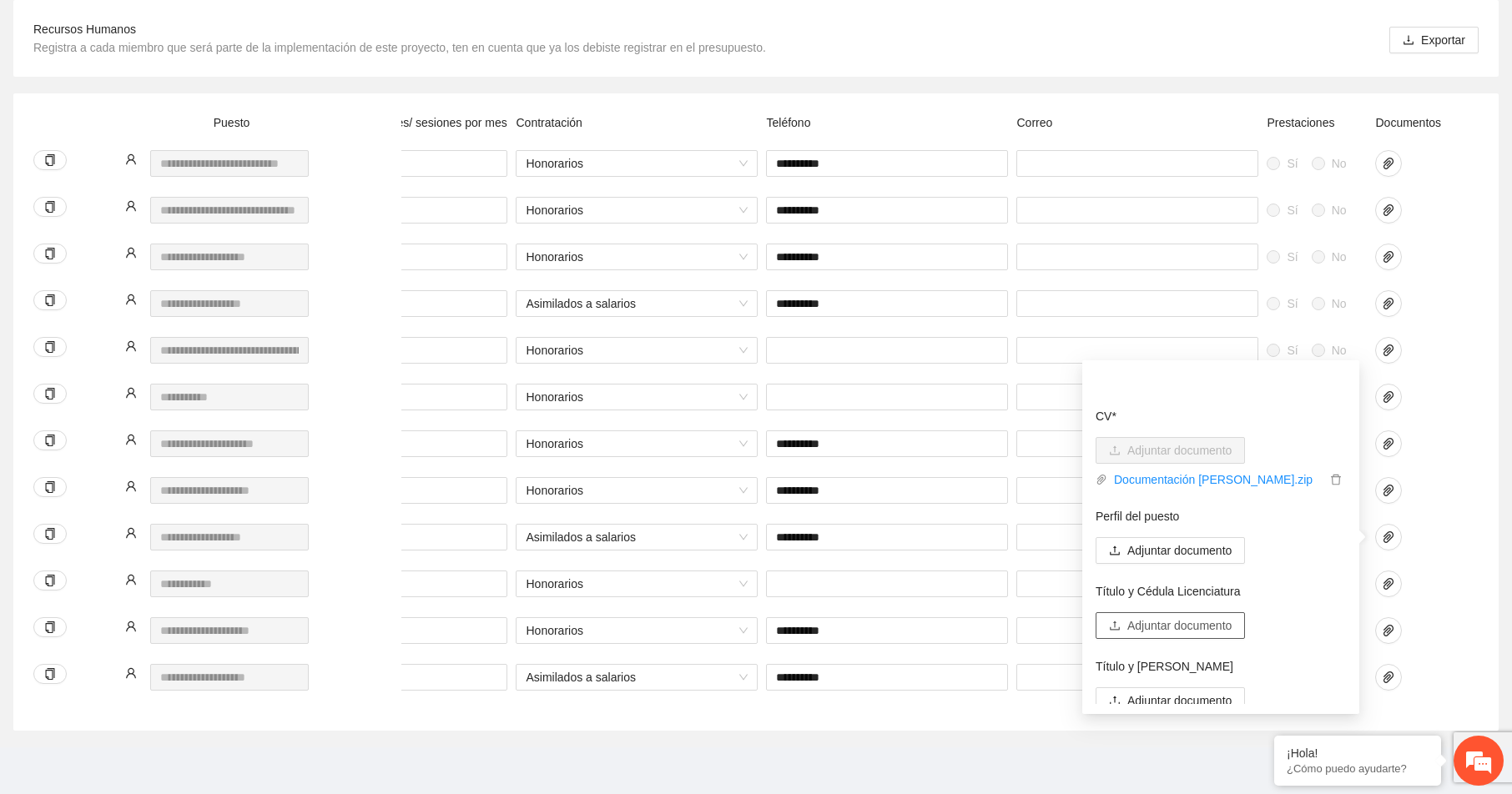
click at [1163, 617] on span "Adjuntar documento" at bounding box center [1179, 626] width 105 height 19
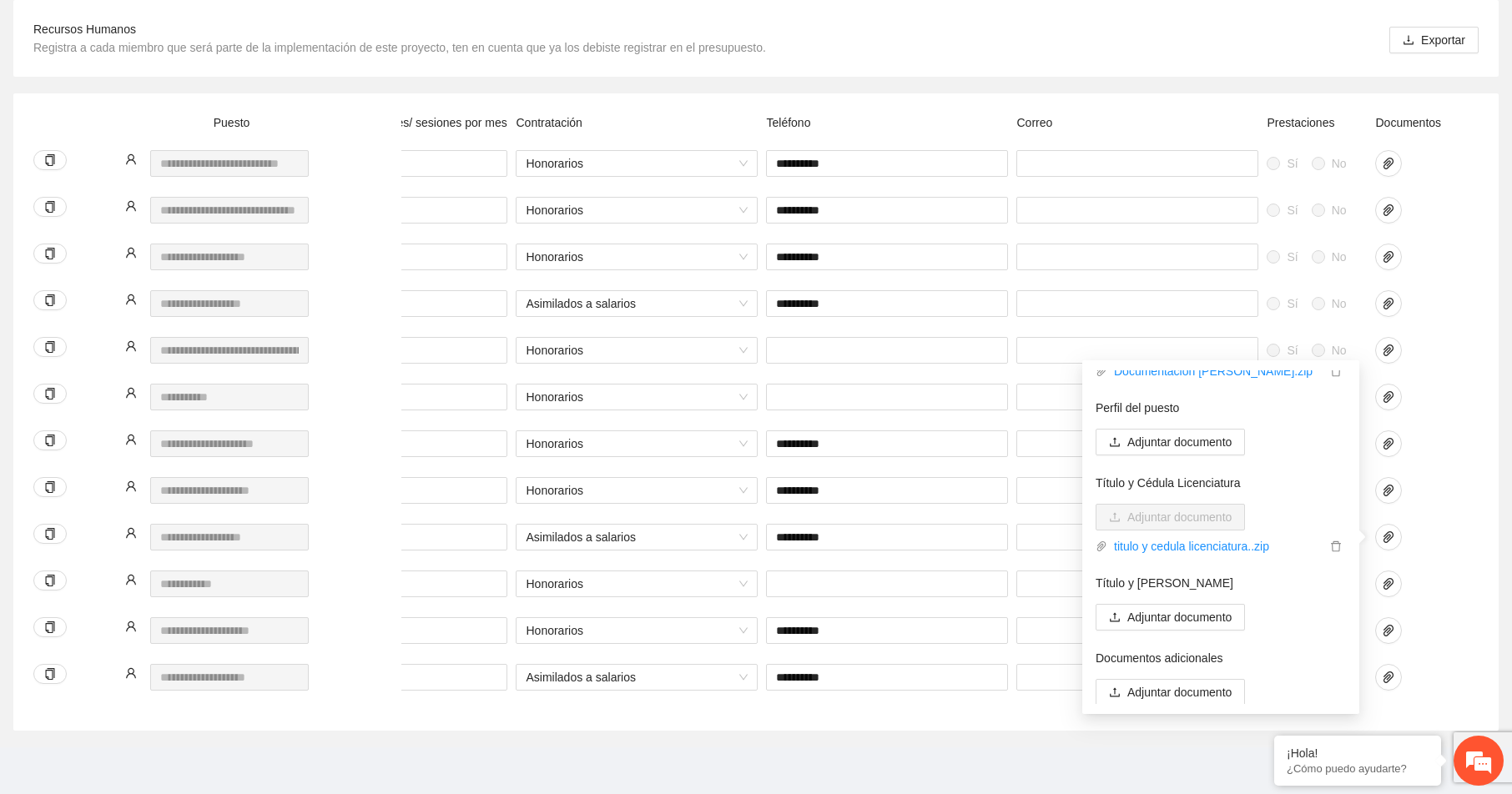
scroll to position [110, 0]
click at [1165, 607] on span "Adjuntar documento" at bounding box center [1179, 616] width 105 height 19
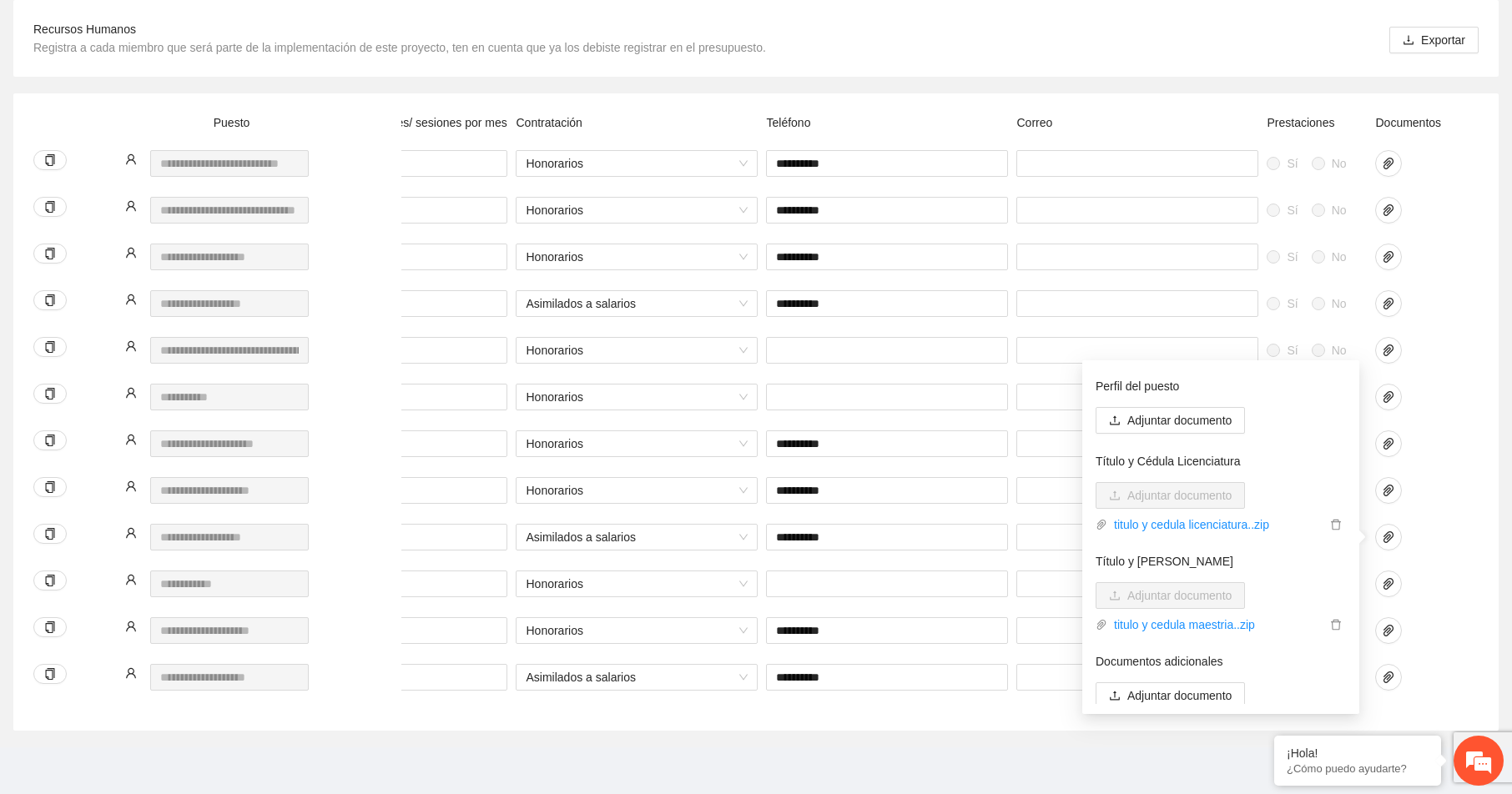
scroll to position [135, 0]
click at [1162, 682] on span "Adjuntar documento" at bounding box center [1179, 691] width 105 height 19
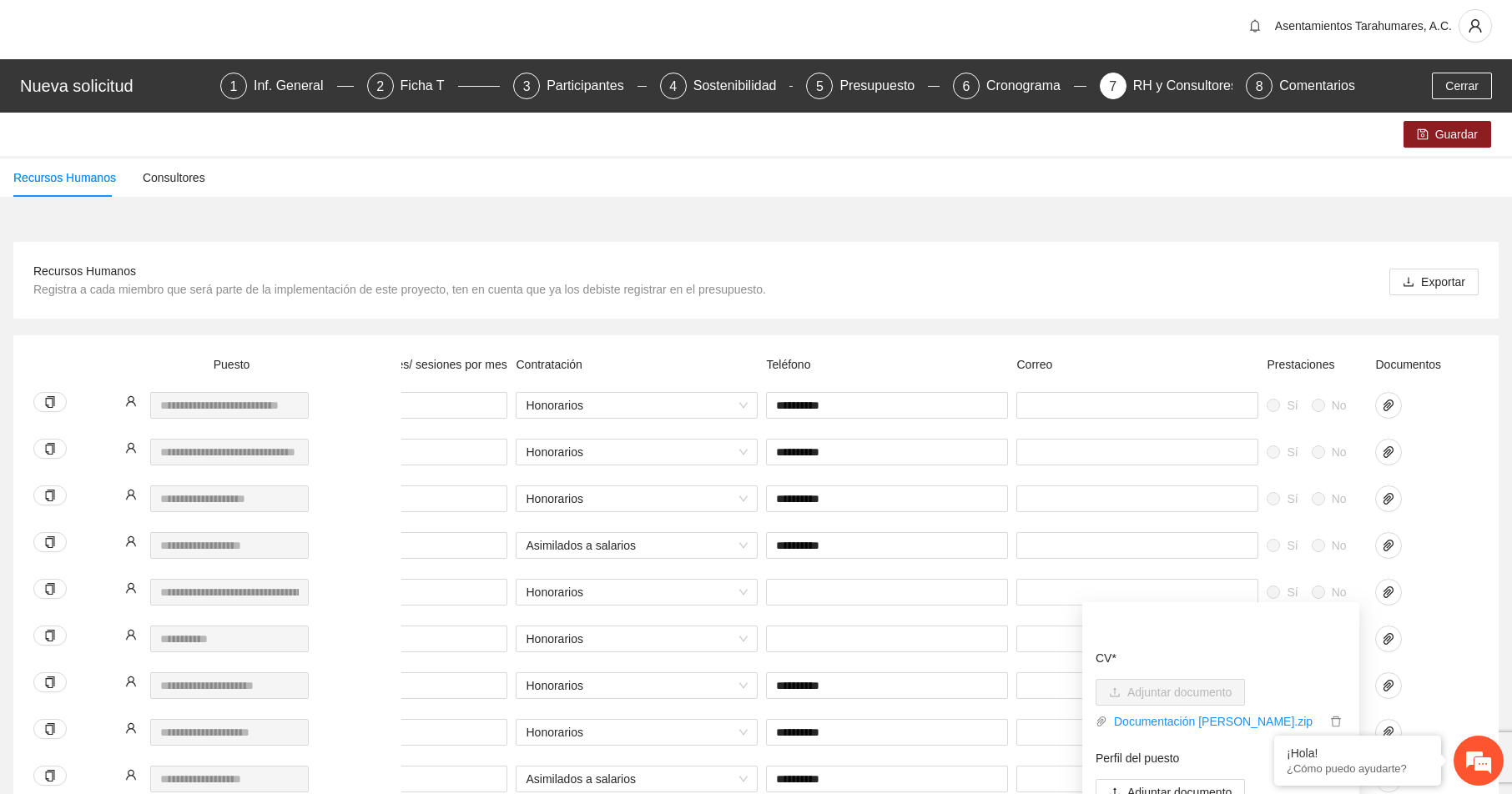
scroll to position [0, 0]
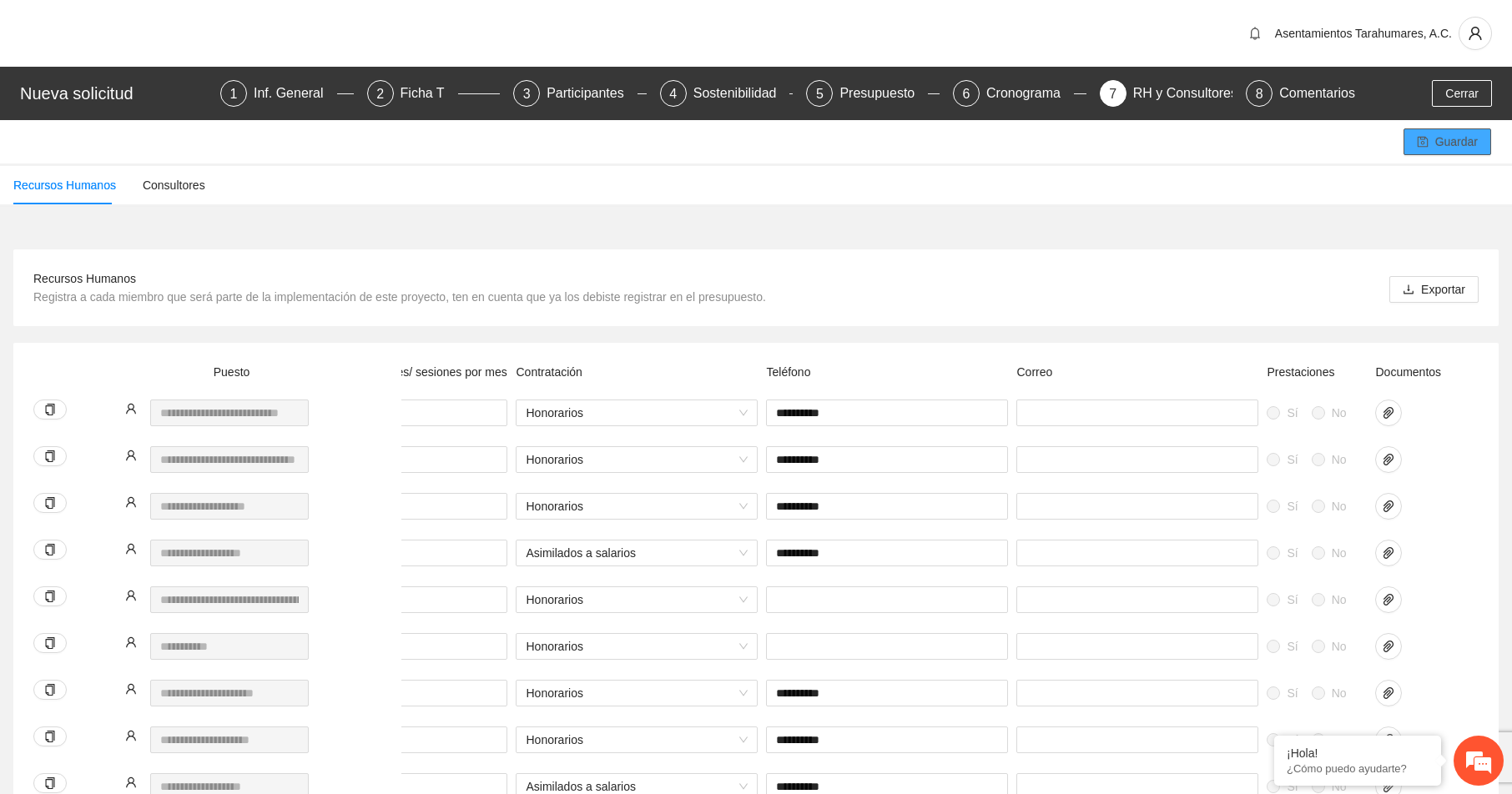
click at [1460, 141] on span "Guardar" at bounding box center [1456, 142] width 43 height 19
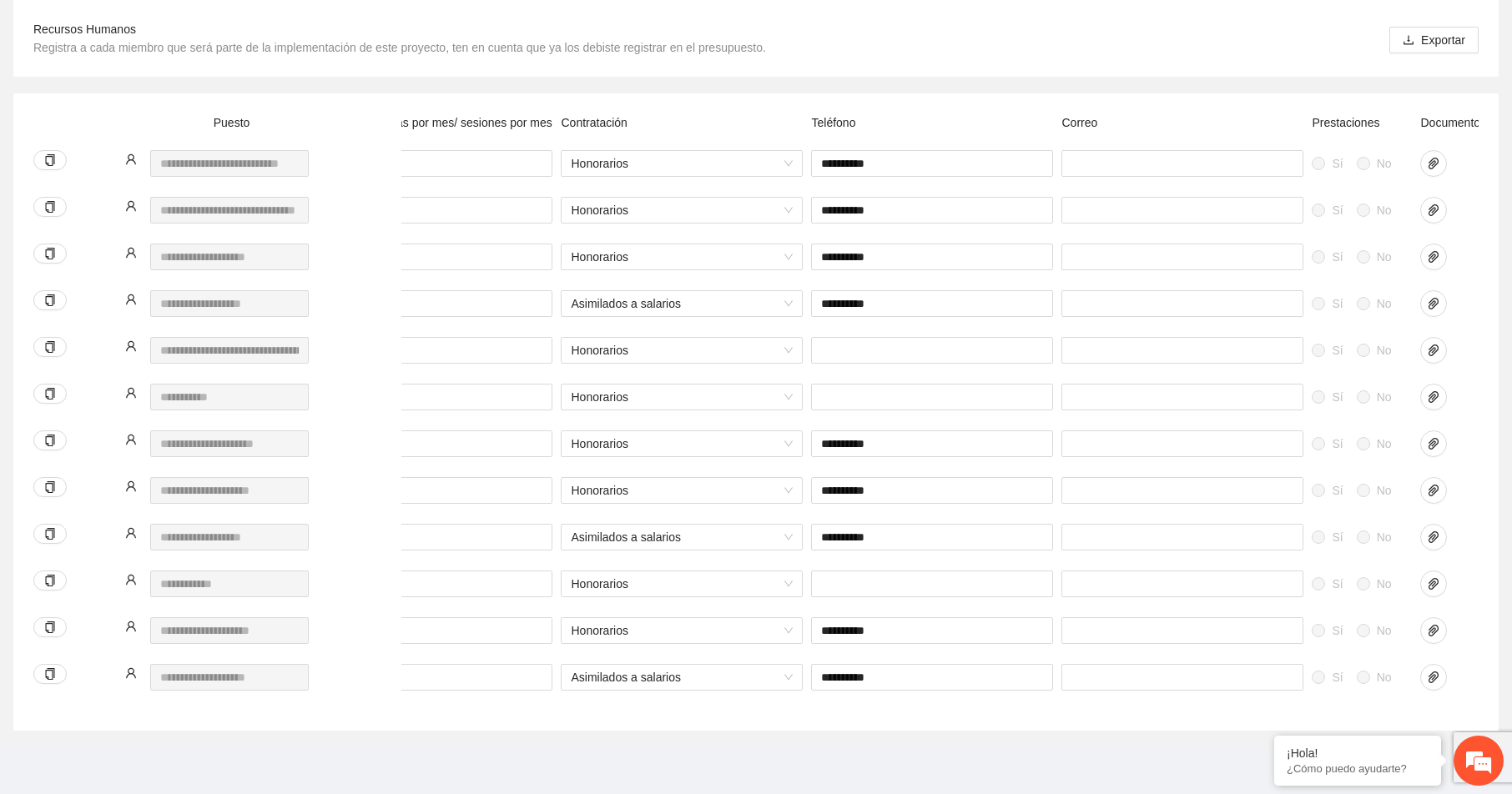
scroll to position [0, 512]
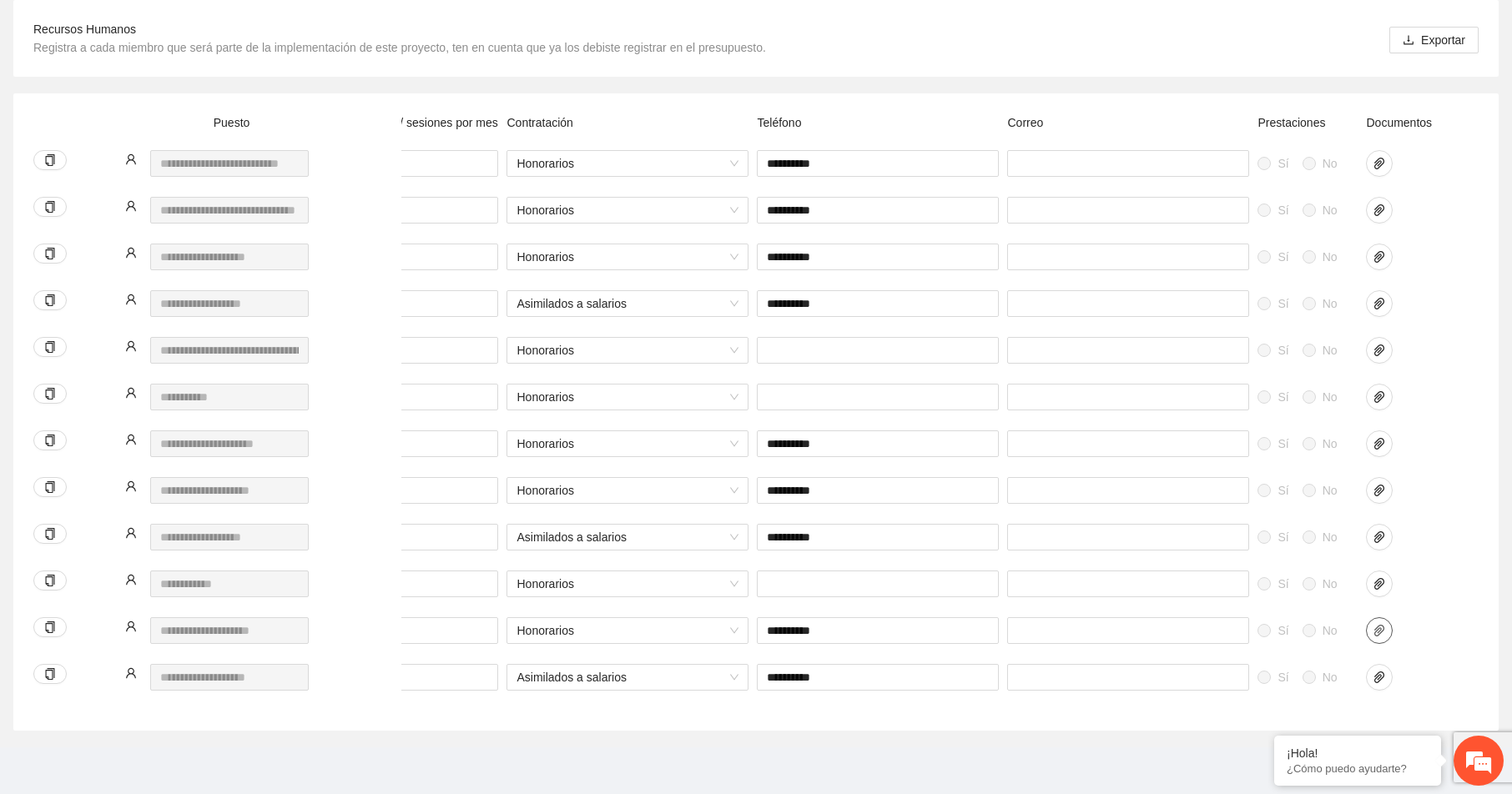
click at [1376, 624] on icon "paper-clip" at bounding box center [1380, 631] width 13 height 13
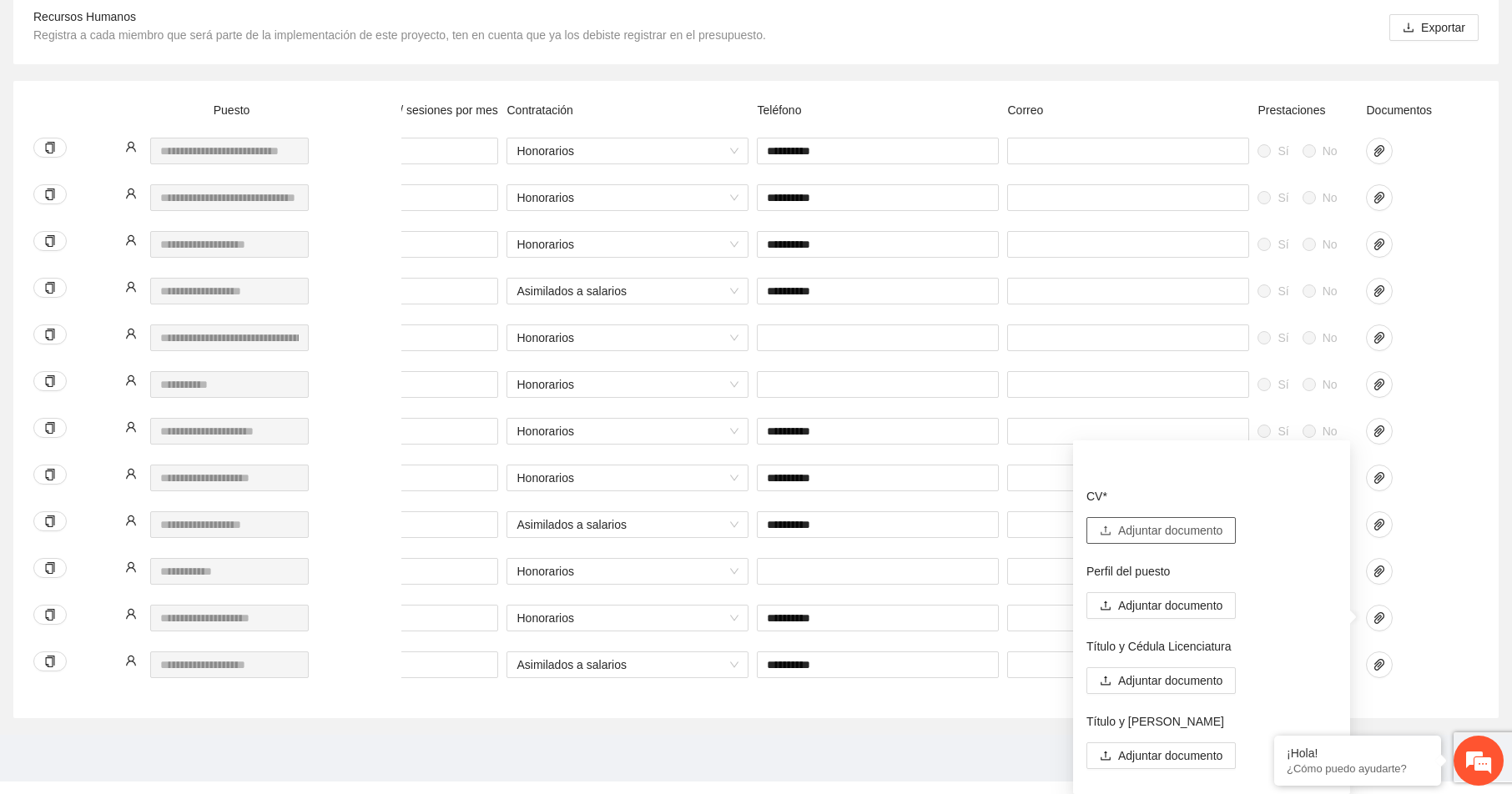
click at [1176, 528] on span "Adjuntar documento" at bounding box center [1170, 531] width 105 height 19
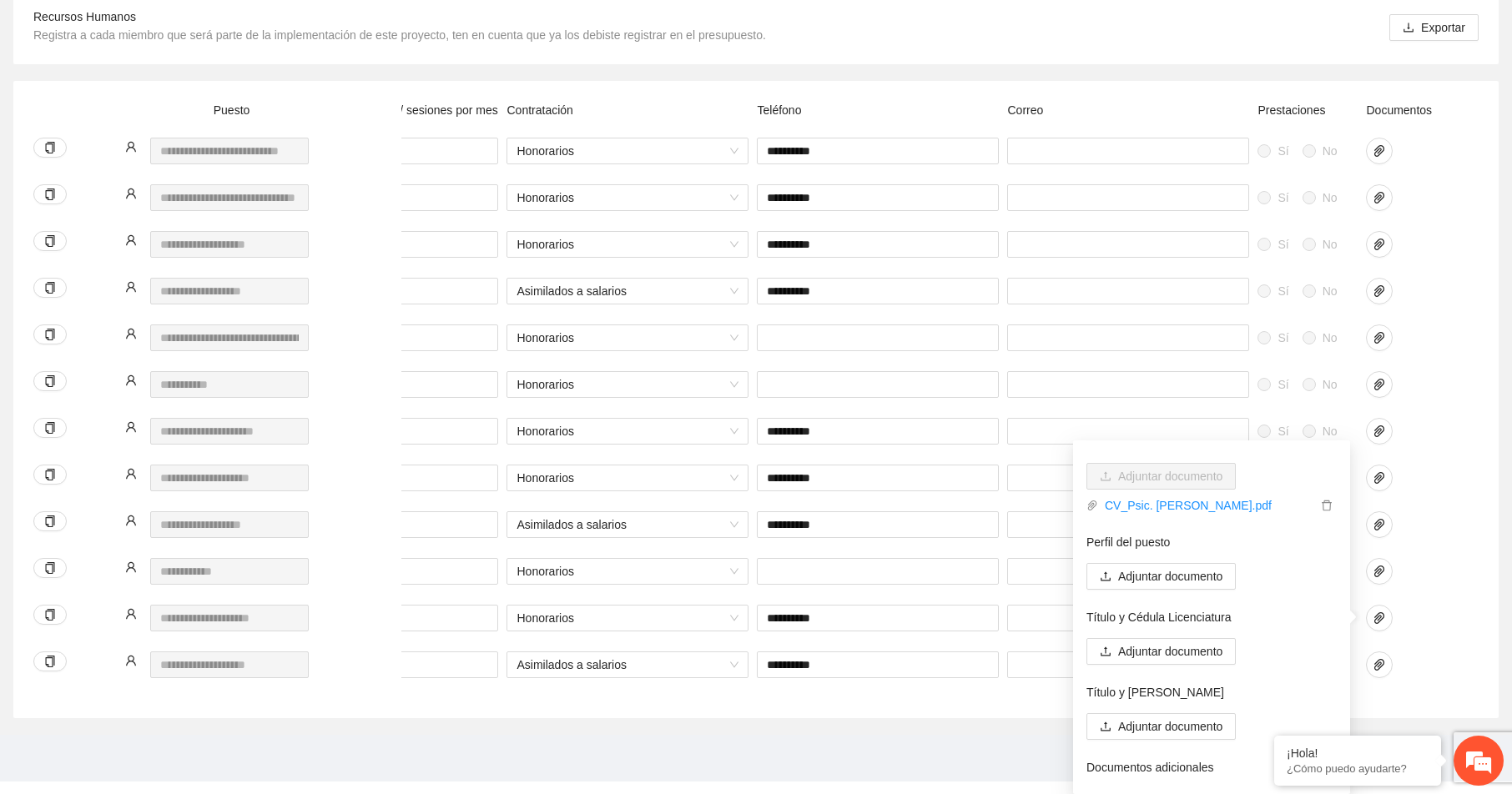
scroll to position [85, 0]
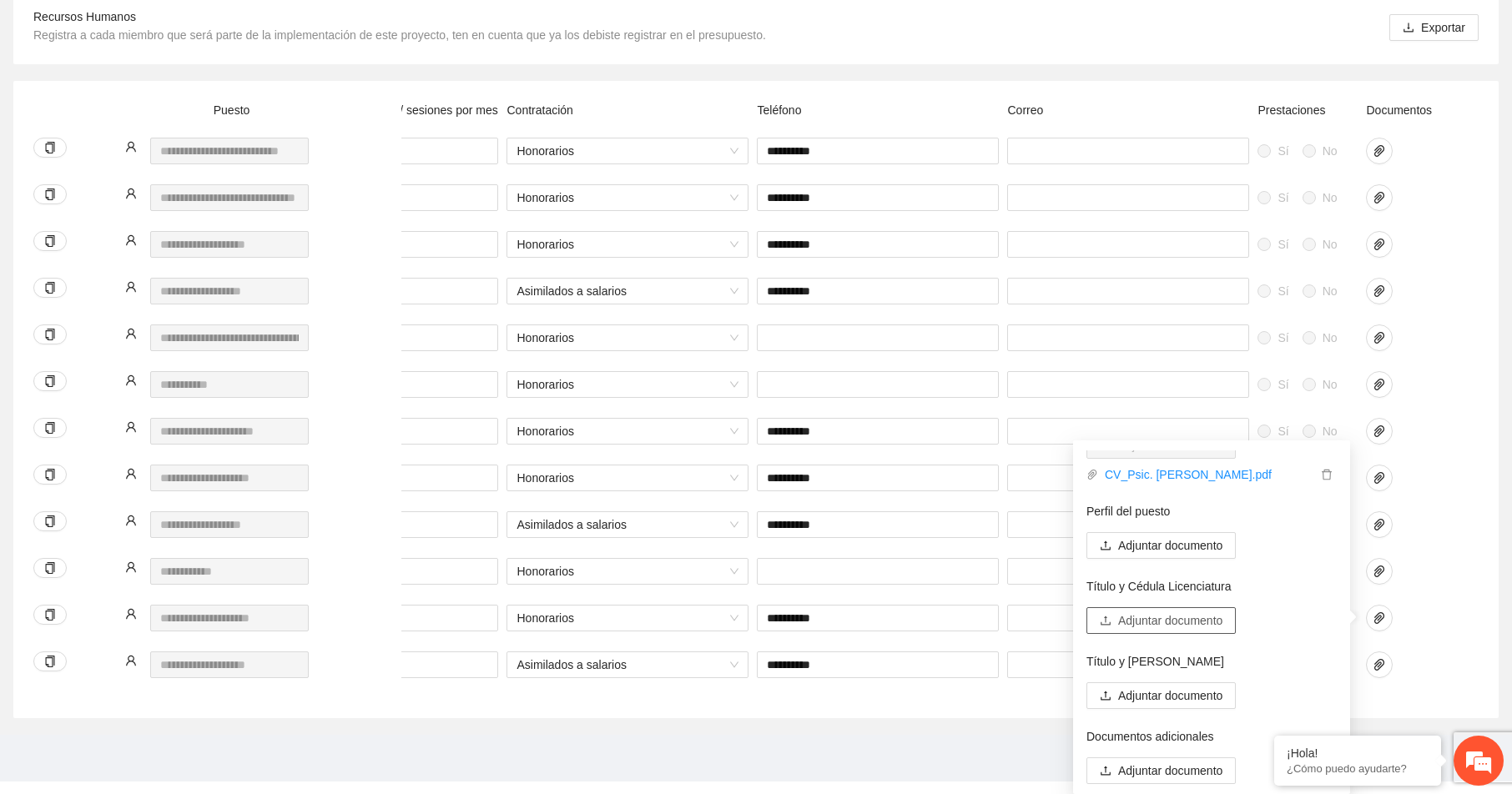
click at [1155, 618] on span "Adjuntar documento" at bounding box center [1170, 621] width 105 height 19
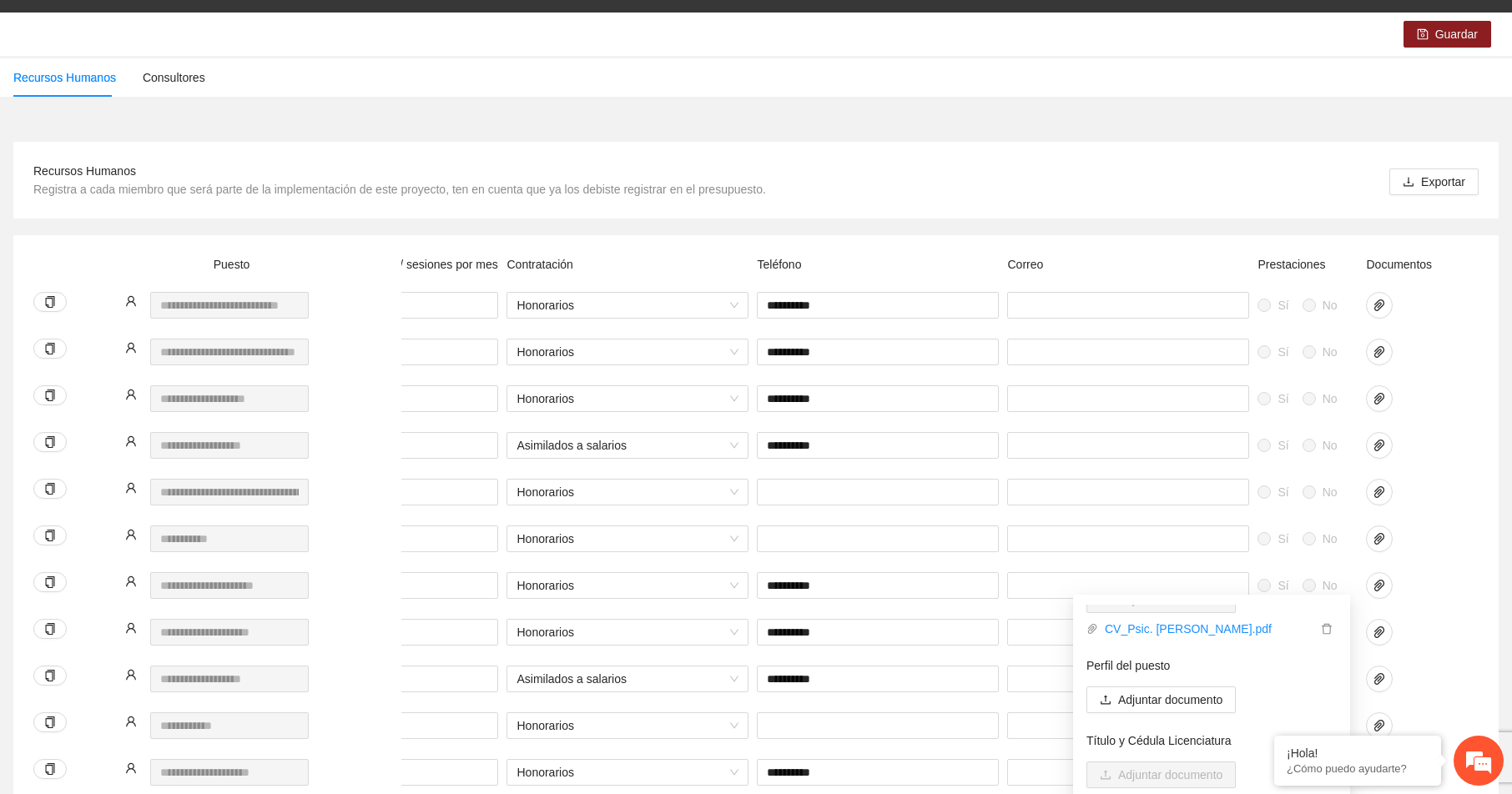
scroll to position [0, 0]
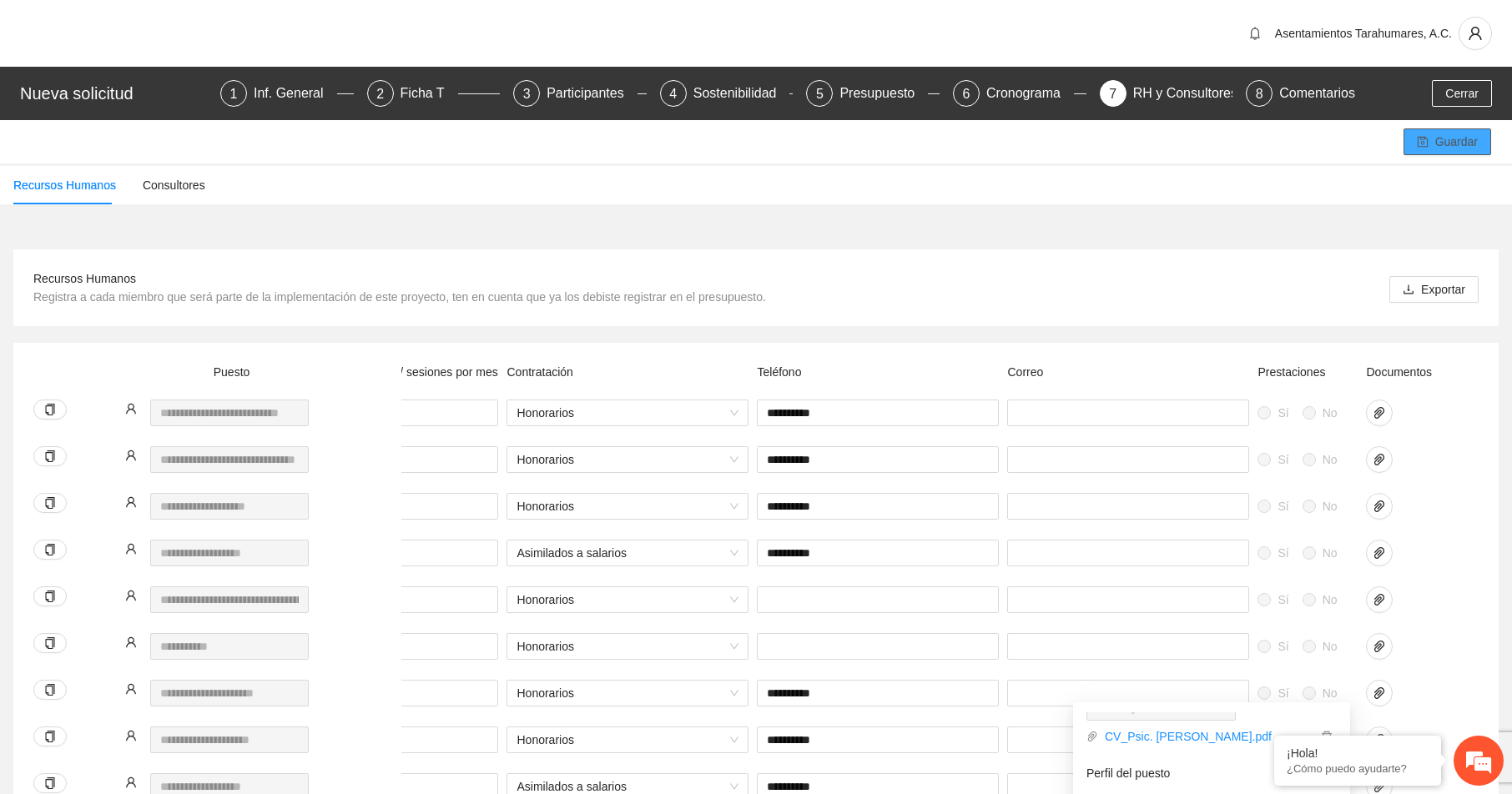
click at [1446, 142] on span "Guardar" at bounding box center [1456, 142] width 43 height 19
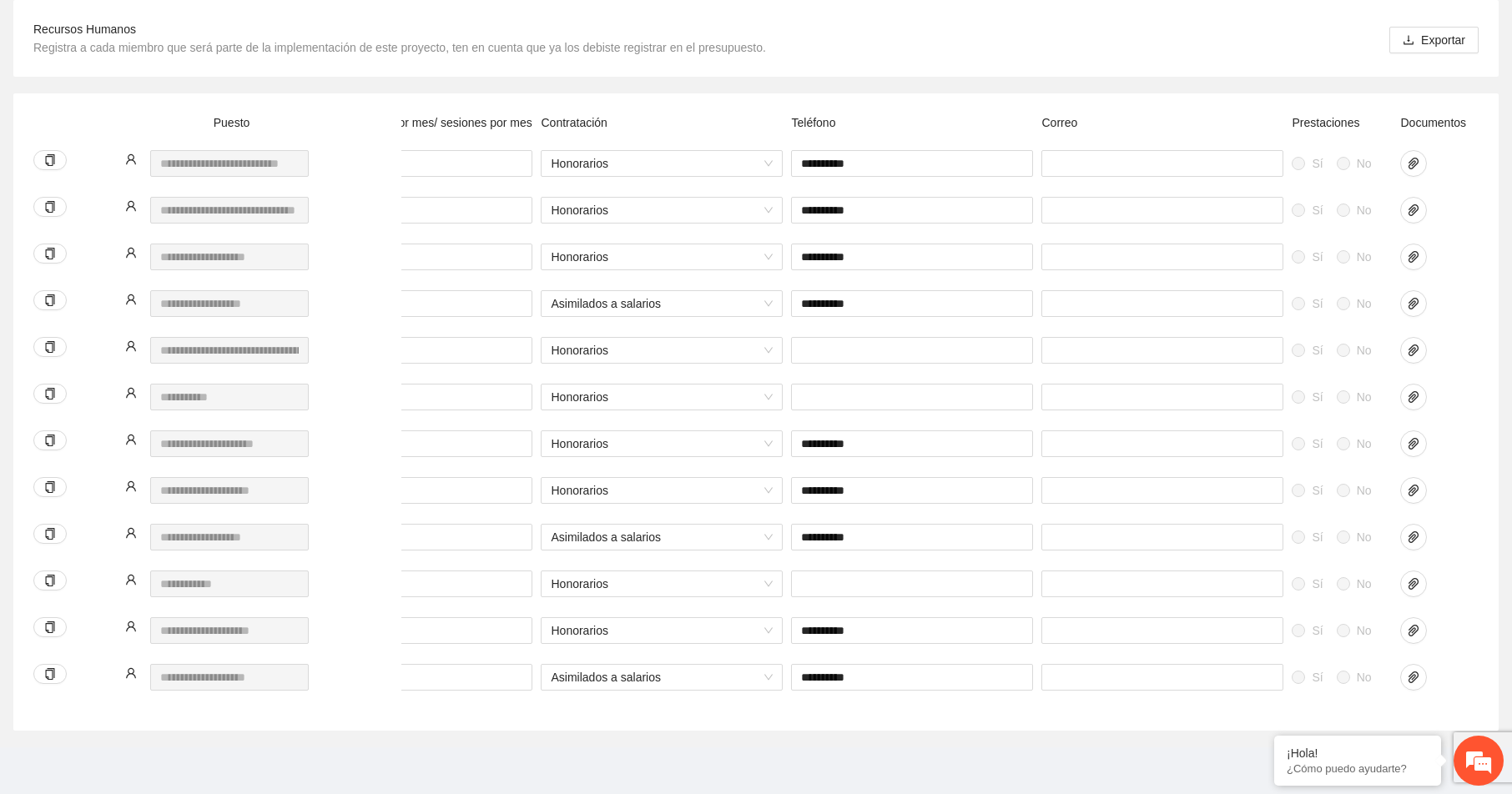
scroll to position [0, 512]
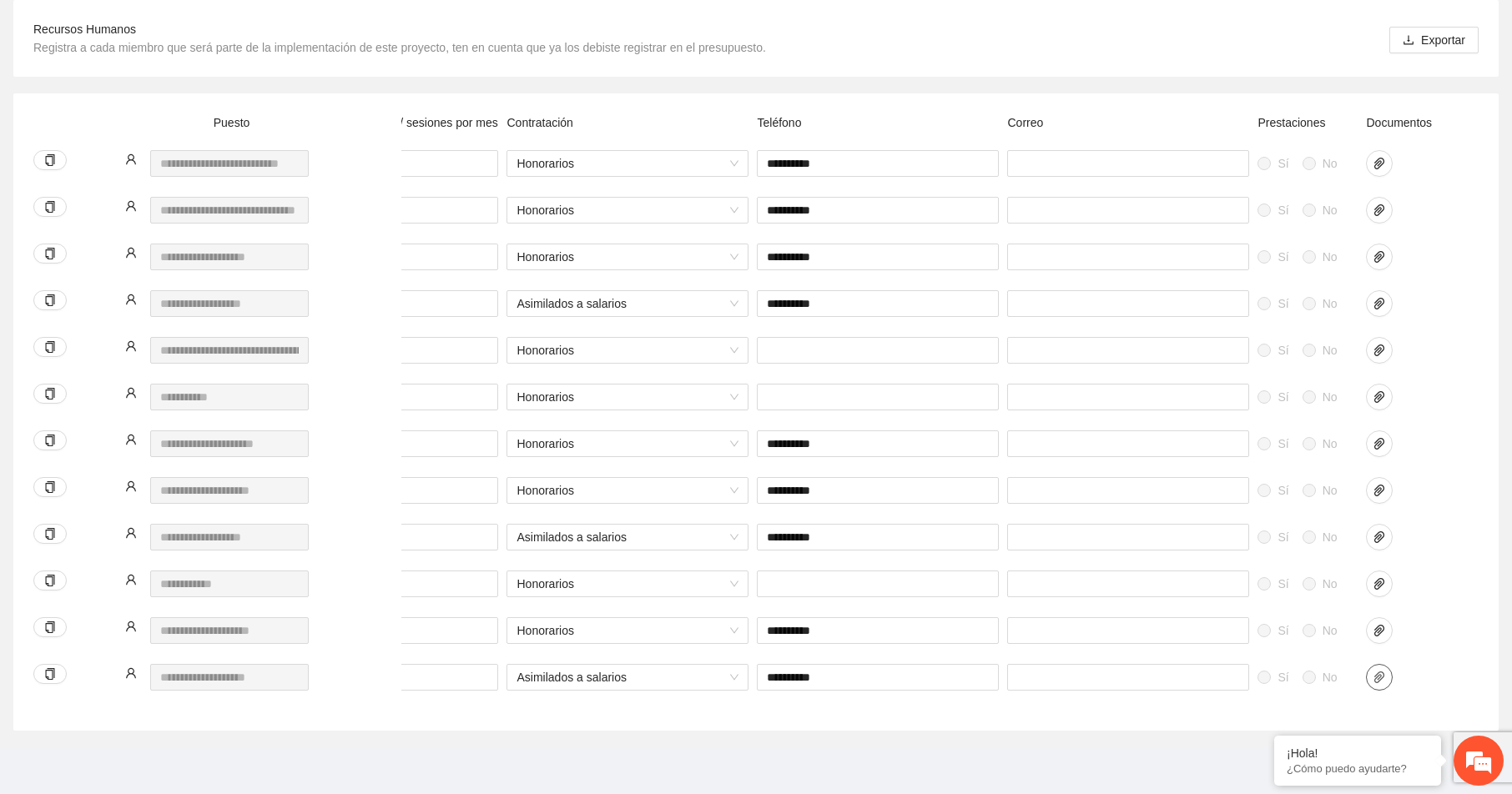
click at [1380, 671] on icon "paper-clip" at bounding box center [1380, 677] width 13 height 13
click at [1380, 672] on icon "paper-clip" at bounding box center [1379, 677] width 10 height 12
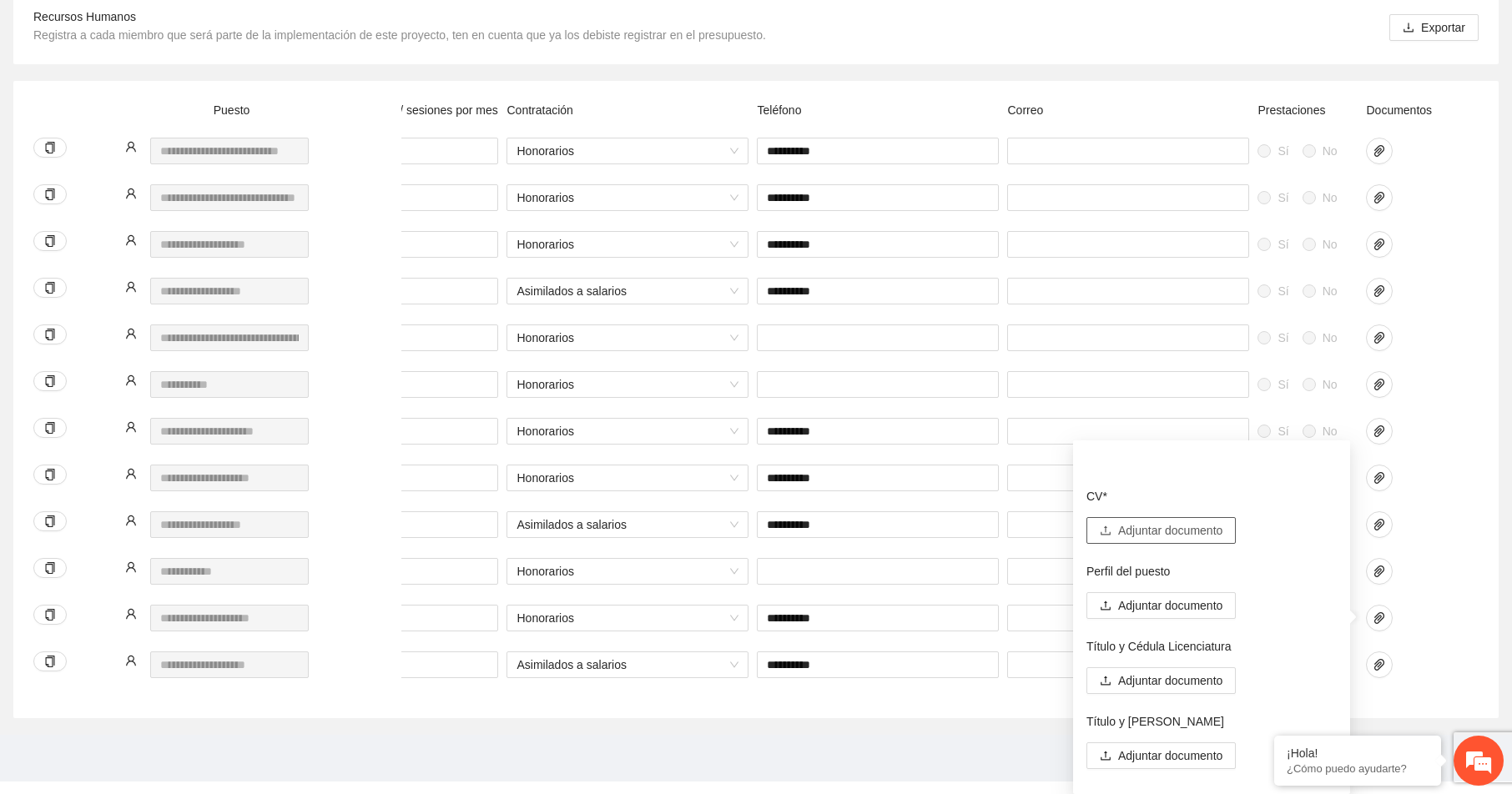
click at [1169, 525] on span "Adjuntar documento" at bounding box center [1170, 531] width 105 height 19
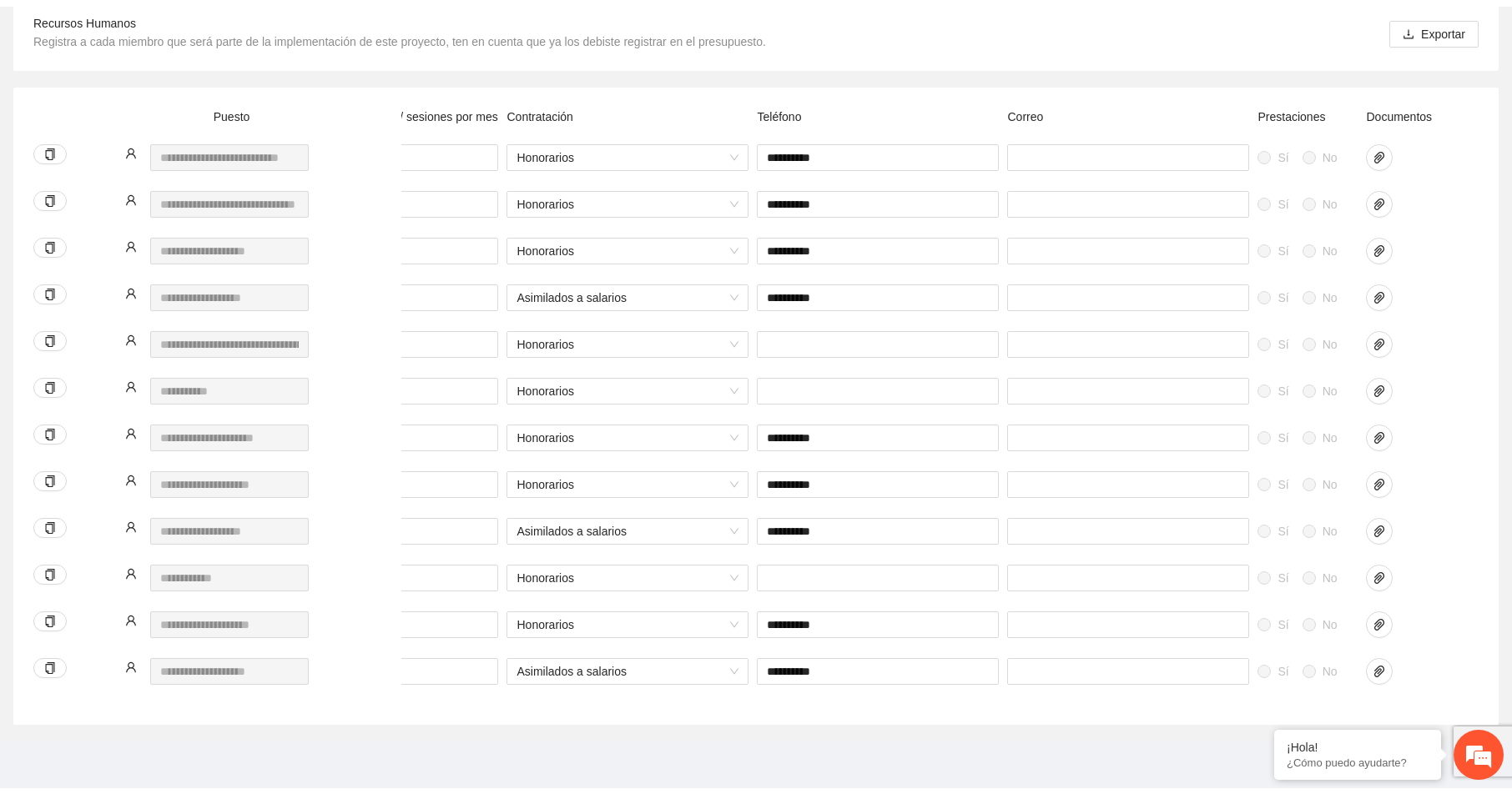
scroll to position [0, 0]
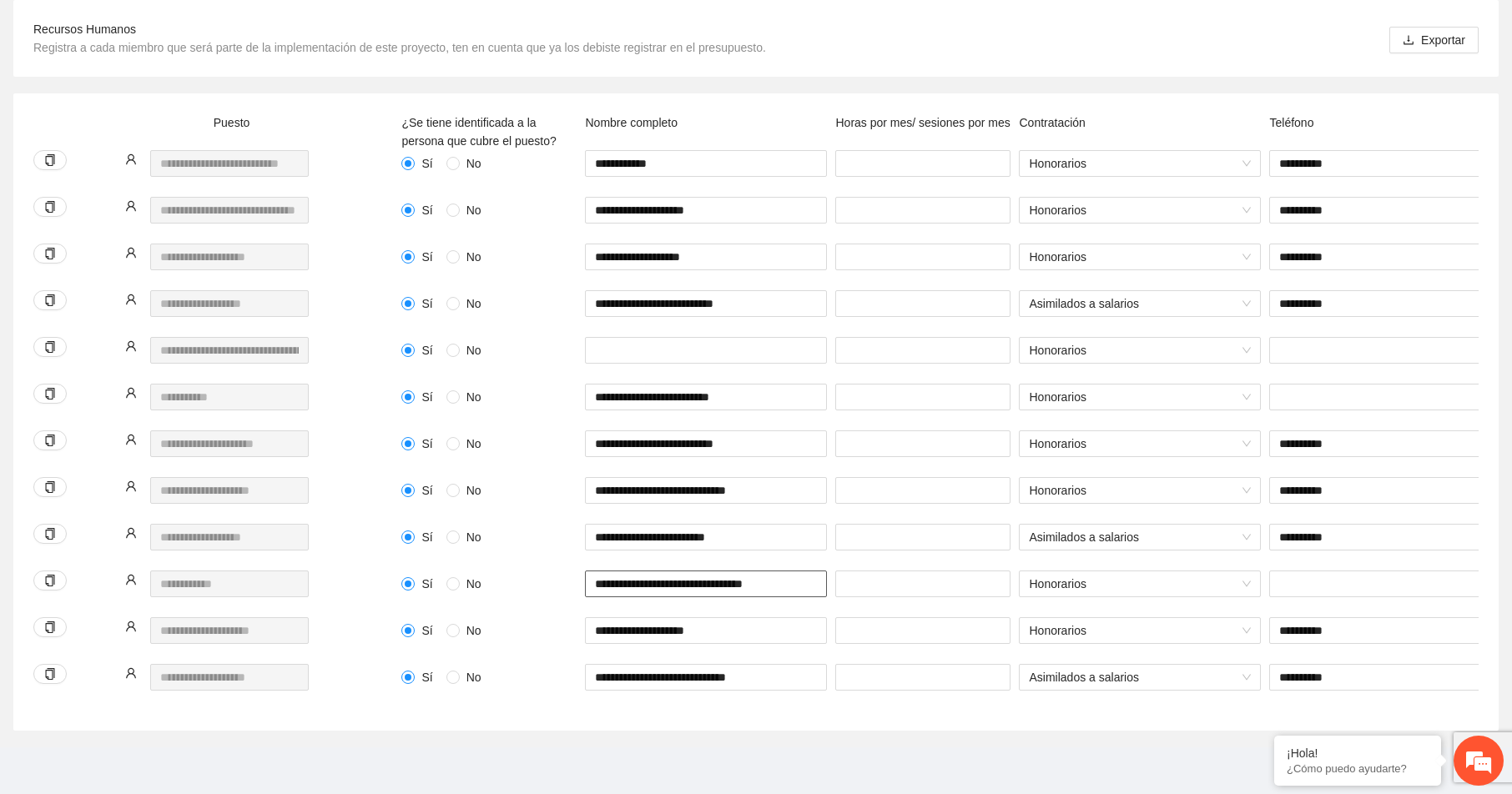
drag, startPoint x: 596, startPoint y: 571, endPoint x: 795, endPoint y: 573, distance: 199.0
click at [795, 573] on input "**********" at bounding box center [705, 584] width 242 height 27
type input "*****"
click at [1281, 571] on input "text" at bounding box center [1390, 584] width 242 height 27
type input "**********"
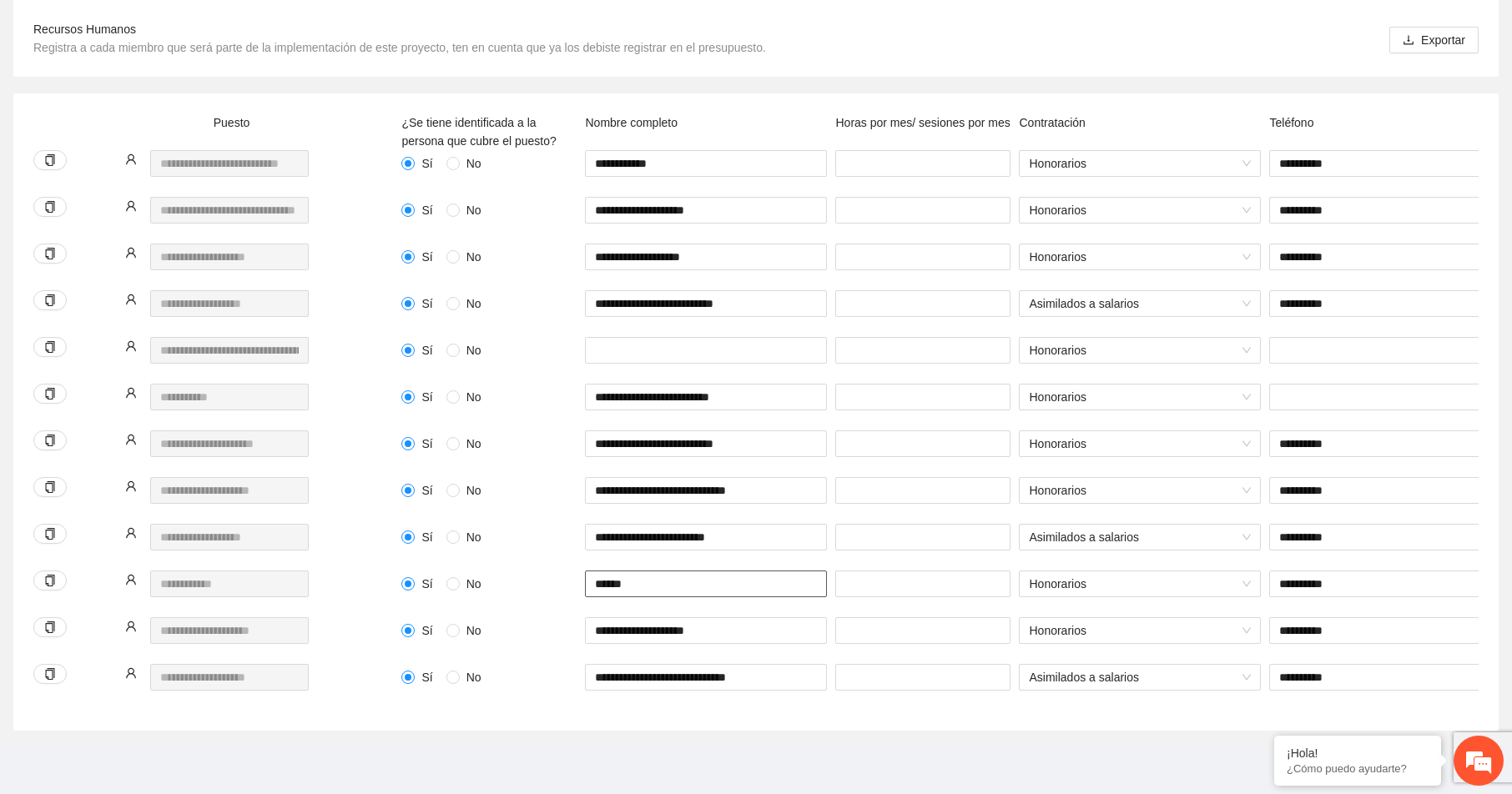
click at [642, 571] on input "*****" at bounding box center [705, 584] width 242 height 27
click at [598, 571] on input "*****" at bounding box center [705, 584] width 242 height 27
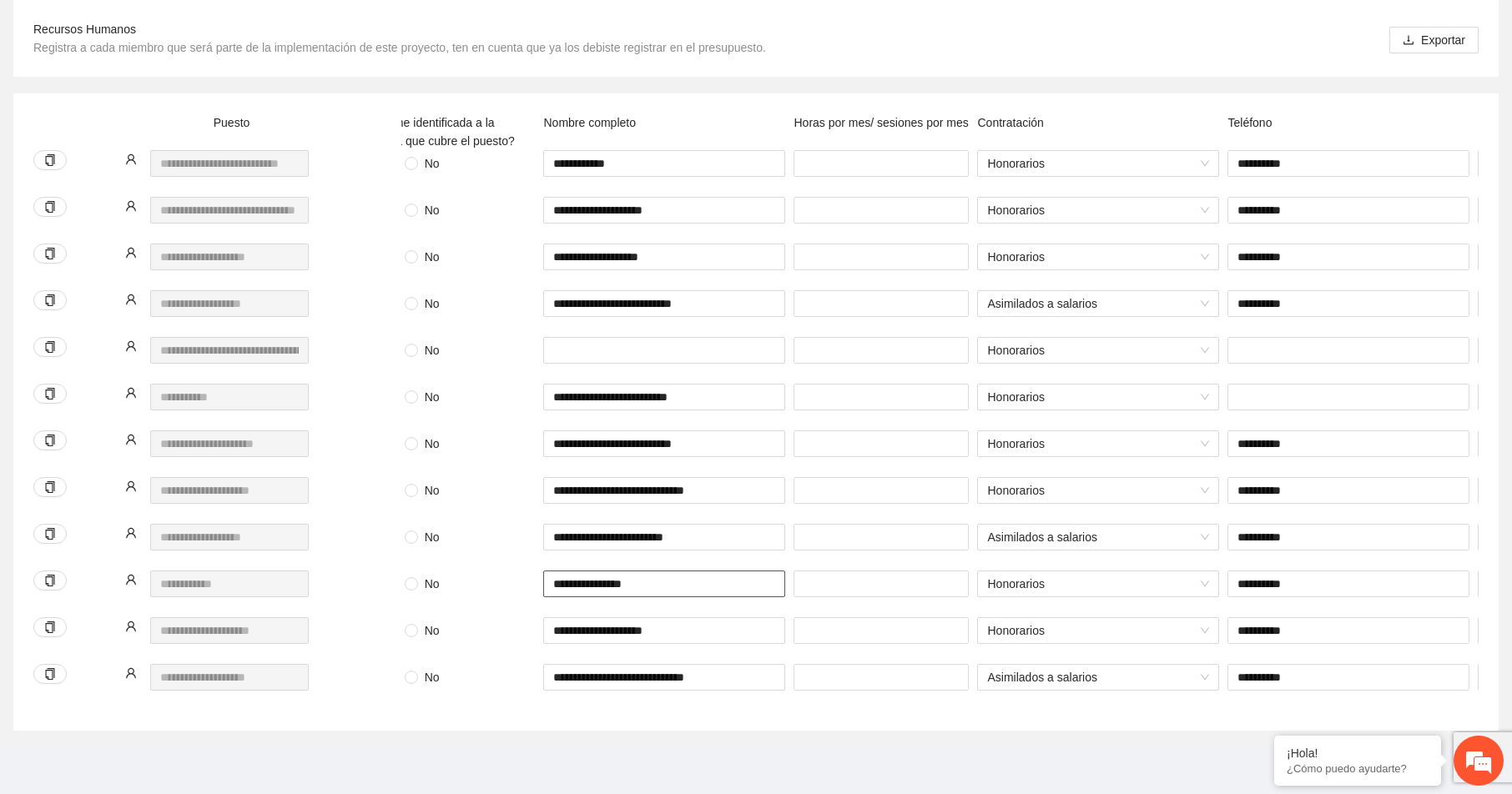
click at [640, 574] on input "**********" at bounding box center [663, 584] width 242 height 27
type input "**********"
click at [902, 571] on input "number" at bounding box center [881, 584] width 175 height 27
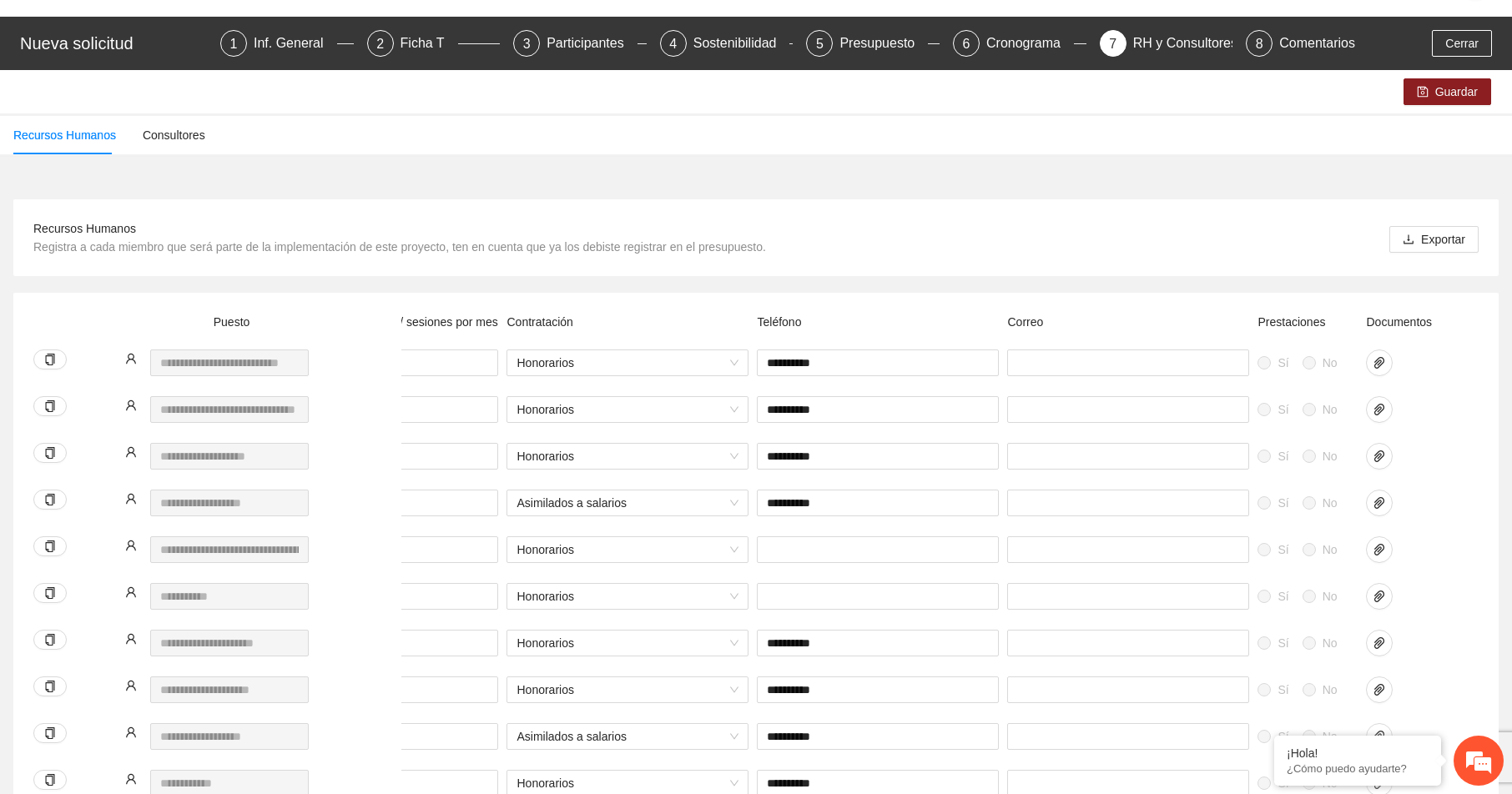
scroll to position [0, 0]
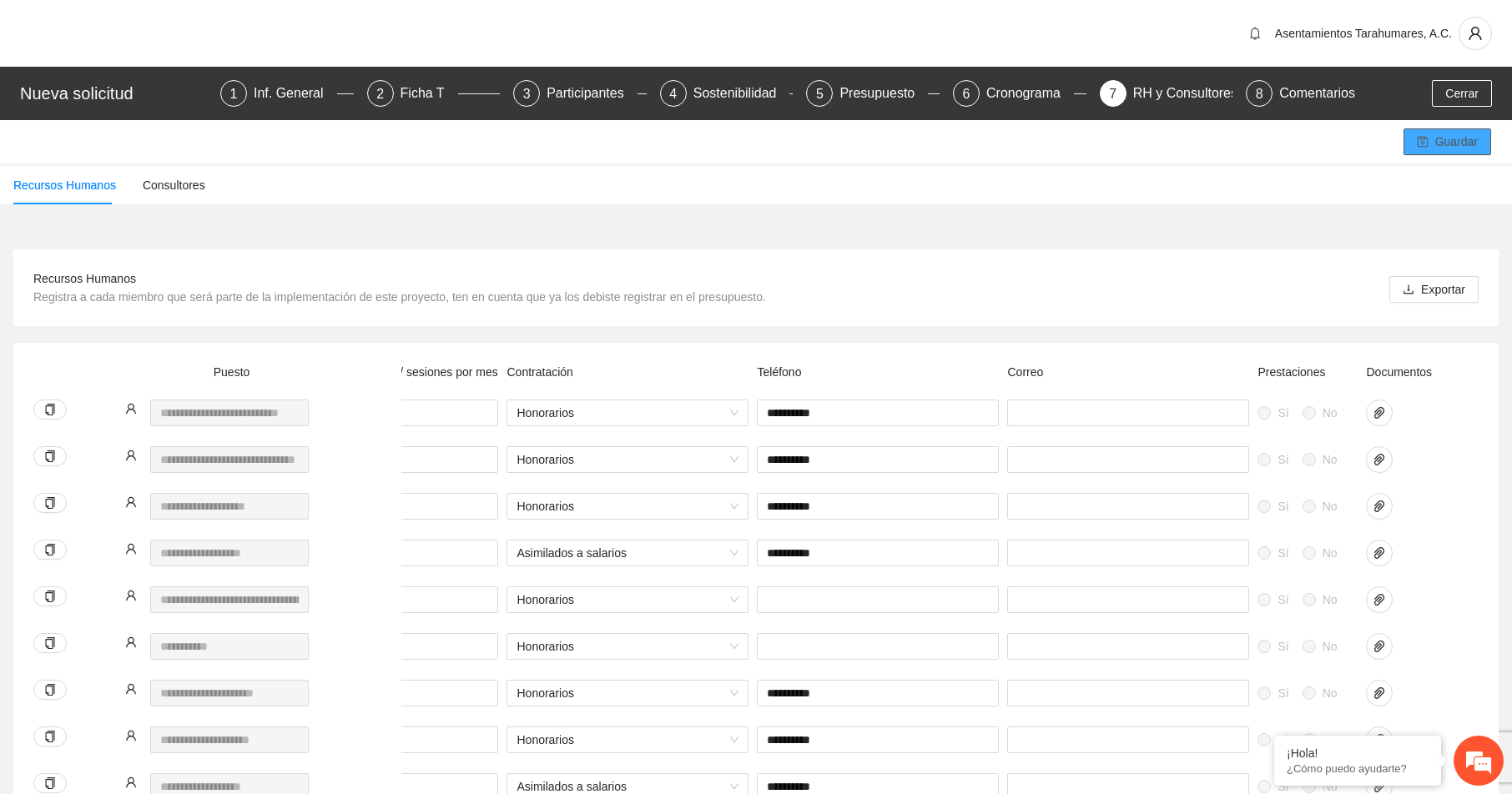
click at [1450, 136] on span "Guardar" at bounding box center [1456, 142] width 43 height 19
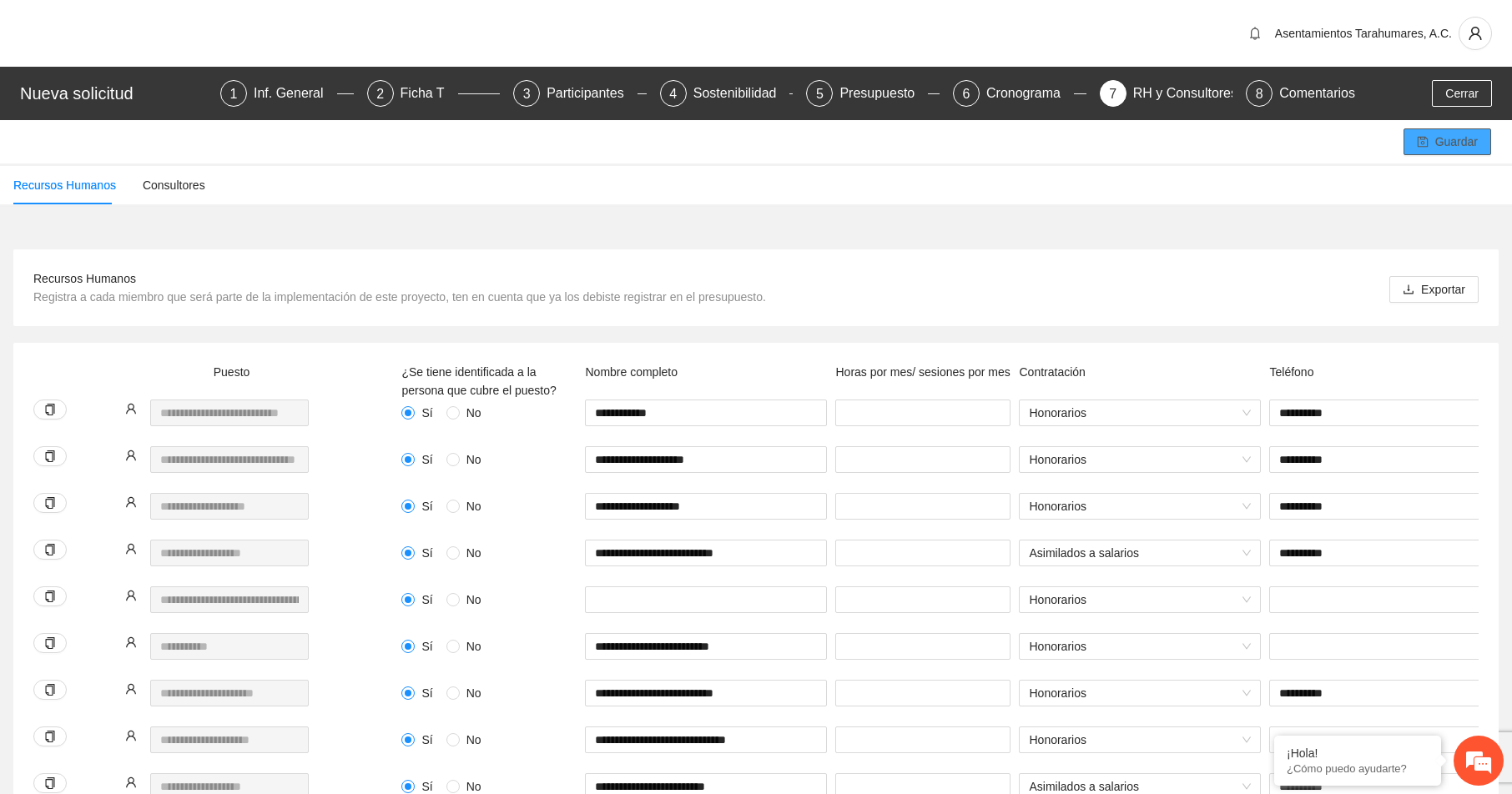
click at [1455, 139] on span "Guardar" at bounding box center [1456, 142] width 43 height 19
click at [318, 89] on div "Inf. General" at bounding box center [296, 93] width 83 height 27
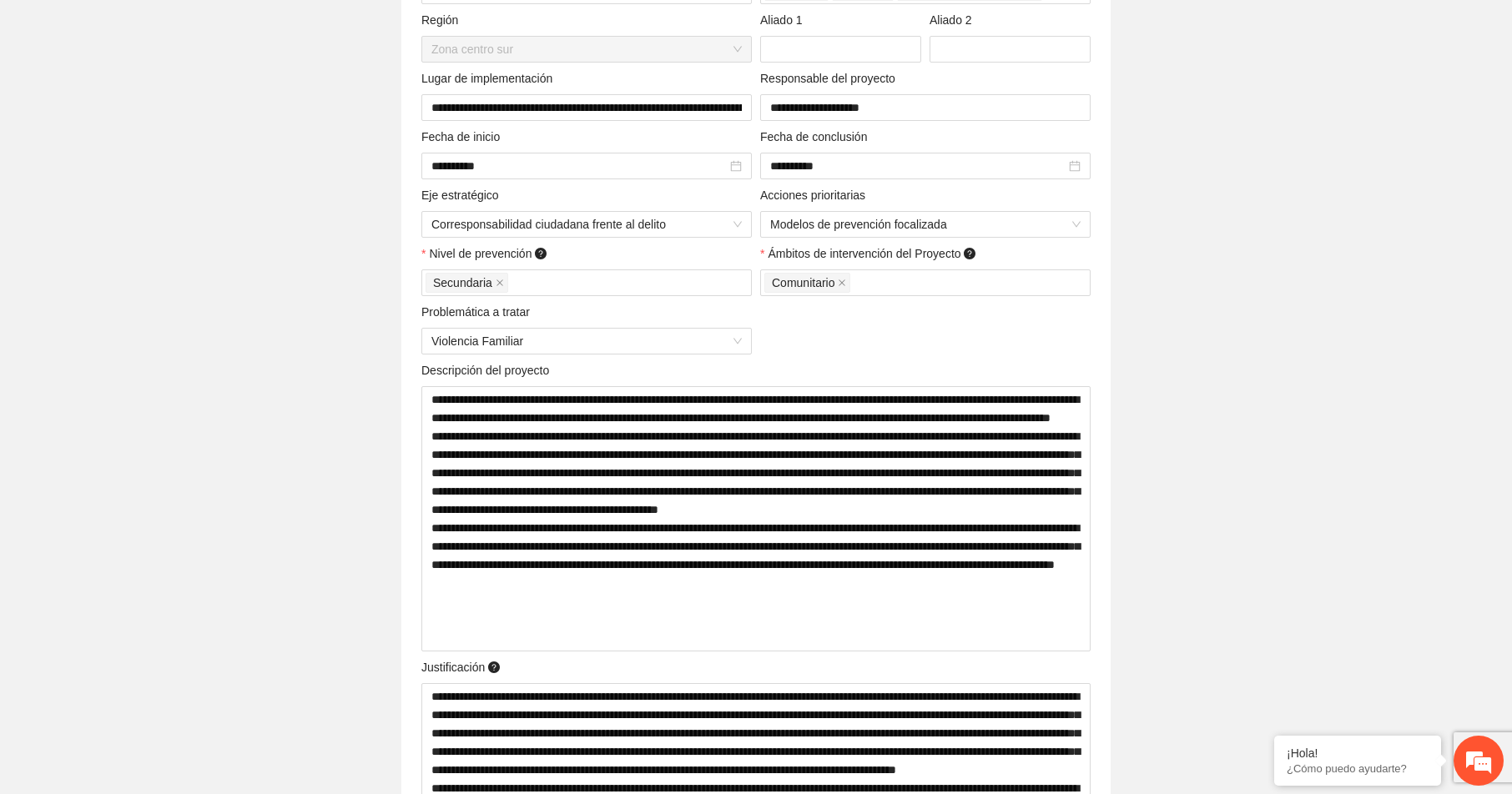
scroll to position [334, 0]
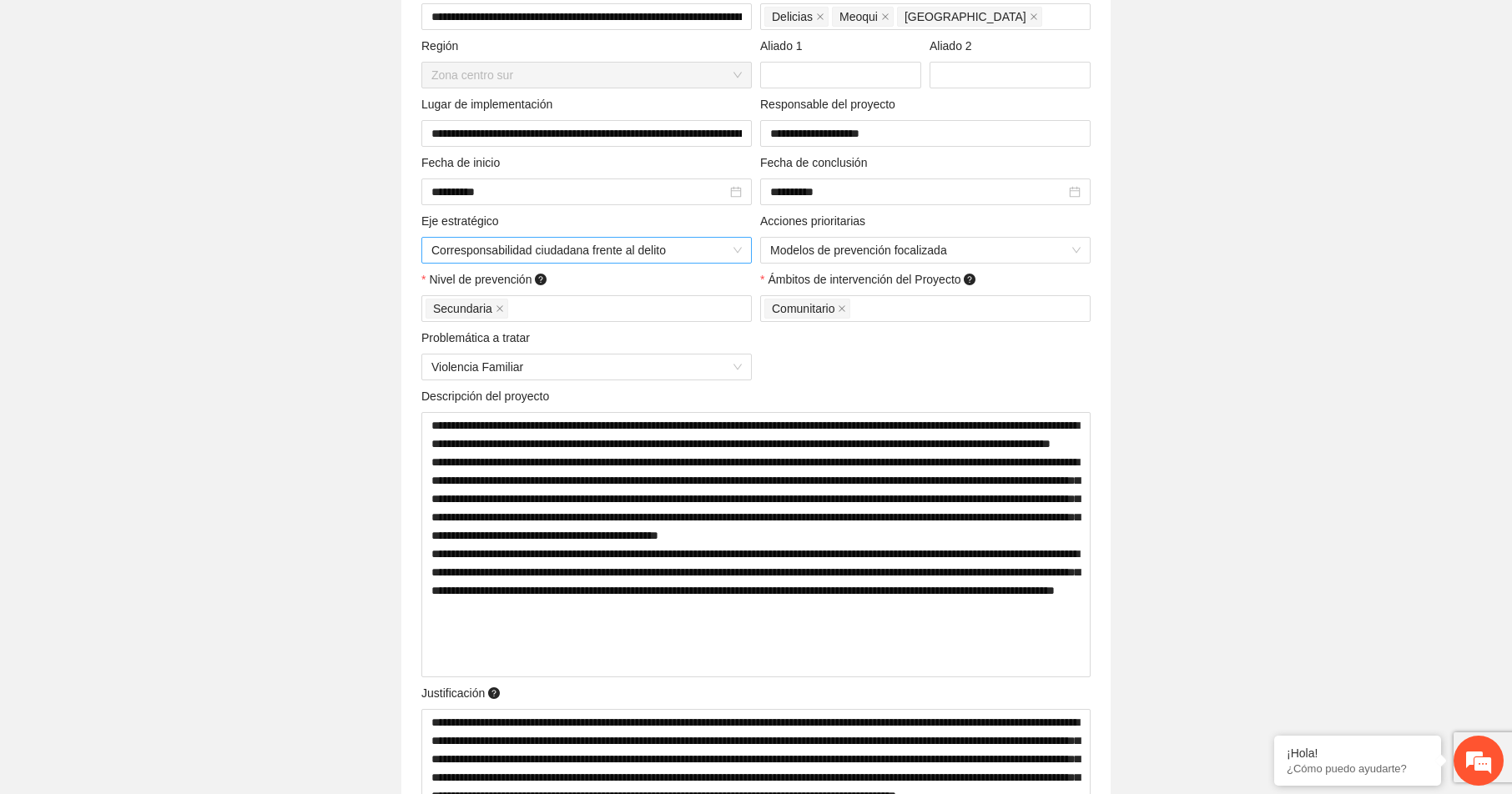
click at [737, 249] on span "Corresponsabilidad ciudadana frente al delito" at bounding box center [586, 250] width 310 height 25
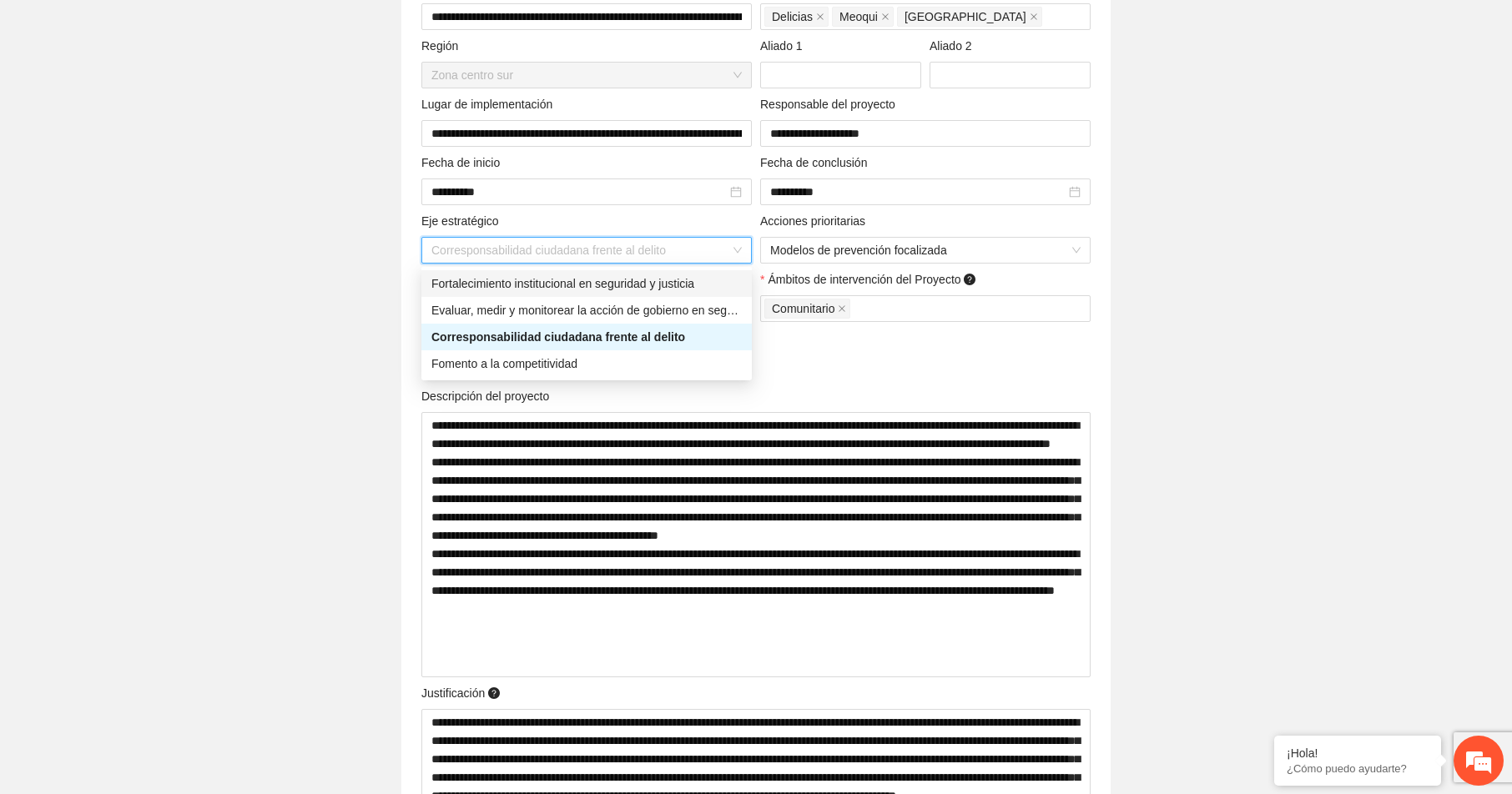
click at [818, 360] on div "**********" at bounding box center [755, 472] width 677 height 1103
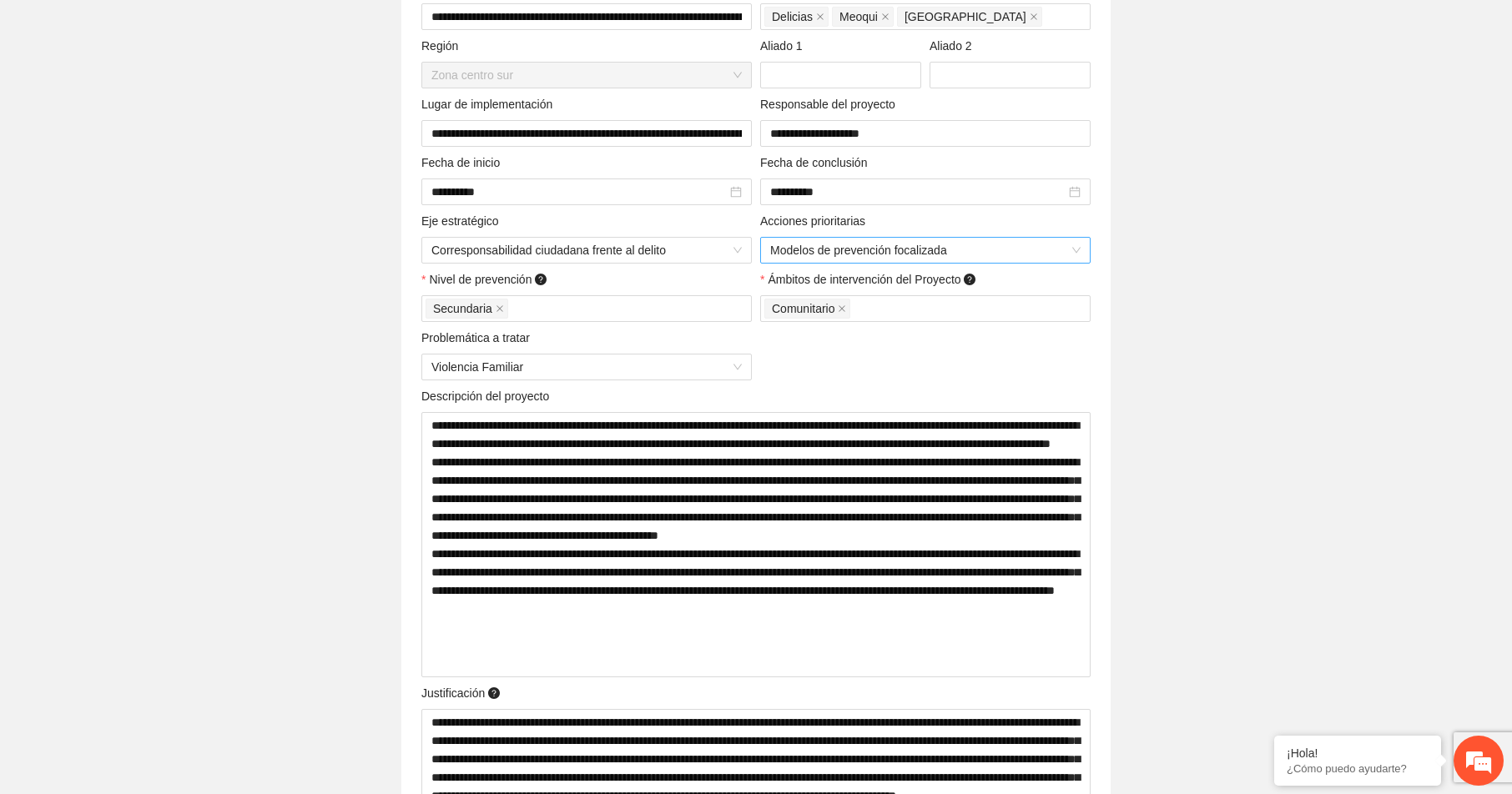
click at [1074, 247] on span "Modelos de prevención focalizada" at bounding box center [925, 250] width 310 height 25
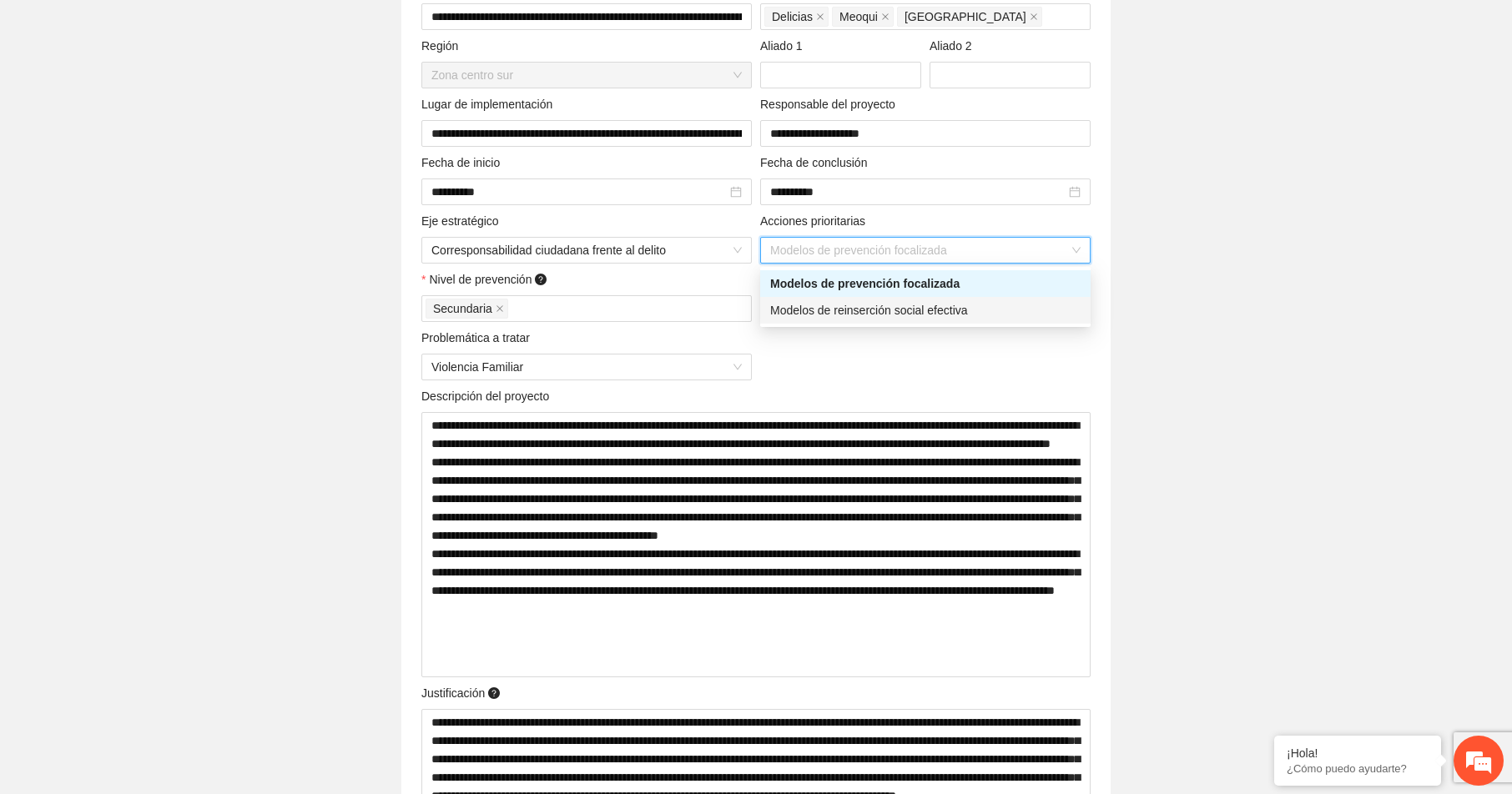
click at [969, 370] on div "**********" at bounding box center [755, 472] width 677 height 1103
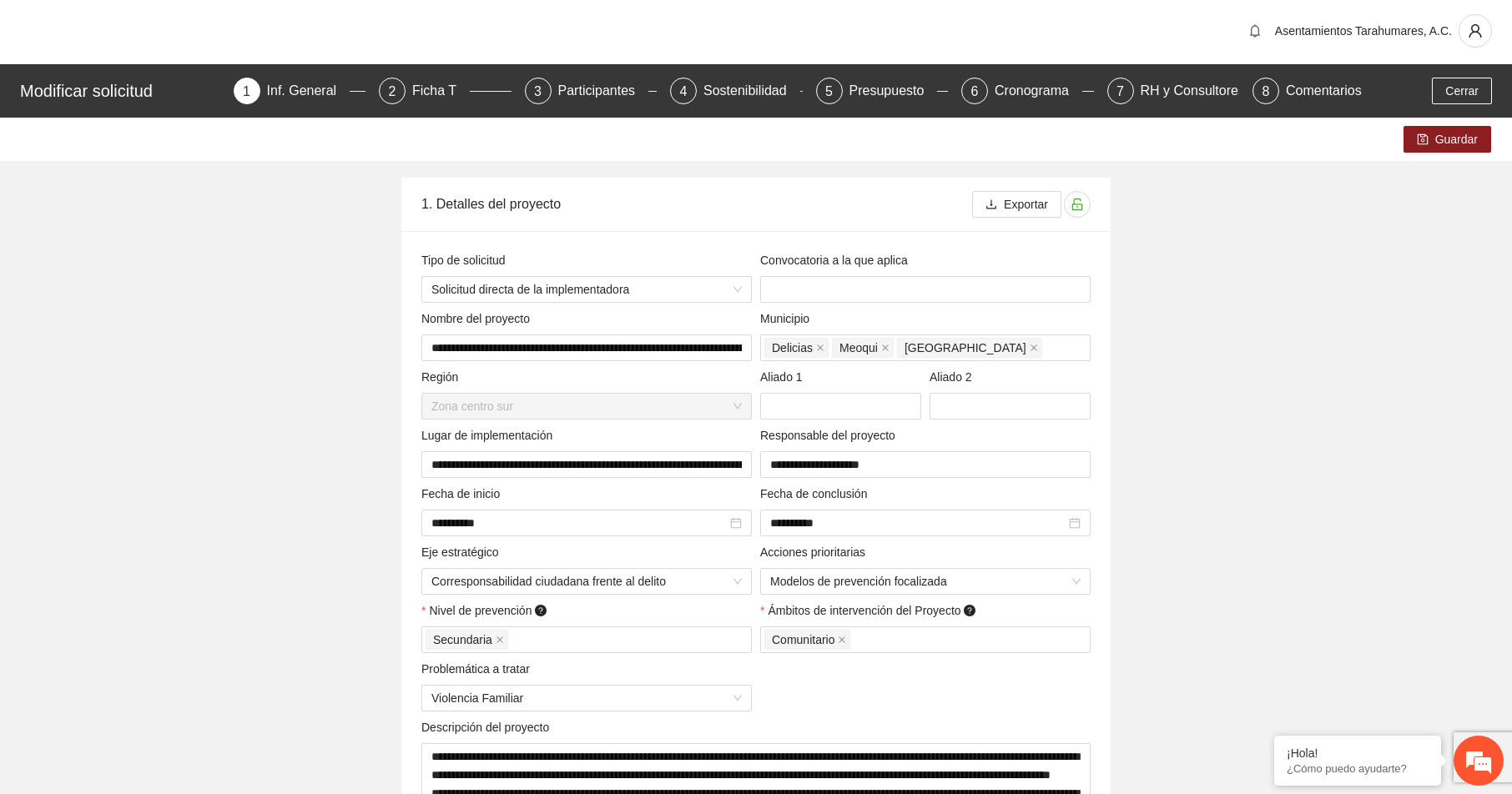
scroll to position [0, 0]
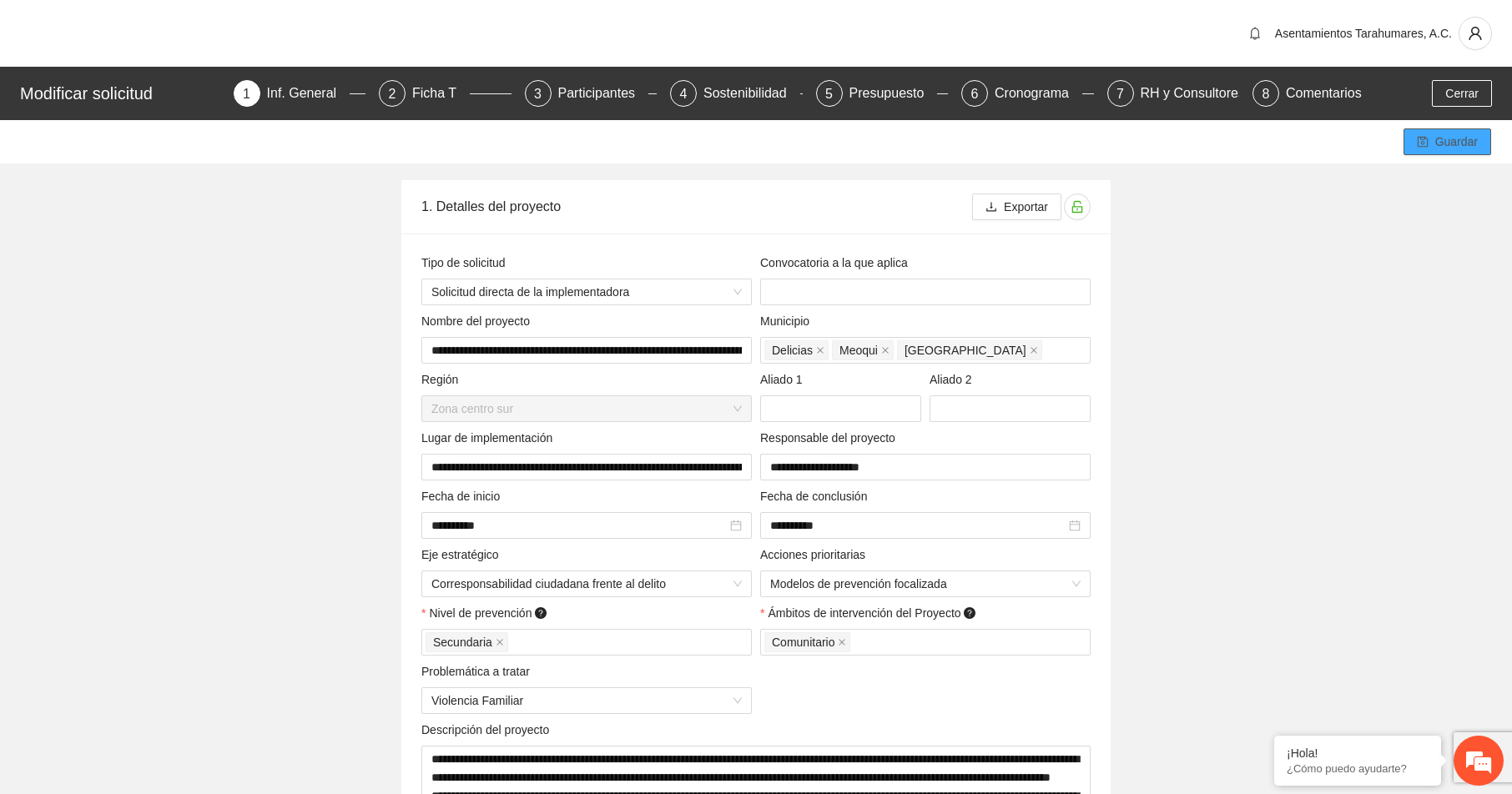
click at [1455, 139] on span "Guardar" at bounding box center [1456, 142] width 43 height 19
click at [431, 88] on div "Ficha T" at bounding box center [441, 93] width 57 height 27
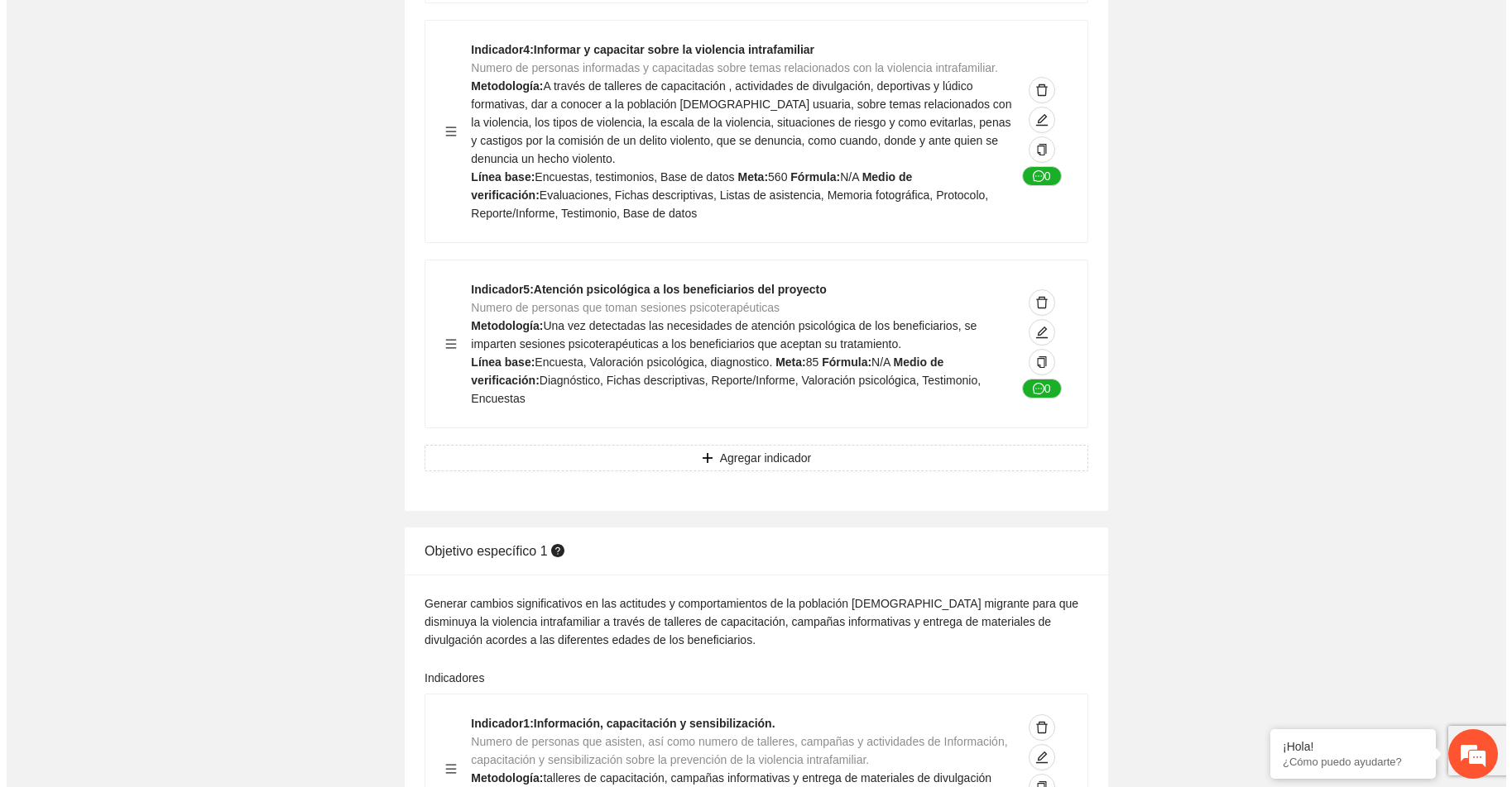
scroll to position [1571, 0]
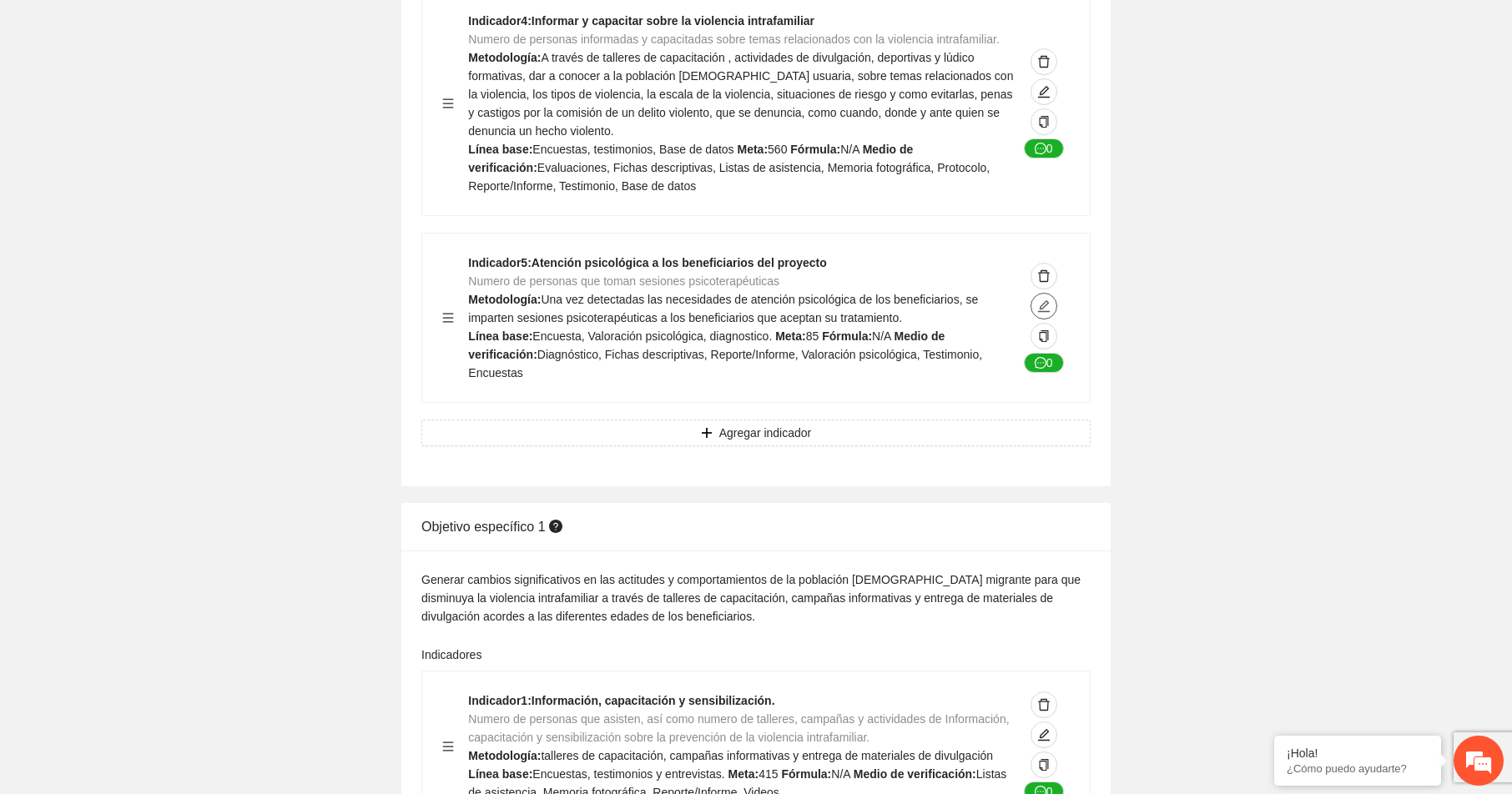
click at [1046, 300] on icon "edit" at bounding box center [1043, 306] width 12 height 12
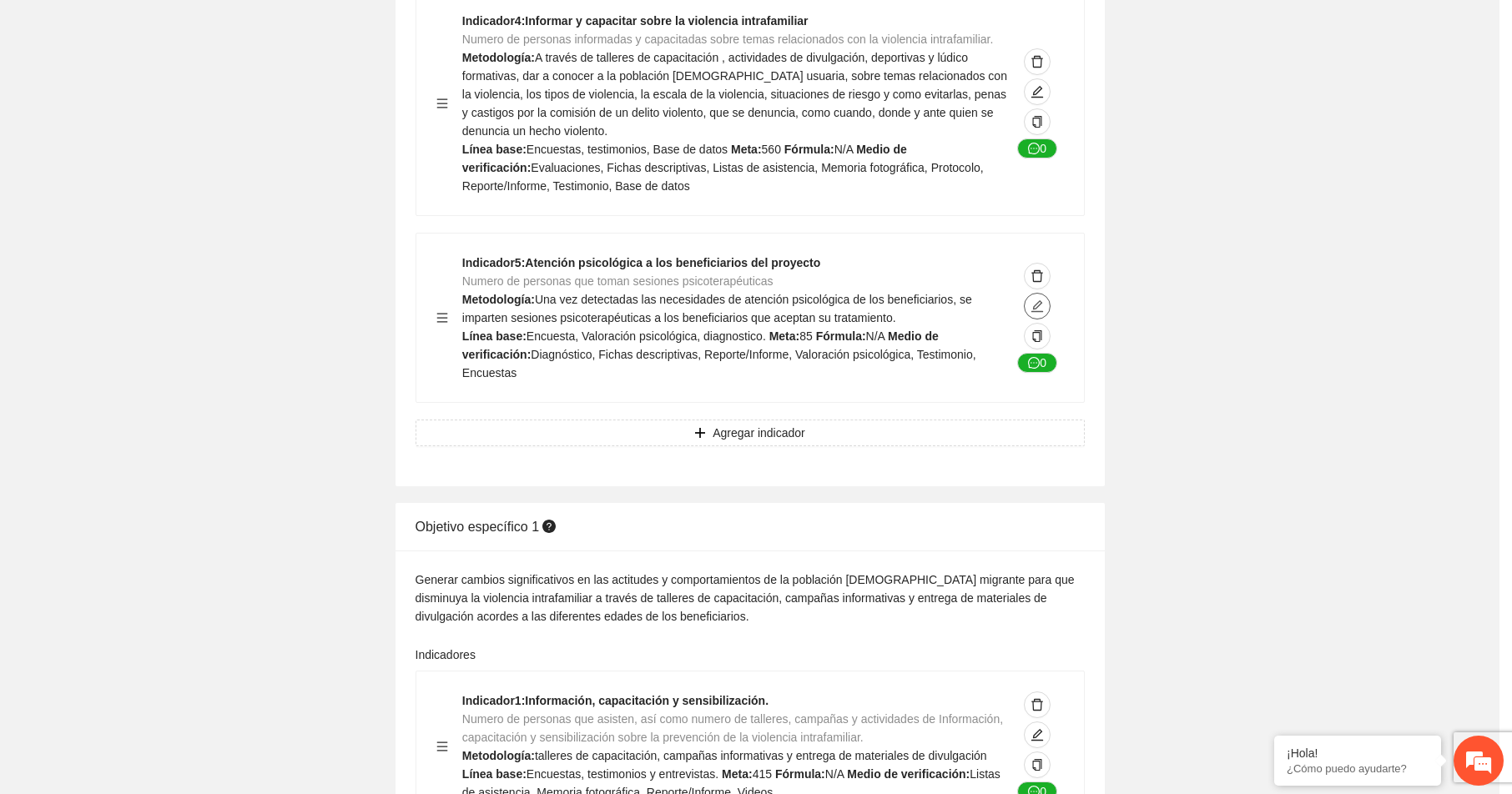
type textarea "**********"
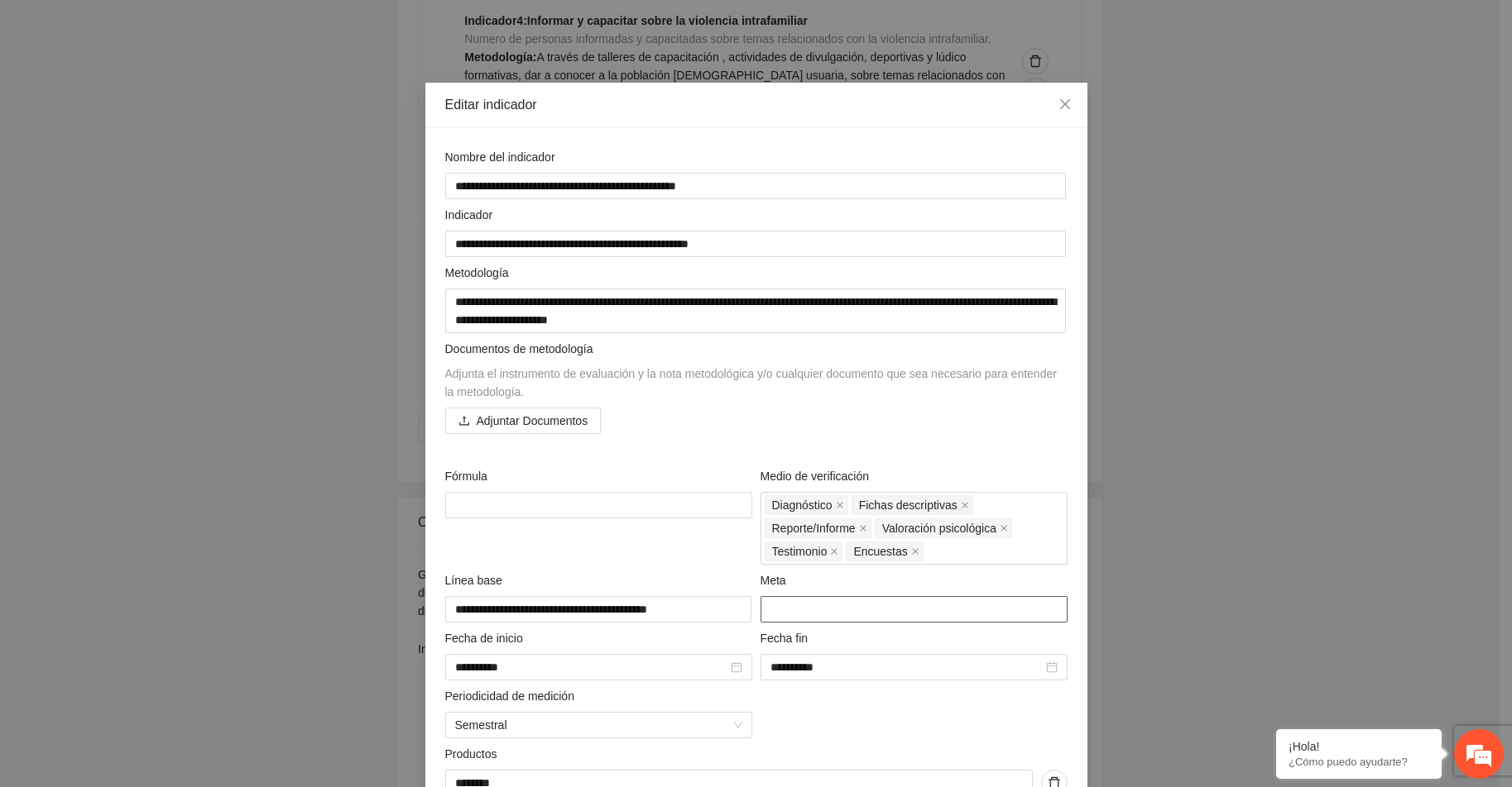
click at [1045, 613] on input "**" at bounding box center [914, 609] width 307 height 27
type input "**"
click at [1045, 613] on input "**" at bounding box center [914, 609] width 307 height 27
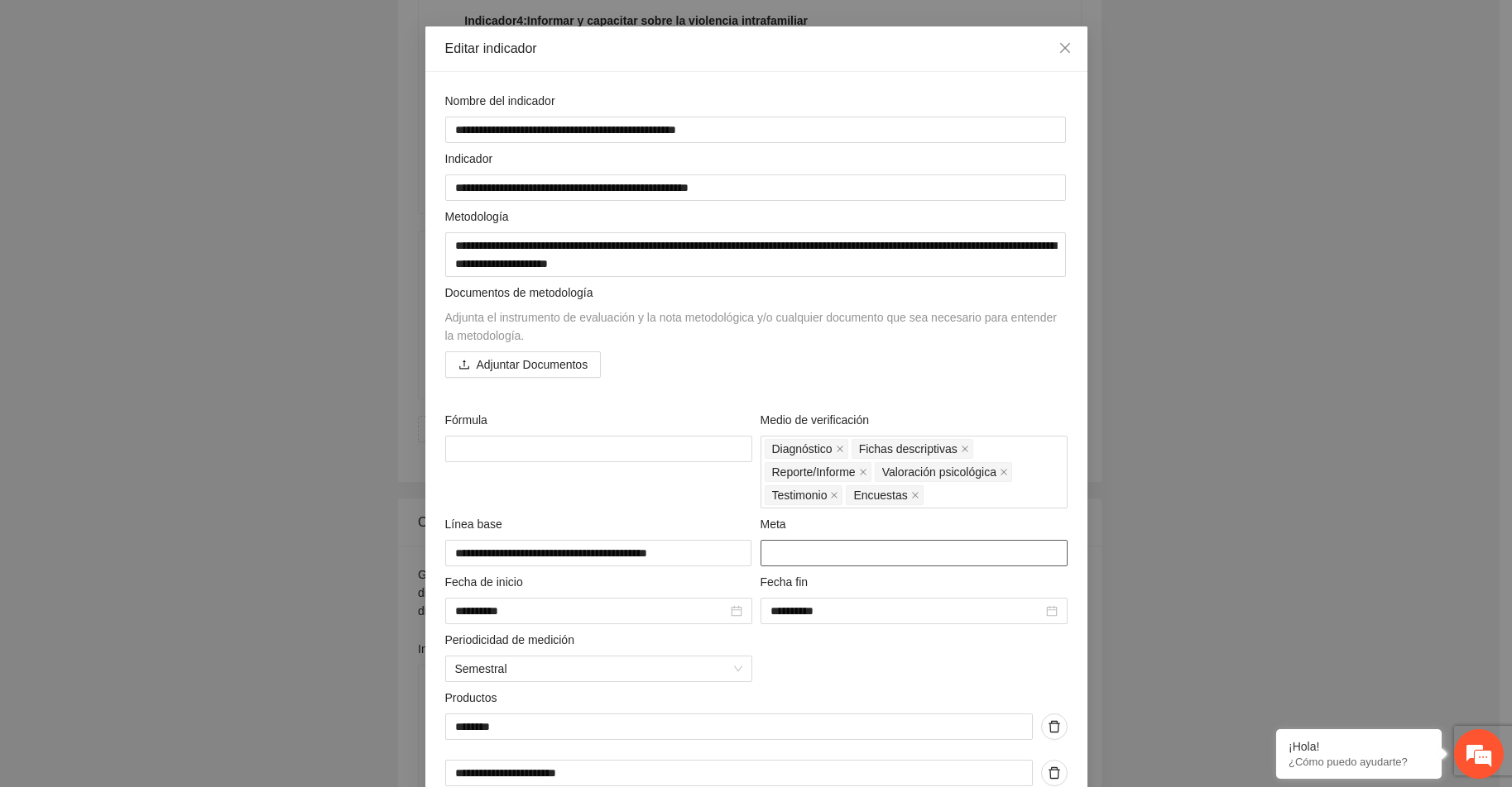
scroll to position [370, 0]
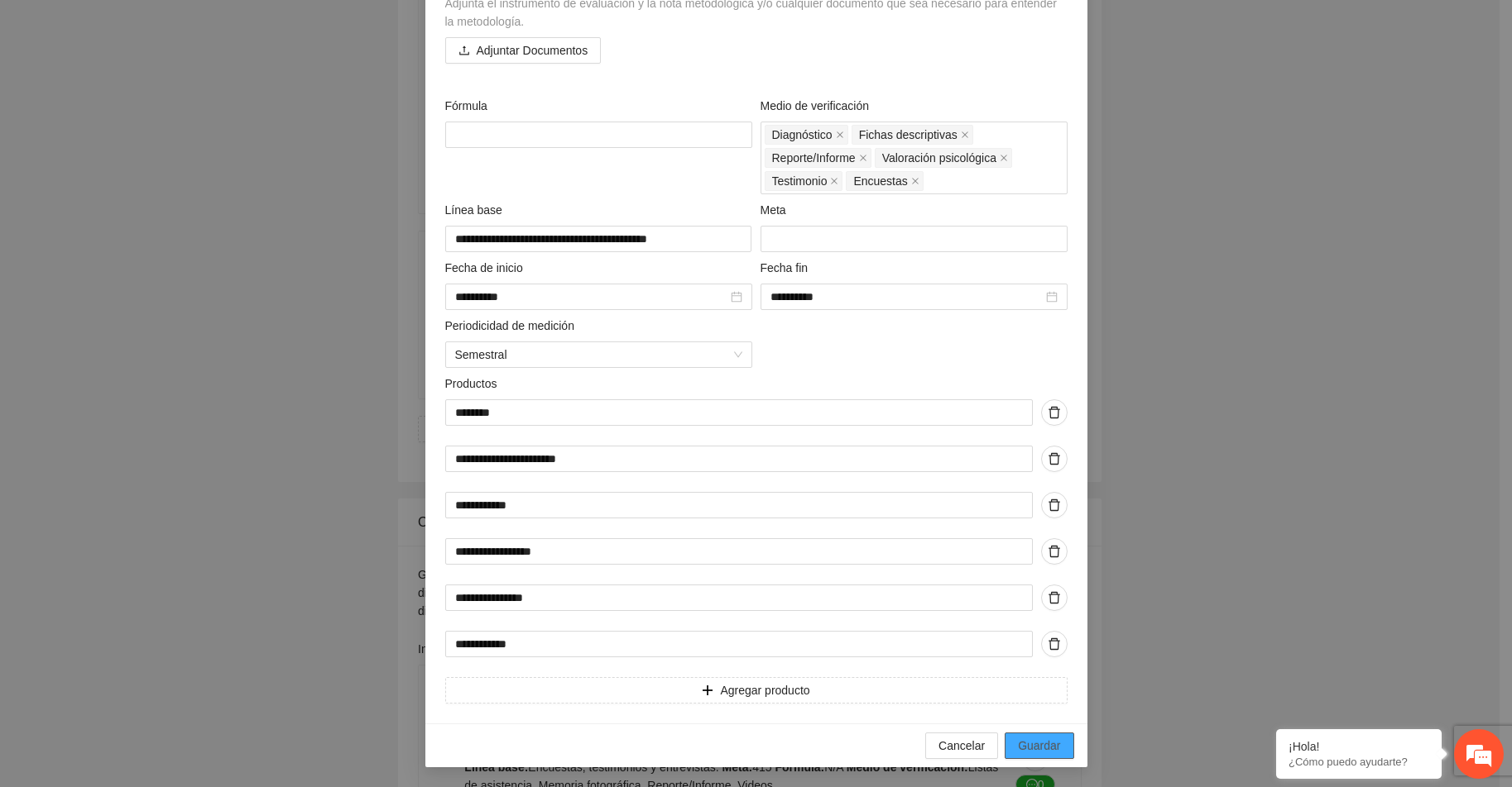
click at [1021, 742] on span "Guardar" at bounding box center [1039, 746] width 42 height 18
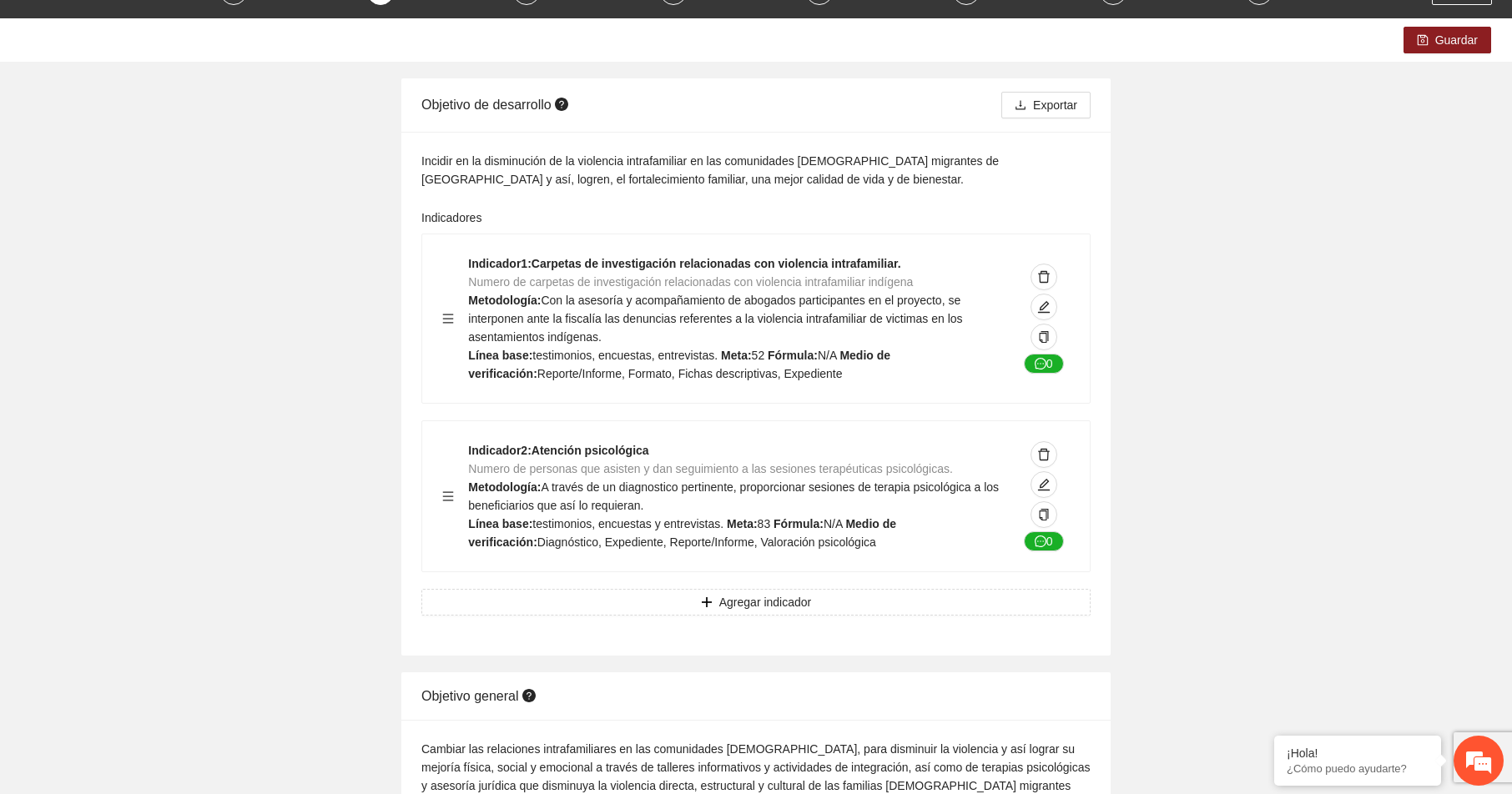
scroll to position [0, 0]
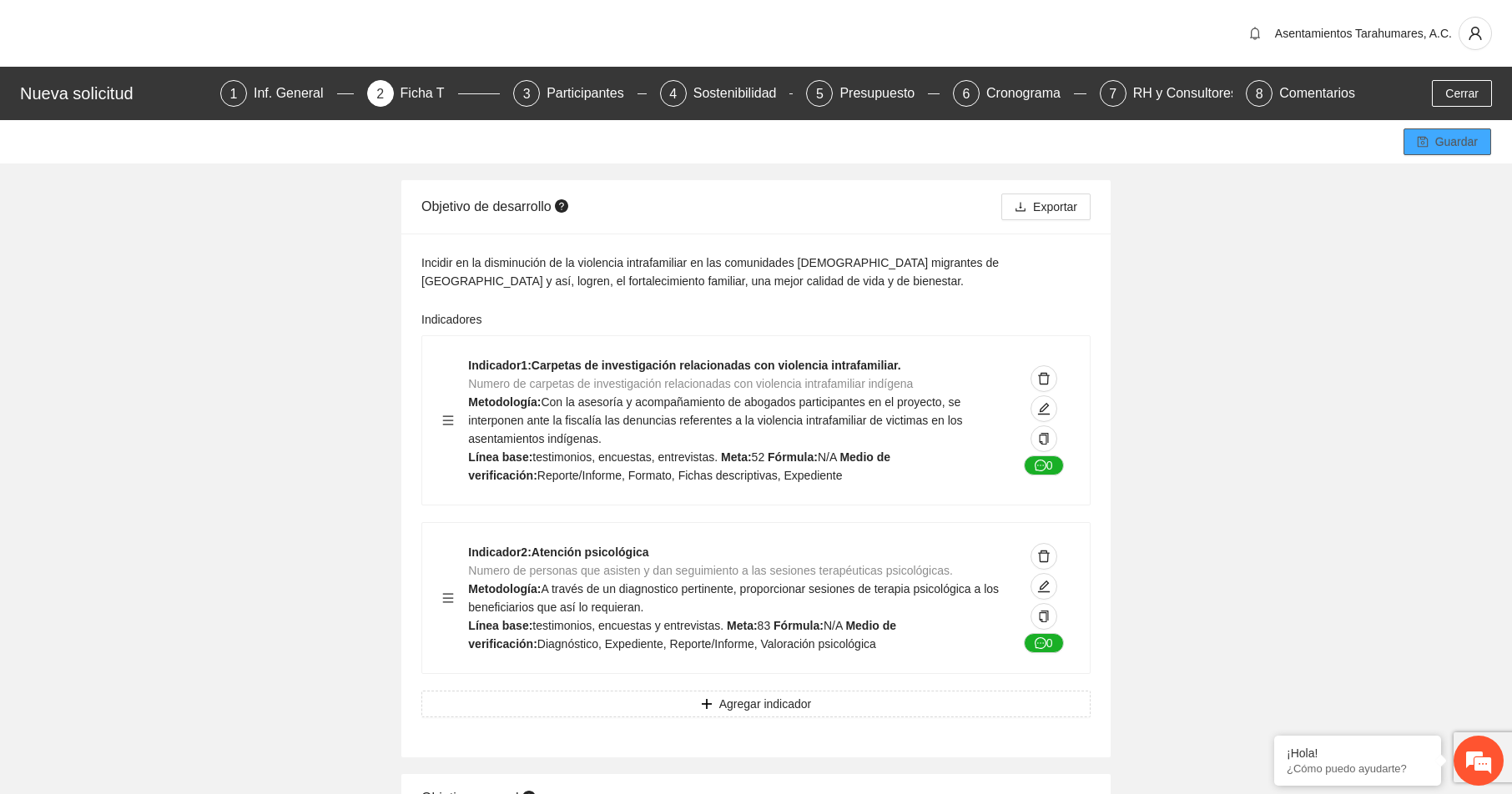
click at [1453, 145] on span "Guardar" at bounding box center [1456, 142] width 43 height 19
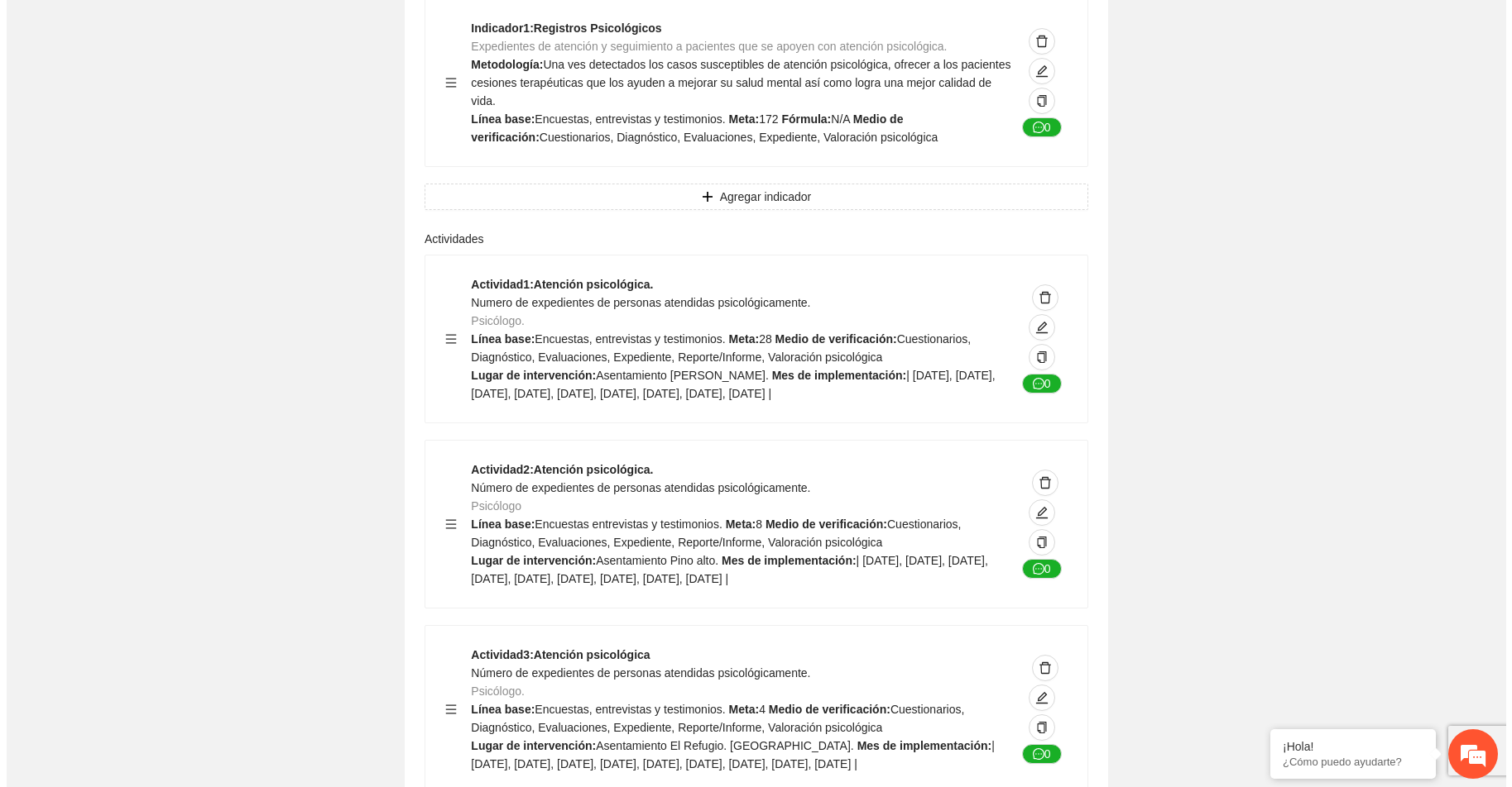
scroll to position [9615, 0]
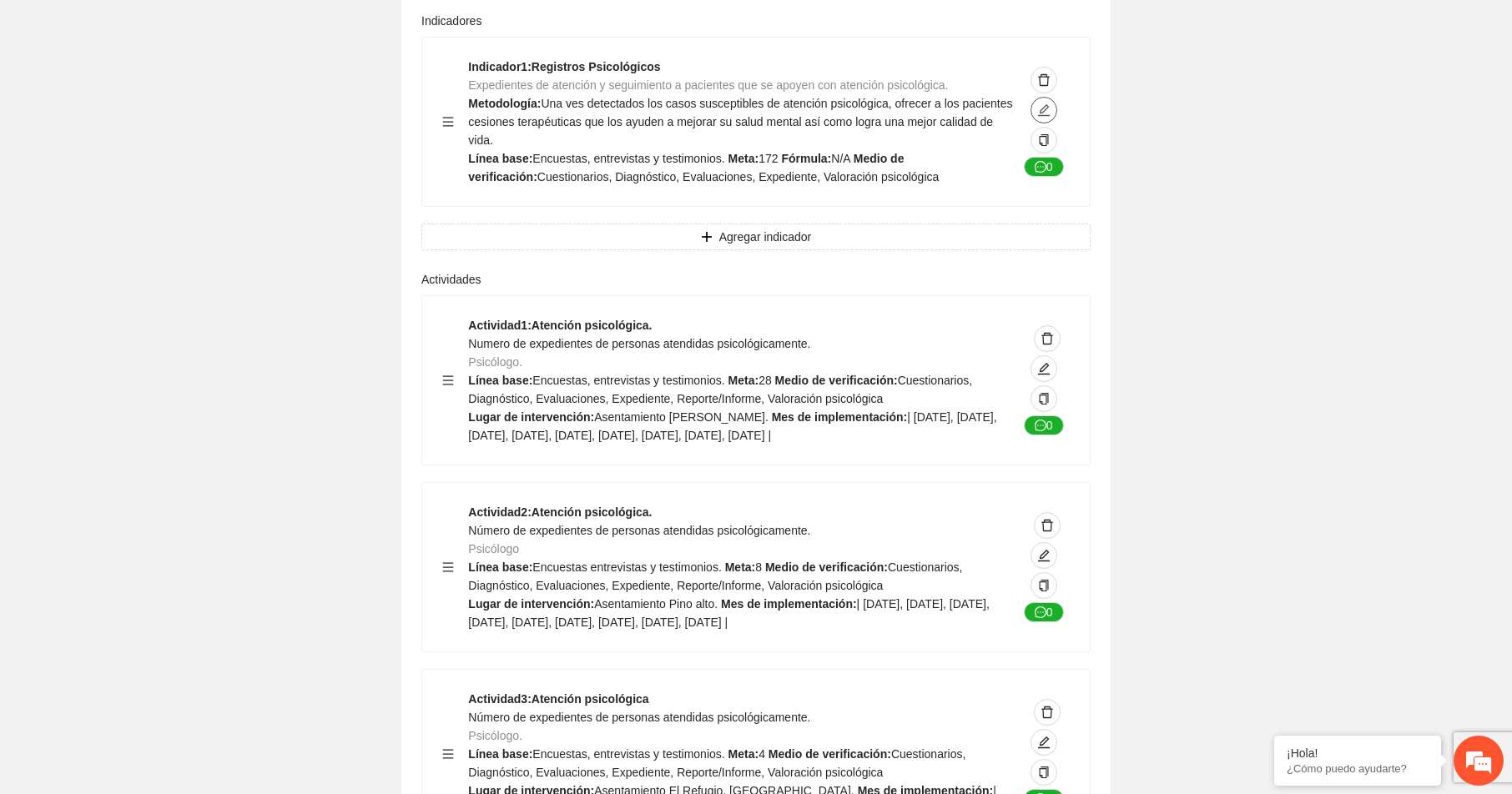
click at [1047, 117] on icon "edit" at bounding box center [1044, 110] width 13 height 13
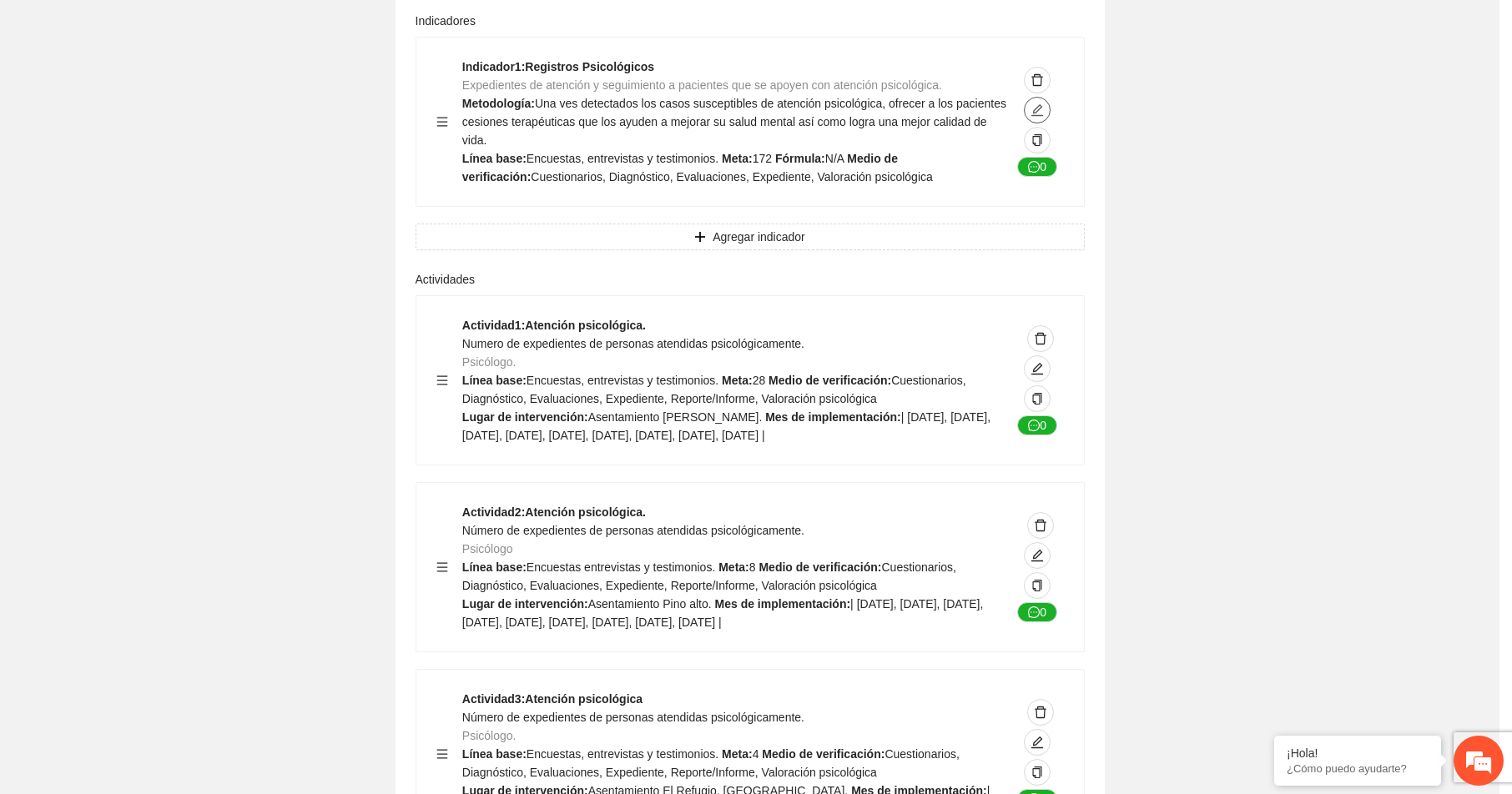
type textarea "**********"
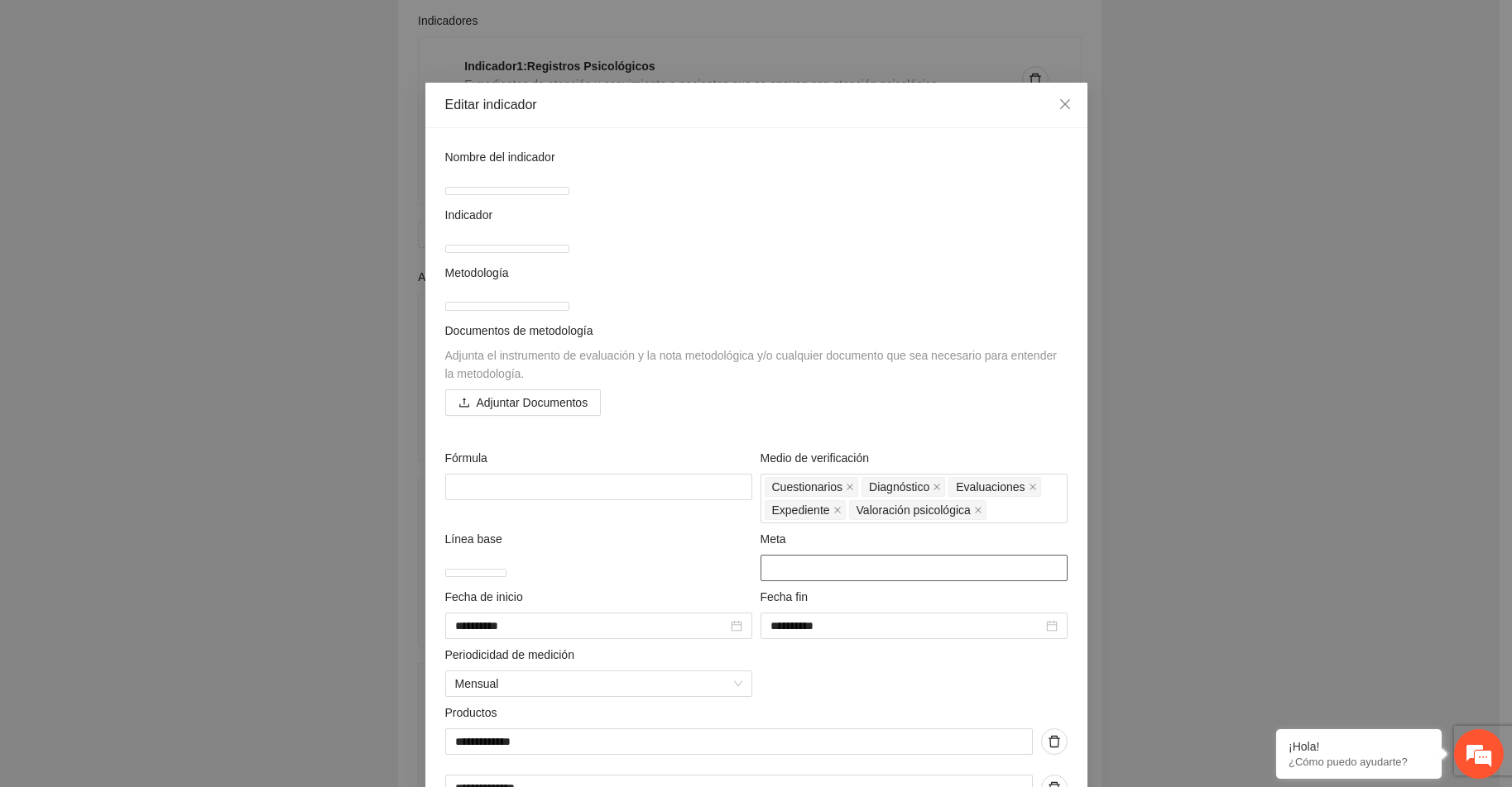
click at [784, 581] on input "***" at bounding box center [914, 568] width 307 height 27
type input "*"
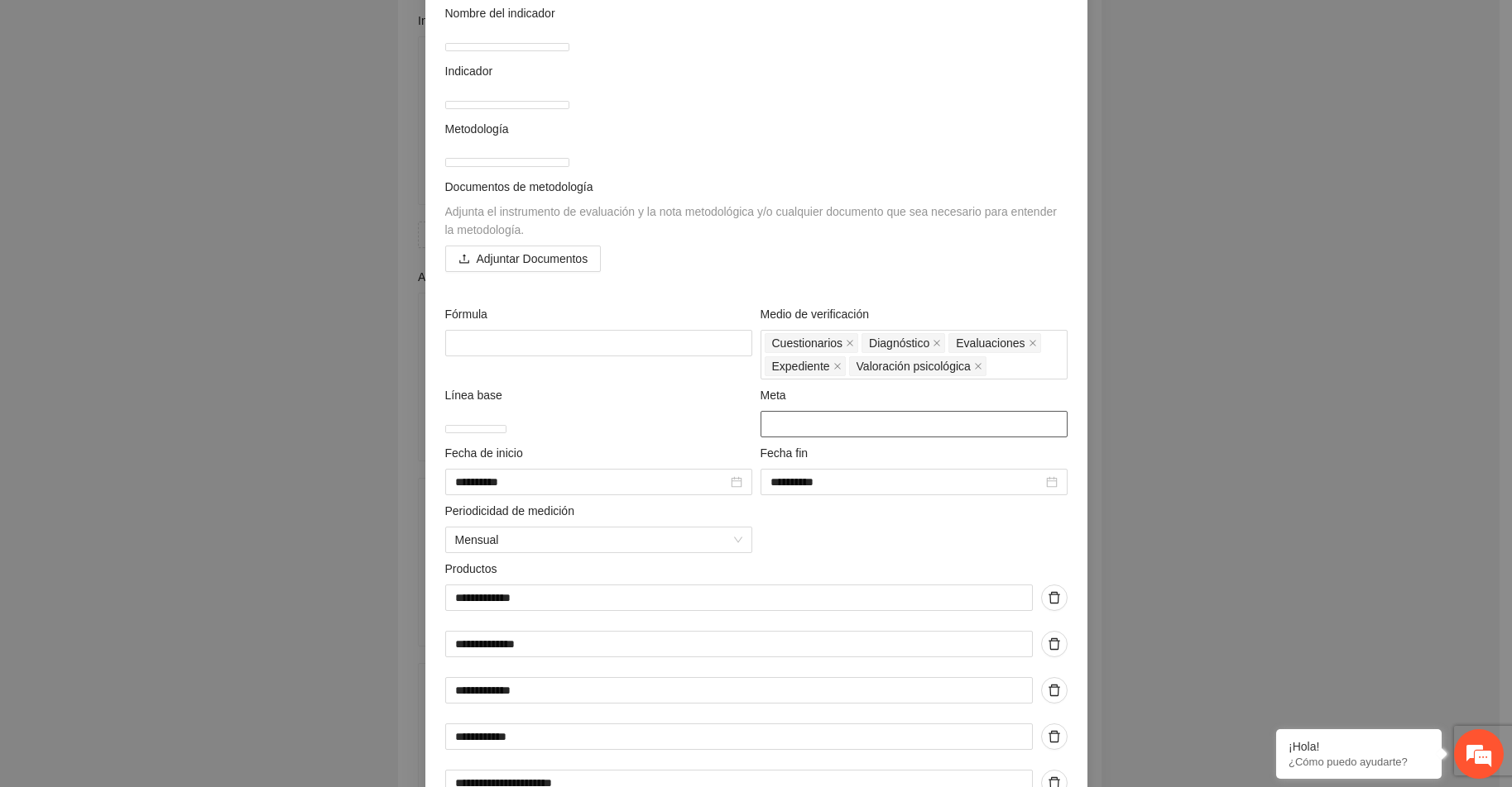
scroll to position [301, 0]
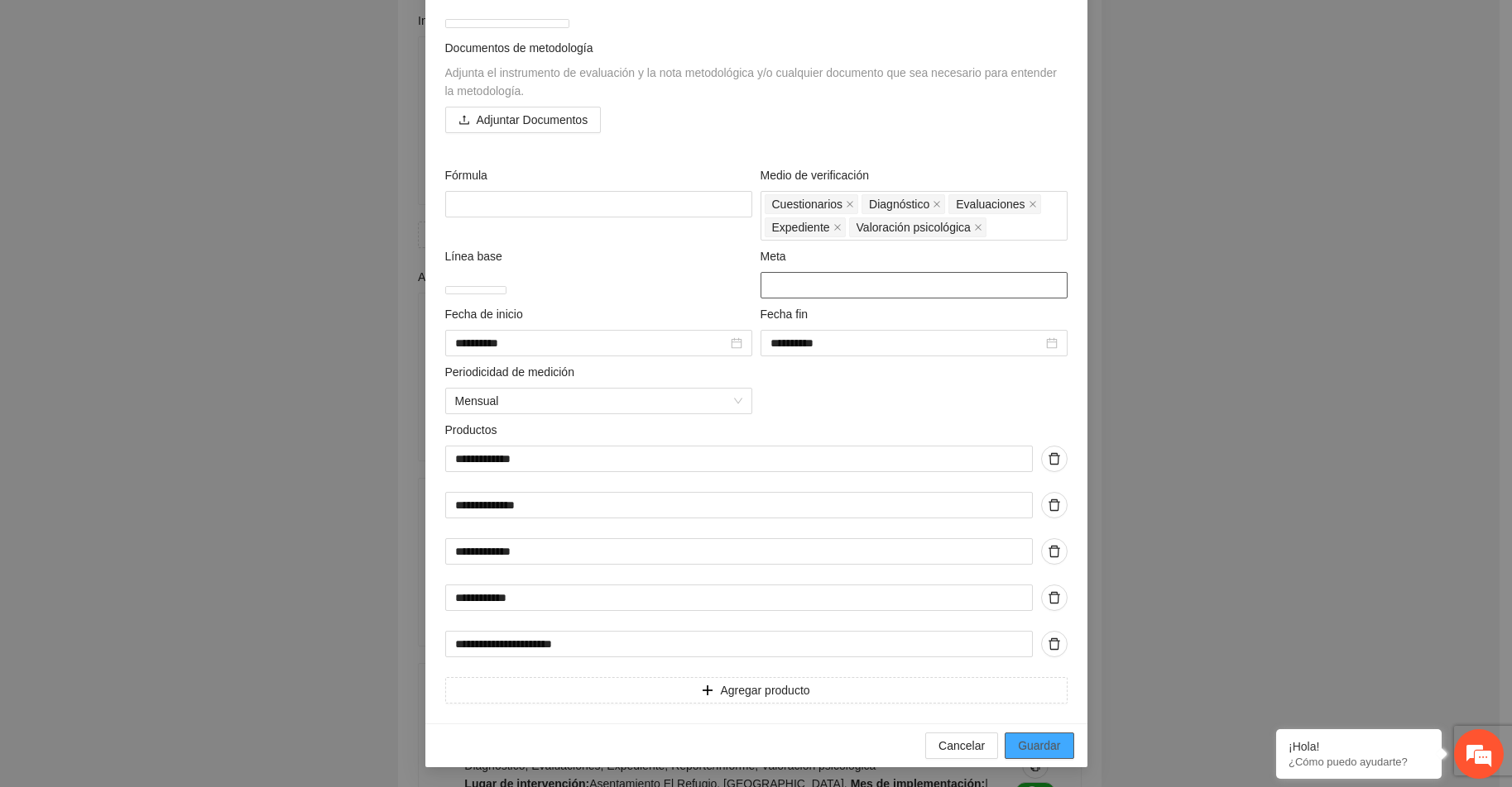
type input "**"
click at [1033, 746] on span "Guardar" at bounding box center [1039, 746] width 42 height 18
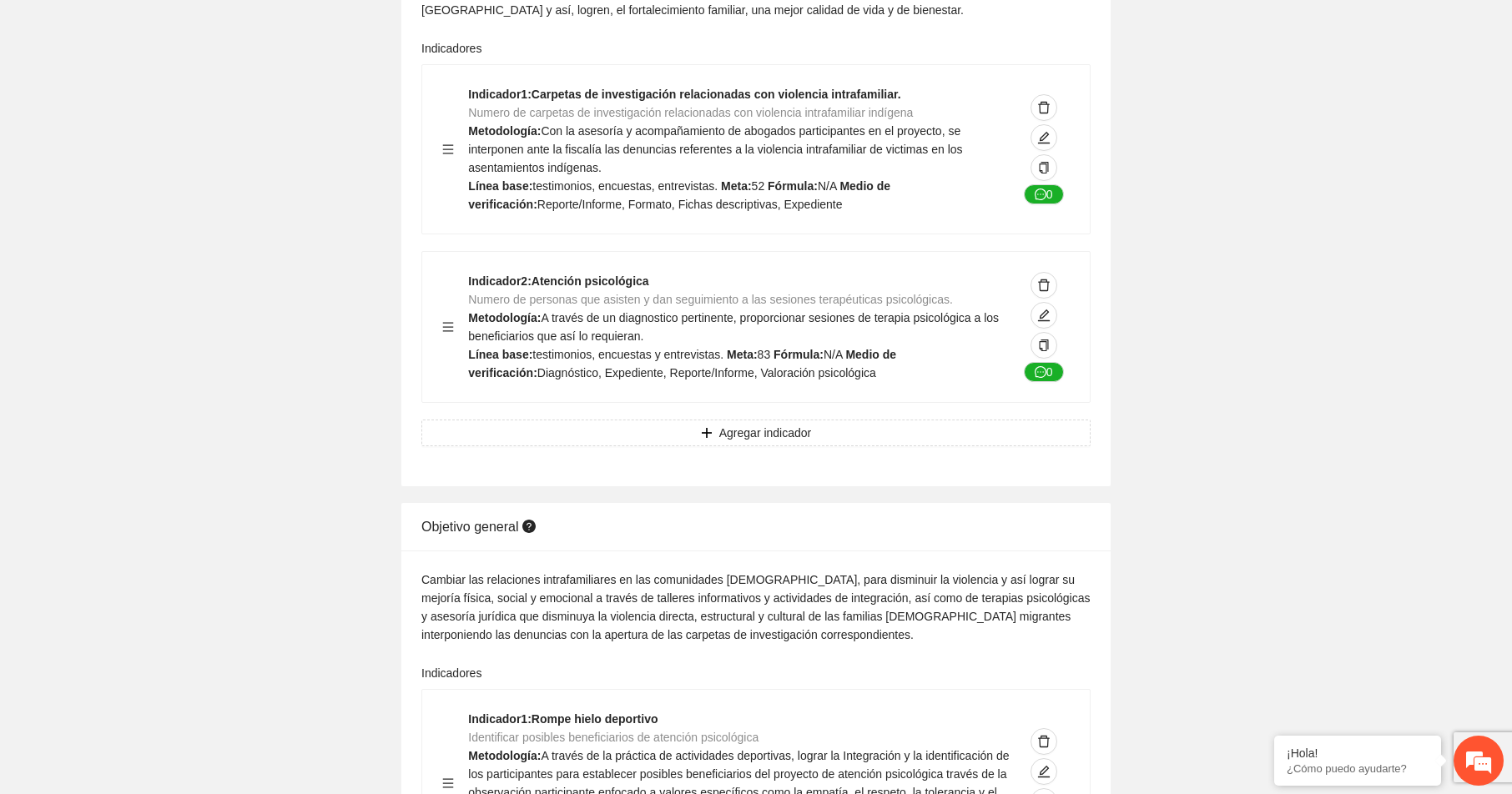
scroll to position [0, 0]
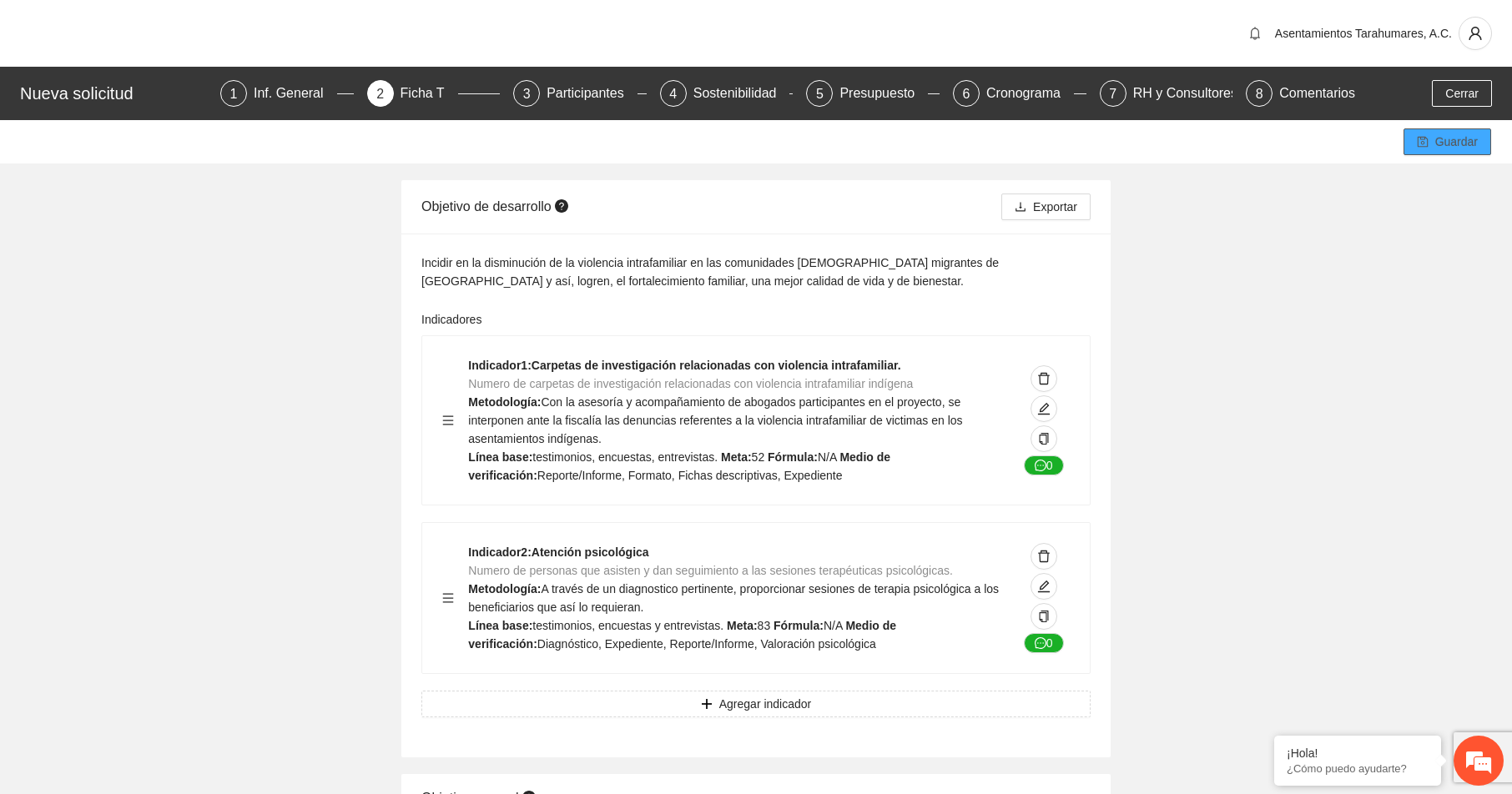
click at [1466, 141] on span "Guardar" at bounding box center [1456, 142] width 43 height 19
click at [1460, 144] on span "Guardar" at bounding box center [1456, 142] width 43 height 19
click at [576, 95] on div "Participantes" at bounding box center [592, 93] width 91 height 27
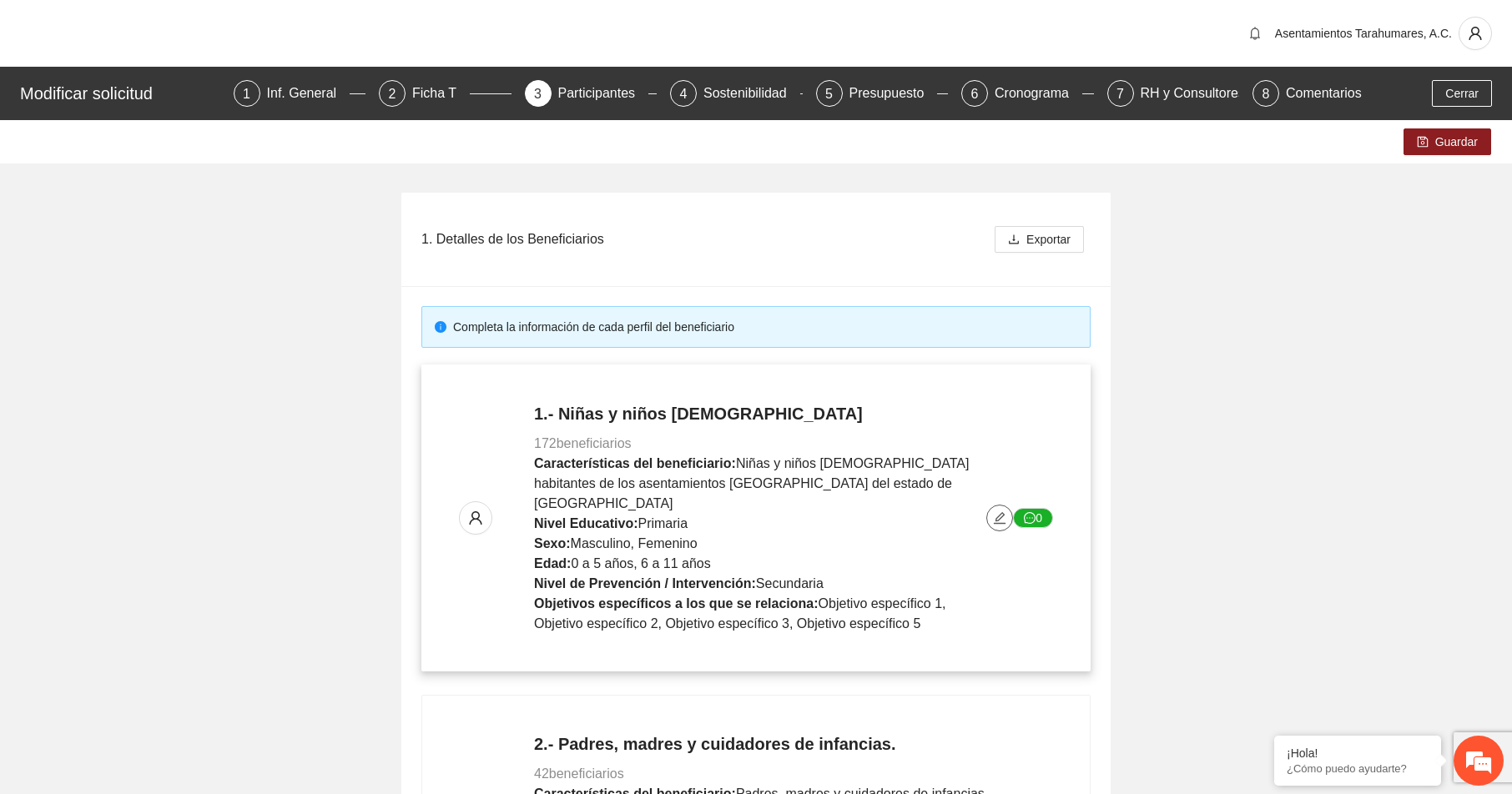
click at [1001, 511] on icon "edit" at bounding box center [1000, 518] width 13 height 13
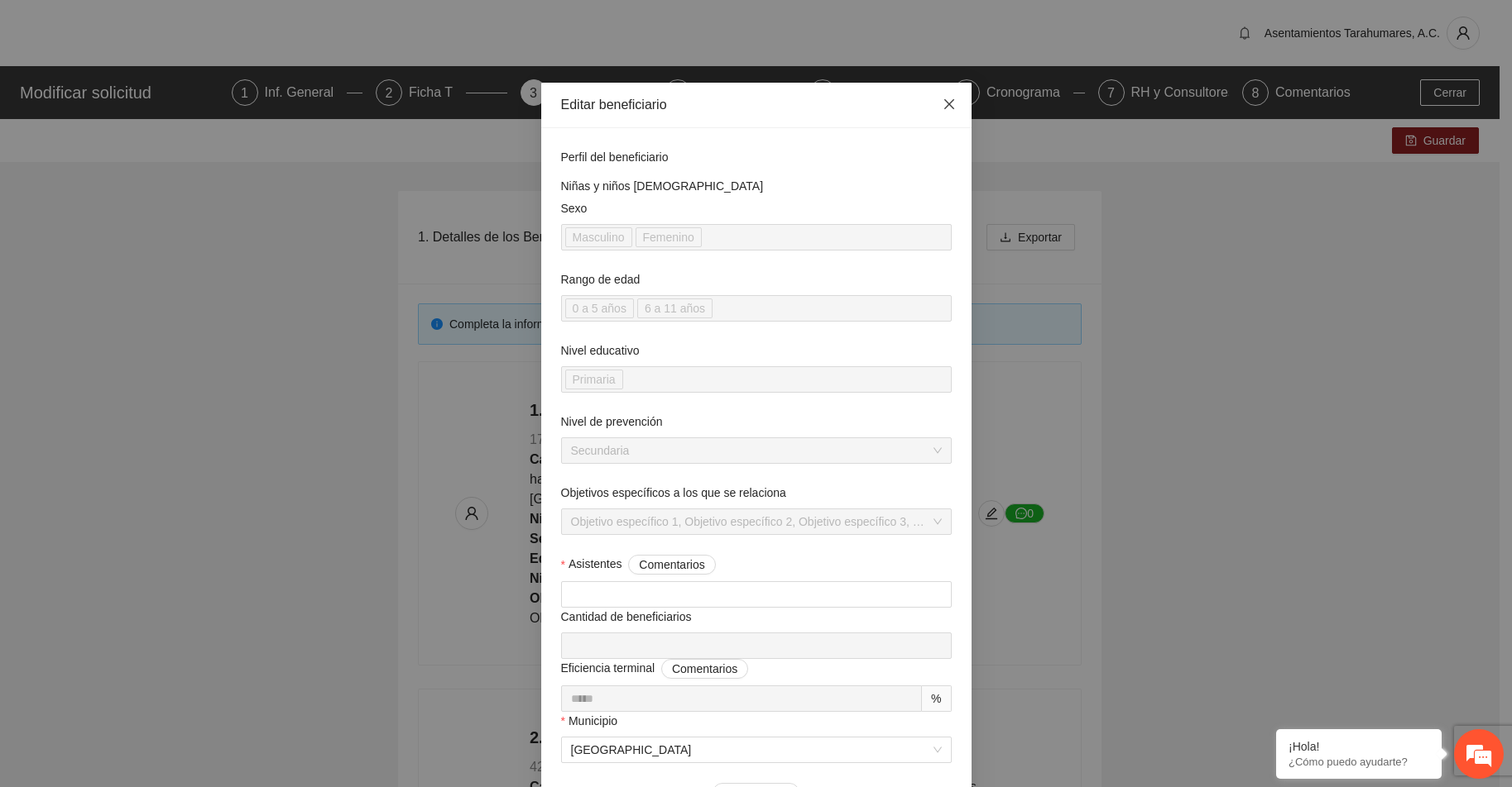
click at [944, 101] on icon "close" at bounding box center [949, 104] width 13 height 13
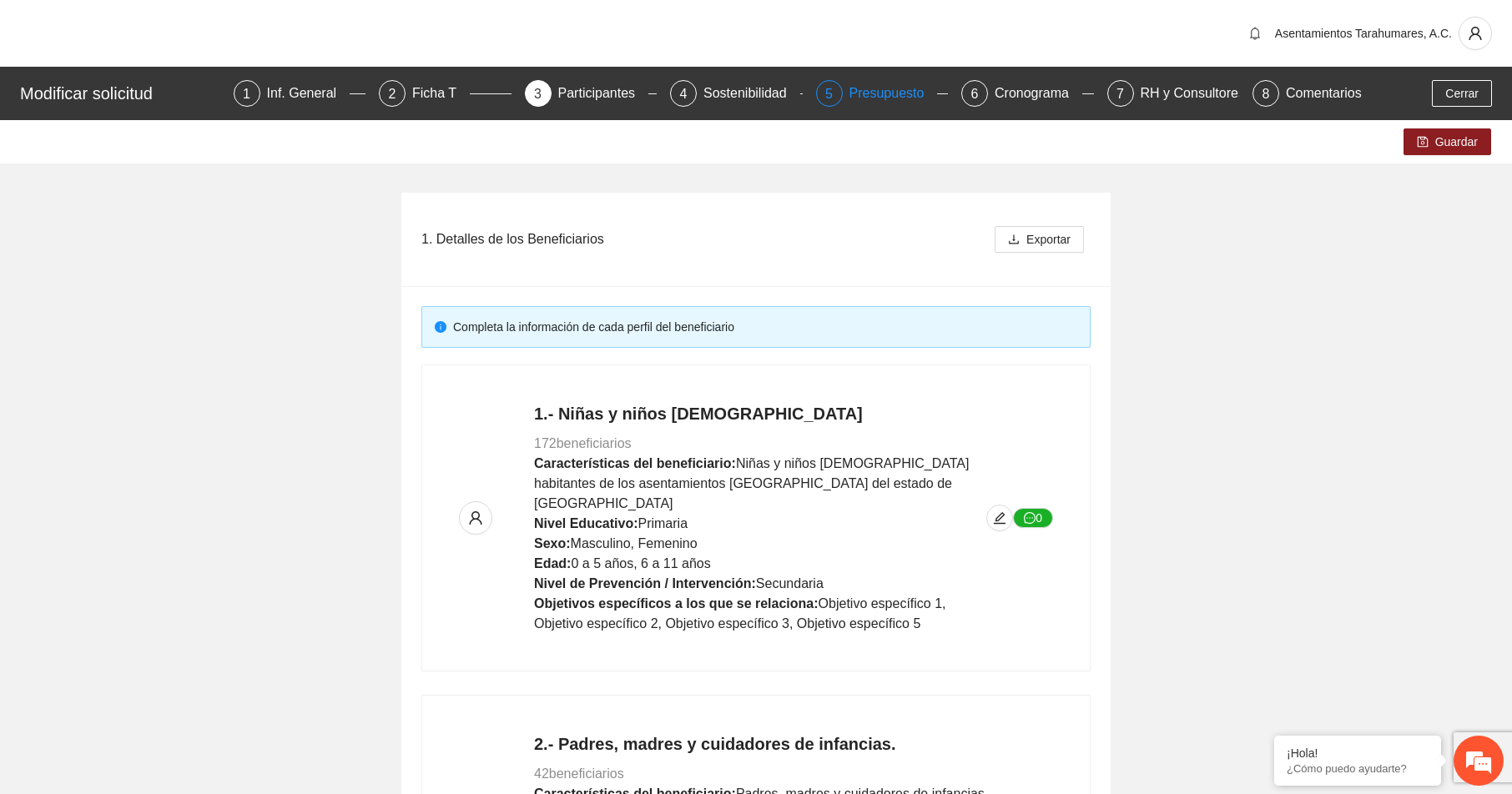
click at [871, 91] on div "Presupuesto" at bounding box center [893, 93] width 88 height 27
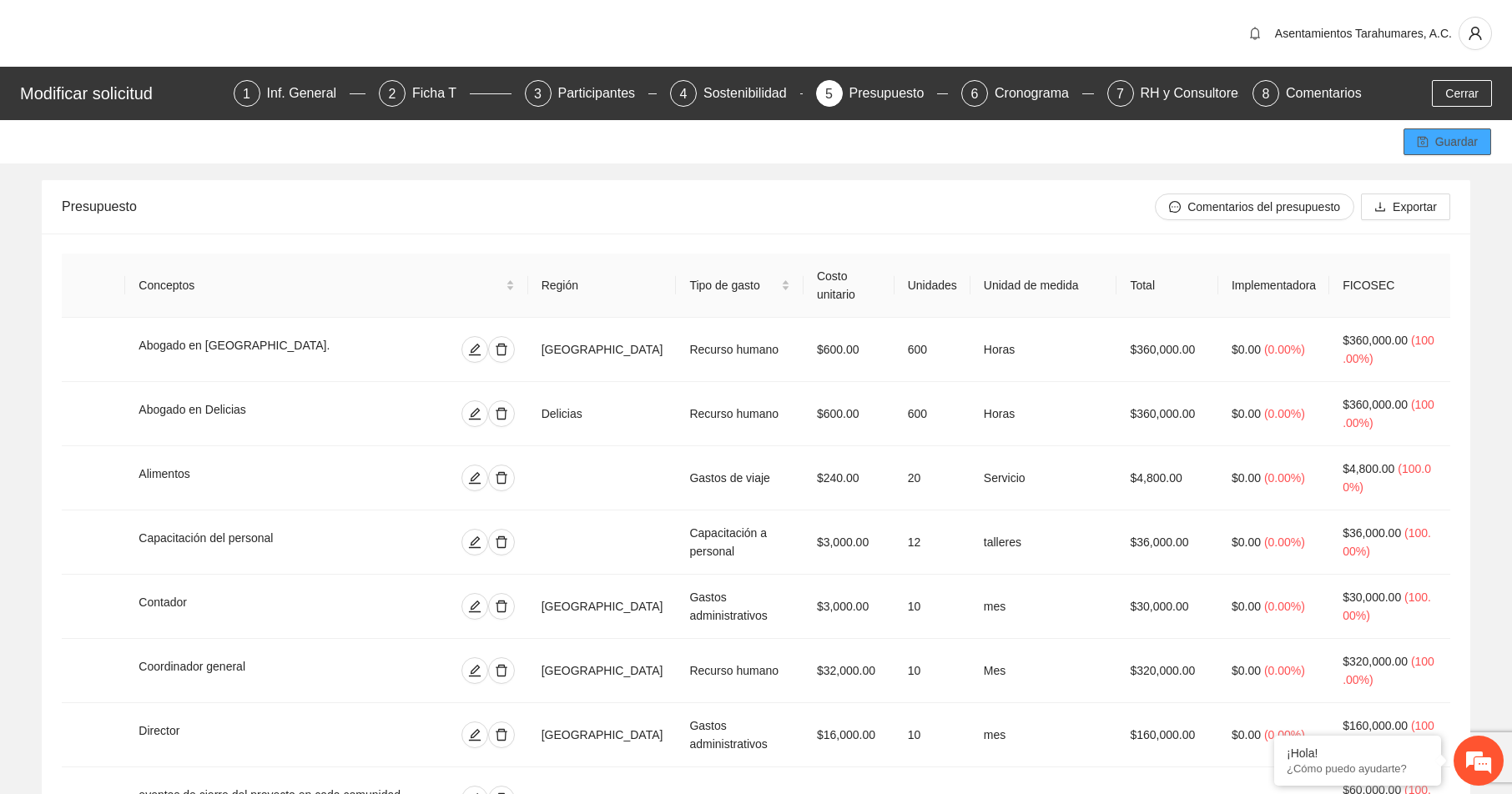
click at [1453, 143] on span "Guardar" at bounding box center [1456, 142] width 43 height 19
click at [1032, 94] on div "Cronograma" at bounding box center [1039, 93] width 88 height 27
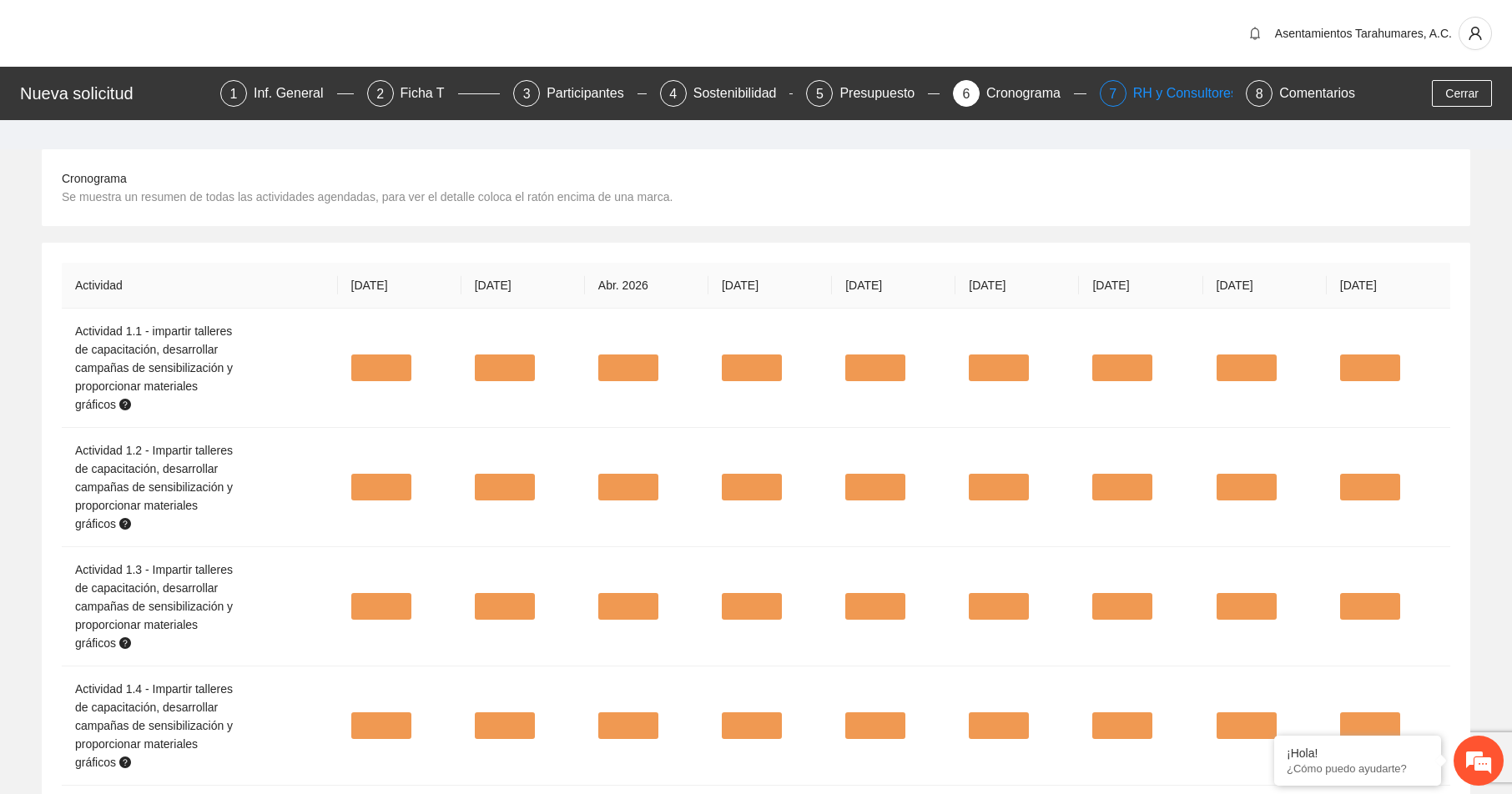
click at [1193, 96] on div "RH y Consultores" at bounding box center [1191, 93] width 118 height 27
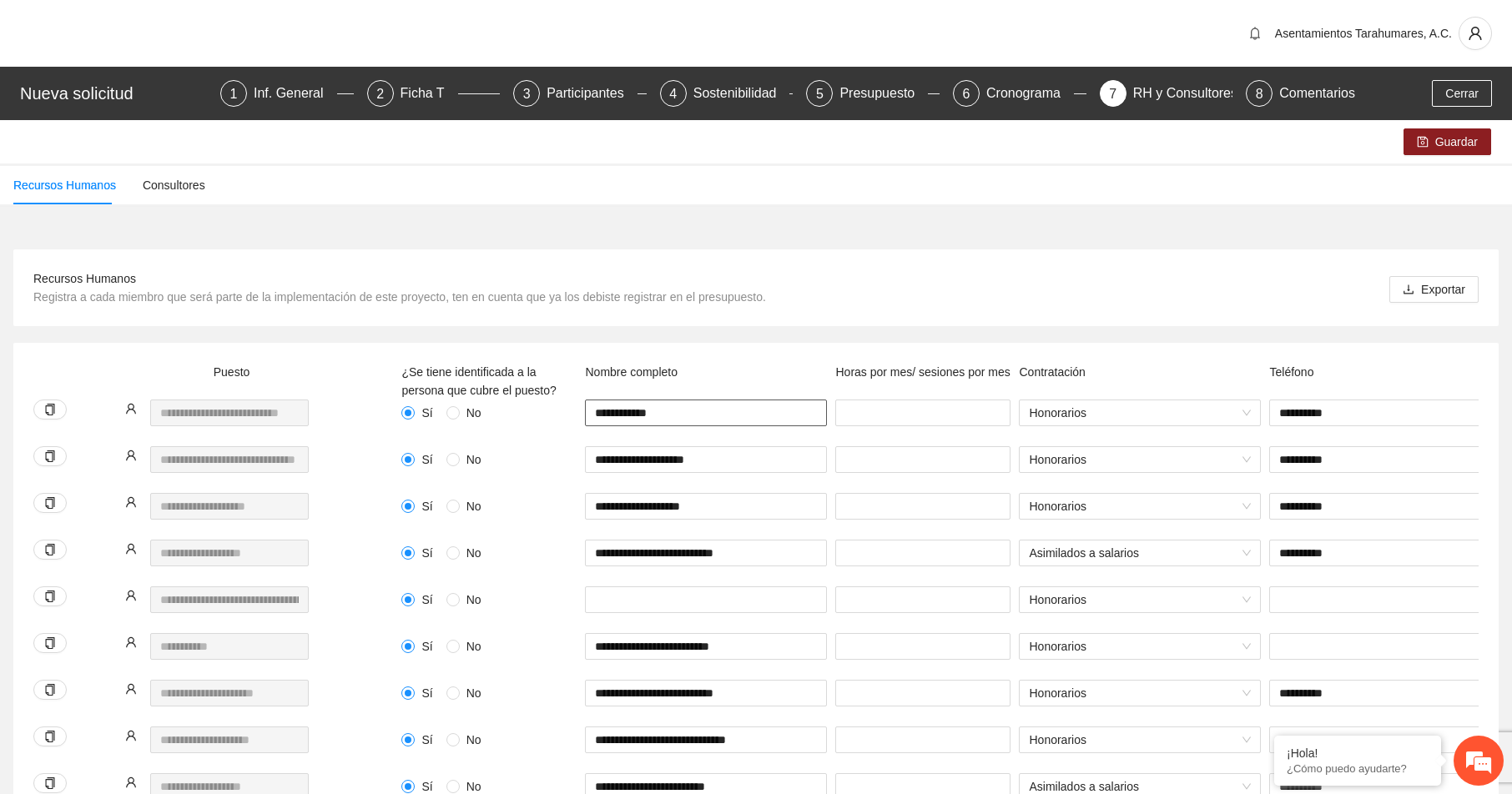
click at [674, 416] on input "**********" at bounding box center [705, 412] width 242 height 27
type input "**********"
click at [752, 466] on input "**********" at bounding box center [705, 460] width 242 height 27
click at [1451, 143] on span "Guardar" at bounding box center [1456, 142] width 43 height 19
click at [1302, 90] on div "Comentarios" at bounding box center [1317, 93] width 76 height 27
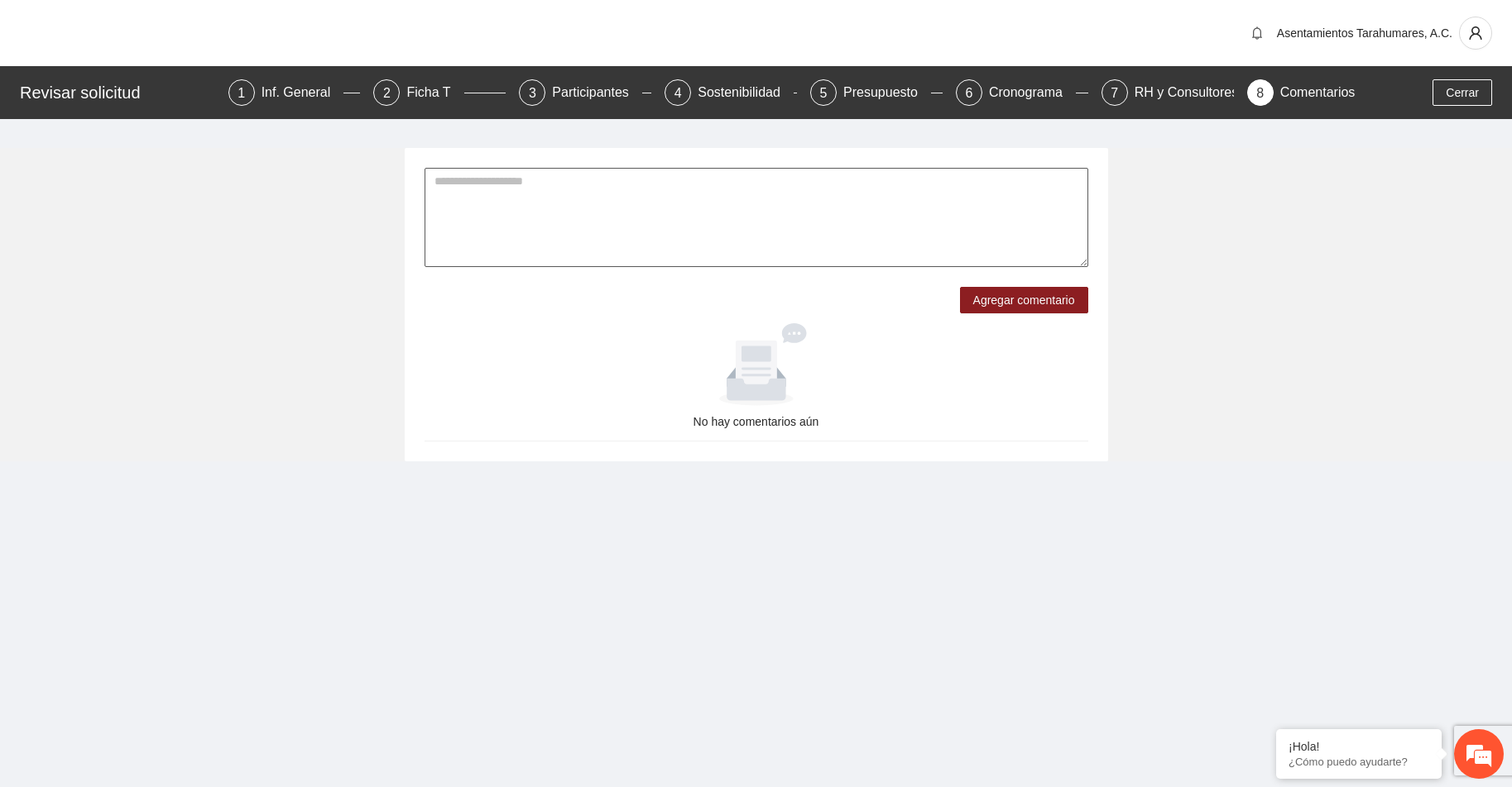
click at [482, 187] on textarea at bounding box center [756, 218] width 663 height 99
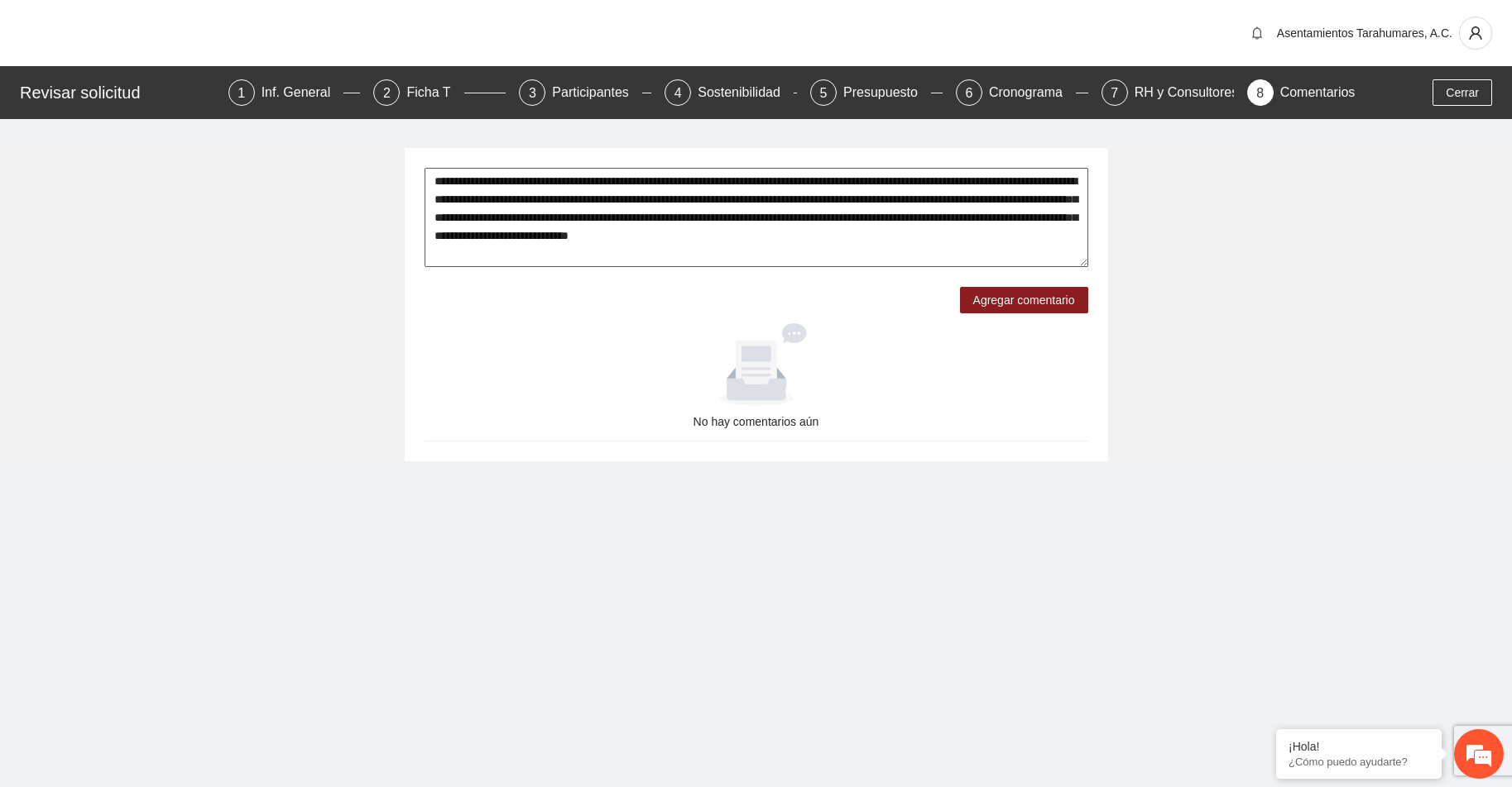
click at [1068, 219] on textarea "**********" at bounding box center [756, 218] width 663 height 99
click at [784, 241] on textarea "**********" at bounding box center [756, 218] width 663 height 99
click at [498, 258] on textarea "**********" at bounding box center [756, 218] width 663 height 99
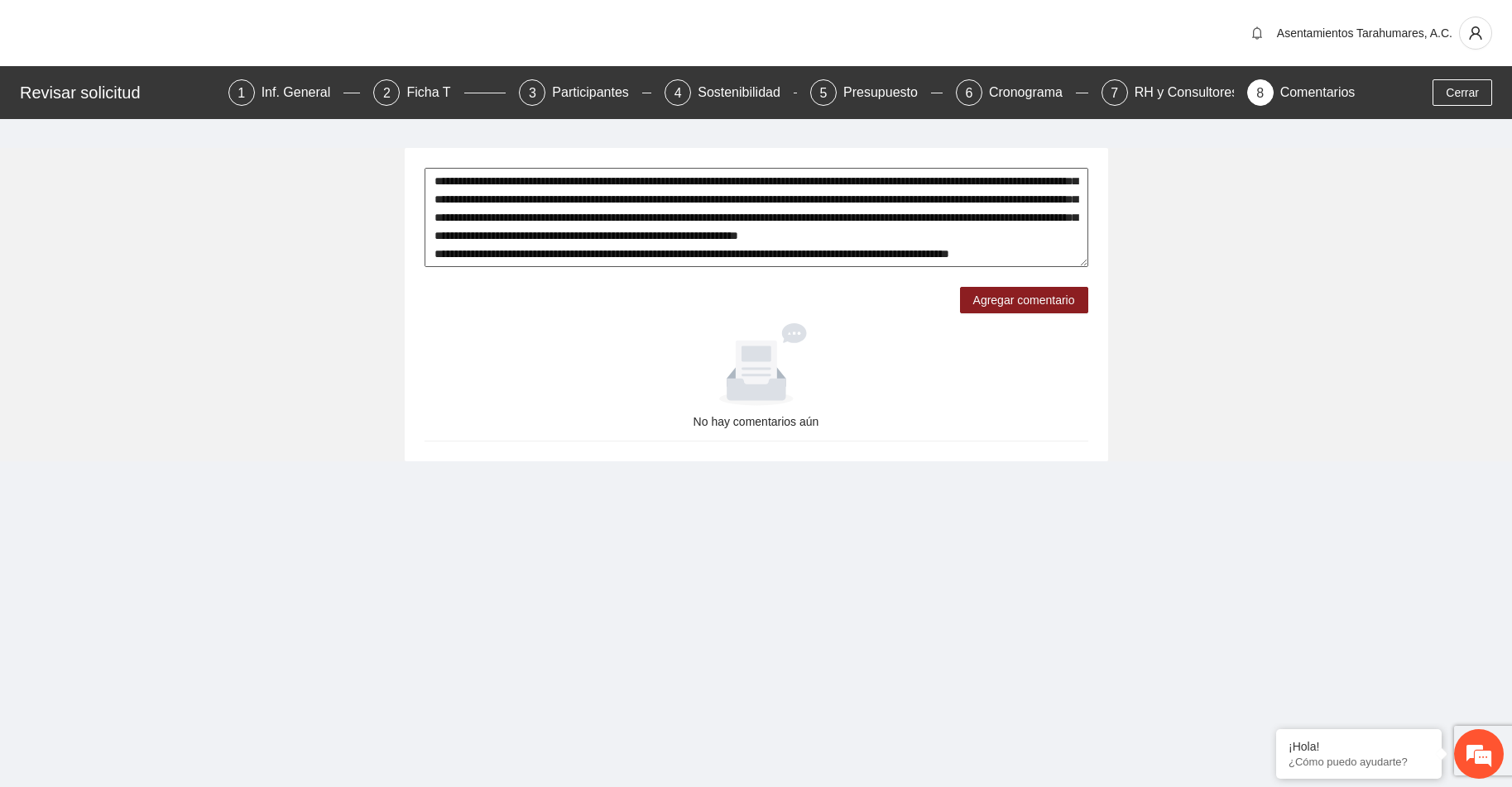
scroll to position [50, 0]
click at [712, 242] on textarea "**********" at bounding box center [756, 218] width 663 height 99
click at [1016, 238] on textarea "**********" at bounding box center [756, 218] width 663 height 99
click at [629, 258] on textarea "**********" at bounding box center [756, 218] width 663 height 99
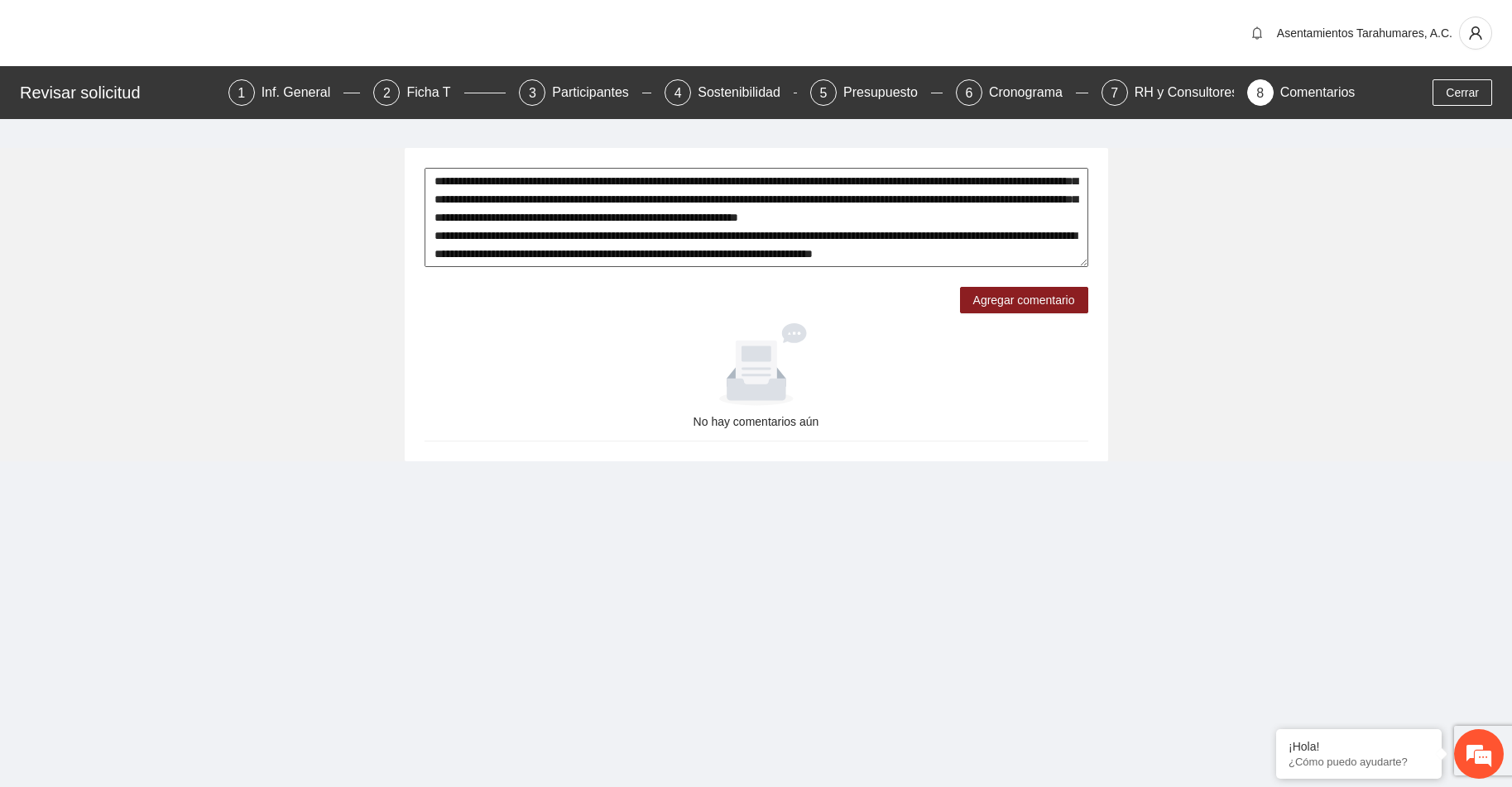
scroll to position [68, 0]
drag, startPoint x: 712, startPoint y: 225, endPoint x: 654, endPoint y: 354, distance: 141.4
click at [654, 354] on div at bounding box center [756, 365] width 650 height 83
click at [715, 222] on textarea "**********" at bounding box center [756, 218] width 663 height 99
click at [903, 223] on textarea "**********" at bounding box center [756, 218] width 663 height 99
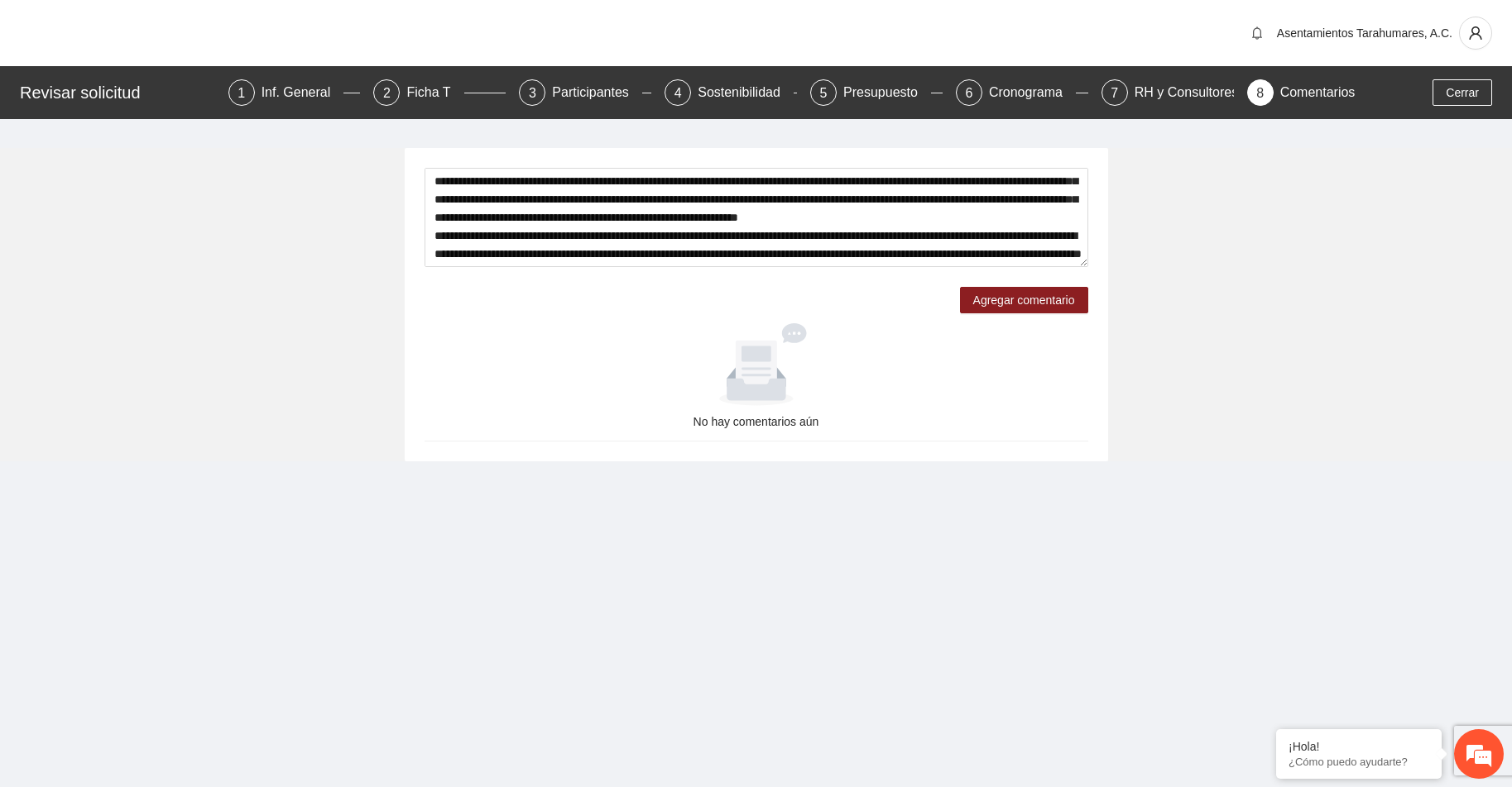
drag, startPoint x: 1044, startPoint y: 223, endPoint x: 908, endPoint y: 299, distance: 155.8
click at [908, 299] on div "**********" at bounding box center [756, 241] width 663 height 146
click at [650, 242] on textarea "**********" at bounding box center [756, 218] width 663 height 99
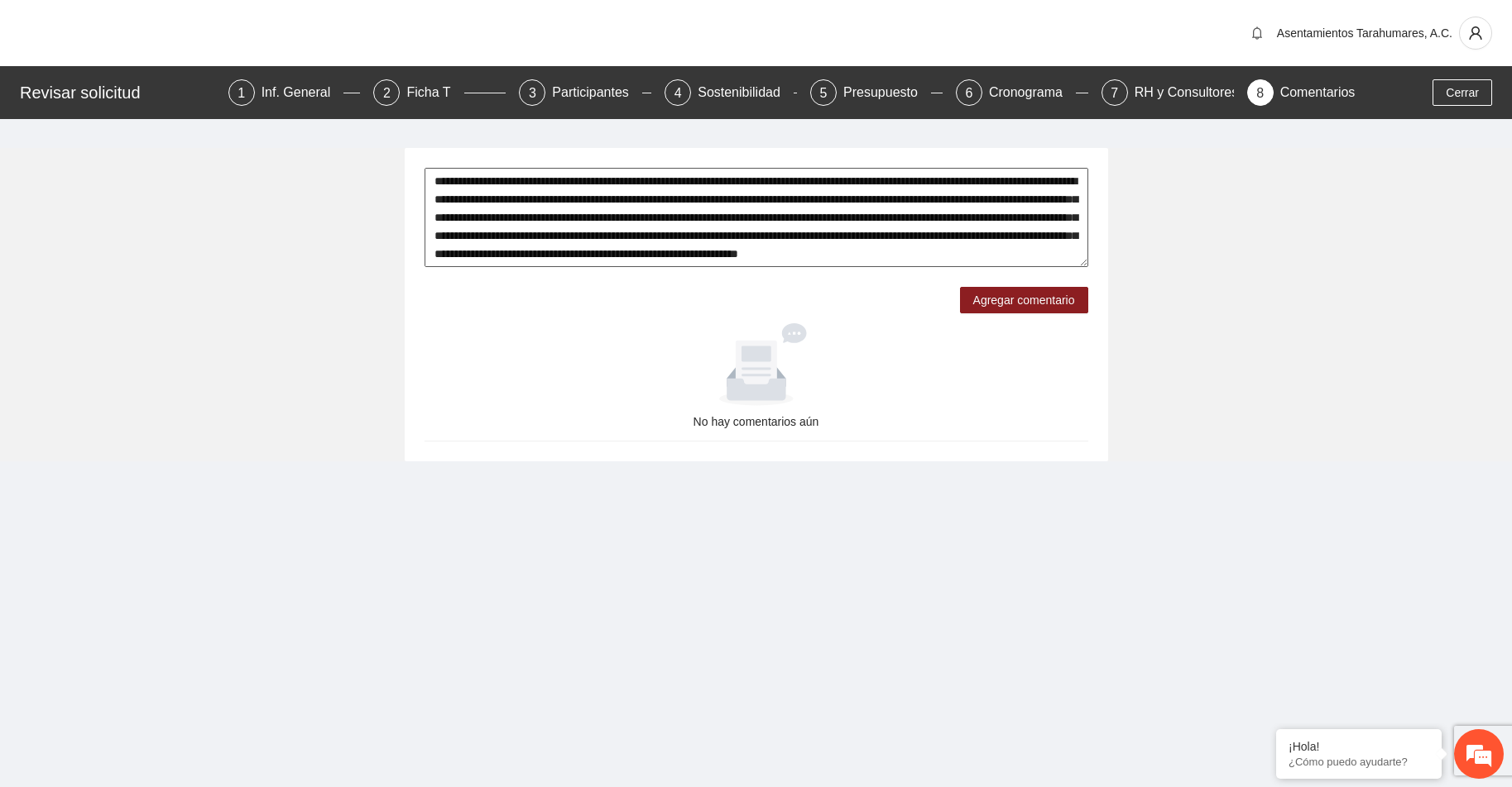
scroll to position [73, 0]
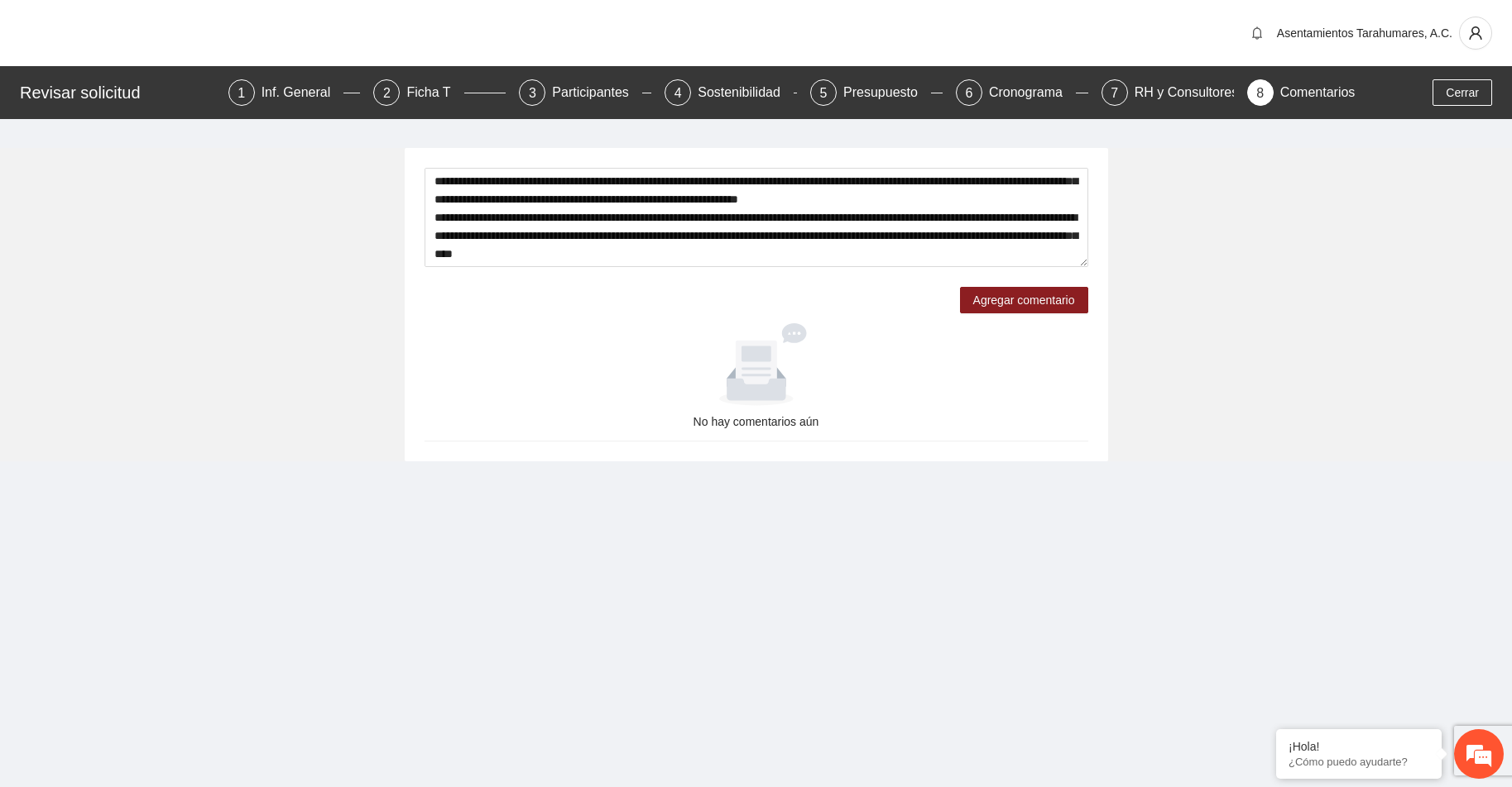
drag, startPoint x: 1048, startPoint y: 220, endPoint x: 895, endPoint y: 312, distance: 178.5
click at [895, 312] on div "**********" at bounding box center [756, 241] width 663 height 146
click at [1054, 218] on textarea "**********" at bounding box center [756, 218] width 663 height 99
click at [811, 257] on textarea "**********" at bounding box center [756, 218] width 663 height 99
click at [520, 254] on textarea "**********" at bounding box center [756, 218] width 663 height 99
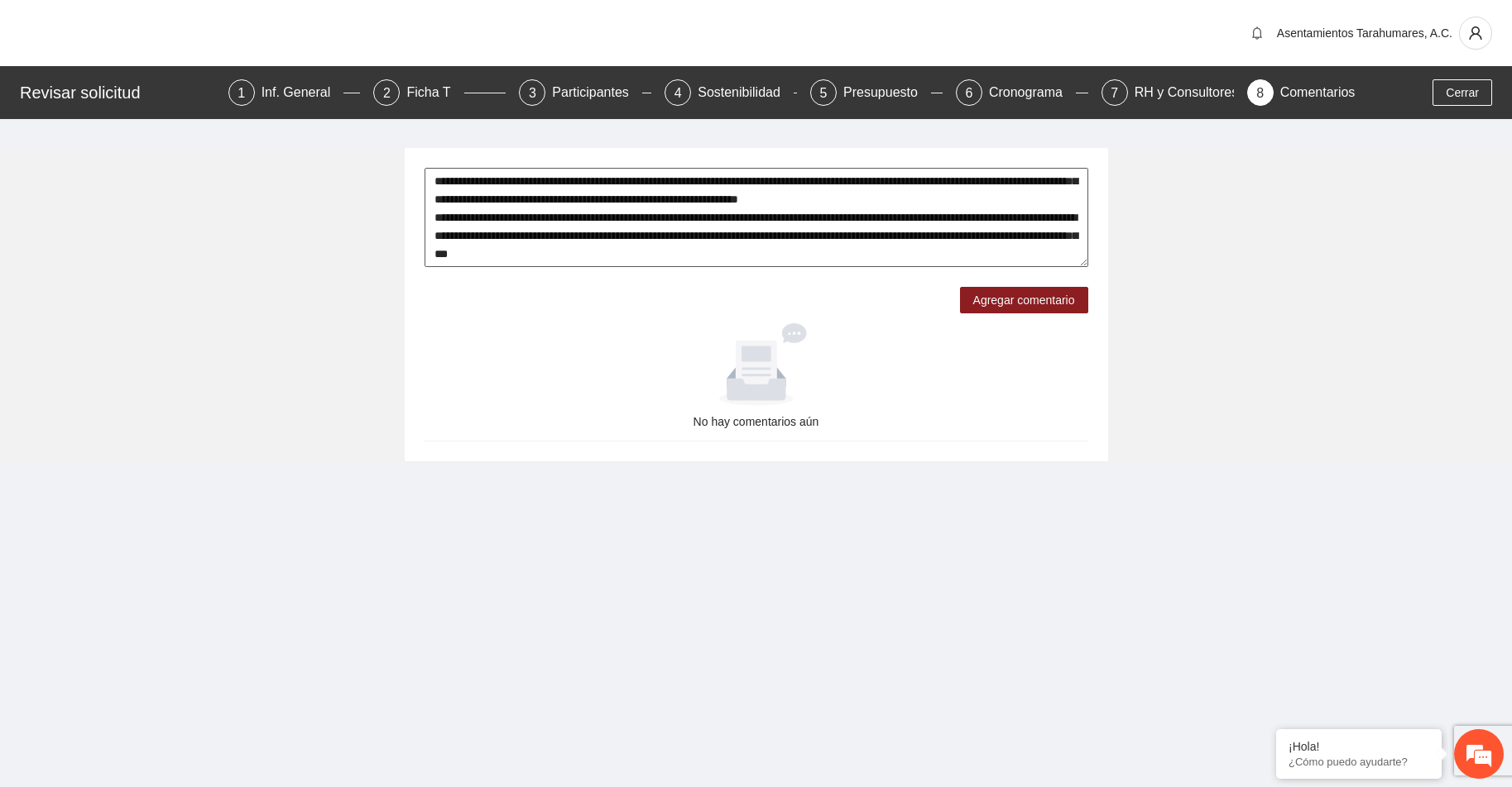
click at [784, 255] on textarea "**********" at bounding box center [756, 218] width 663 height 99
type textarea "**********"
click at [1028, 297] on span "Agregar comentario" at bounding box center [1023, 300] width 102 height 18
click at [912, 320] on div "No hay comentarios aún" at bounding box center [756, 377] width 663 height 129
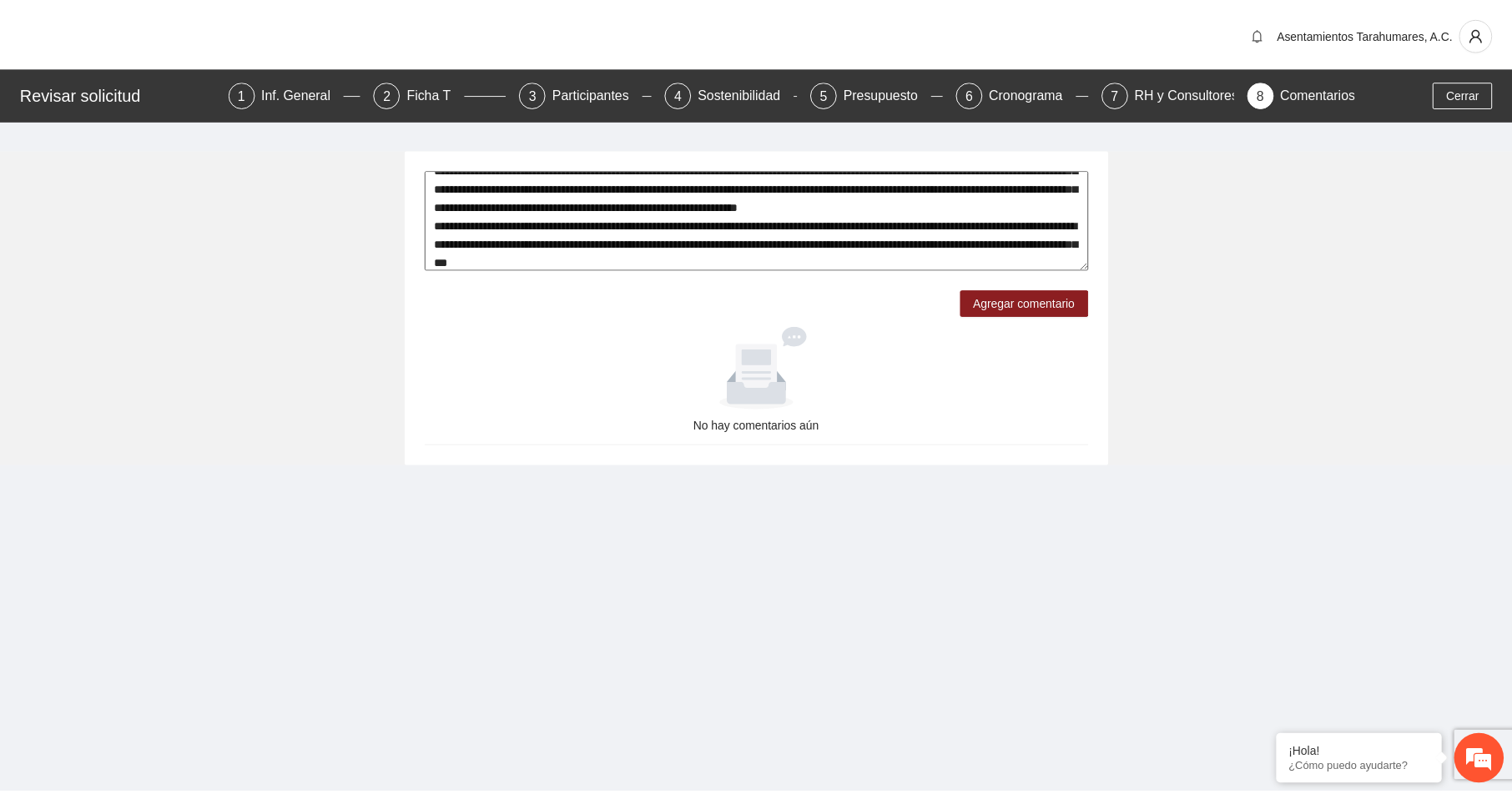
scroll to position [0, 0]
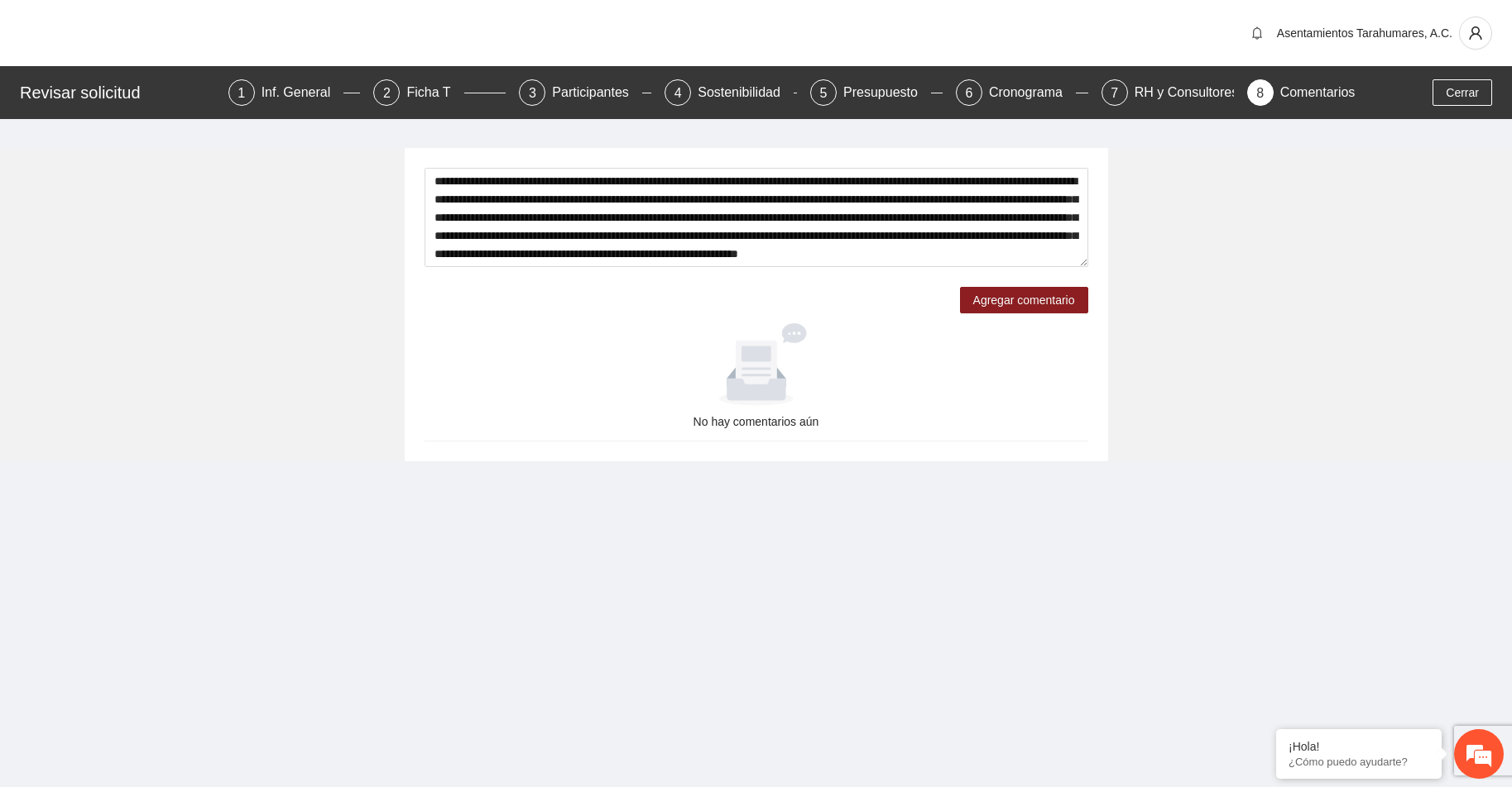
click at [618, 365] on div at bounding box center [756, 365] width 650 height 83
click at [1170, 89] on div "RH y Consultores" at bounding box center [1192, 92] width 117 height 27
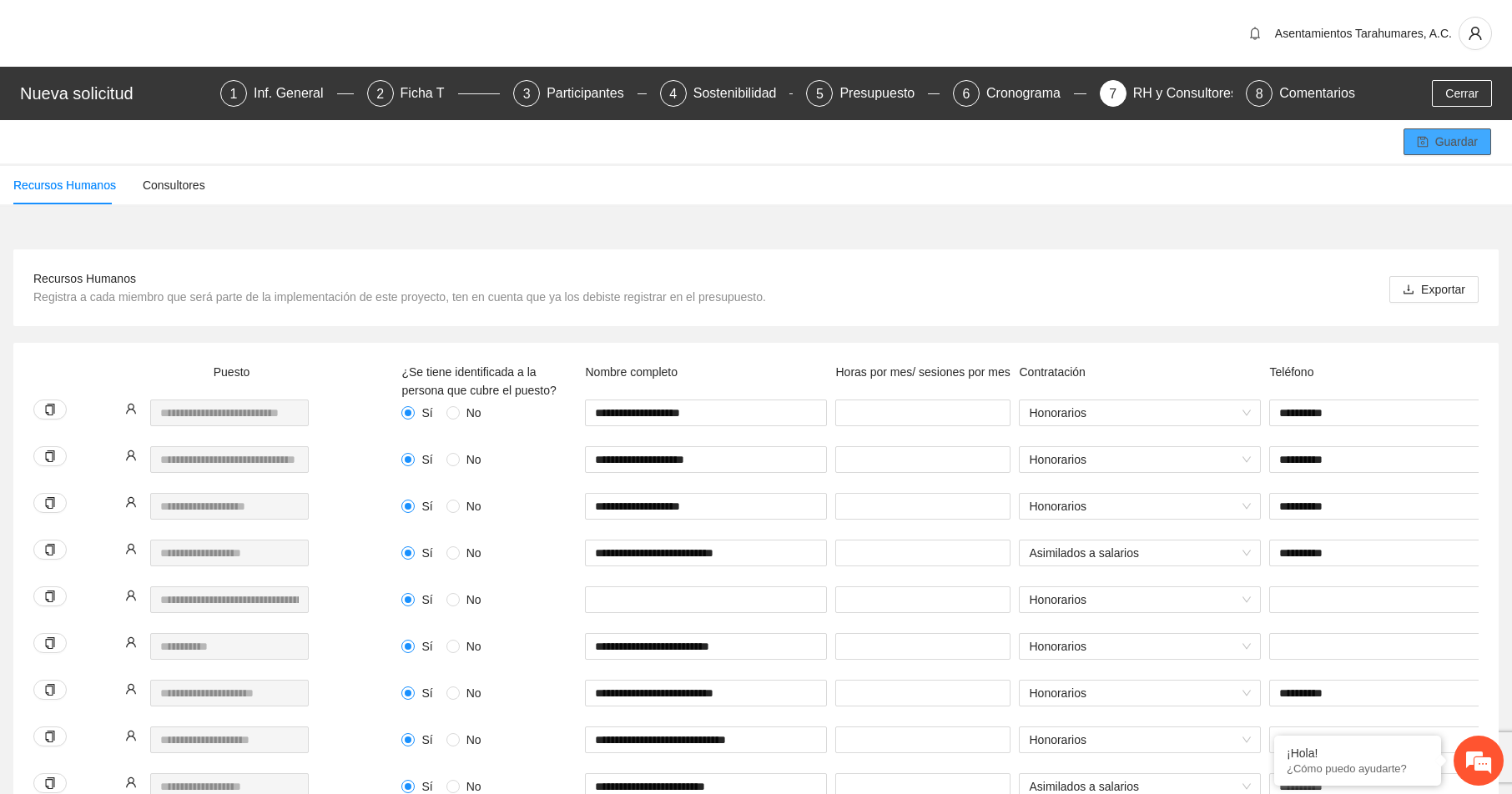
click at [1440, 143] on span "Guardar" at bounding box center [1456, 142] width 43 height 19
click at [1316, 89] on div "Comentarios" at bounding box center [1317, 93] width 76 height 27
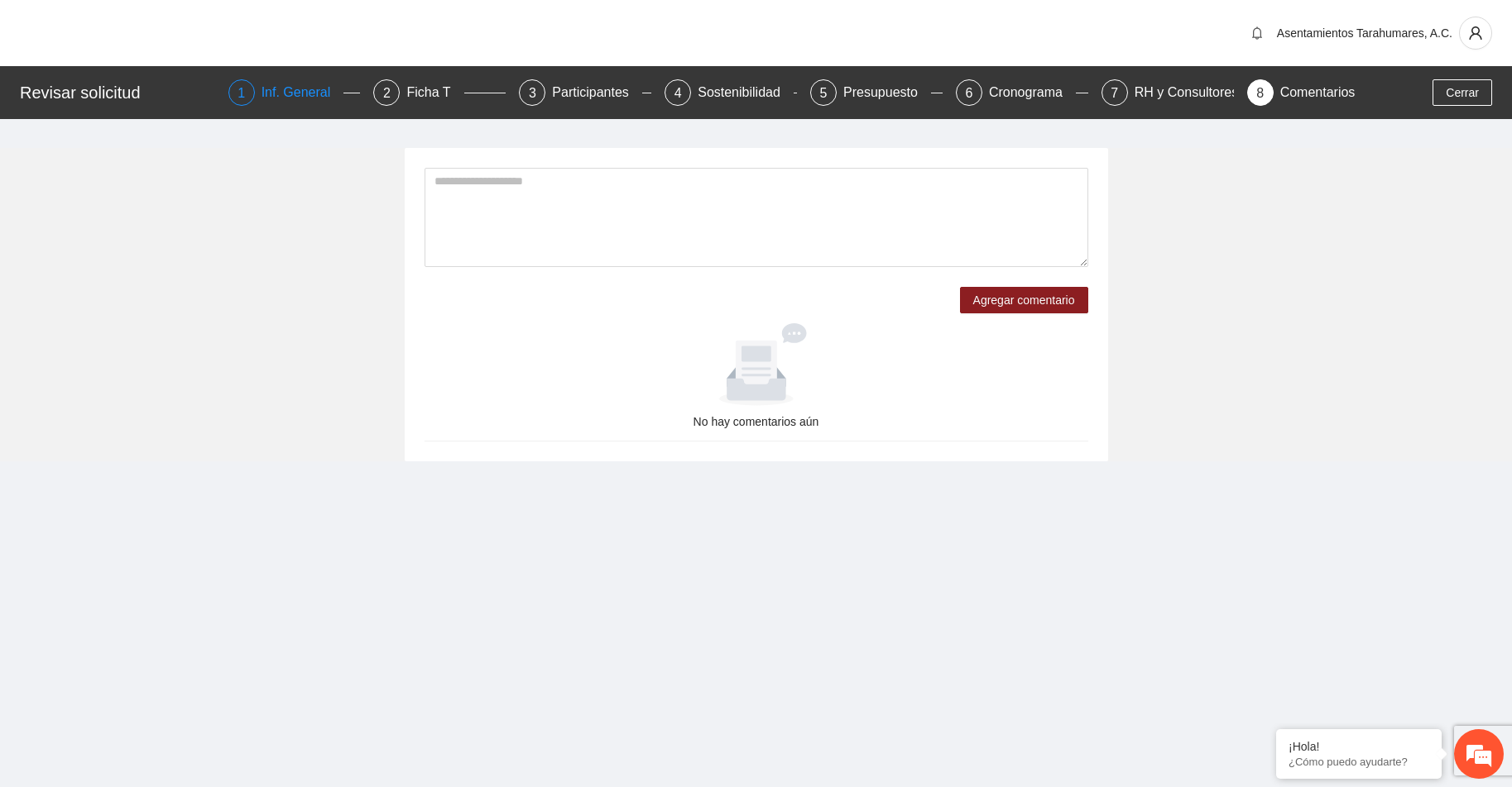
click at [294, 91] on div "Inf. General" at bounding box center [303, 92] width 83 height 27
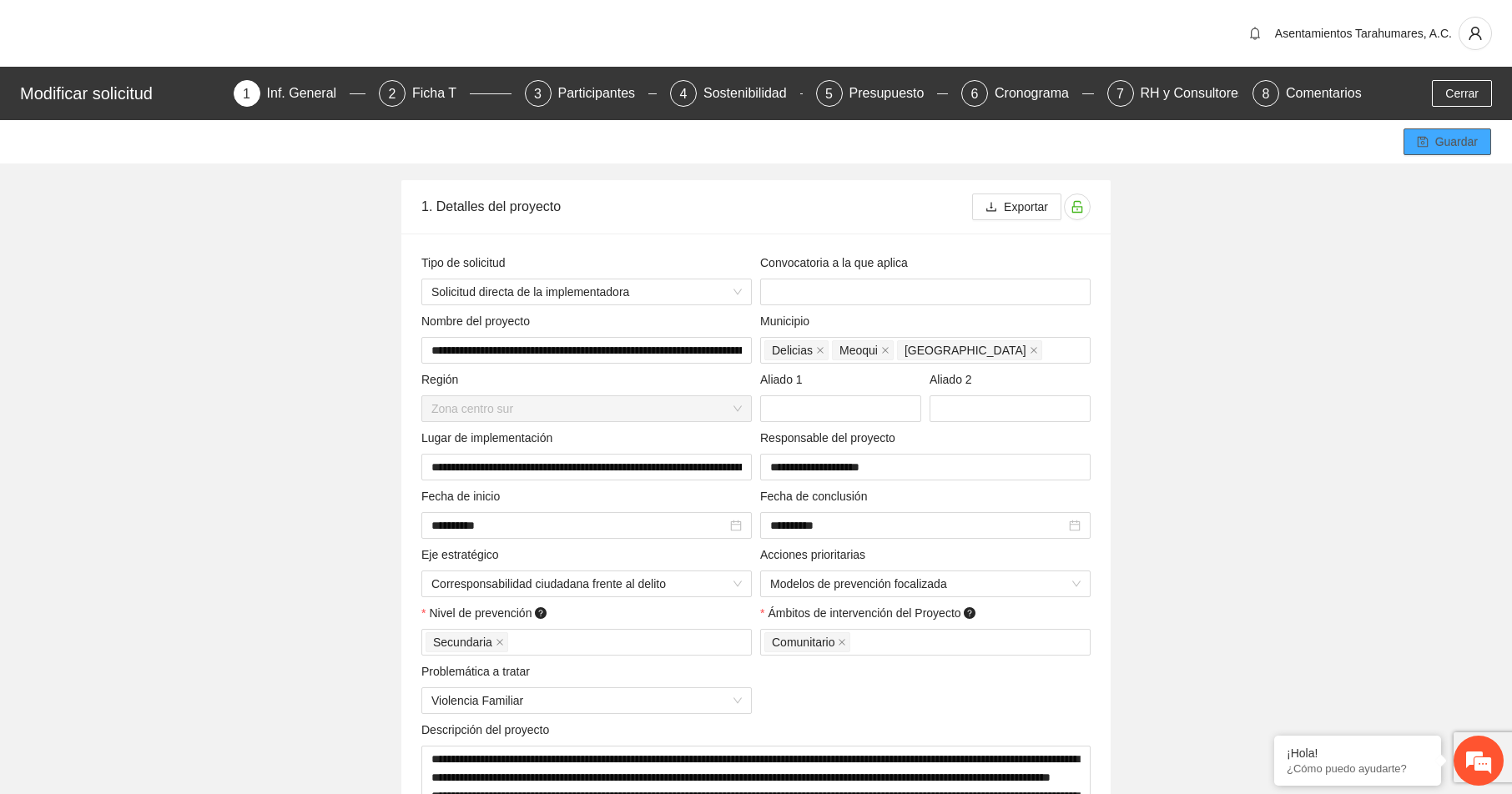
click at [1449, 146] on span "Guardar" at bounding box center [1456, 142] width 43 height 19
click at [433, 95] on div "Ficha T" at bounding box center [441, 93] width 57 height 27
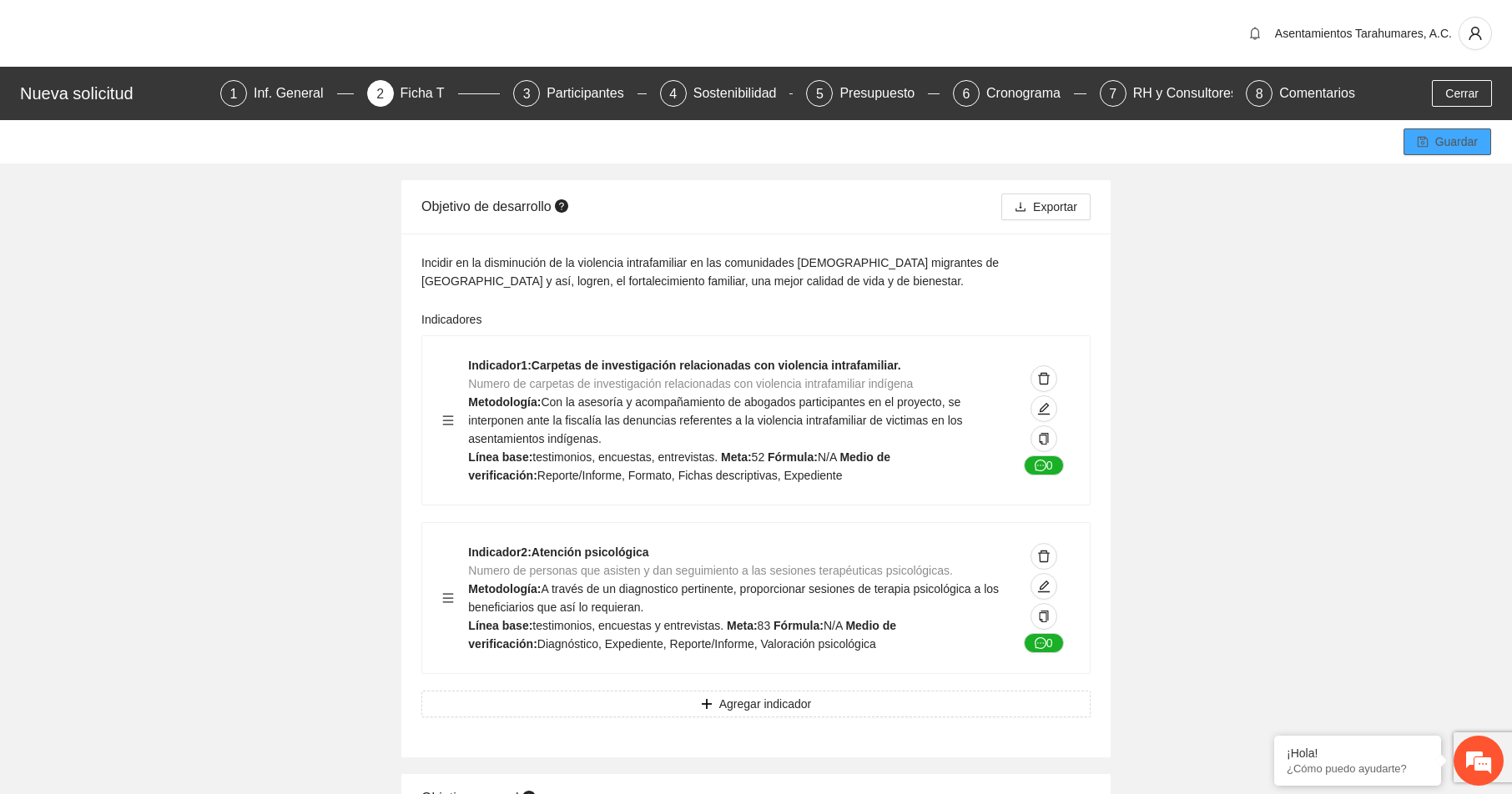
click at [1447, 139] on span "Guardar" at bounding box center [1456, 142] width 43 height 19
click at [584, 92] on div "Participantes" at bounding box center [592, 93] width 91 height 27
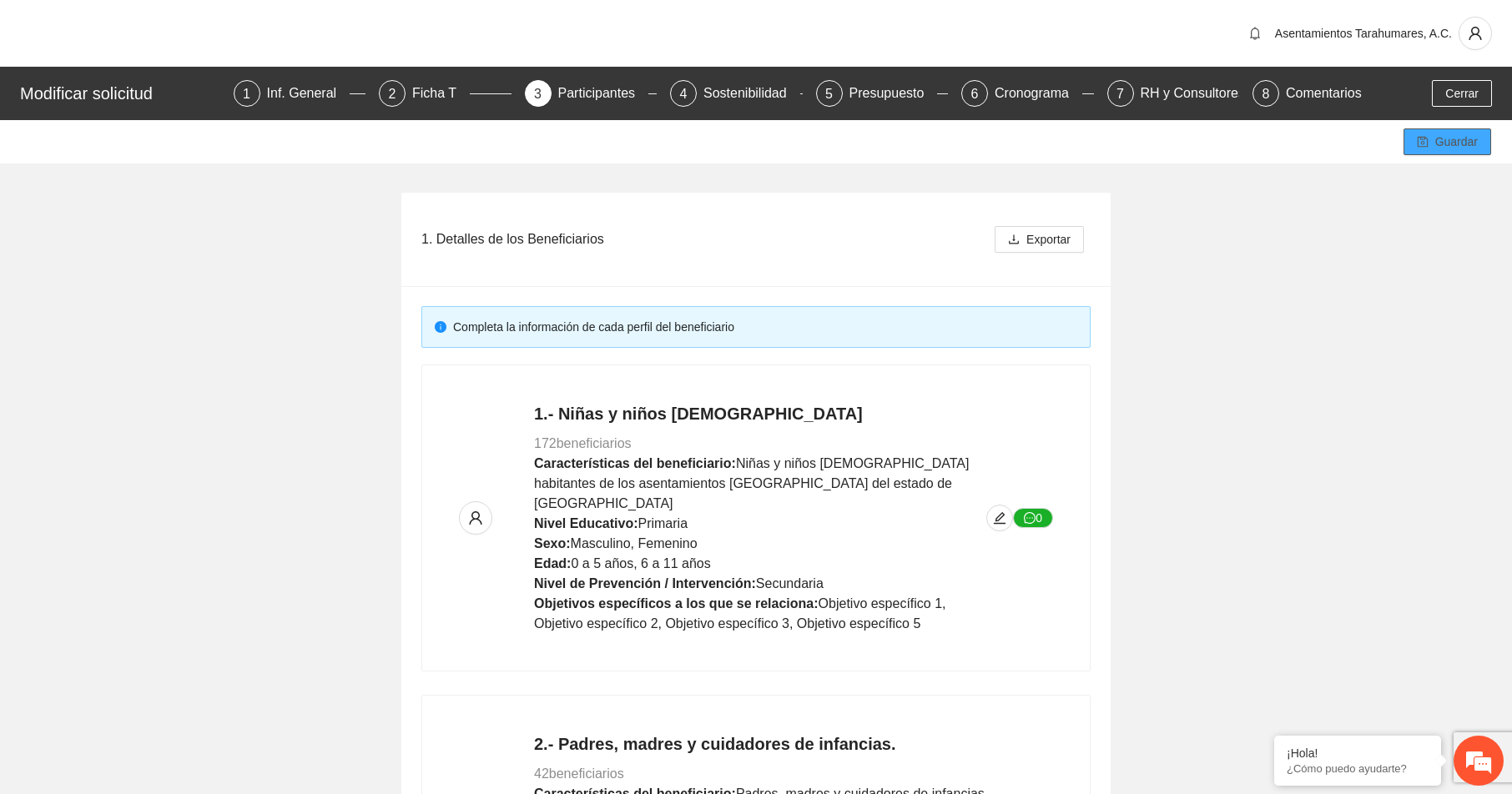
click at [1465, 142] on span "Guardar" at bounding box center [1456, 142] width 43 height 19
click at [758, 95] on div "Sostenibilidad" at bounding box center [751, 93] width 96 height 27
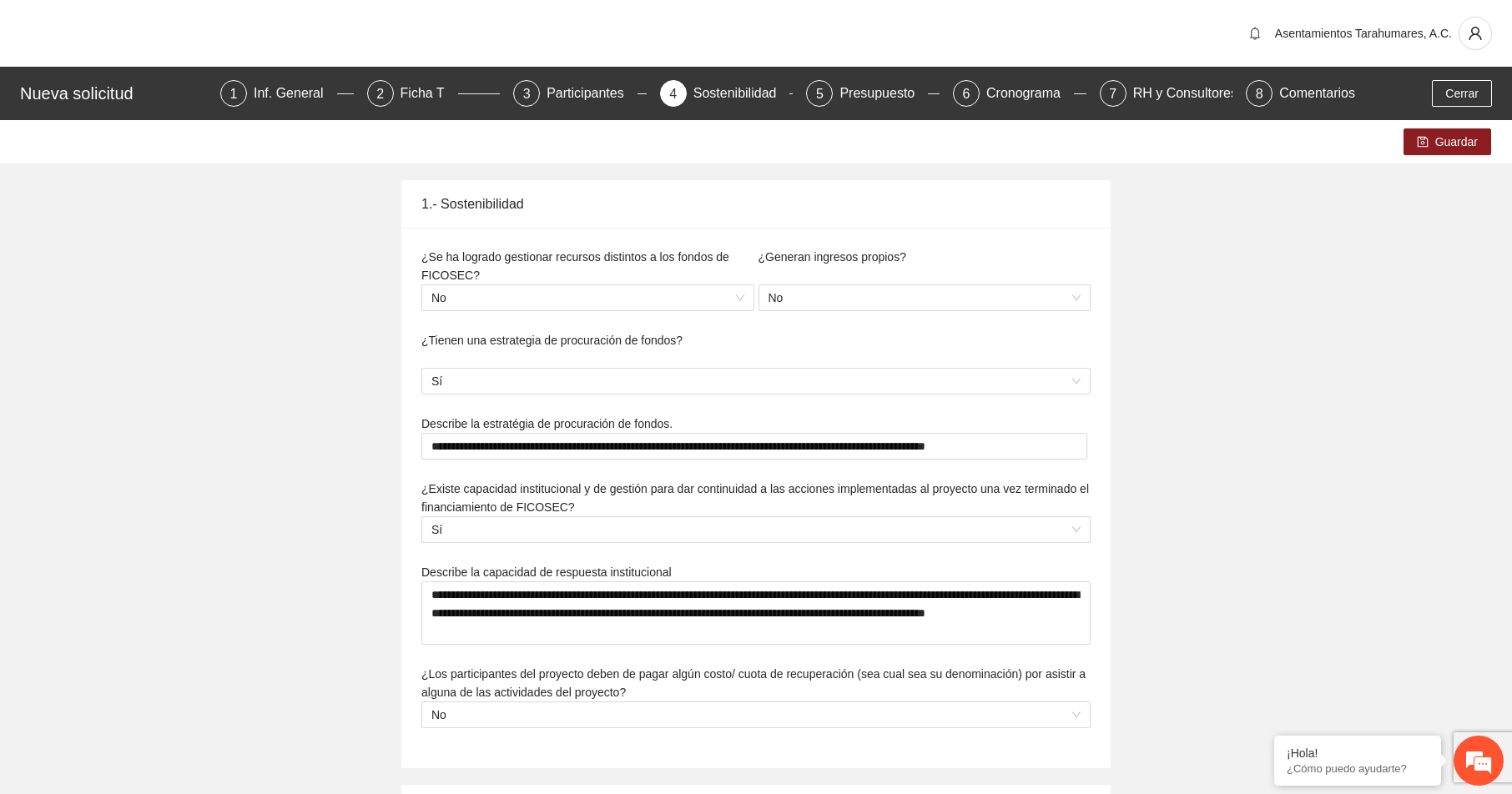
type textarea "**********"
click at [1448, 138] on span "Guardar" at bounding box center [1456, 142] width 43 height 19
click at [868, 92] on div "Presupuesto" at bounding box center [883, 93] width 88 height 27
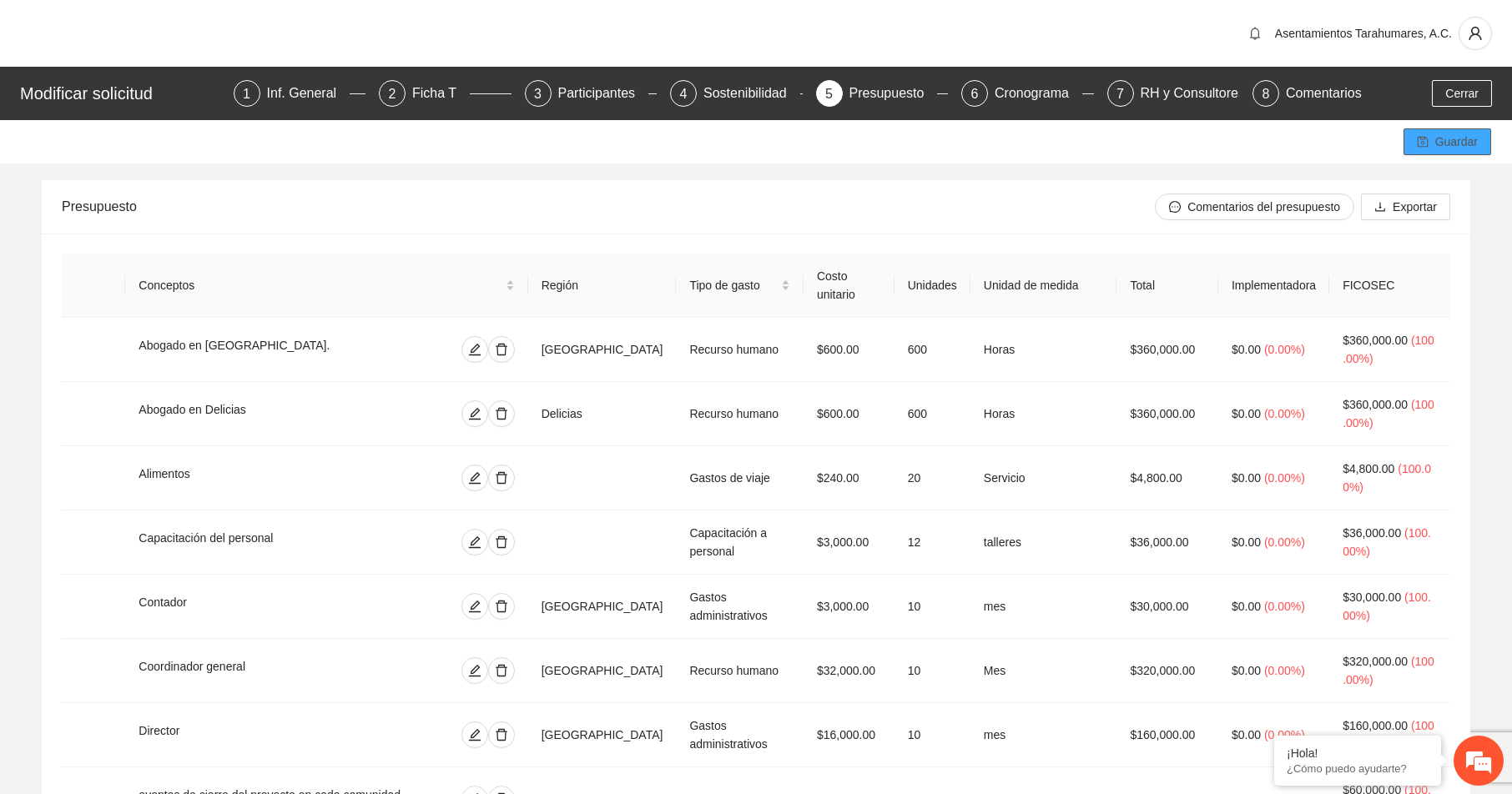
click at [1453, 138] on span "Guardar" at bounding box center [1456, 142] width 43 height 19
click at [1041, 96] on div "Cronograma" at bounding box center [1039, 93] width 88 height 27
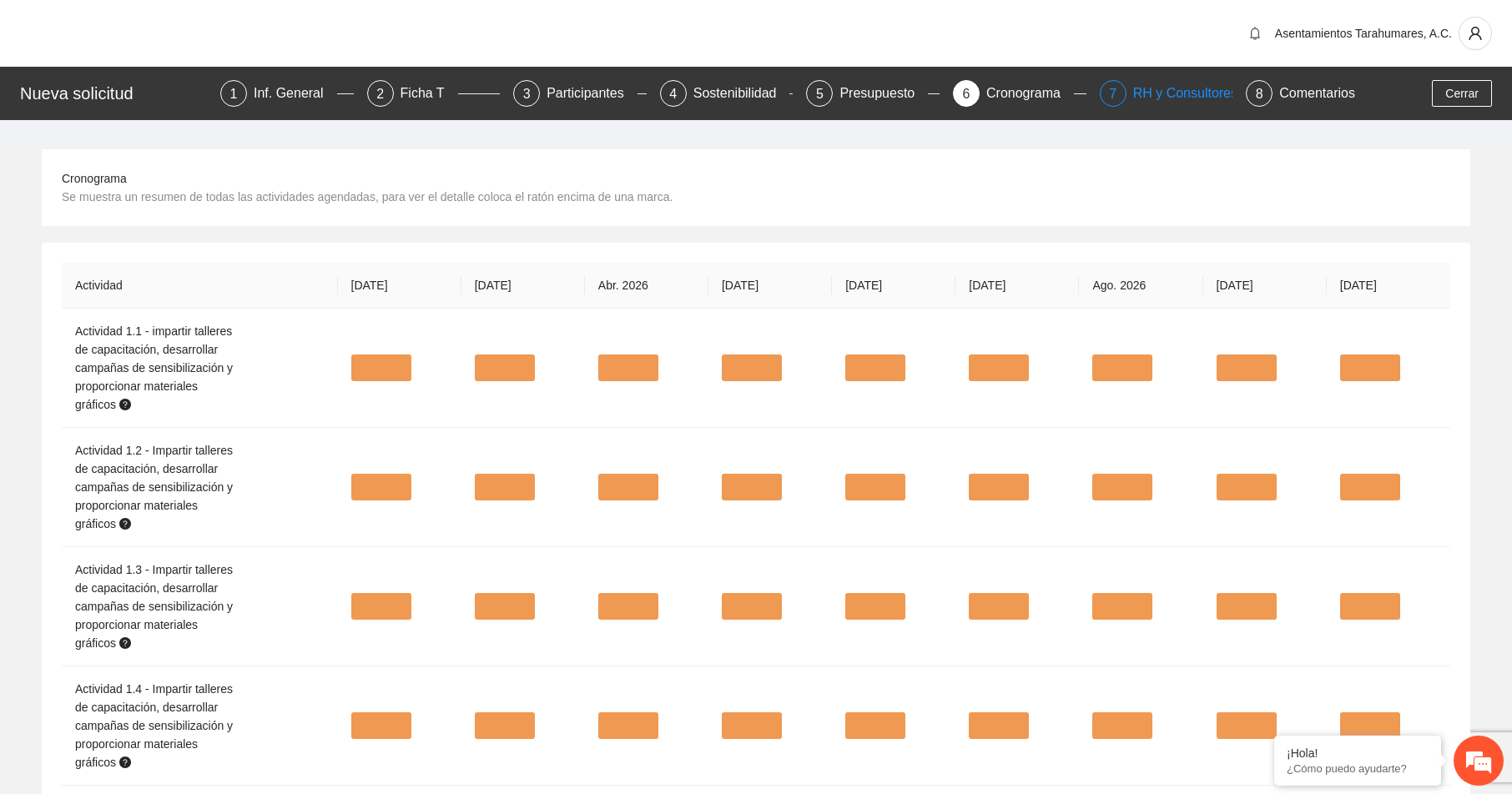
click at [1184, 91] on div "RH y Consultores" at bounding box center [1191, 93] width 118 height 27
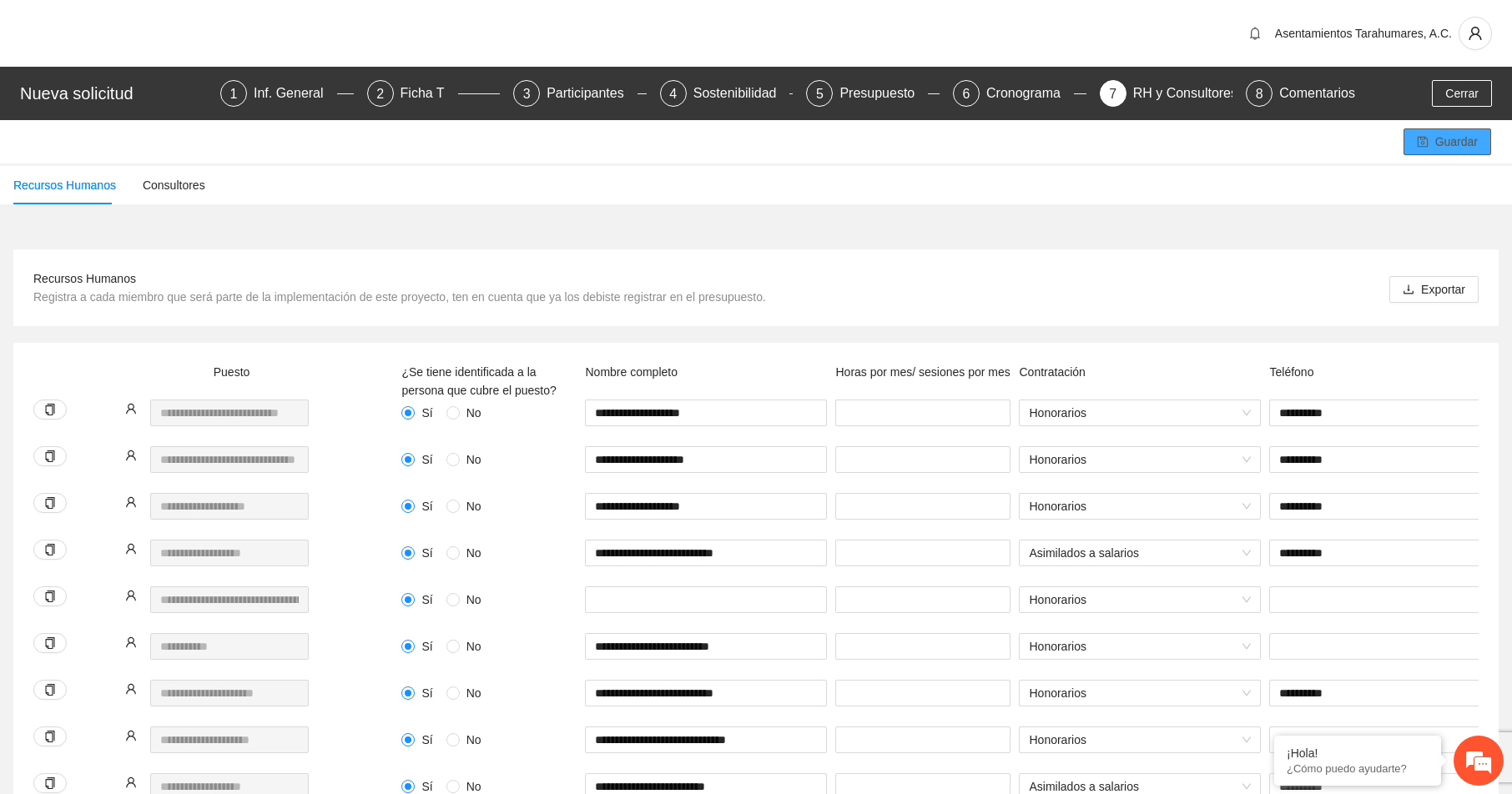
click at [1453, 139] on span "Guardar" at bounding box center [1456, 142] width 43 height 19
